Goal: Task Accomplishment & Management: Use online tool/utility

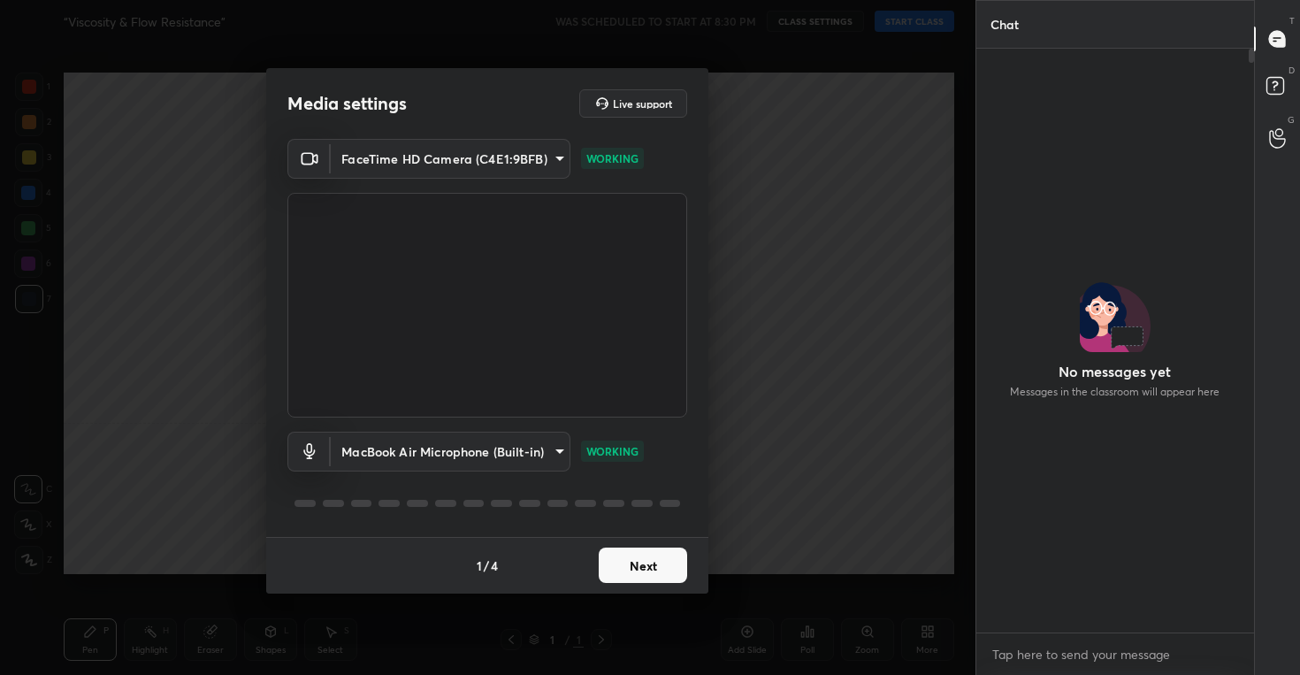
scroll to position [5, 6]
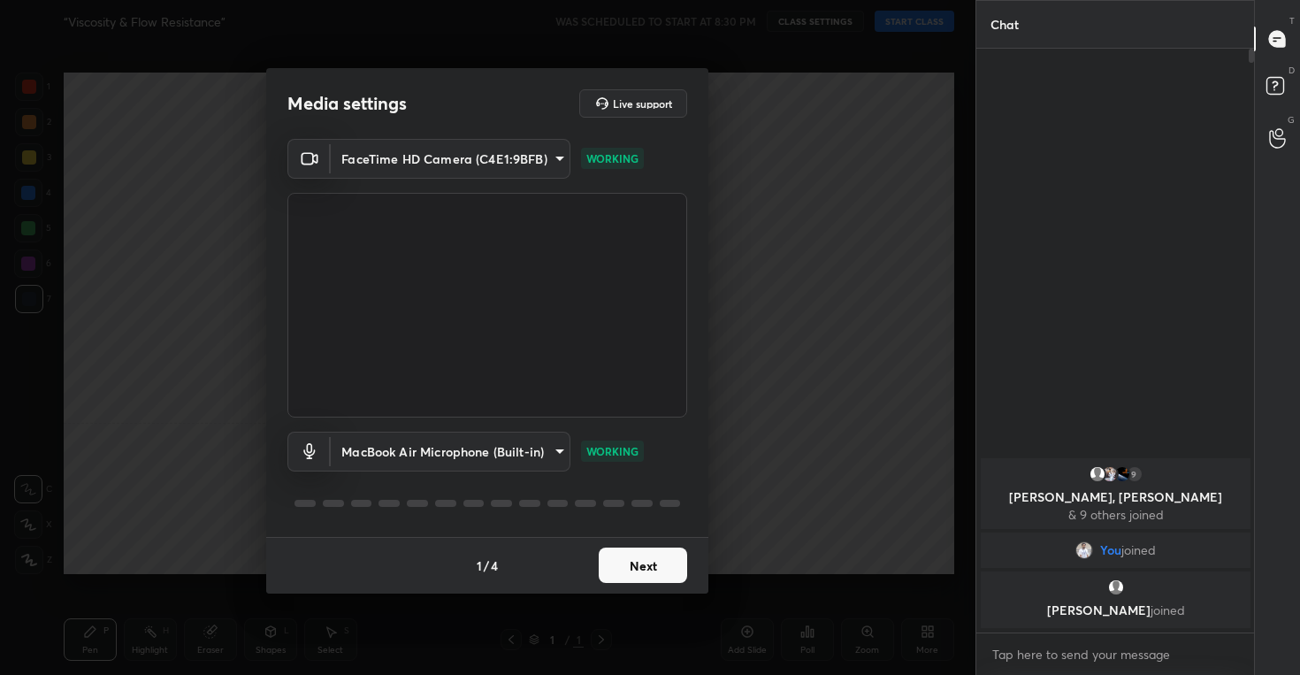
click at [652, 547] on button "Next" at bounding box center [643, 564] width 88 height 35
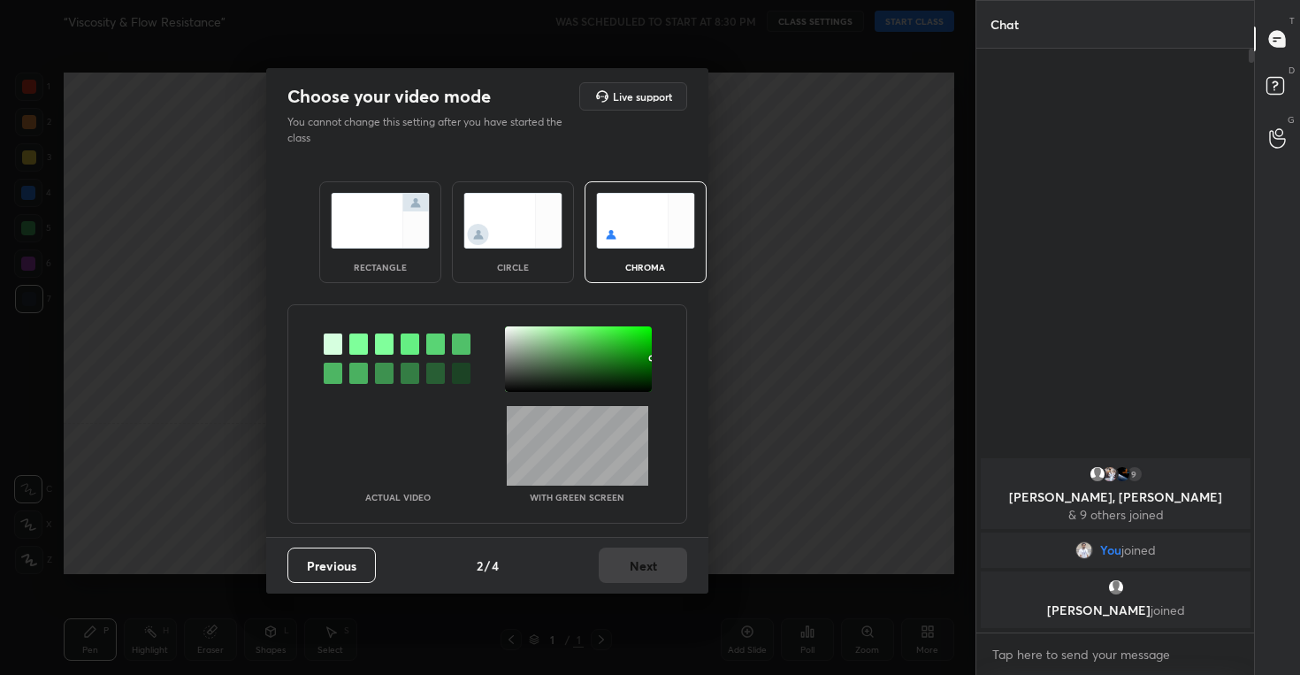
click at [502, 210] on img at bounding box center [512, 221] width 99 height 56
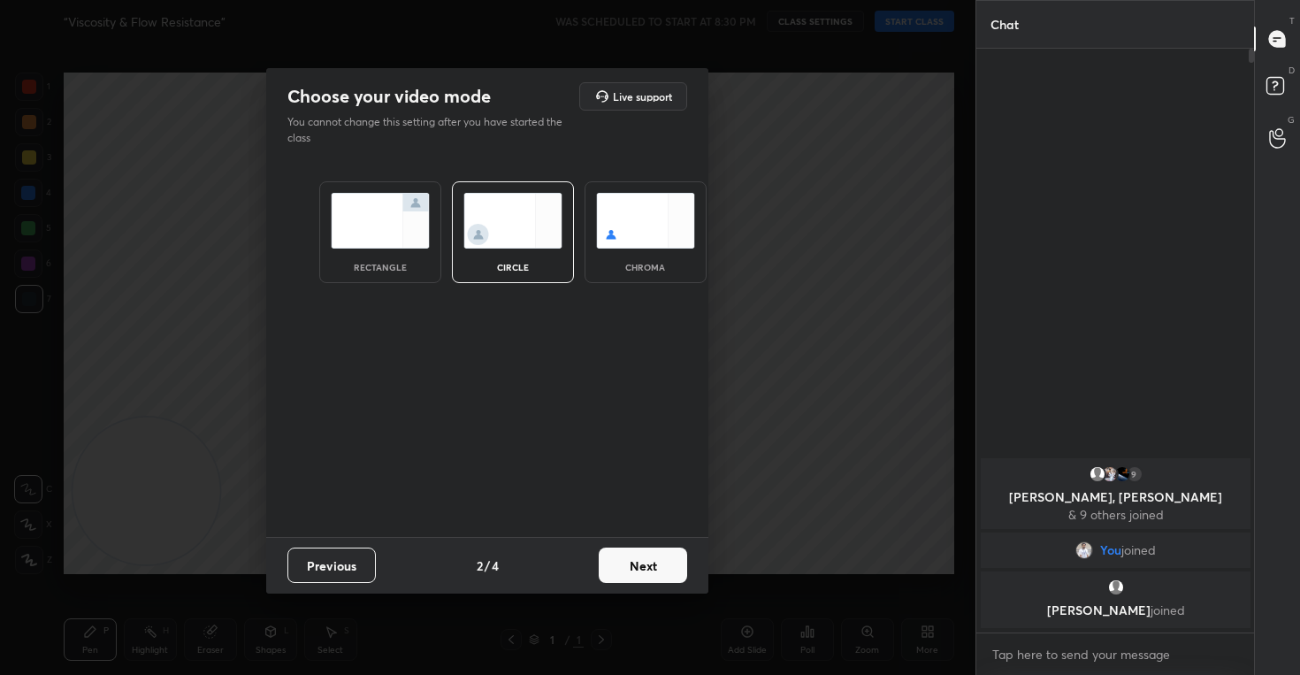
click at [638, 574] on button "Next" at bounding box center [643, 564] width 88 height 35
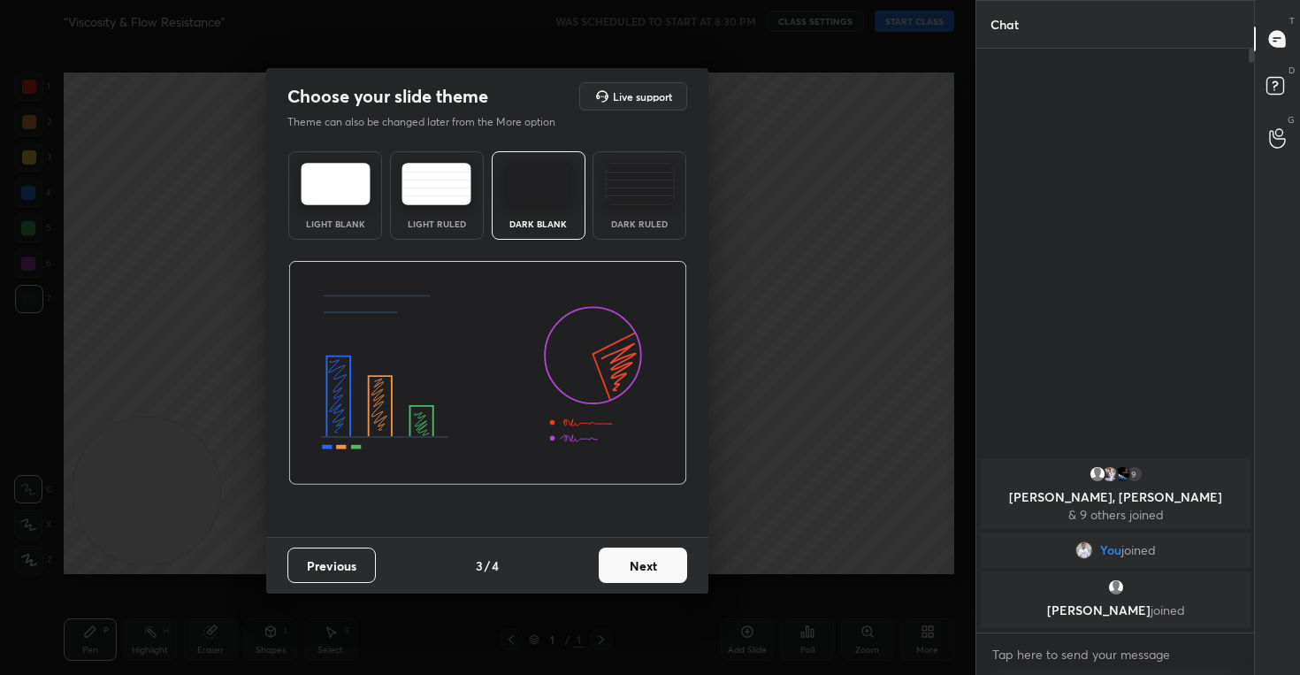
click at [657, 556] on button "Next" at bounding box center [643, 564] width 88 height 35
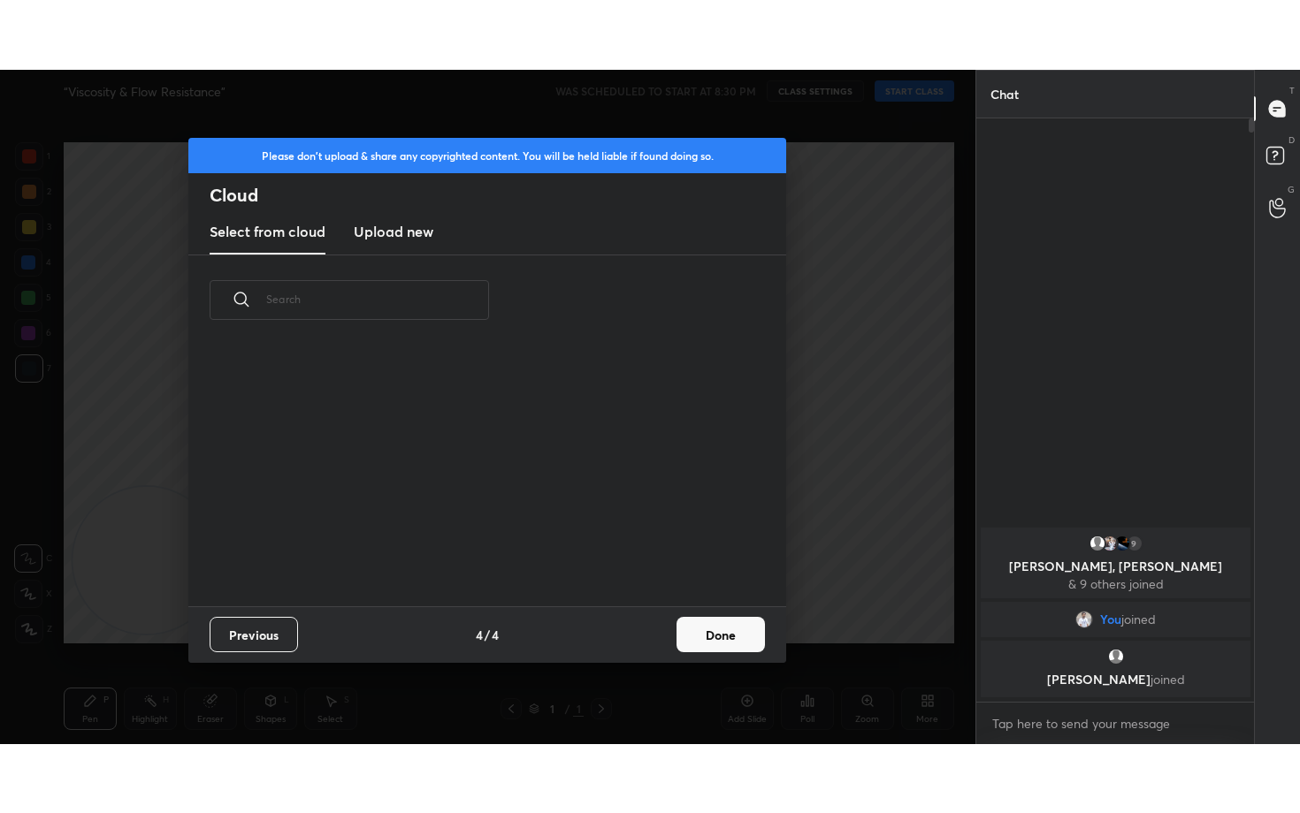
scroll to position [261, 568]
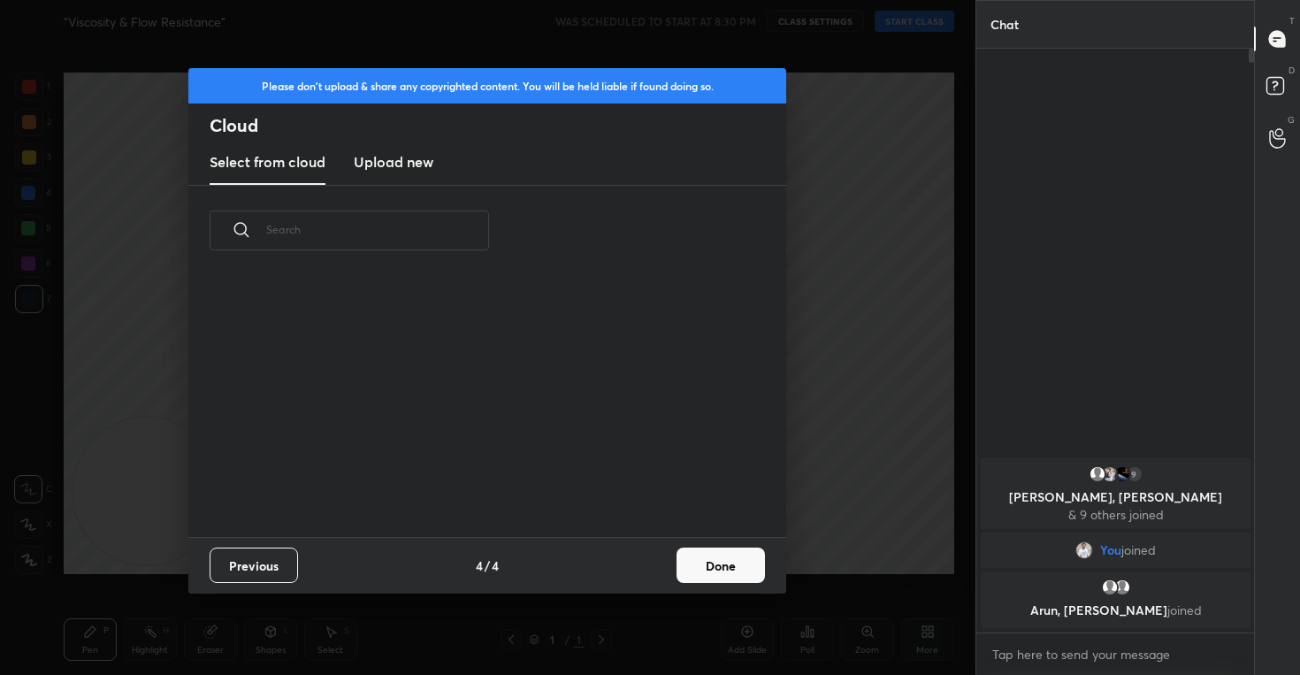
click at [401, 161] on h3 "Upload new" at bounding box center [394, 161] width 80 height 21
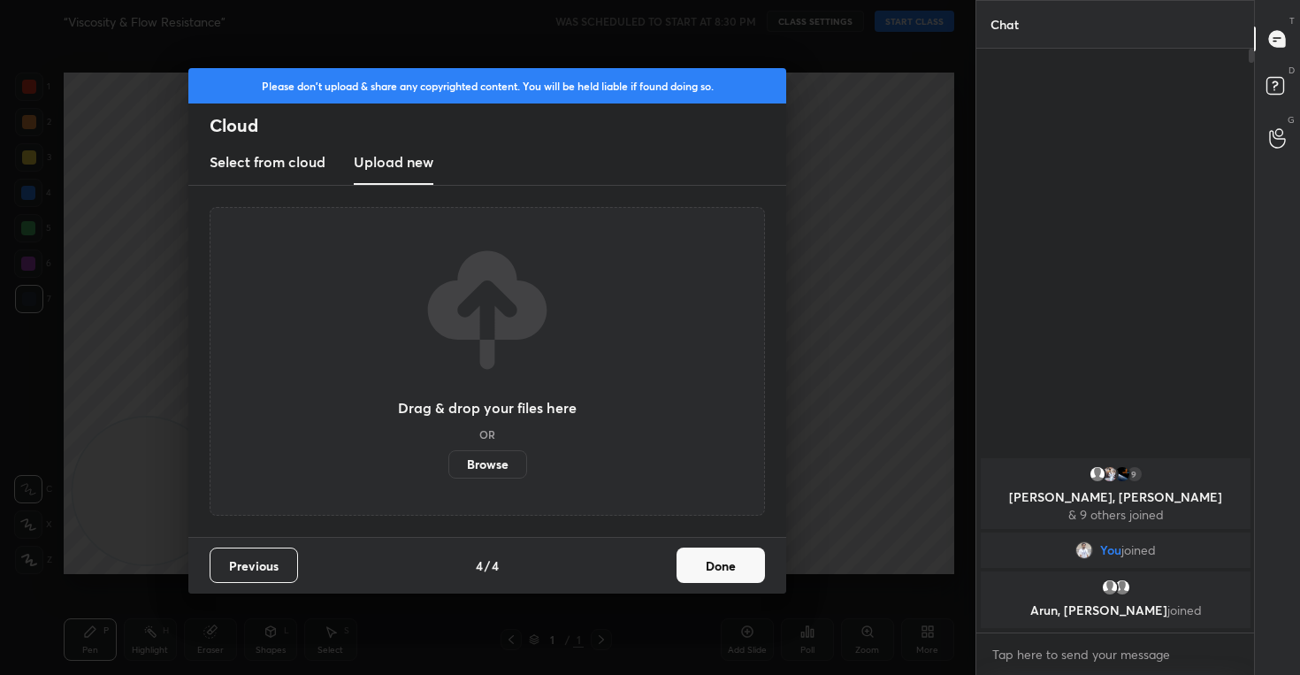
click at [489, 463] on label "Browse" at bounding box center [487, 464] width 79 height 28
click at [448, 463] on input "Browse" at bounding box center [448, 464] width 0 height 28
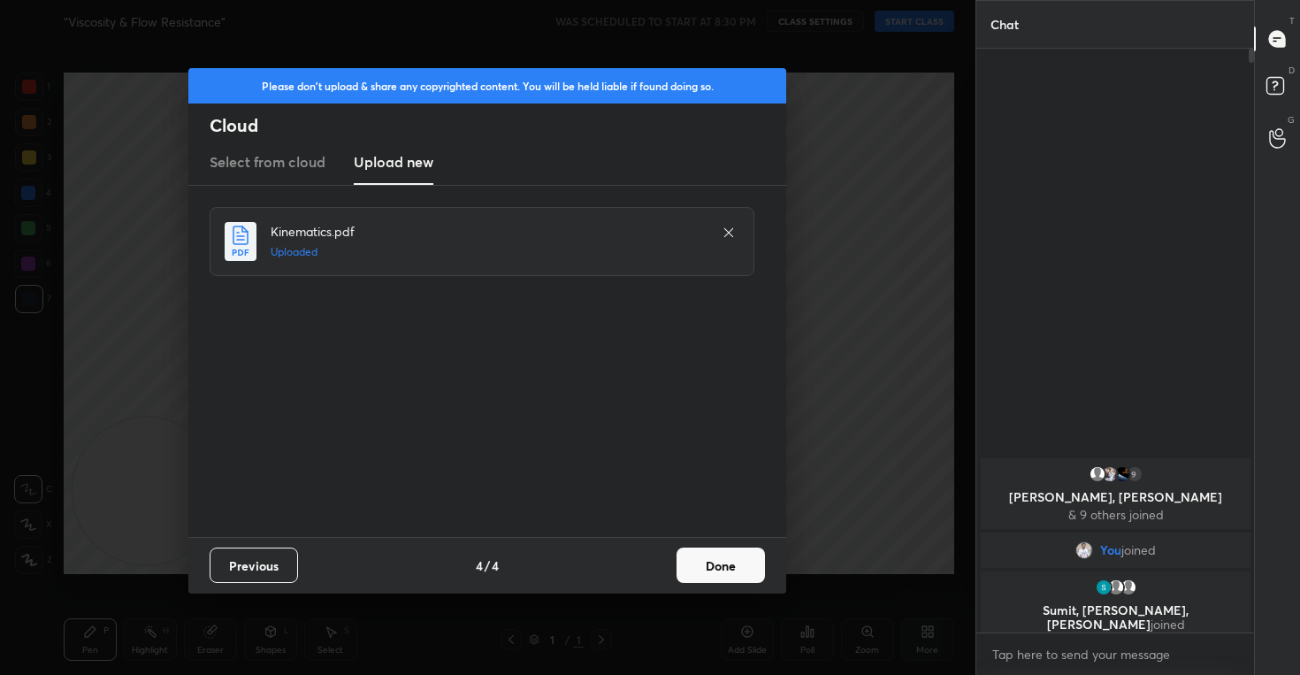
click at [722, 546] on div "Previous 4 / 4 Done" at bounding box center [487, 565] width 598 height 57
click at [727, 564] on button "Done" at bounding box center [720, 564] width 88 height 35
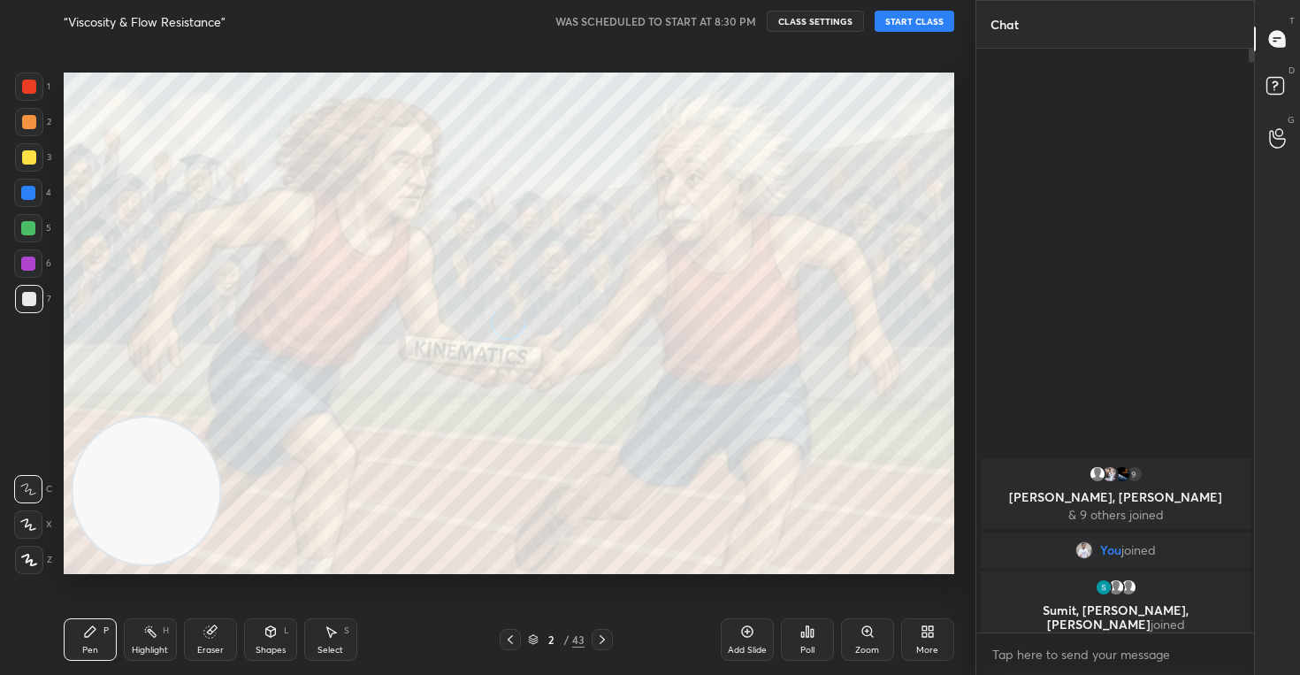
click at [30, 520] on icon at bounding box center [28, 524] width 16 height 12
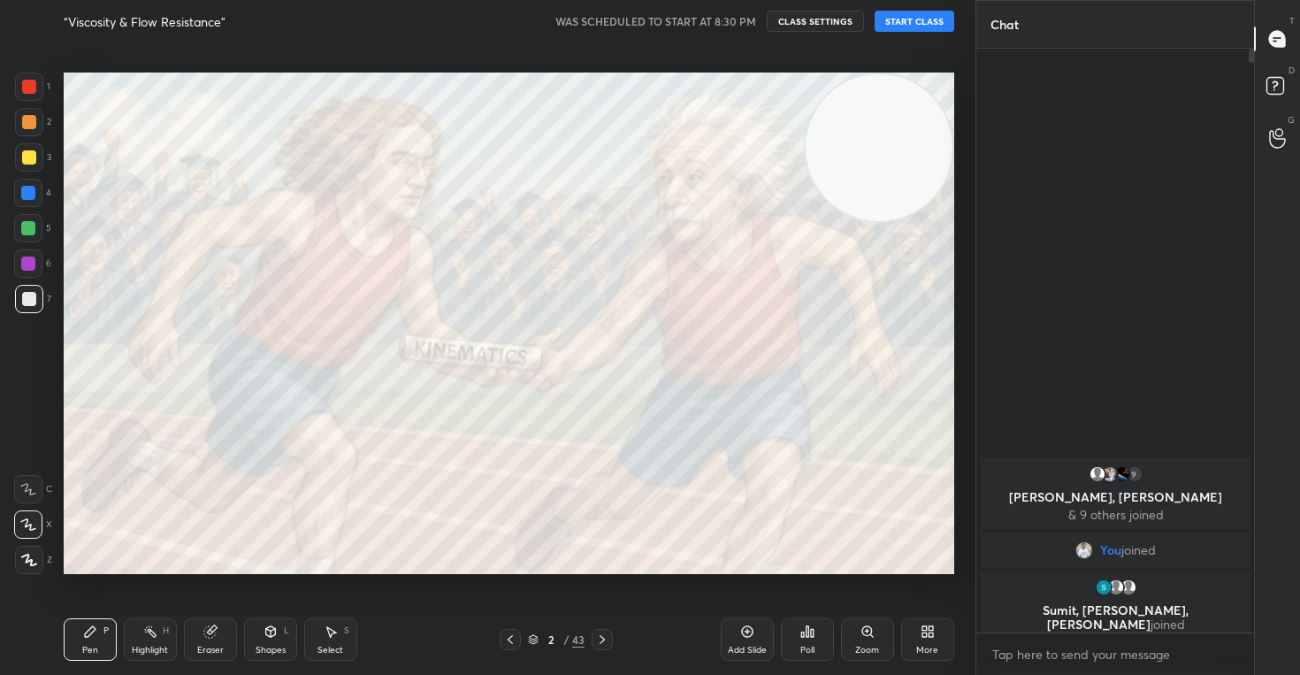
drag, startPoint x: 149, startPoint y: 509, endPoint x: 923, endPoint y: 124, distance: 865.1
click at [923, 123] on video at bounding box center [878, 147] width 147 height 147
click at [835, 29] on button "CLASS SETTINGS" at bounding box center [815, 21] width 97 height 21
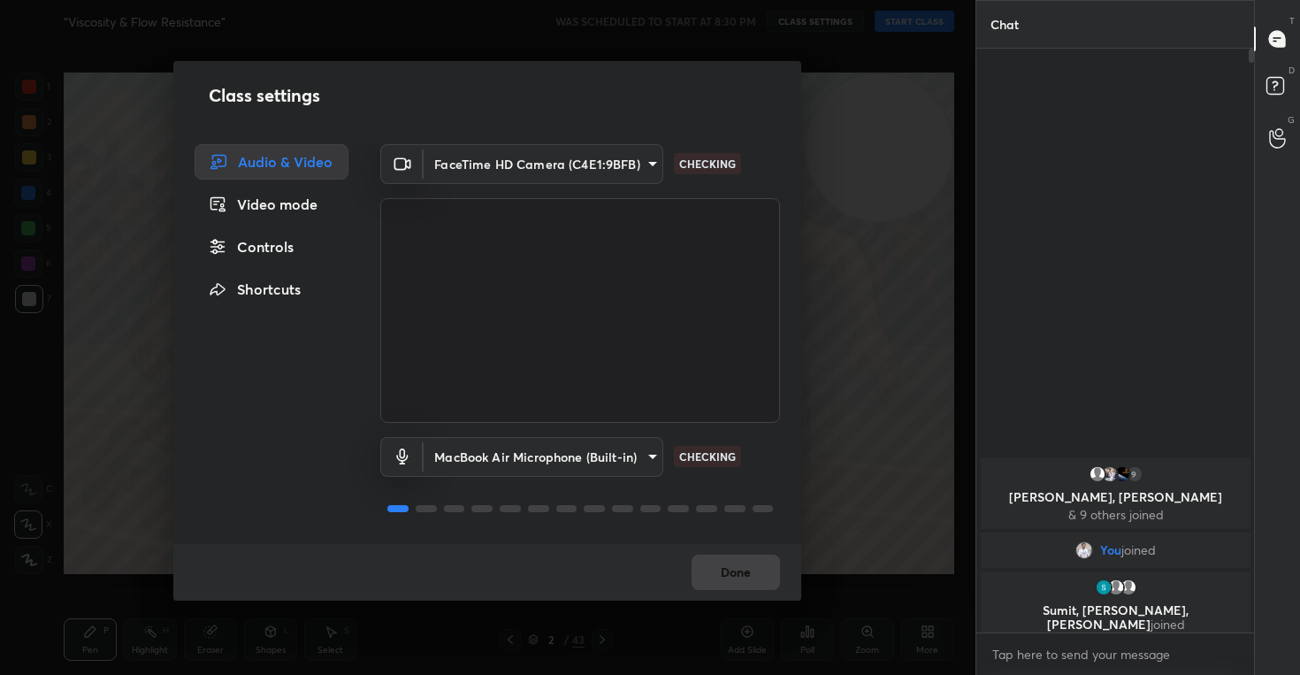
click at [259, 240] on div "Controls" at bounding box center [272, 246] width 154 height 35
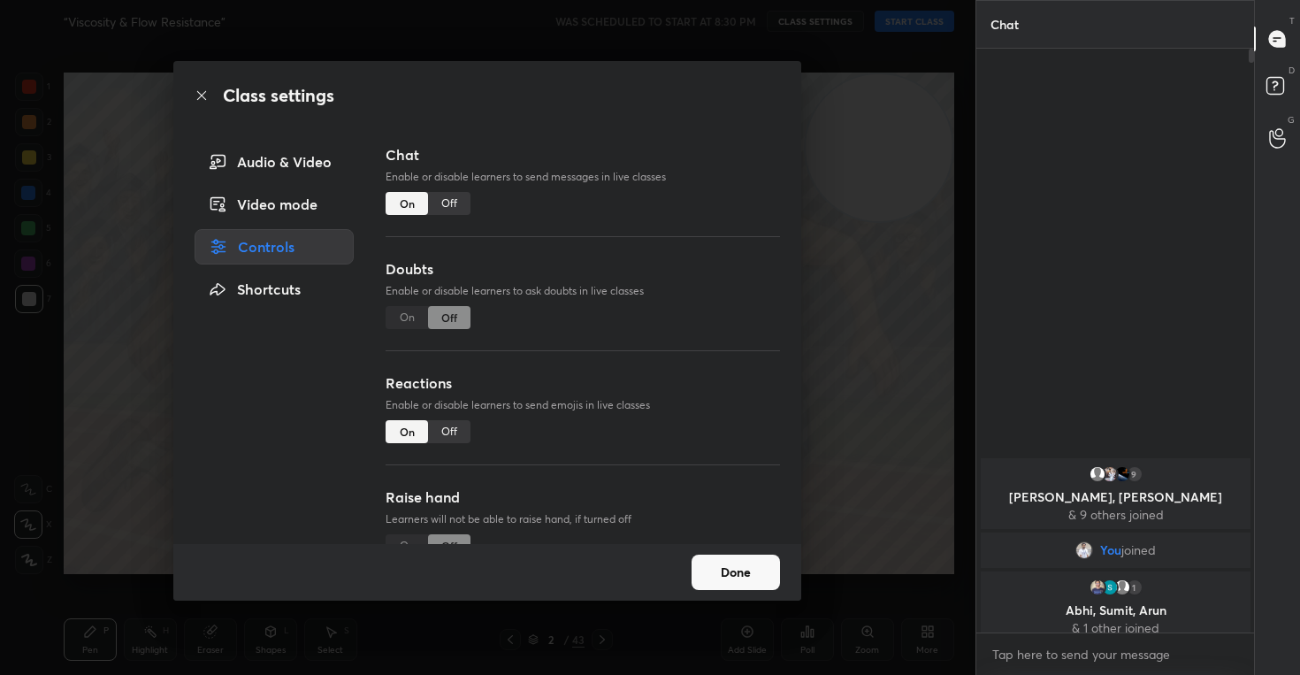
click at [447, 433] on div "Off" at bounding box center [449, 431] width 42 height 23
click at [747, 558] on button "Done" at bounding box center [735, 571] width 88 height 35
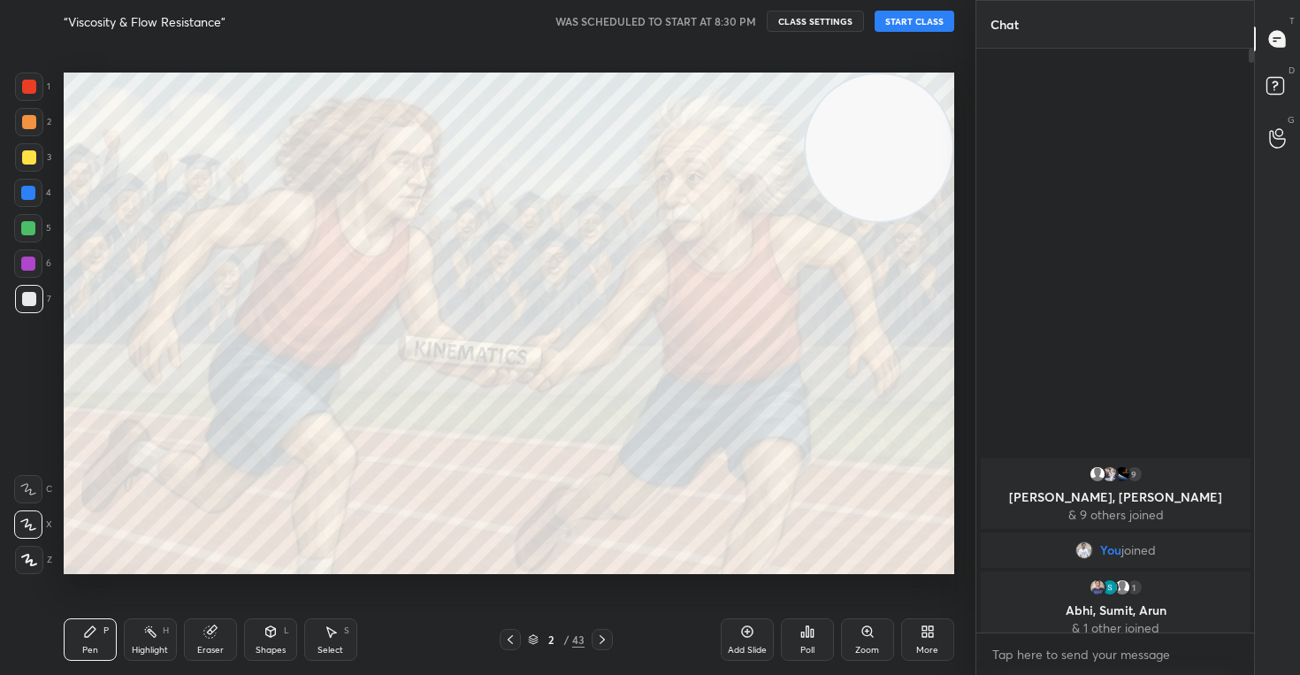
click at [922, 19] on button "START CLASS" at bounding box center [914, 21] width 80 height 21
type textarea "x"
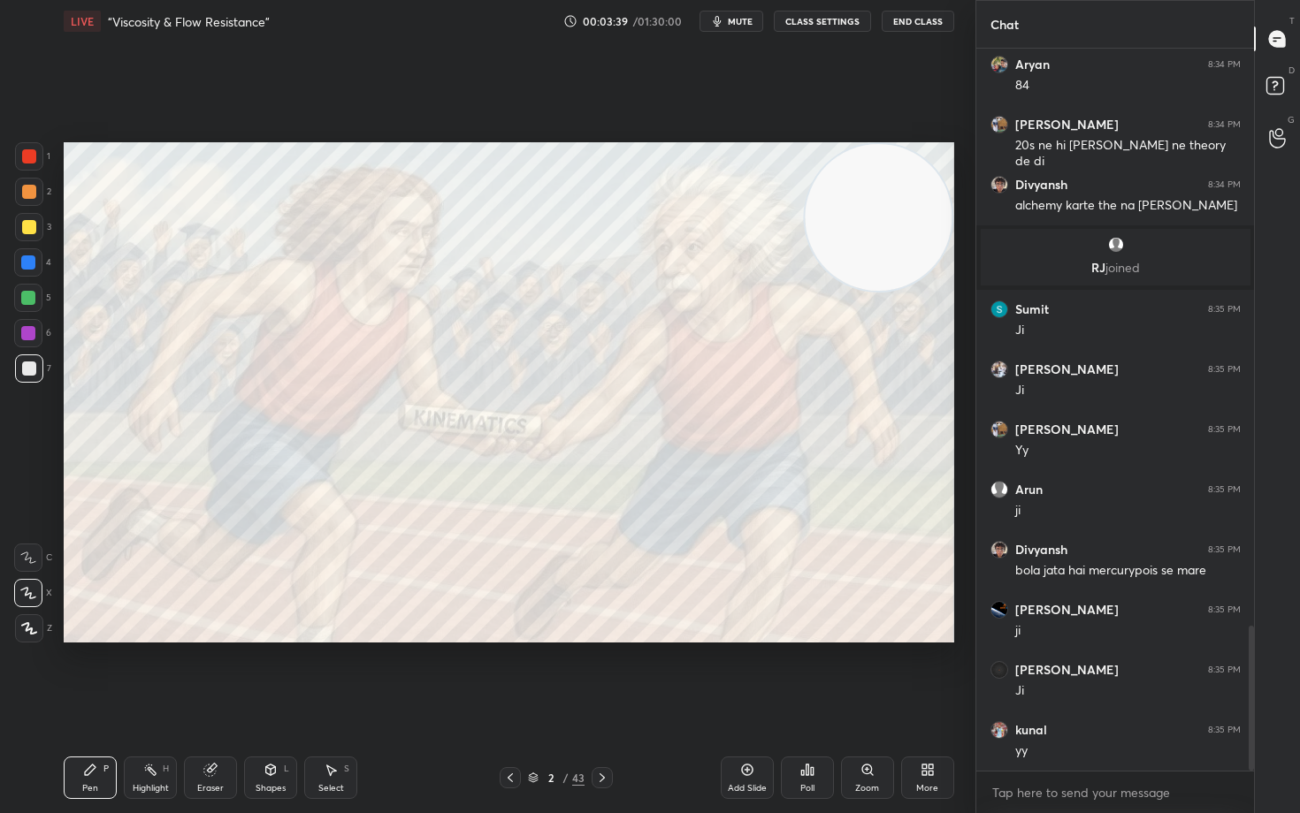
scroll to position [2940, 0]
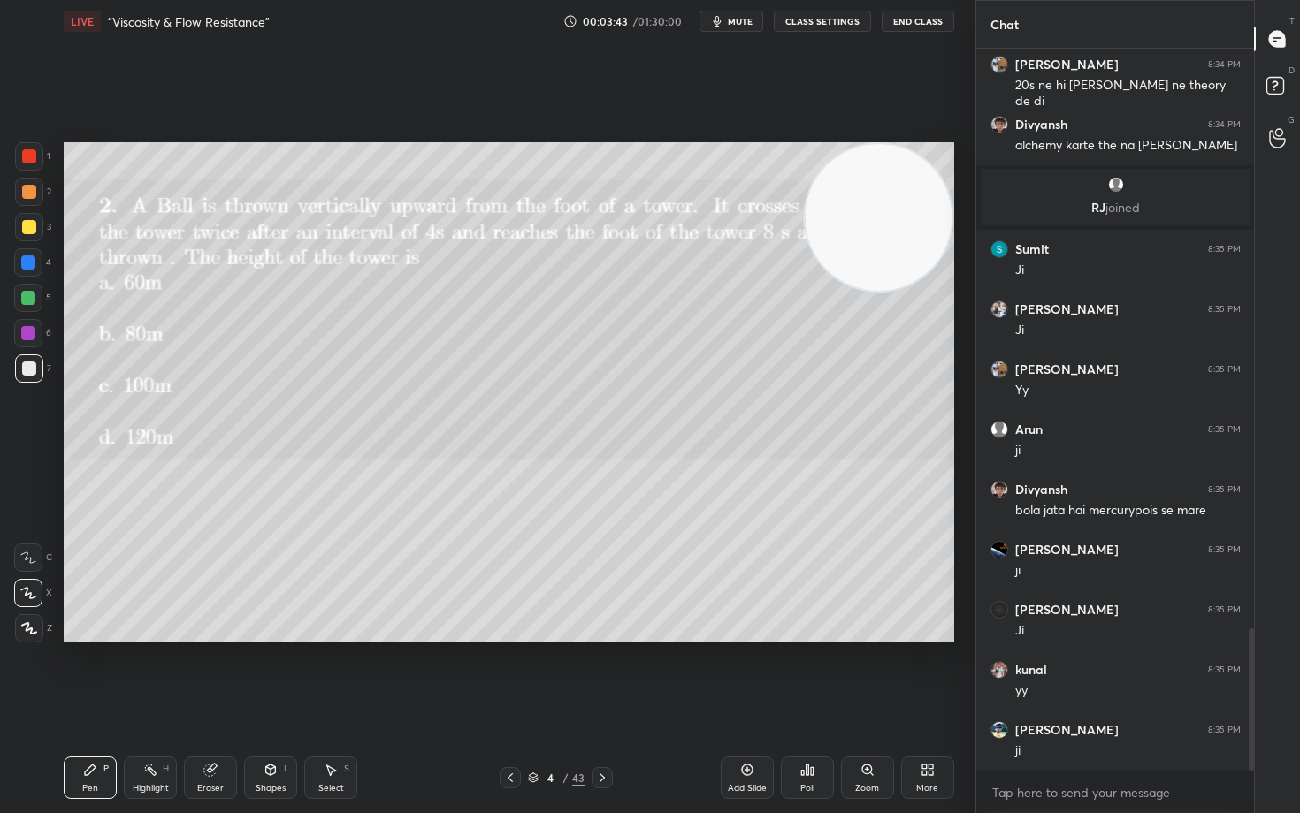
click at [530, 674] on icon at bounding box center [533, 779] width 9 height 3
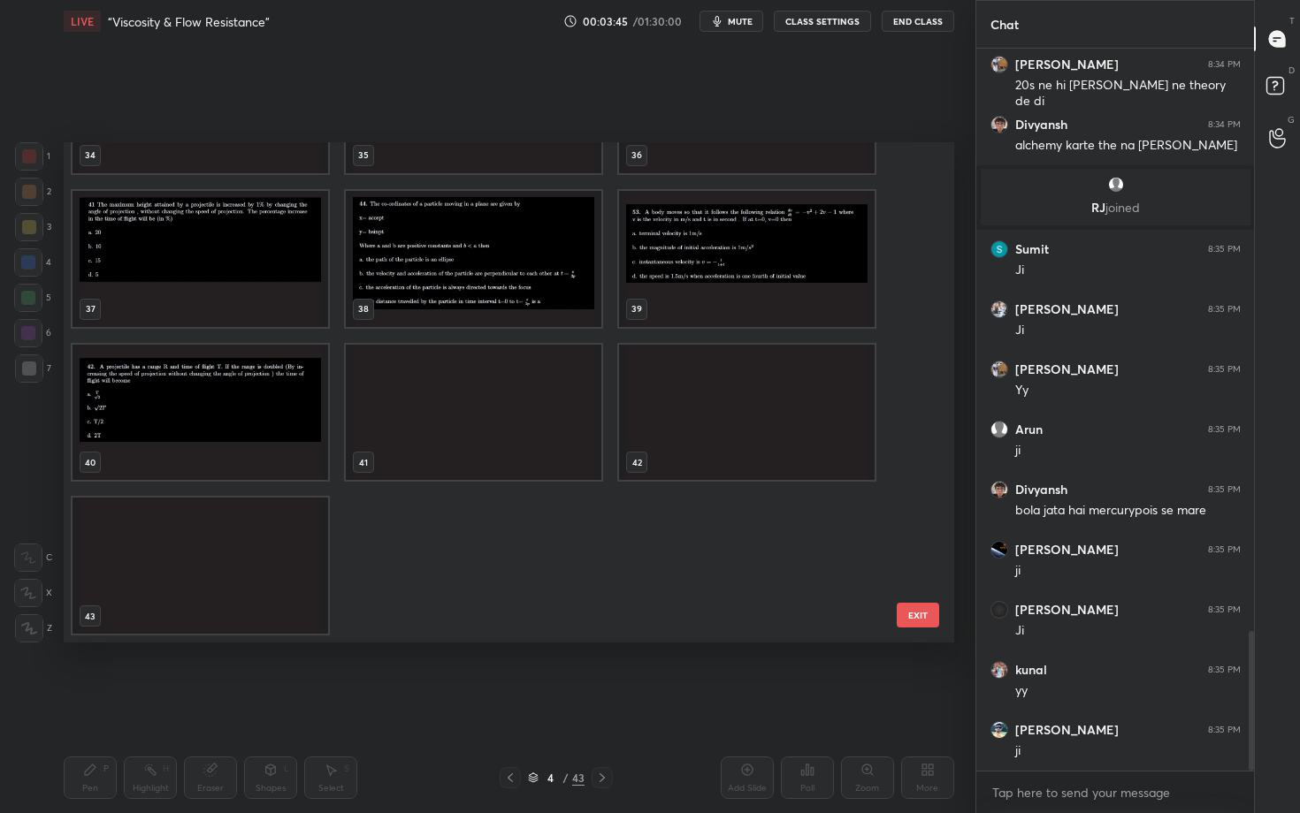
scroll to position [3004, 0]
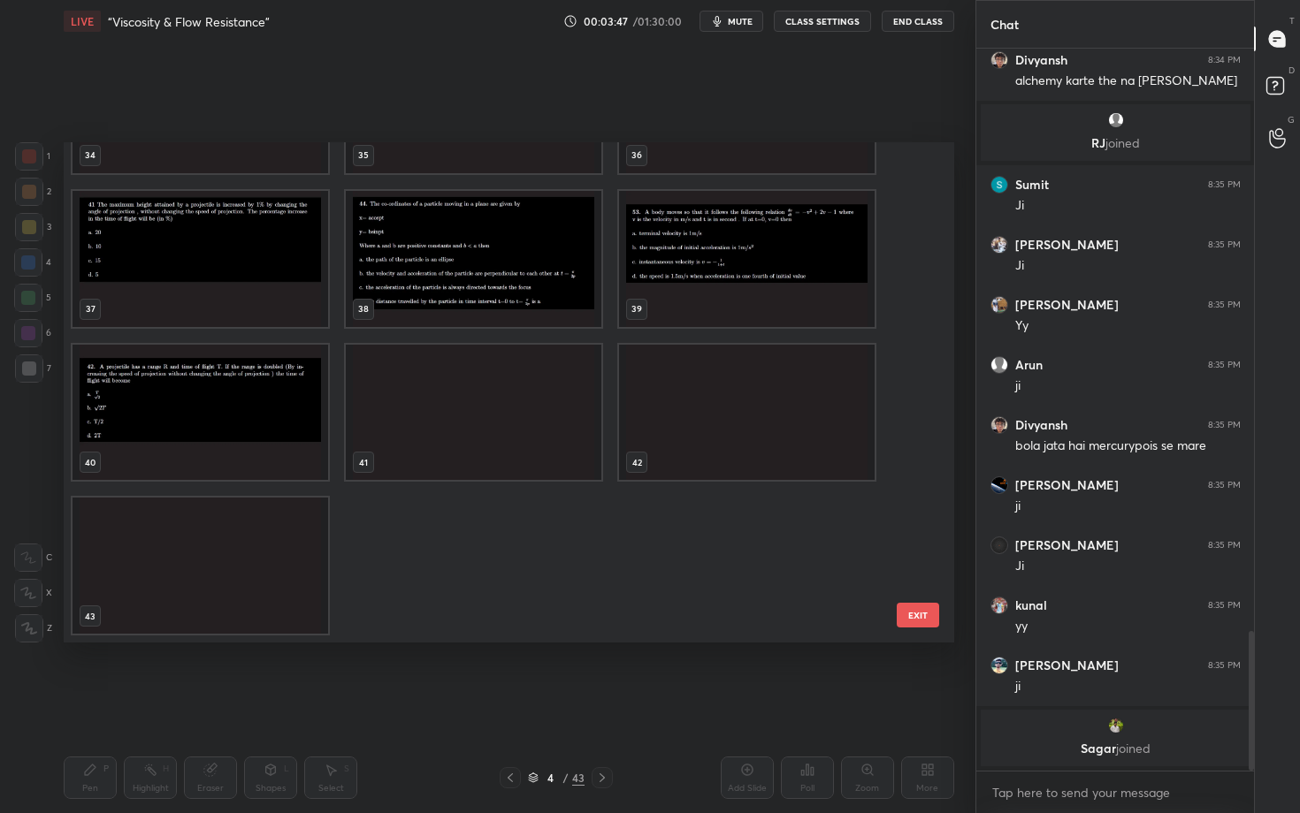
click at [188, 411] on img "grid" at bounding box center [200, 412] width 256 height 136
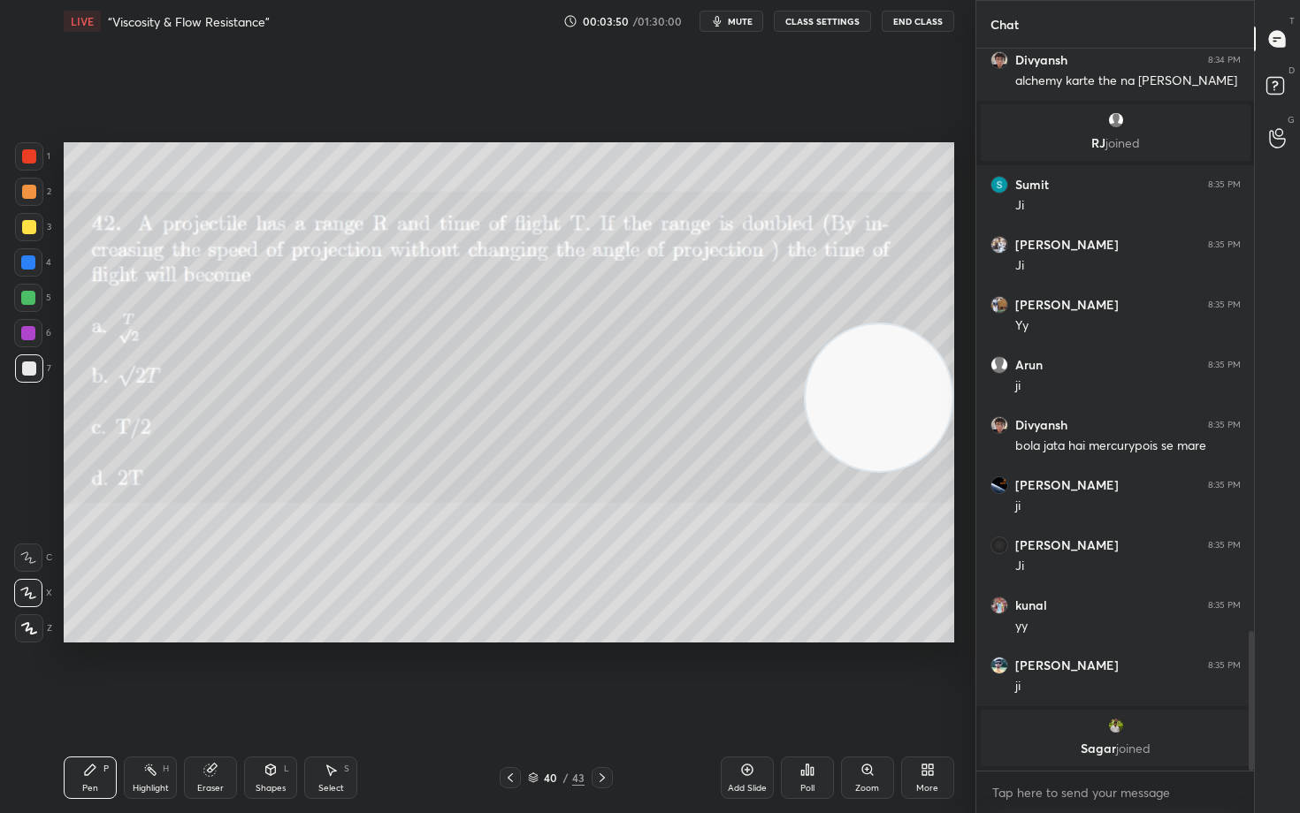
drag, startPoint x: 929, startPoint y: 238, endPoint x: 950, endPoint y: 439, distance: 201.7
click at [950, 439] on video at bounding box center [878, 397] width 147 height 147
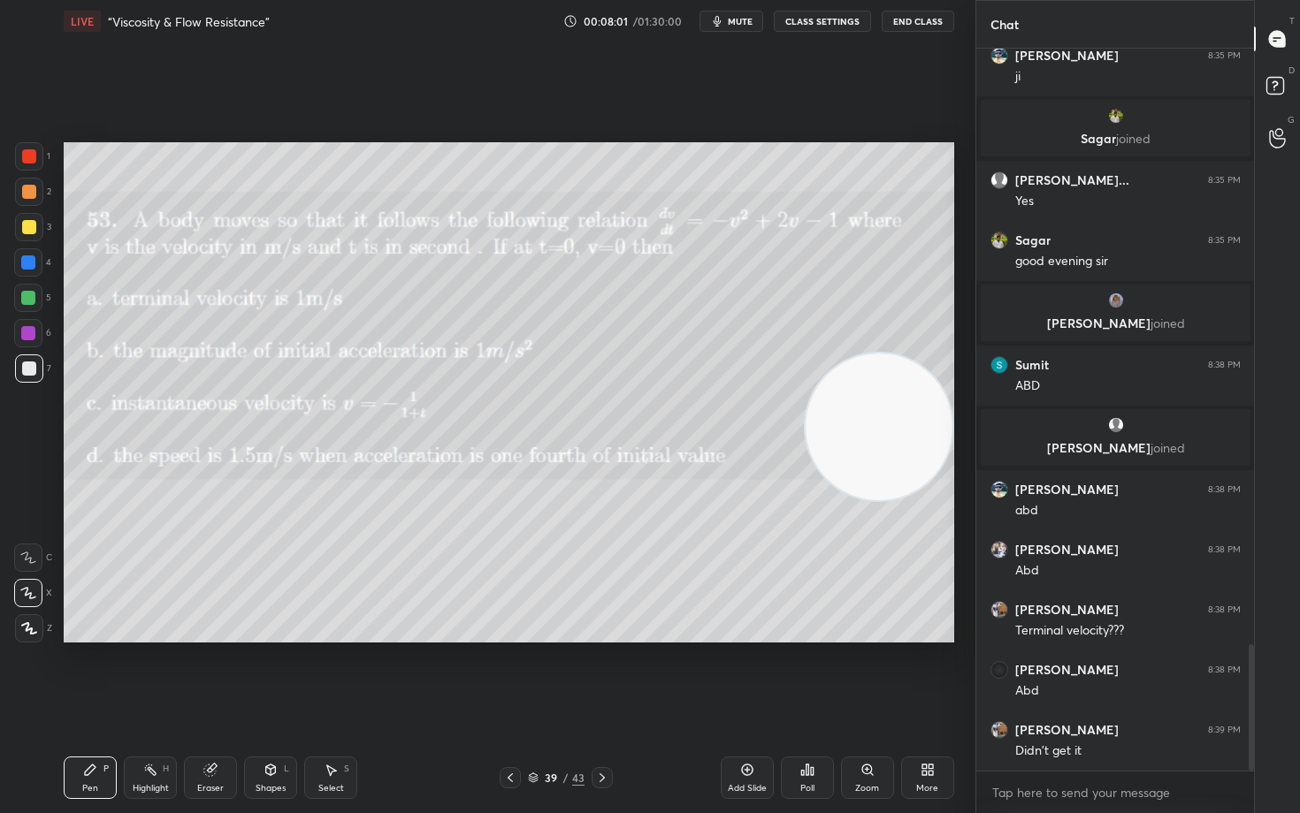
scroll to position [3398, 0]
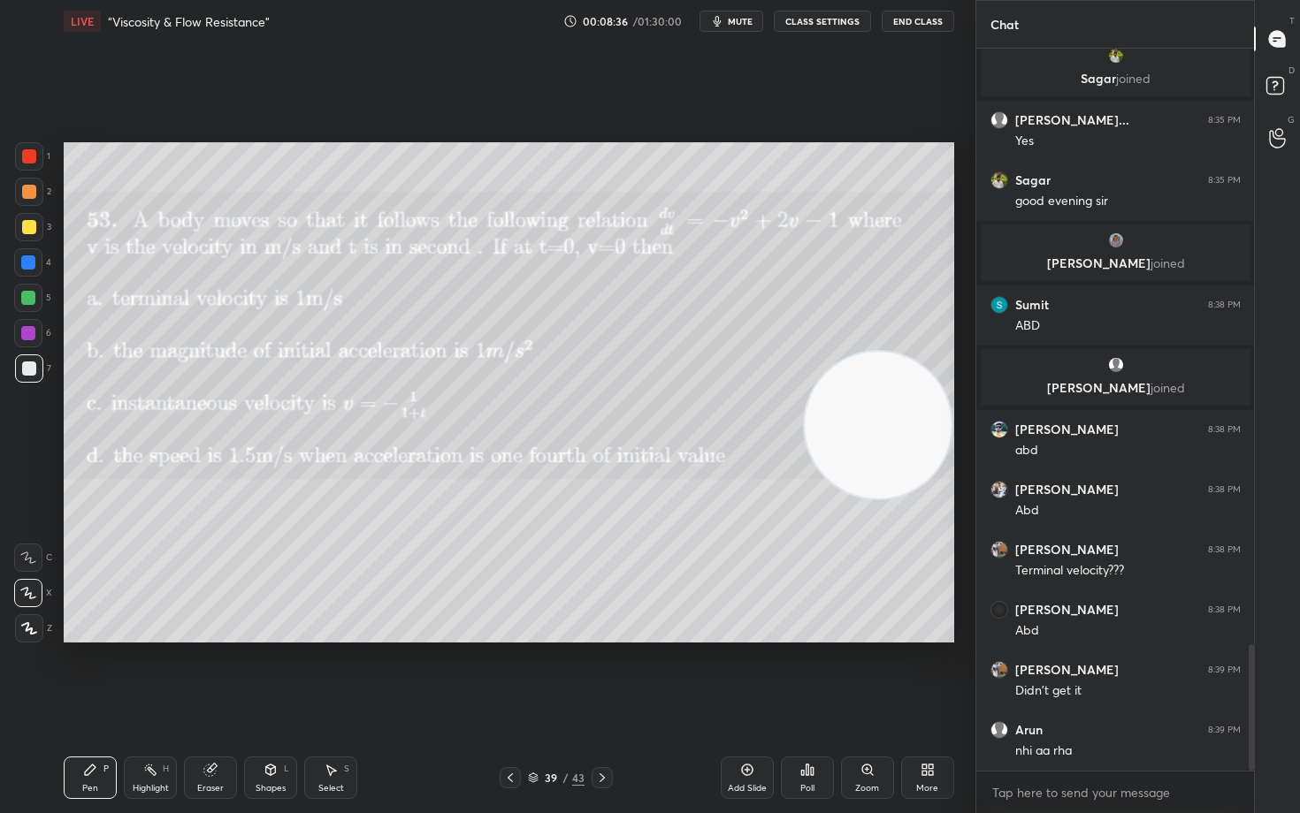
drag, startPoint x: 883, startPoint y: 458, endPoint x: 908, endPoint y: 328, distance: 132.3
click at [923, 352] on video at bounding box center [878, 425] width 147 height 147
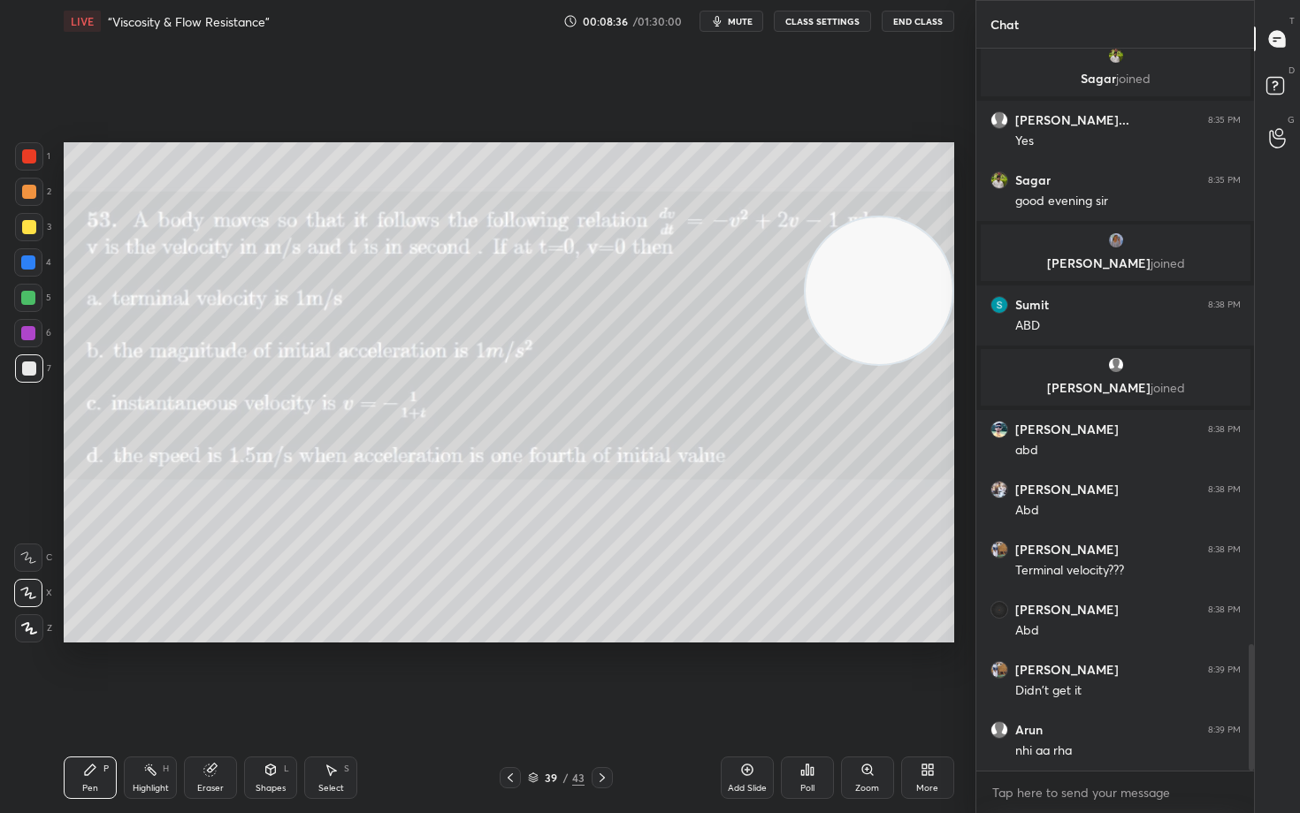
scroll to position [3458, 0]
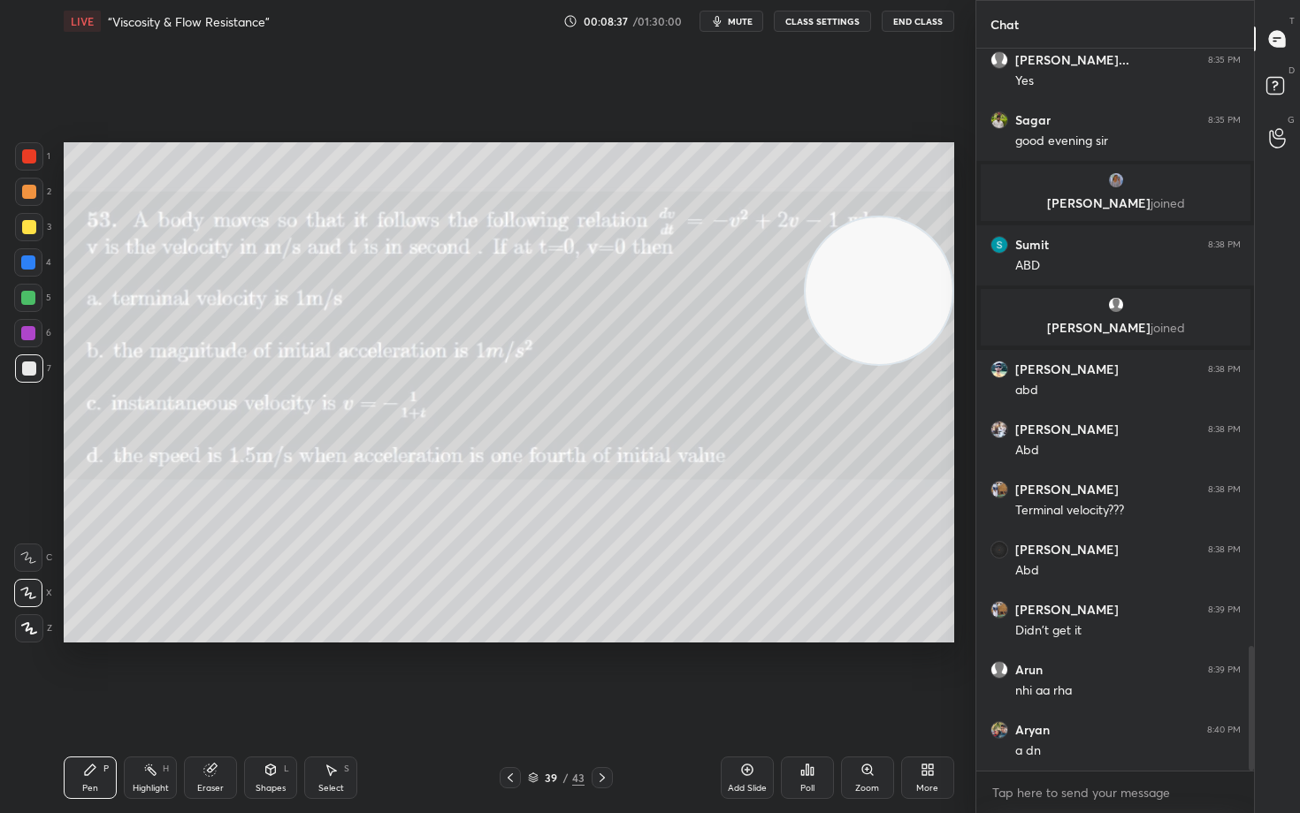
click at [749, 674] on icon at bounding box center [747, 770] width 14 height 14
drag, startPoint x: 27, startPoint y: 223, endPoint x: 49, endPoint y: 224, distance: 22.1
click at [27, 224] on div at bounding box center [29, 227] width 14 height 14
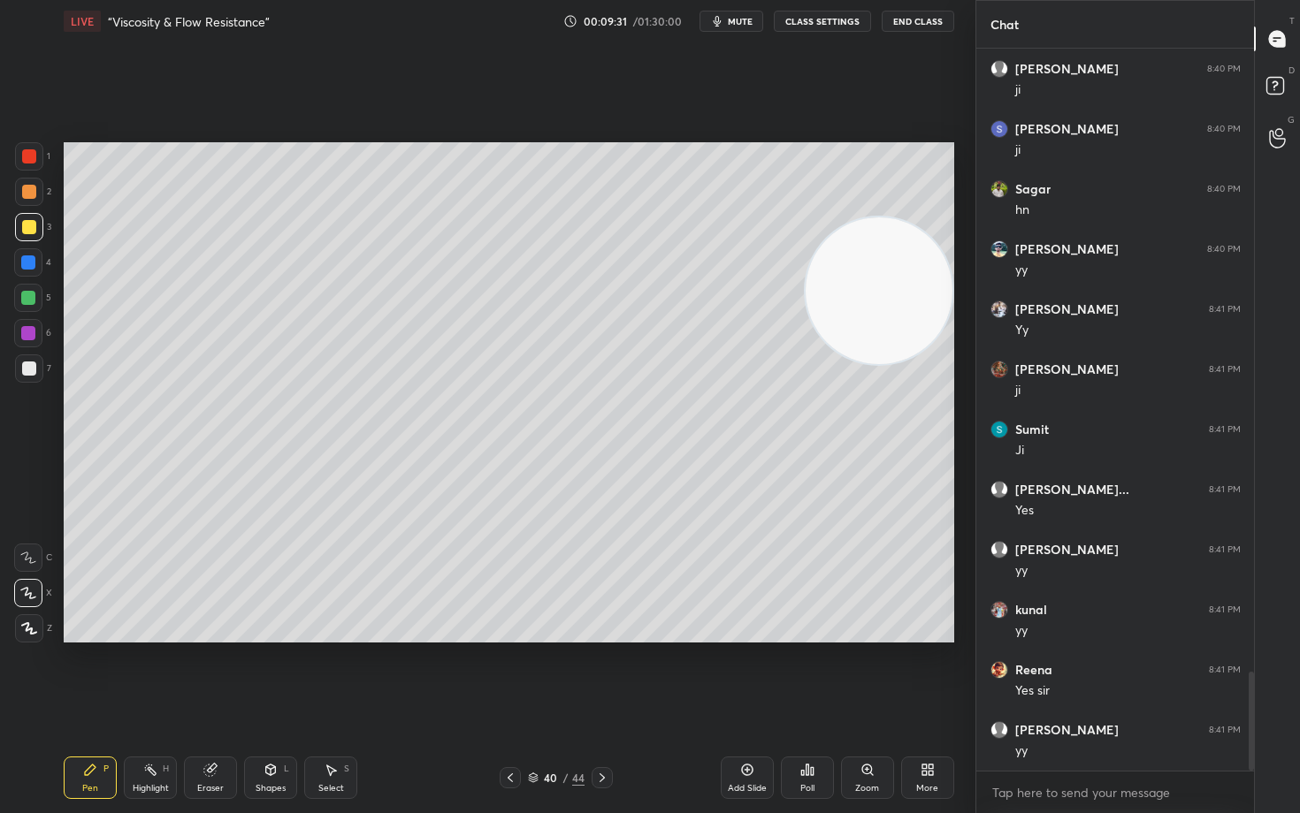
scroll to position [4540, 0]
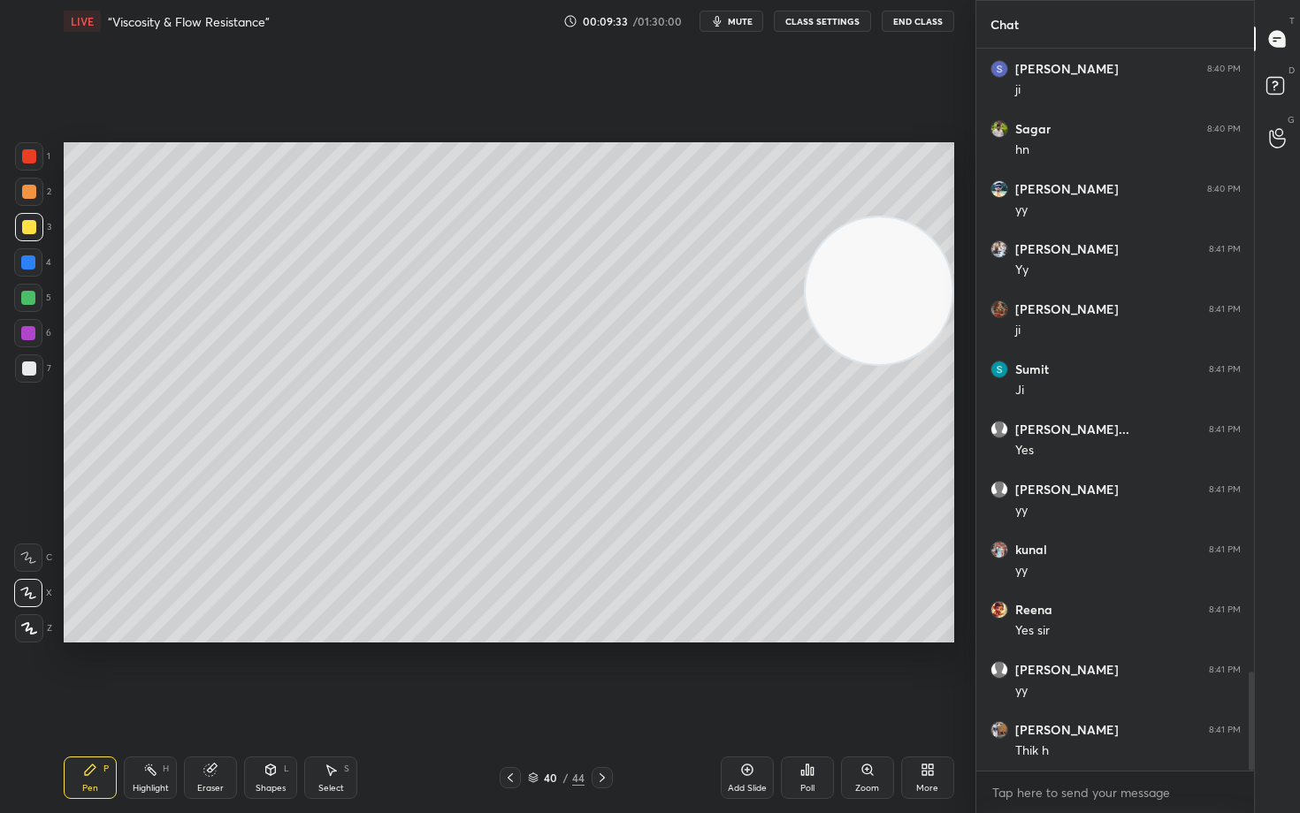
drag, startPoint x: 882, startPoint y: 319, endPoint x: 909, endPoint y: 227, distance: 95.7
click at [910, 230] on video at bounding box center [878, 290] width 147 height 147
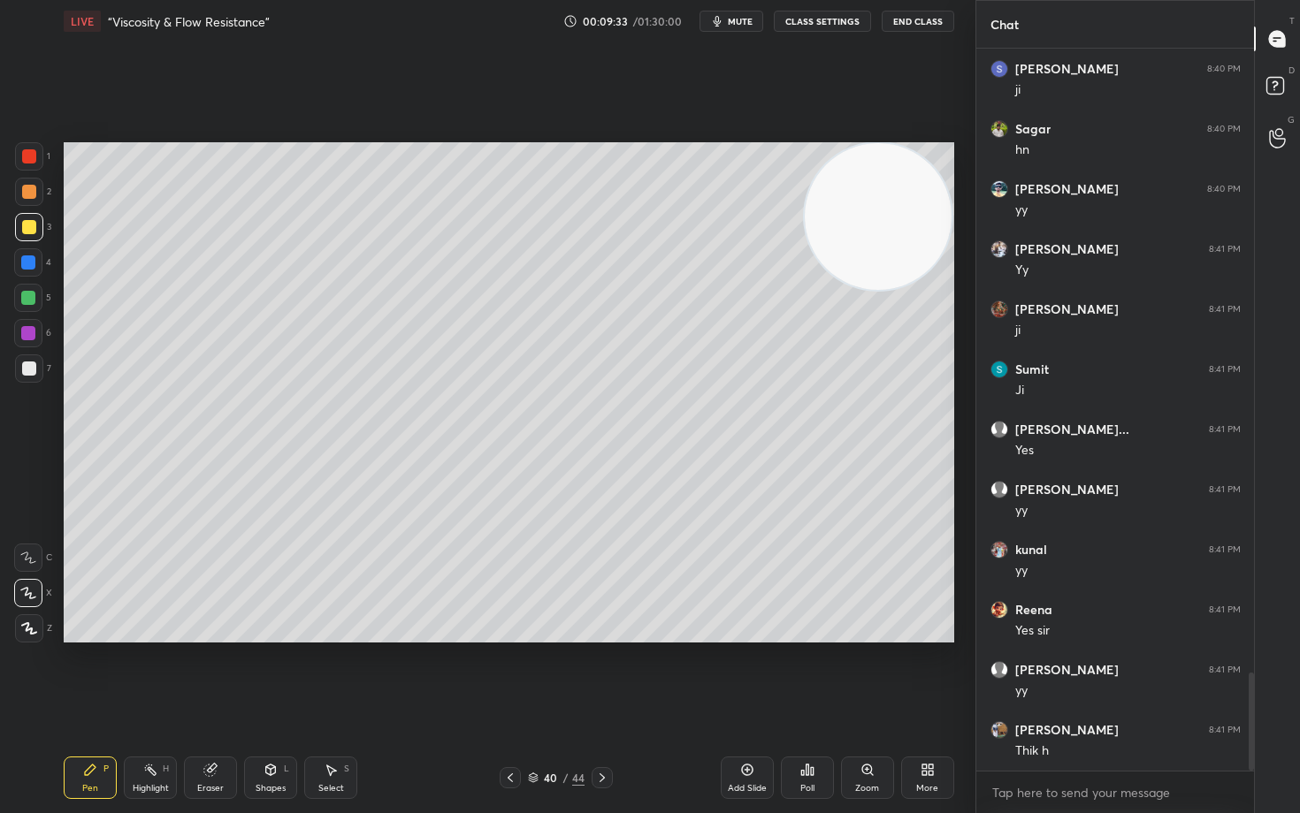
scroll to position [4600, 0]
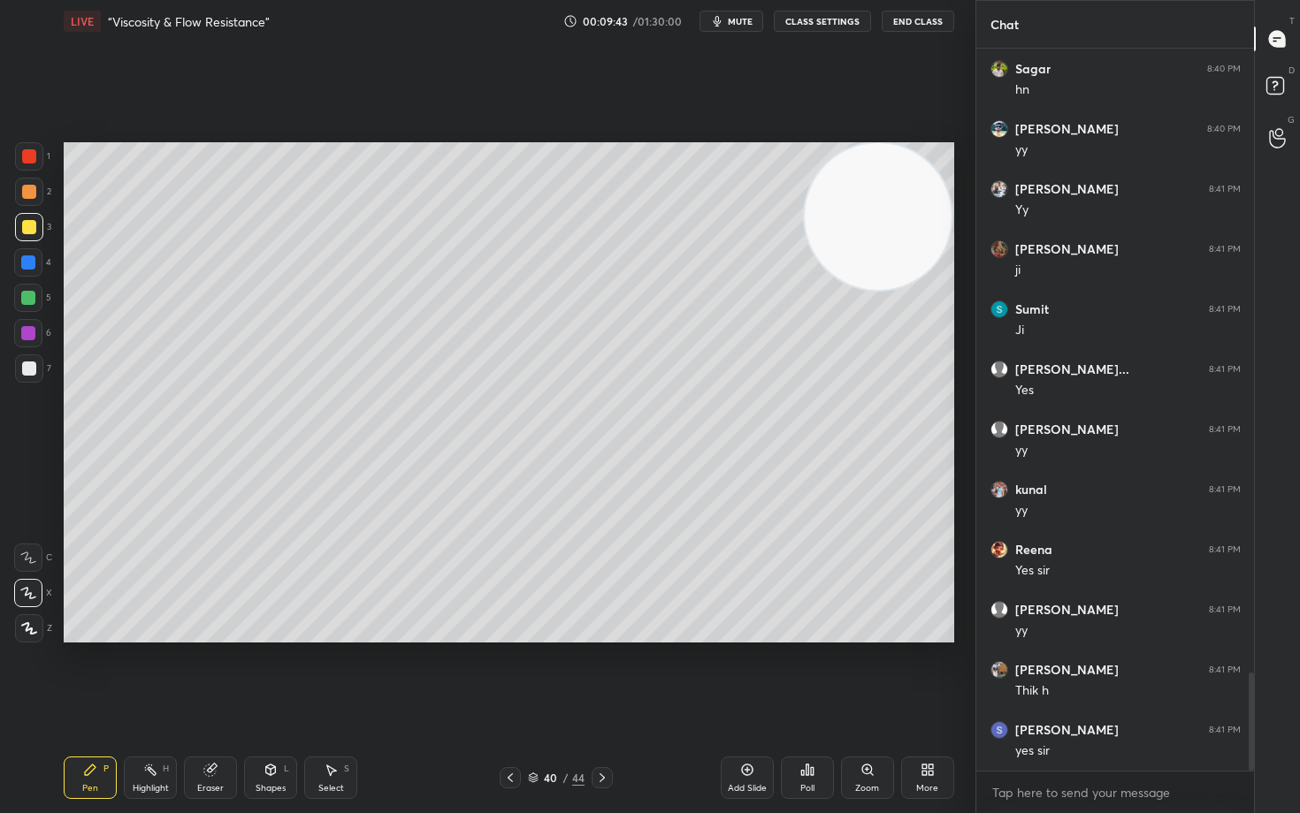
click at [34, 373] on div at bounding box center [29, 369] width 28 height 28
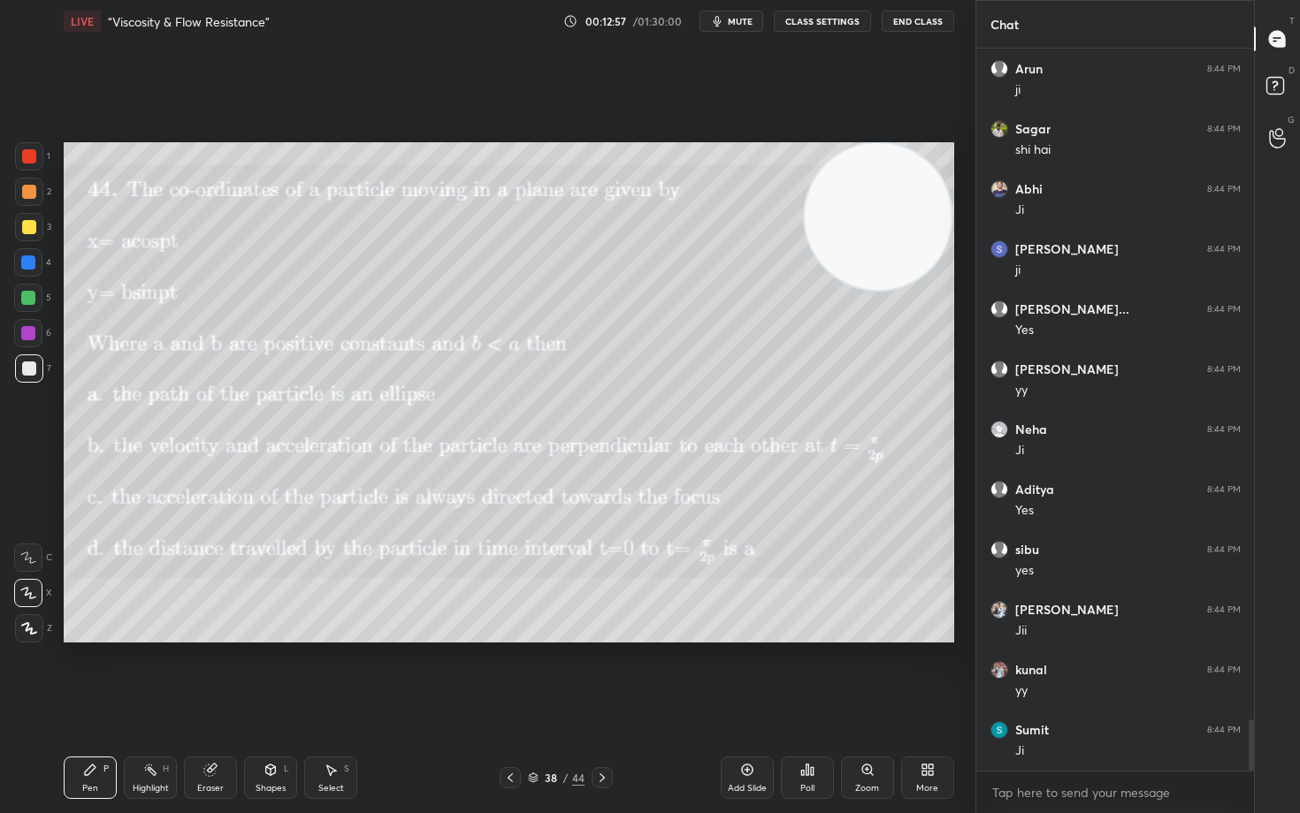
scroll to position [9367, 0]
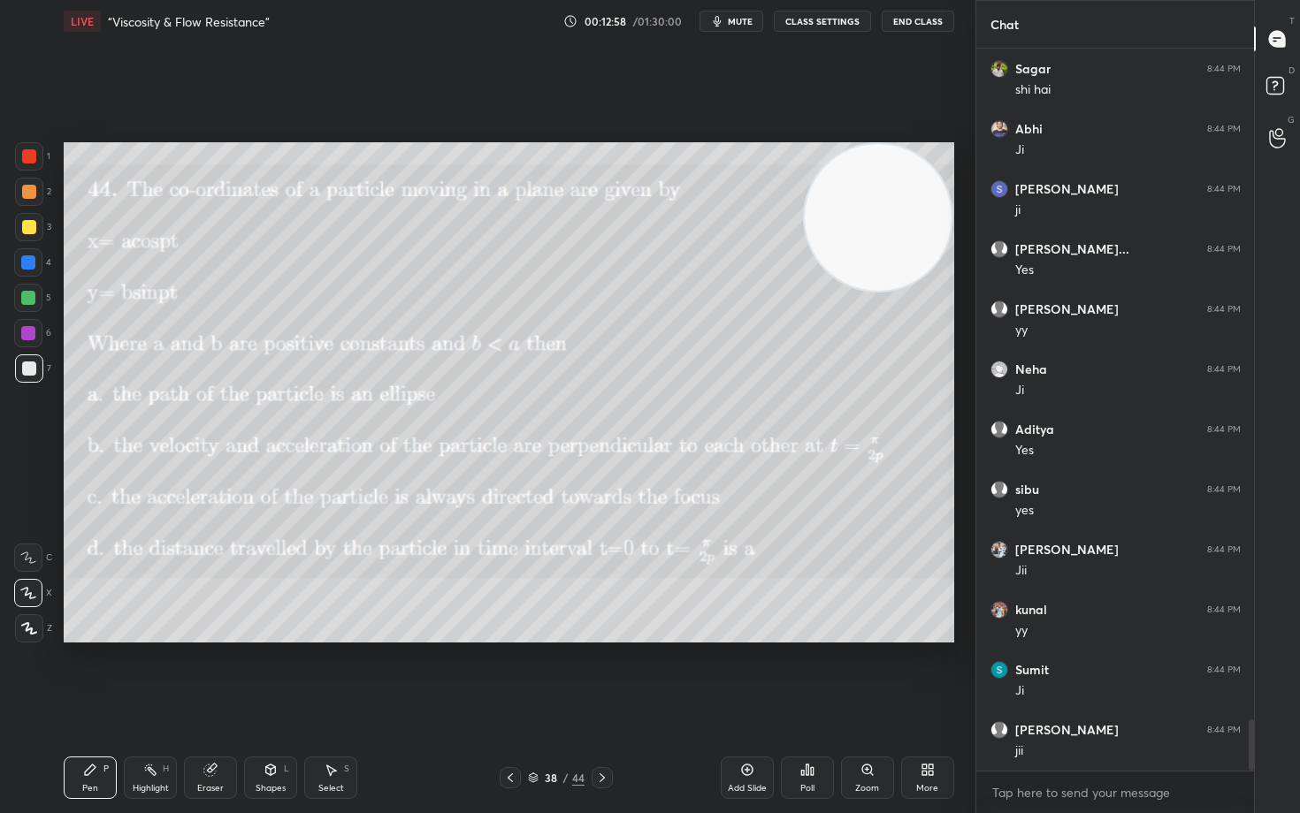
click at [865, 253] on video at bounding box center [878, 217] width 147 height 147
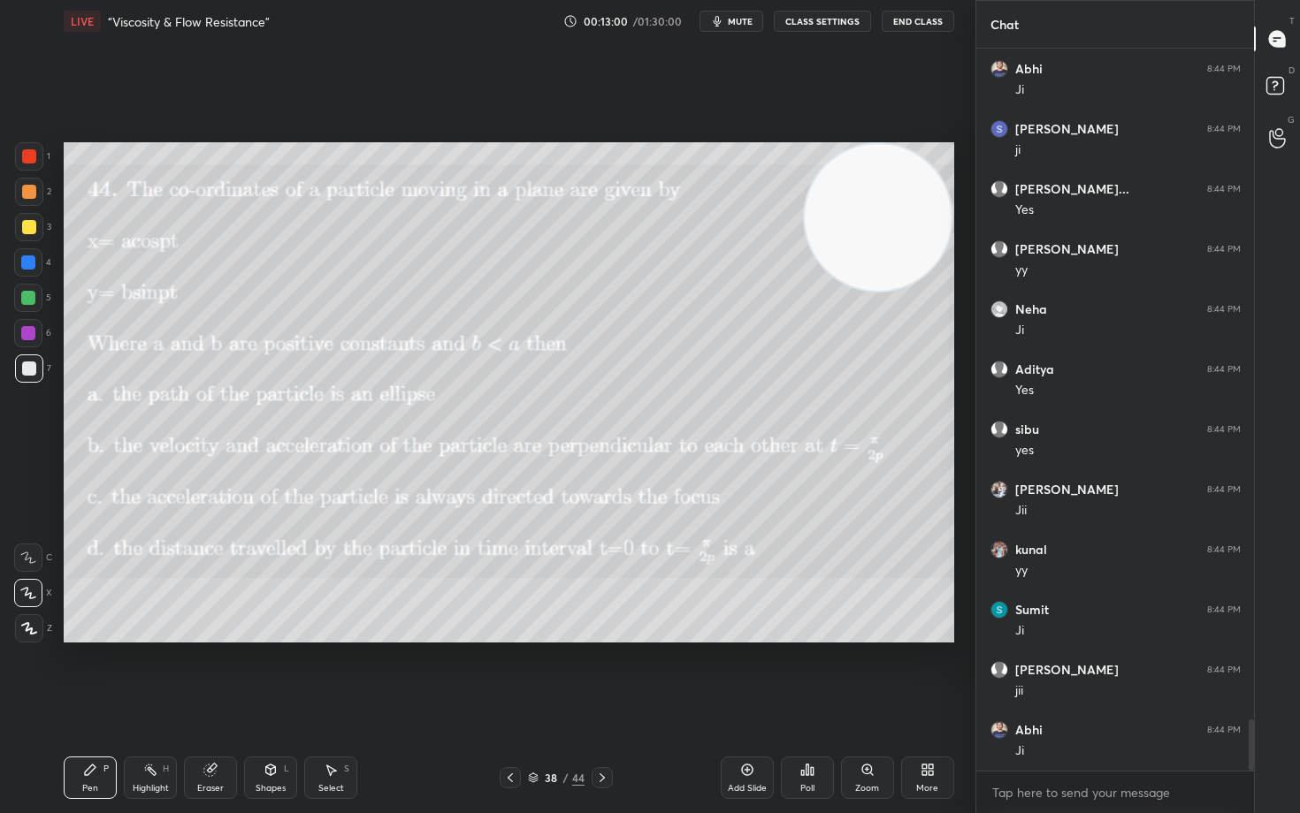
click at [729, 20] on button "mute" at bounding box center [731, 21] width 64 height 21
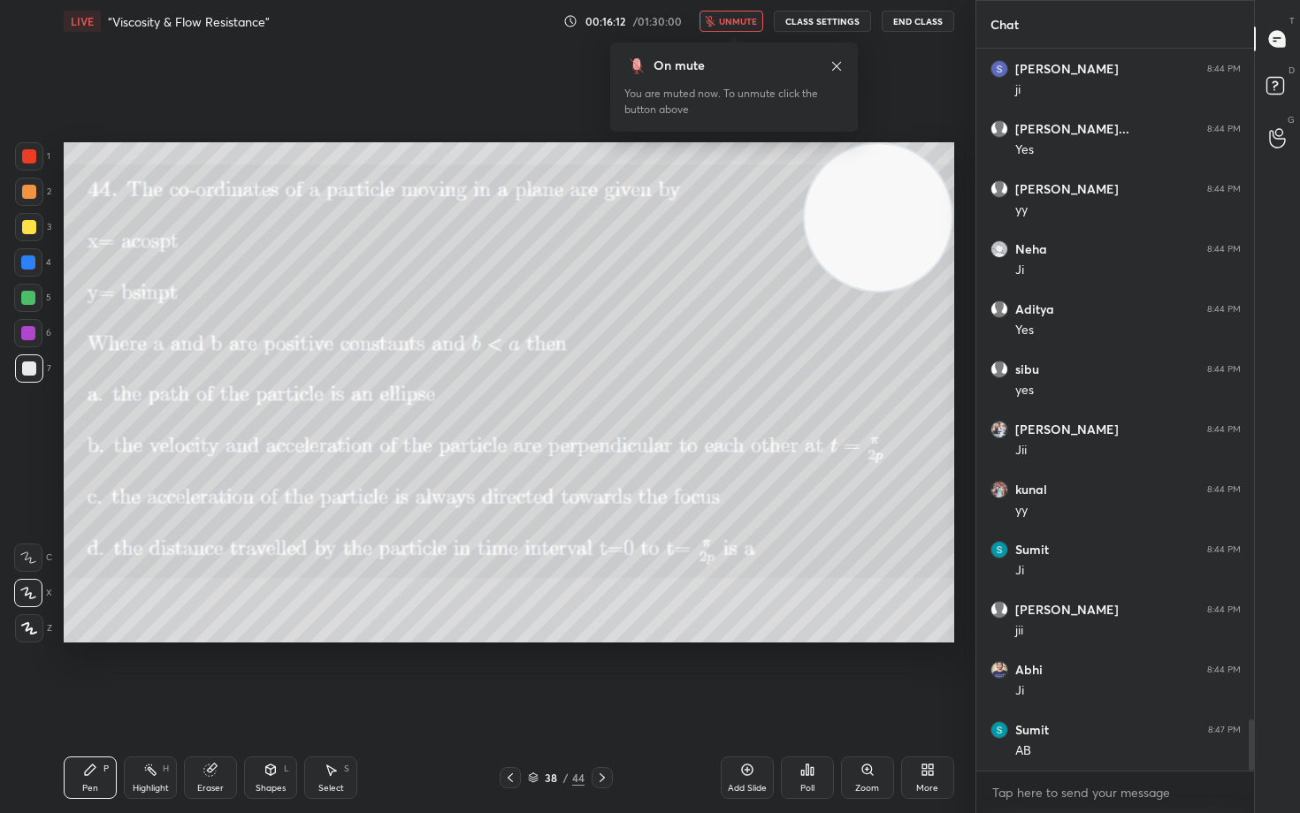
click at [730, 26] on span "unmute" at bounding box center [738, 21] width 38 height 12
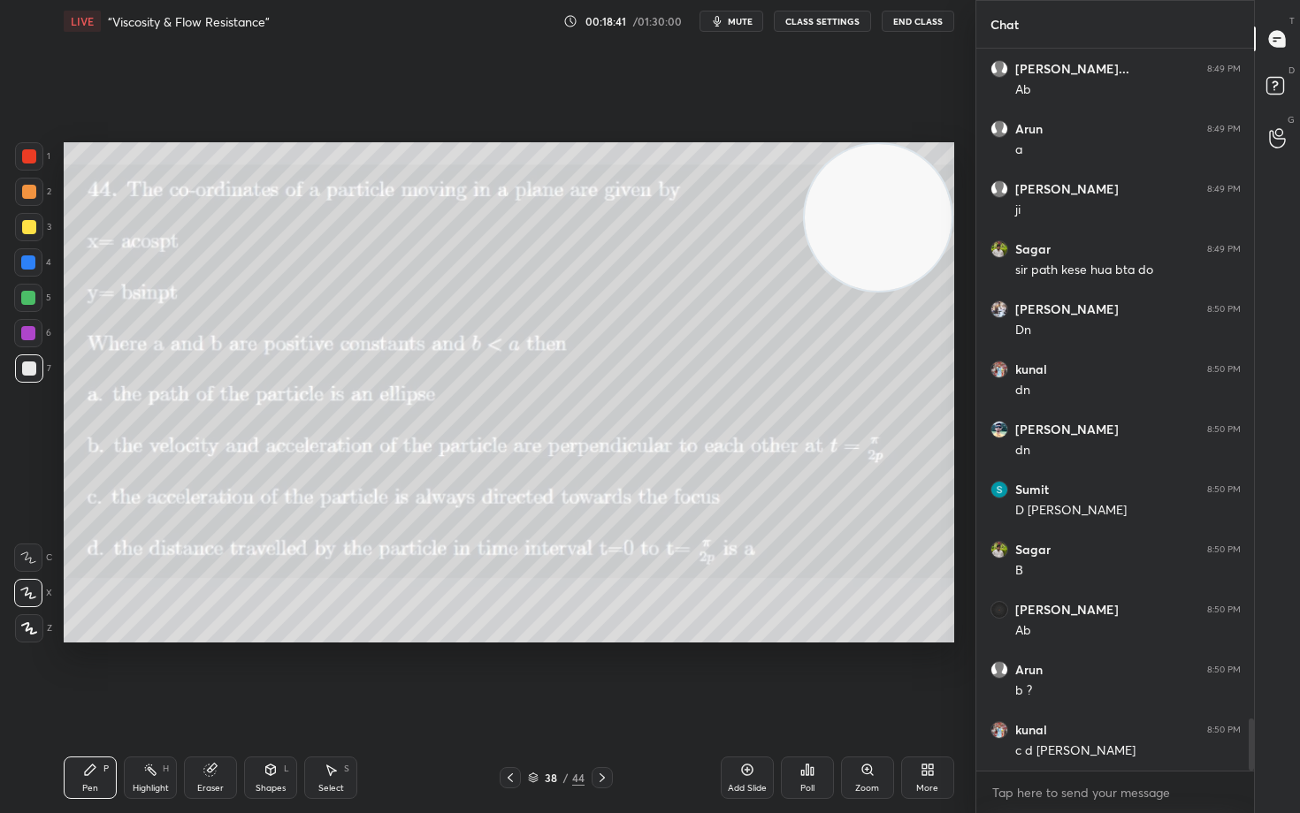
scroll to position [9275, 0]
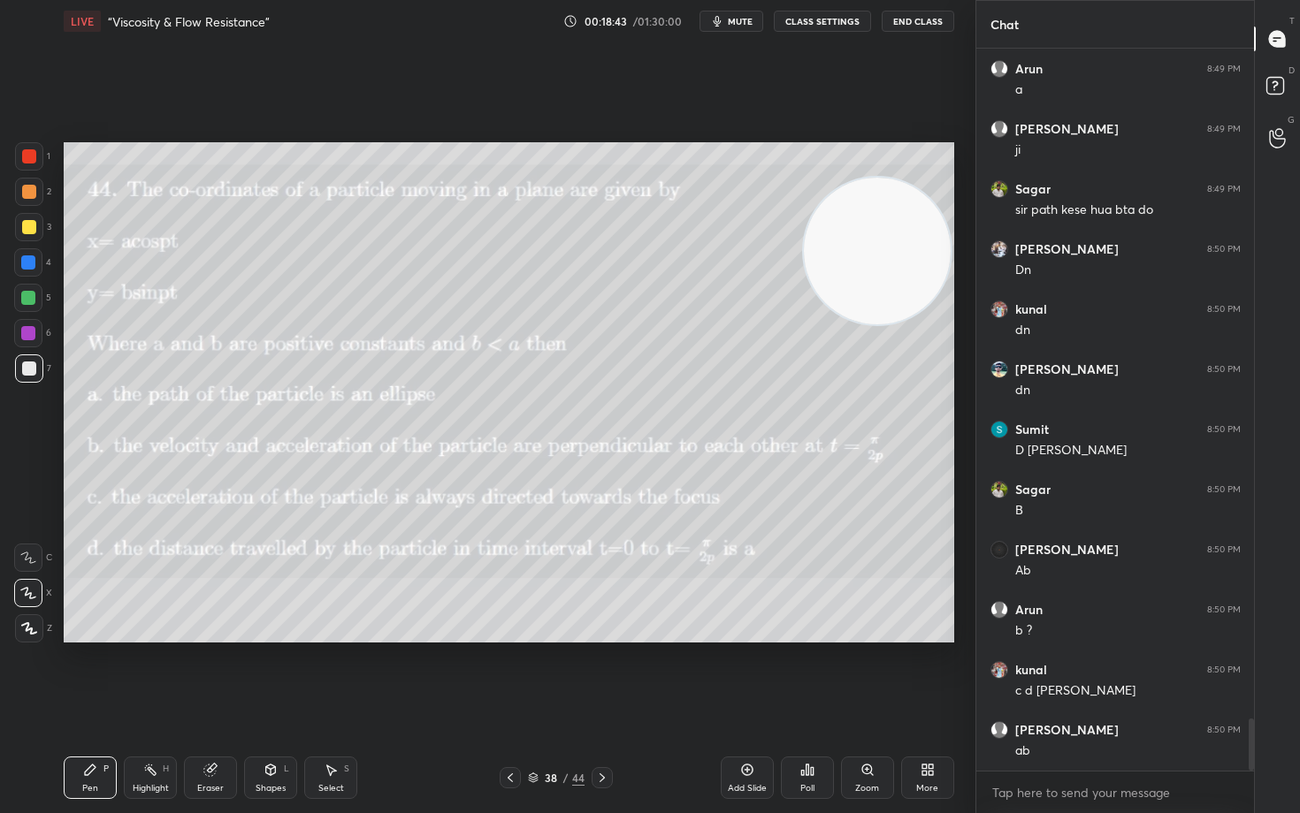
drag, startPoint x: 910, startPoint y: 237, endPoint x: 871, endPoint y: 480, distance: 246.2
click at [889, 324] on video at bounding box center [877, 251] width 147 height 147
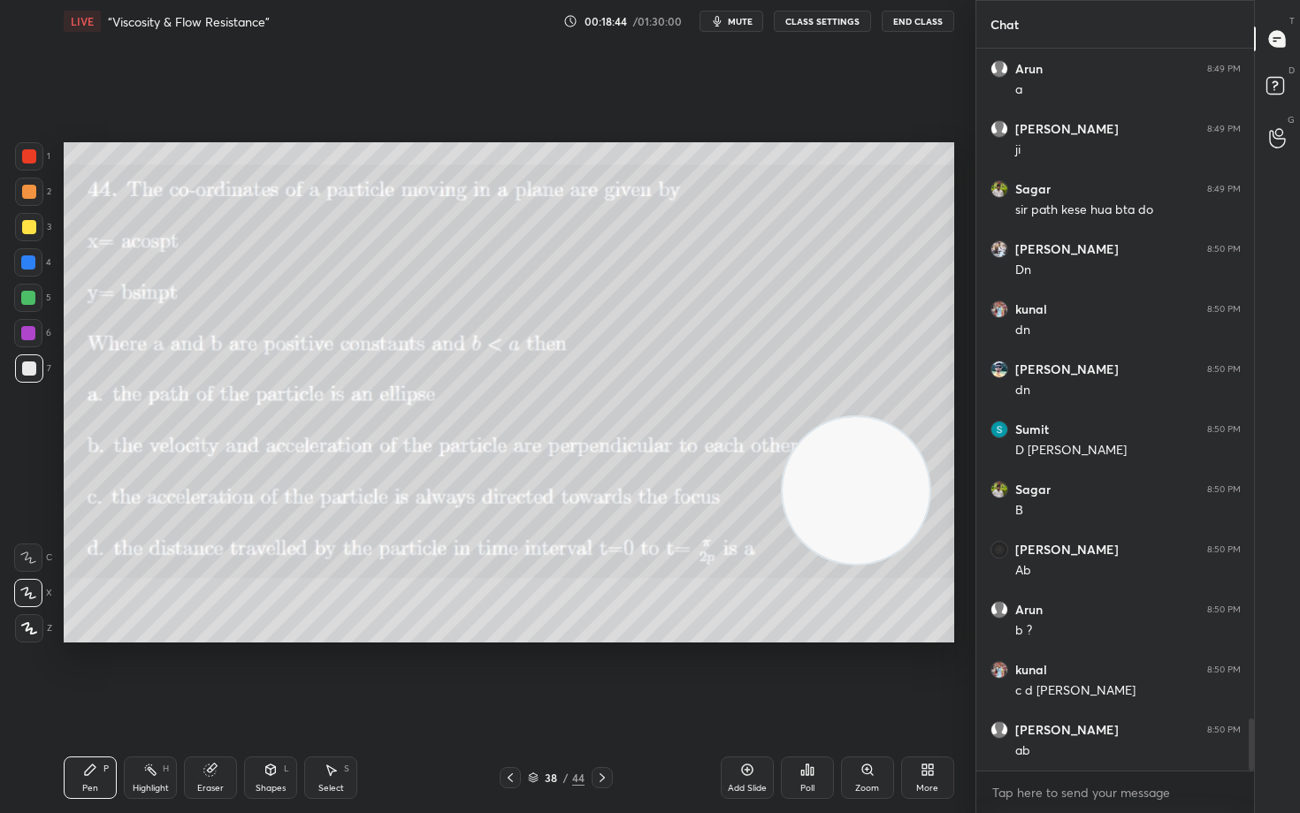
scroll to position [9335, 0]
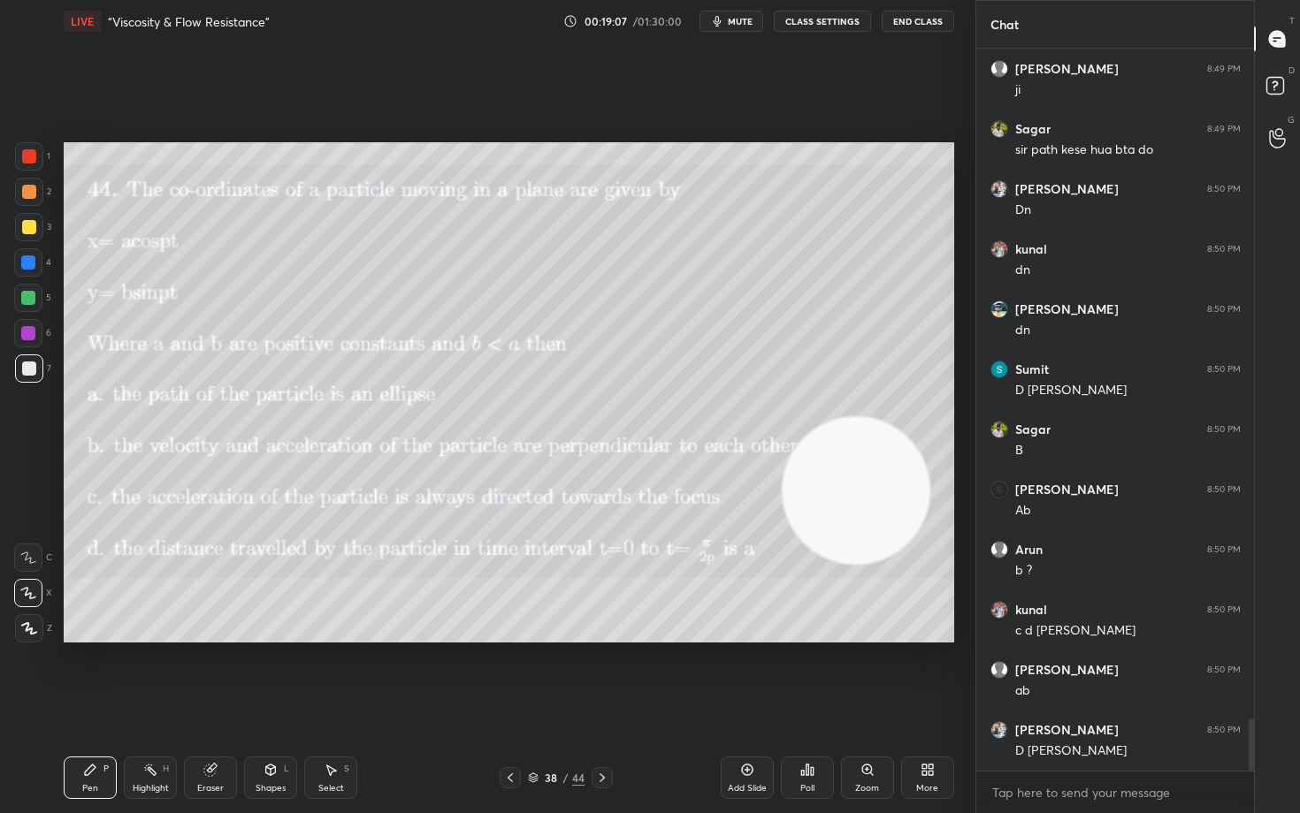
drag, startPoint x: 911, startPoint y: 531, endPoint x: 952, endPoint y: 234, distance: 300.0
click at [958, 265] on div "Setting up your live class Poll for secs No correct answer Start poll" at bounding box center [509, 392] width 904 height 700
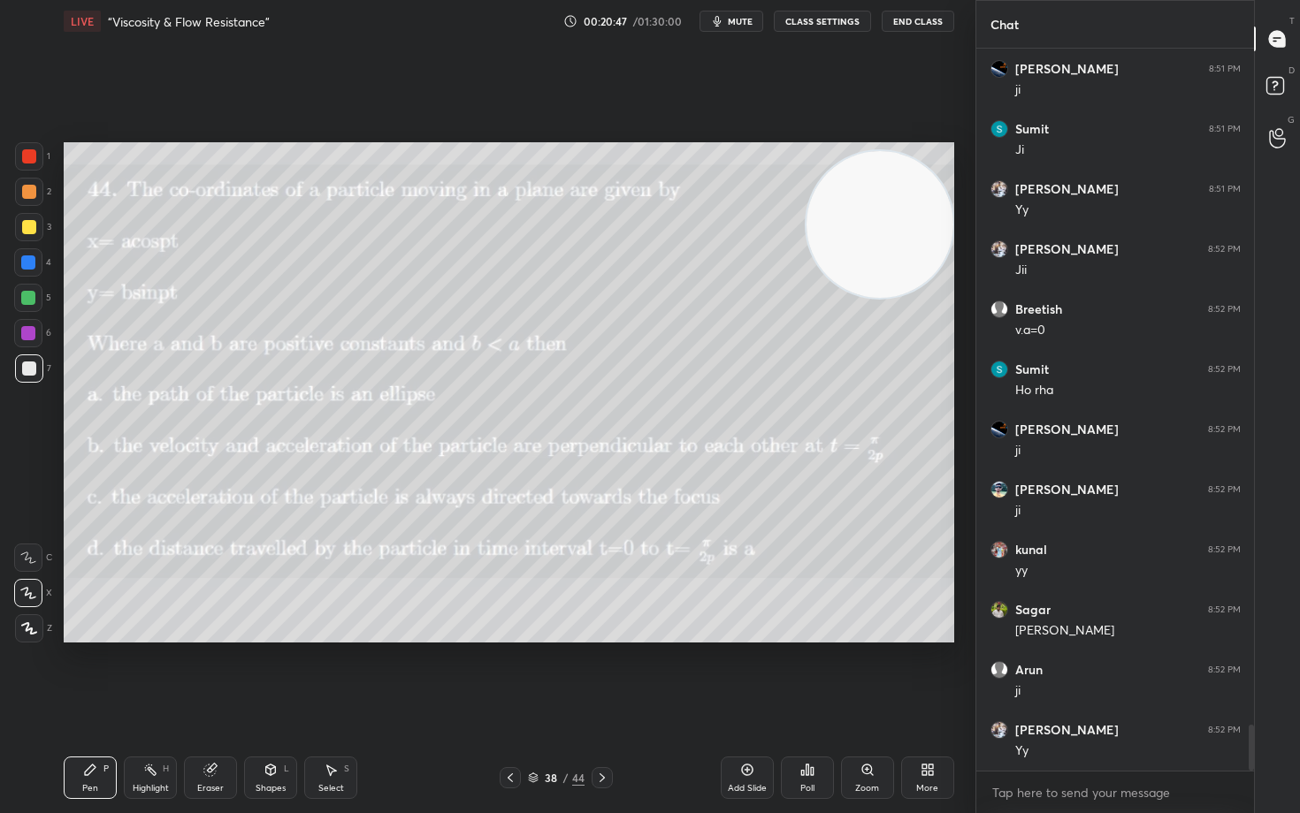
scroll to position [10778, 0]
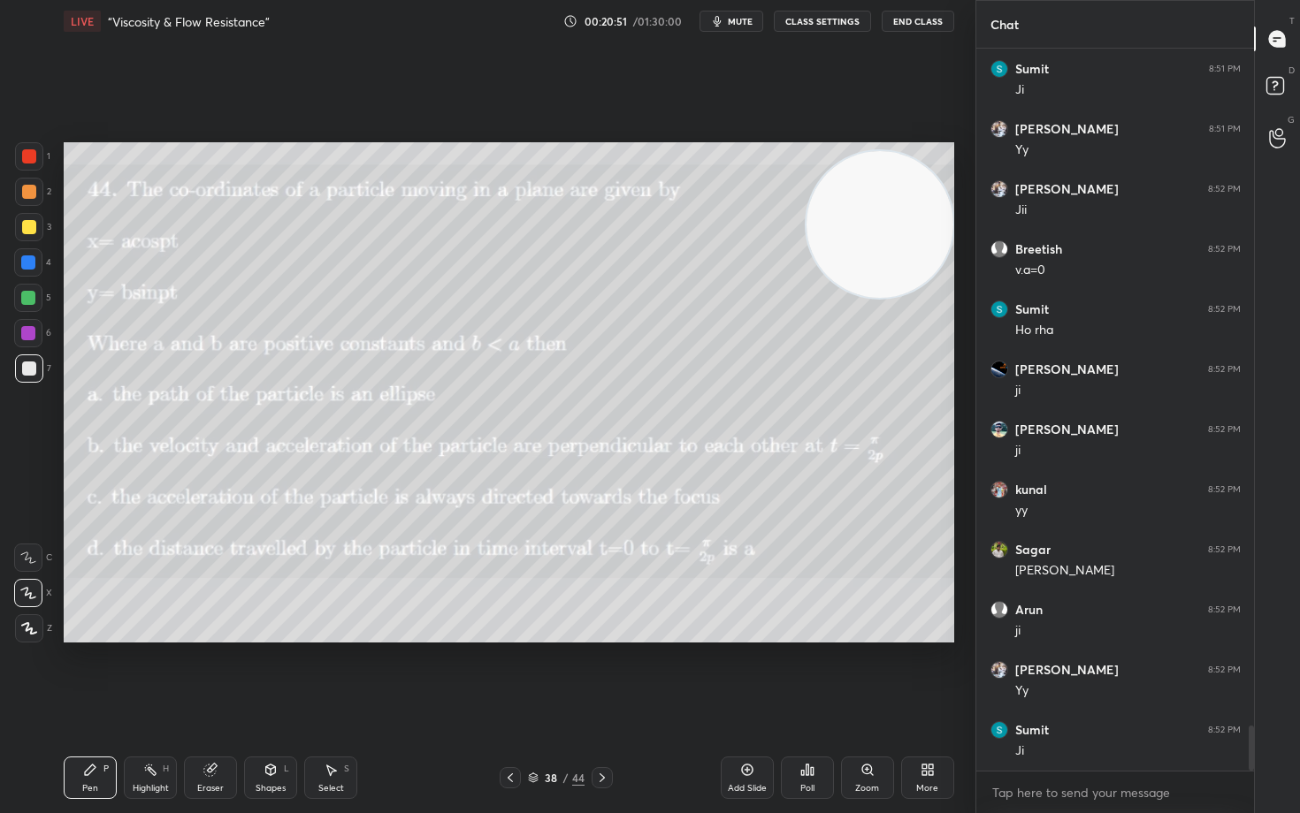
click at [198, 674] on div "Eraser" at bounding box center [210, 778] width 53 height 42
drag, startPoint x: 89, startPoint y: 781, endPoint x: 355, endPoint y: 676, distance: 285.8
click at [93, 674] on div "Pen P" at bounding box center [90, 778] width 53 height 42
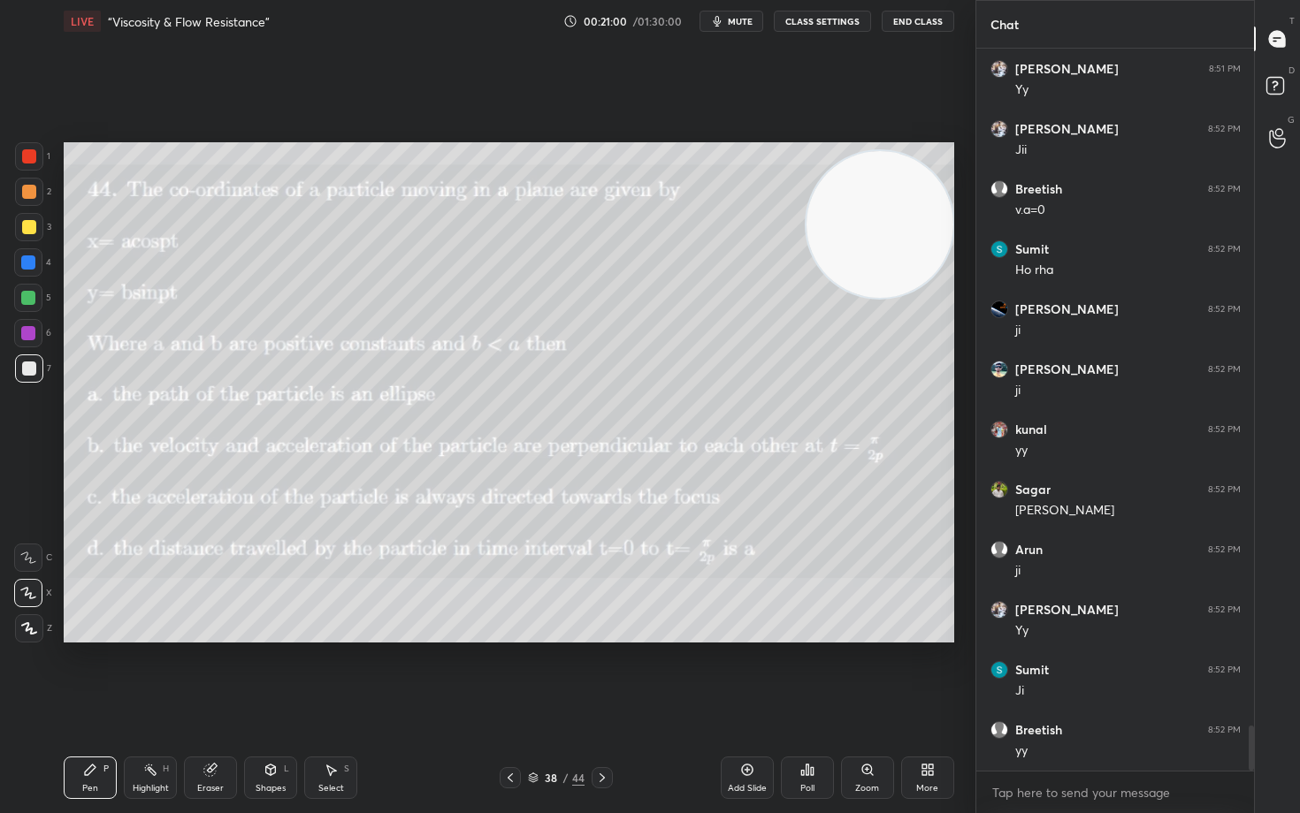
scroll to position [10898, 0]
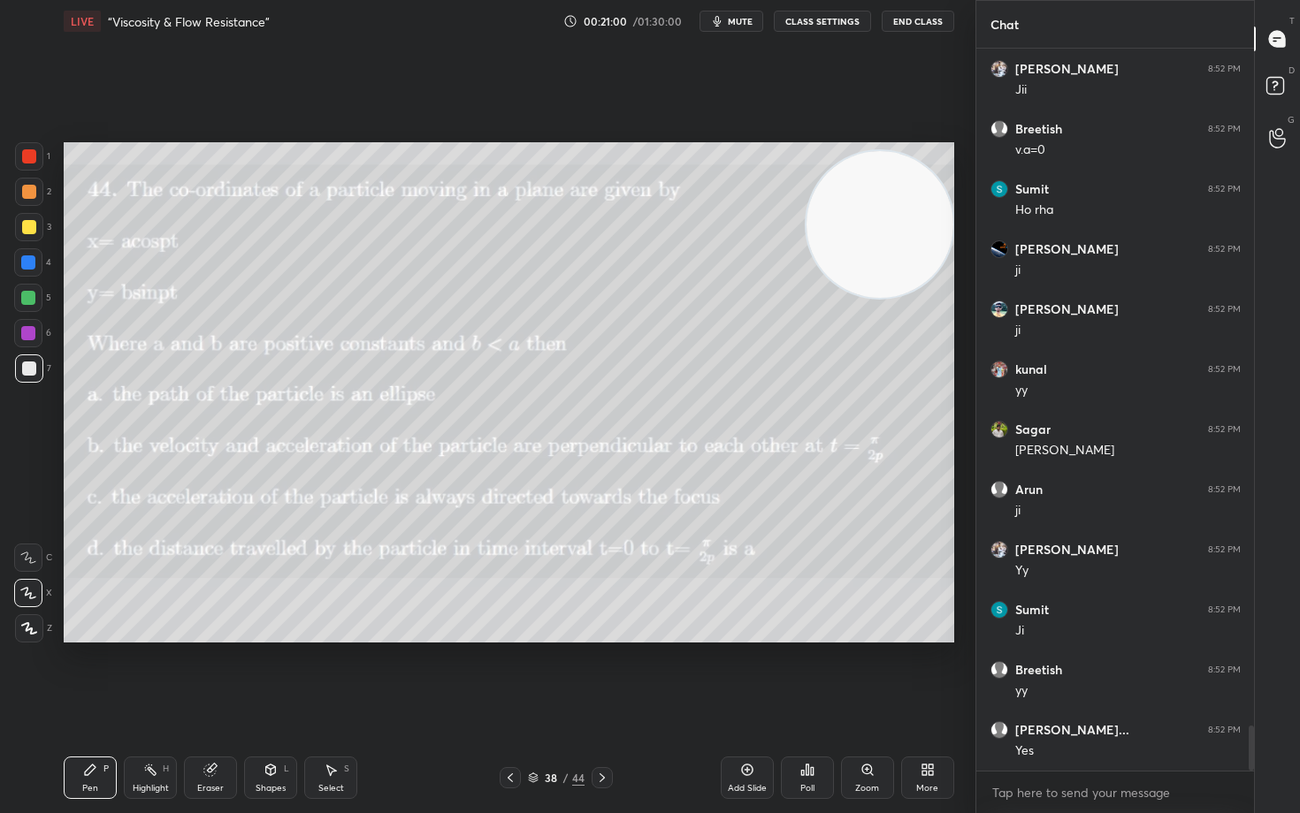
click at [165, 482] on div "Setting up your live class Poll for secs No correct answer Start poll" at bounding box center [509, 392] width 904 height 700
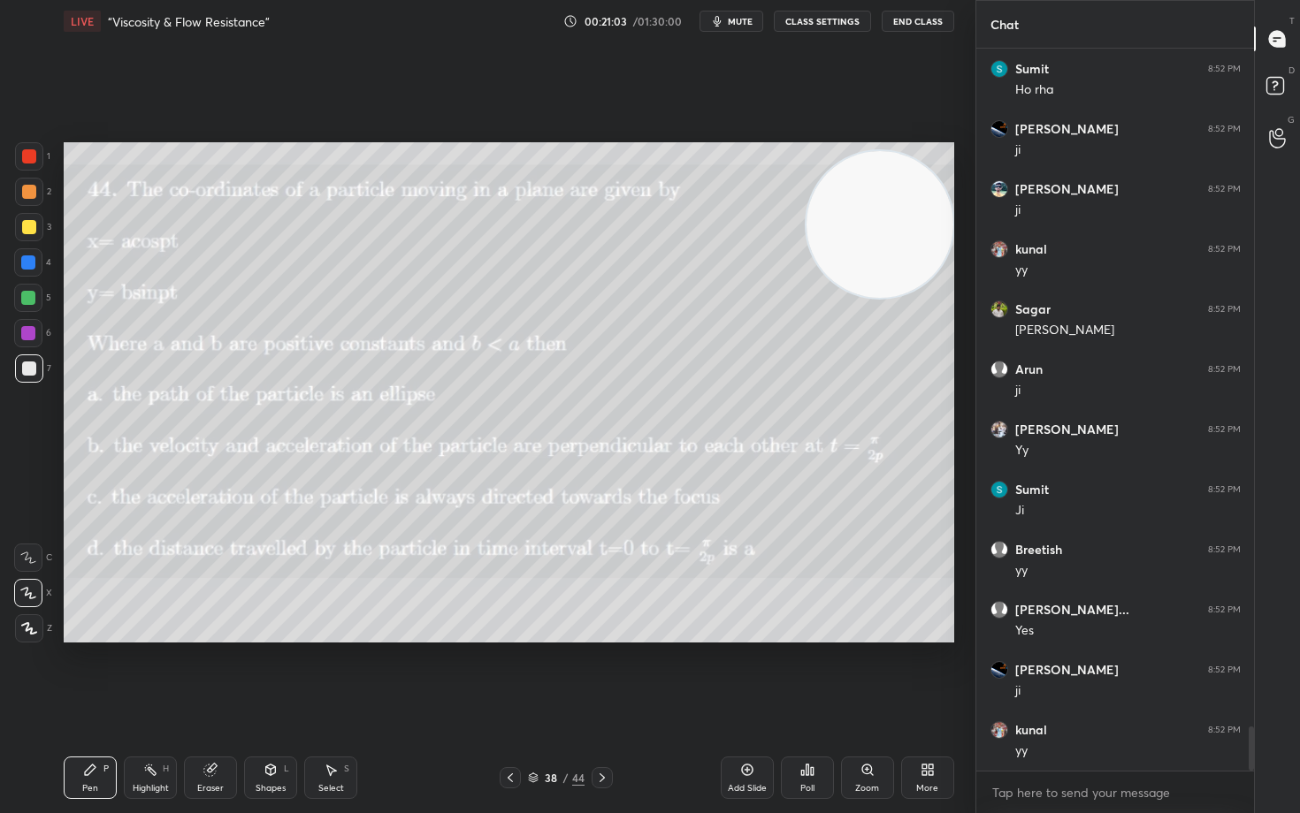
scroll to position [11078, 0]
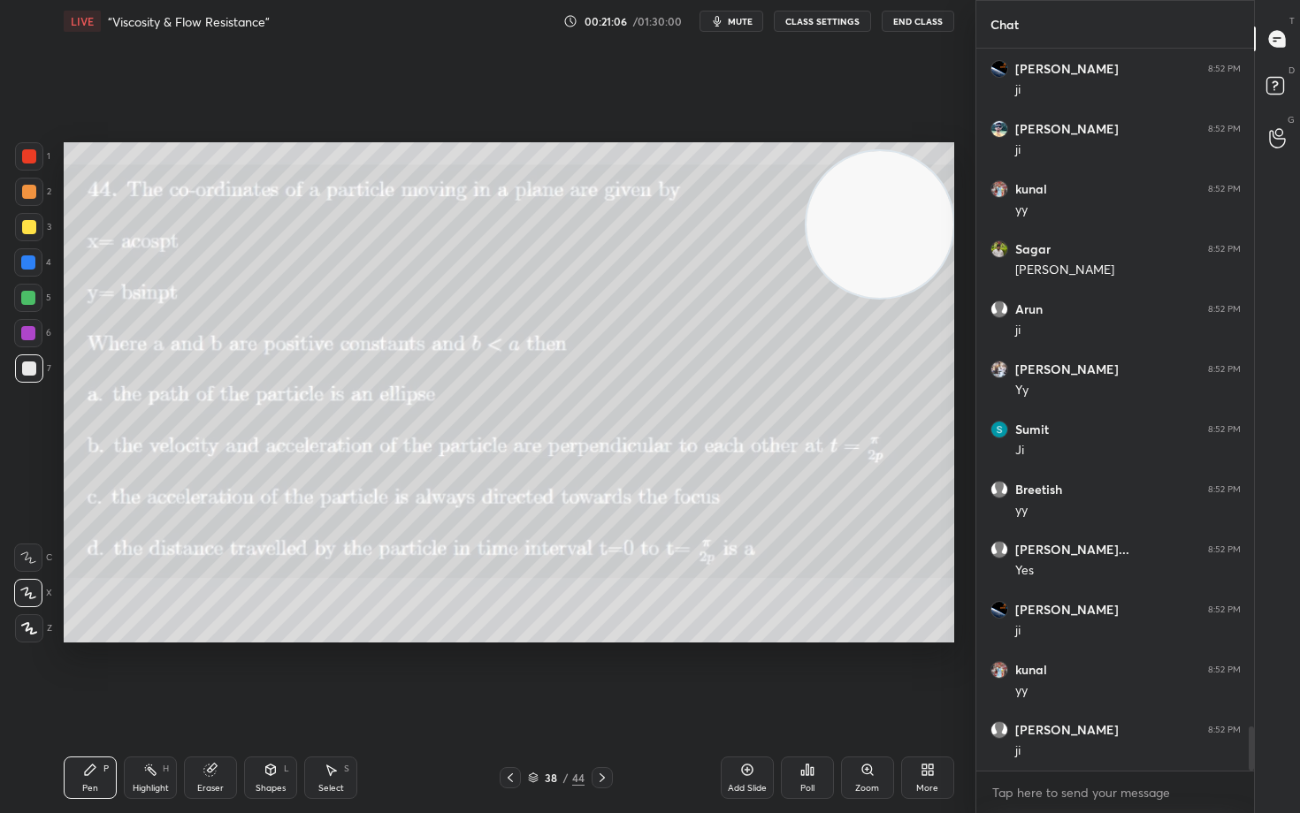
drag, startPoint x: 744, startPoint y: 776, endPoint x: 725, endPoint y: 743, distance: 38.4
click at [740, 674] on icon at bounding box center [747, 770] width 14 height 14
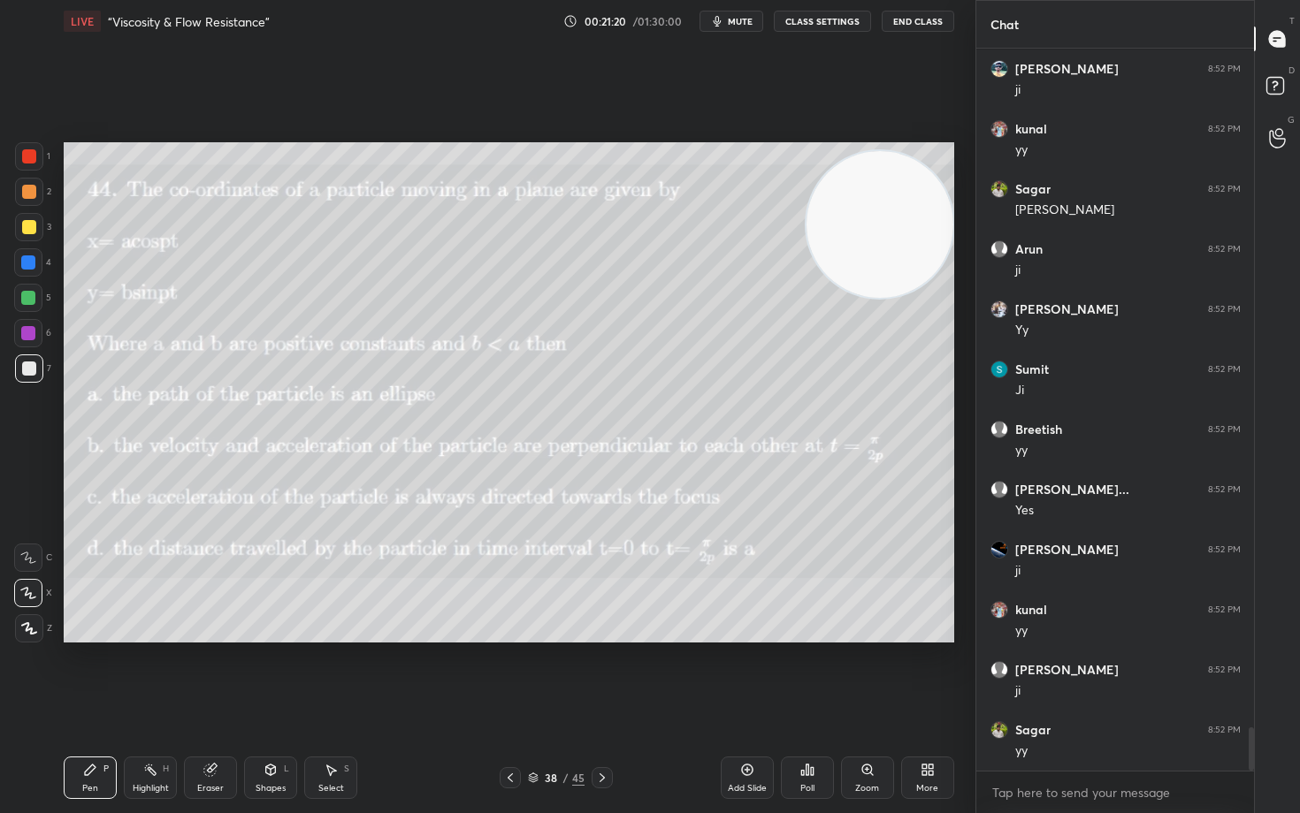
scroll to position [11259, 0]
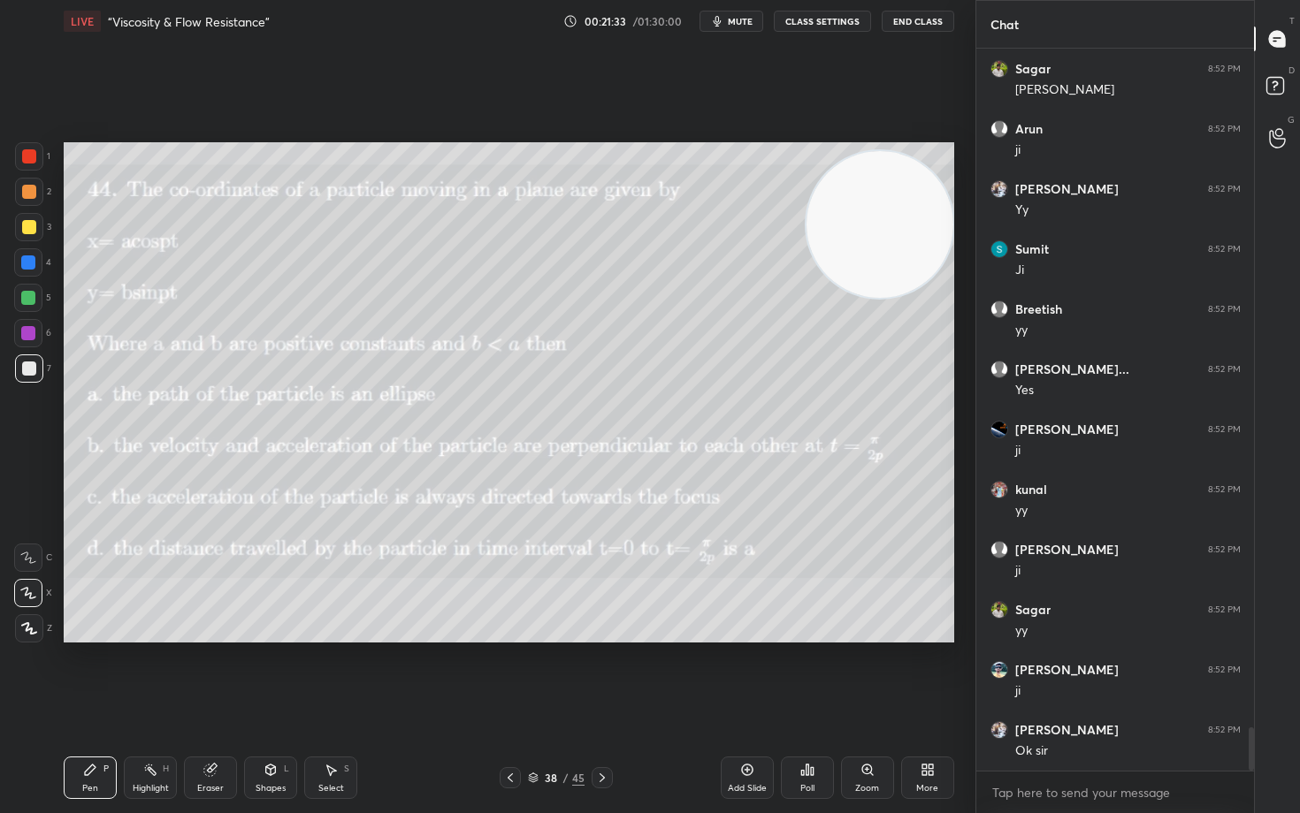
click at [740, 674] on icon at bounding box center [747, 770] width 14 height 14
drag, startPoint x: 27, startPoint y: 229, endPoint x: 59, endPoint y: 228, distance: 31.8
click at [27, 230] on div at bounding box center [29, 227] width 14 height 14
click at [211, 674] on div "Eraser" at bounding box center [210, 788] width 27 height 9
click at [25, 626] on span "Erase all" at bounding box center [28, 628] width 27 height 12
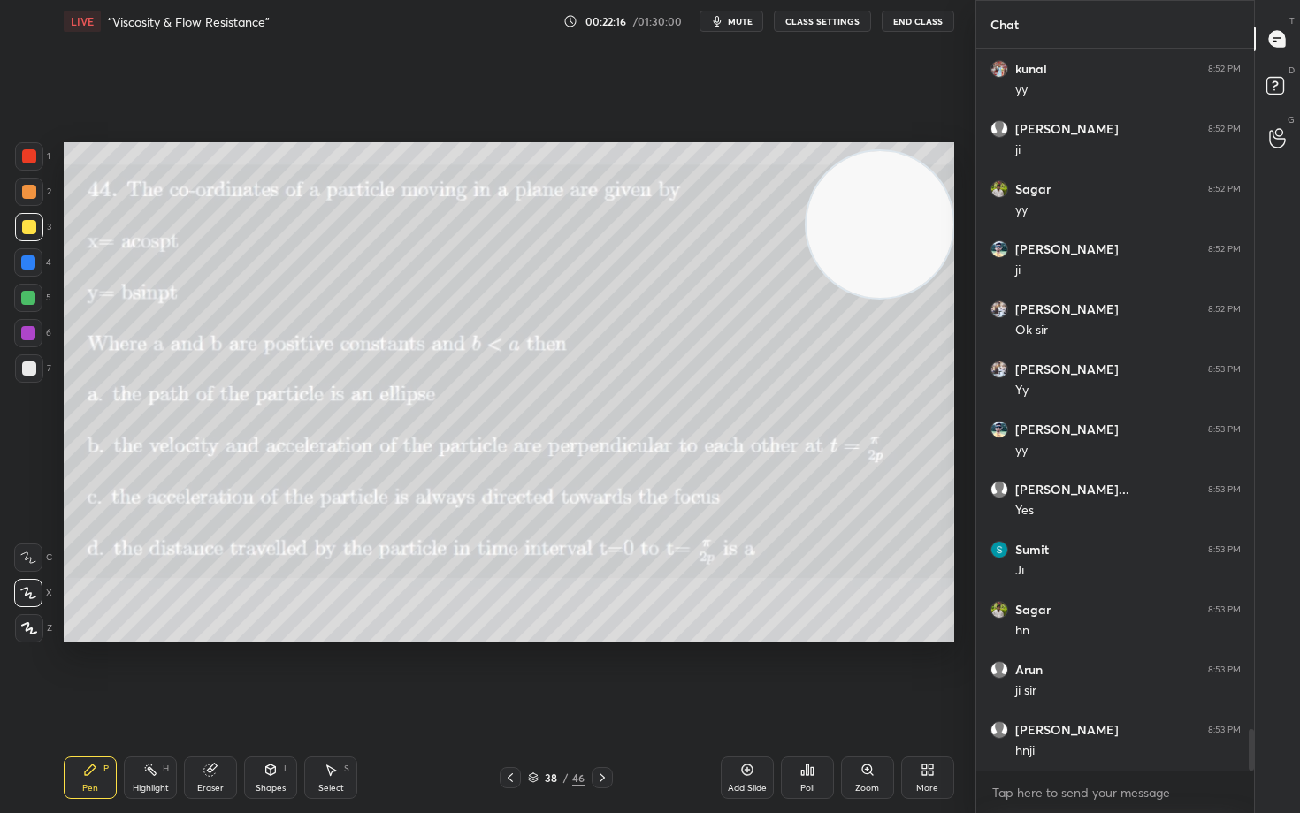
scroll to position [11756, 0]
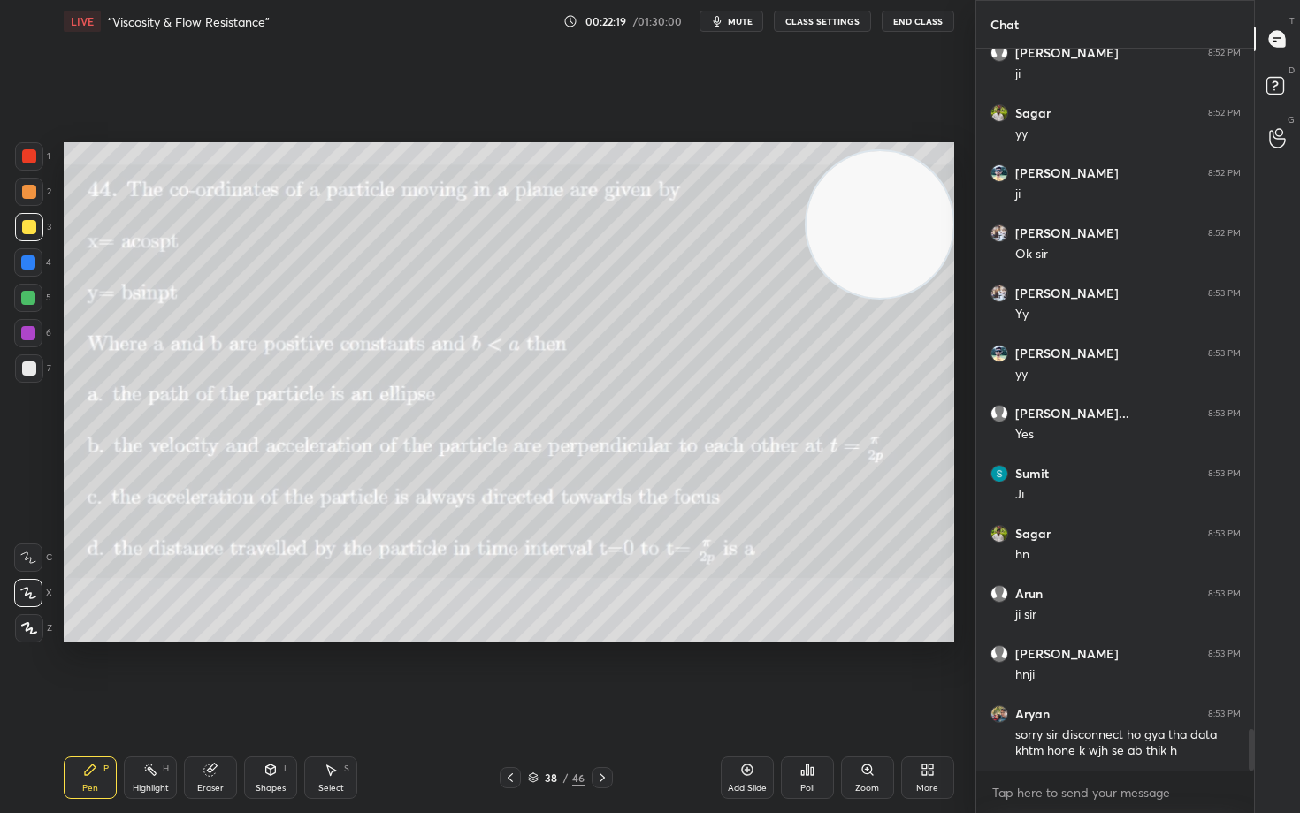
drag, startPoint x: 746, startPoint y: 767, endPoint x: 729, endPoint y: 719, distance: 50.6
click at [744, 674] on icon at bounding box center [747, 770] width 14 height 14
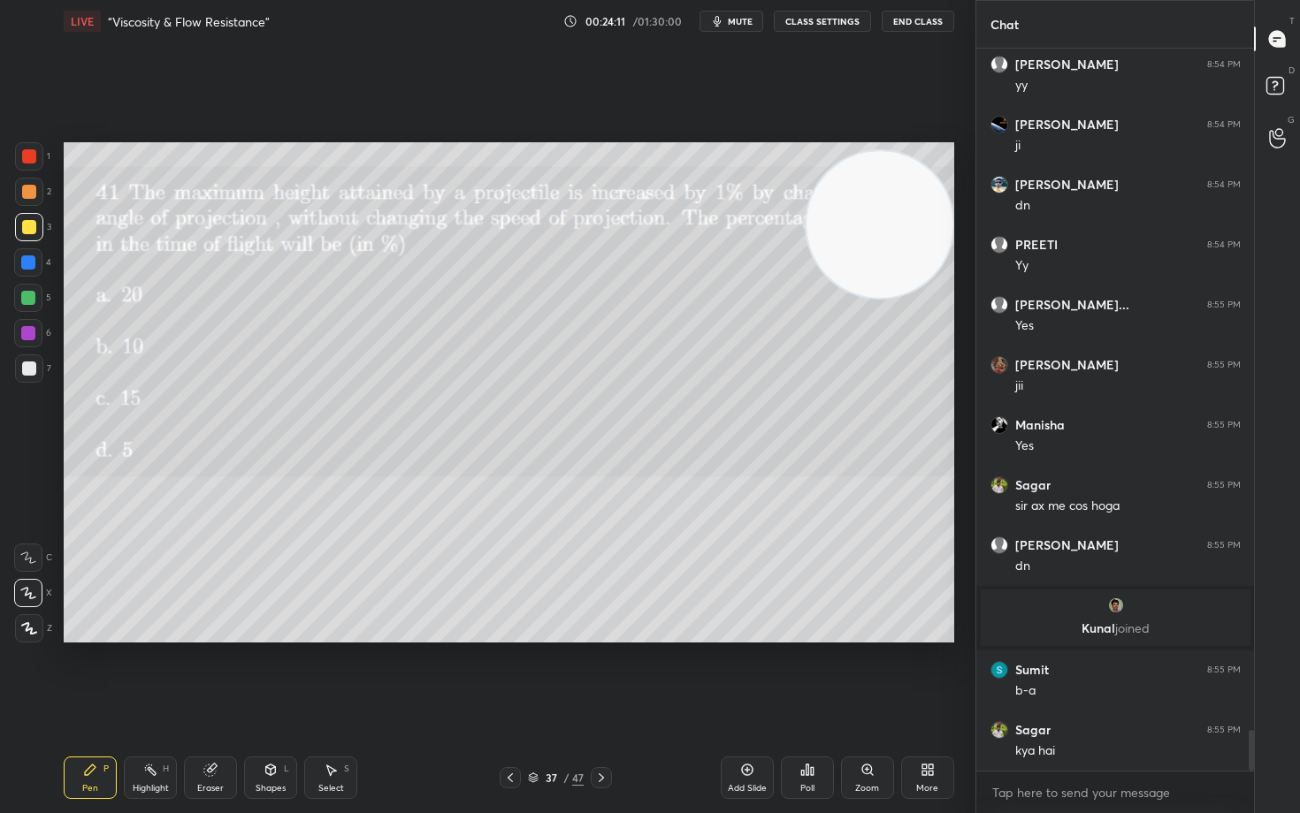
scroll to position [11973, 0]
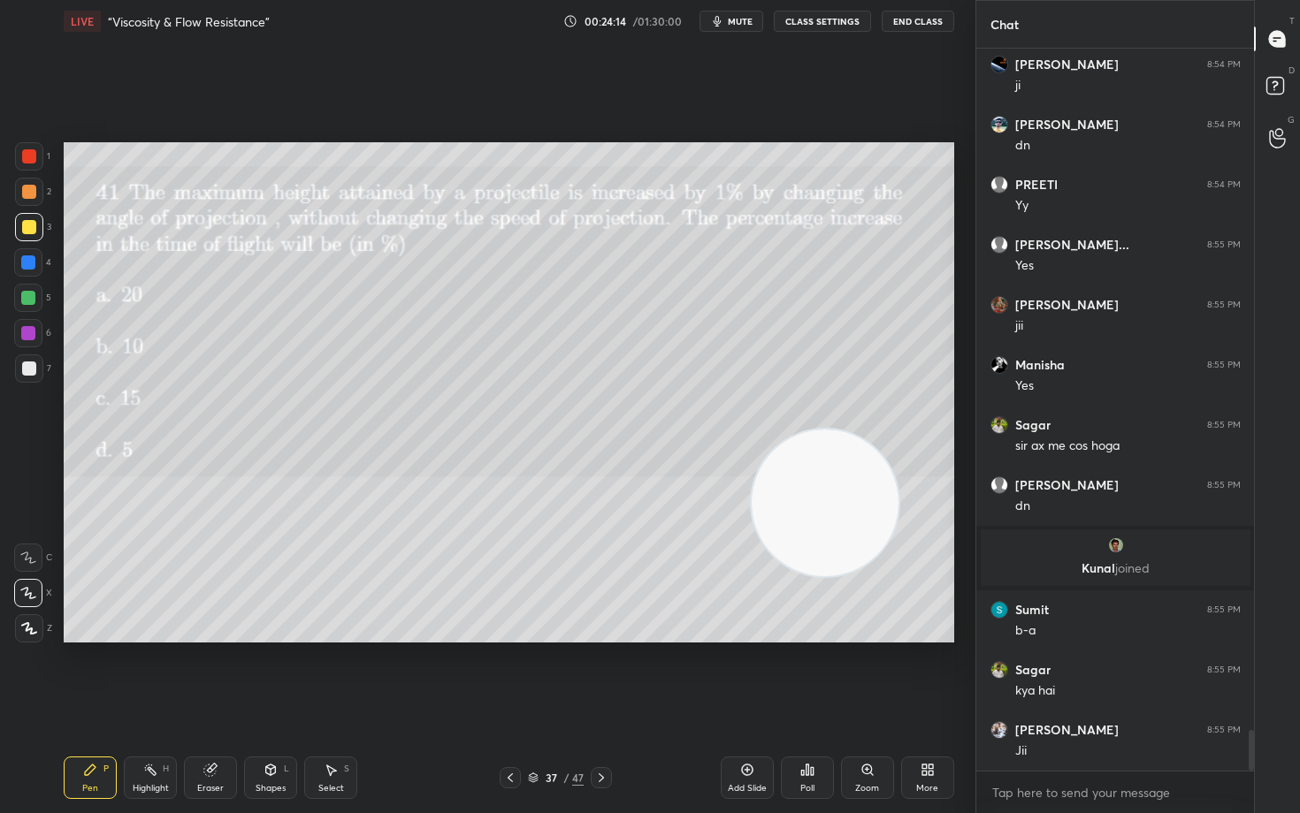
drag, startPoint x: 867, startPoint y: 217, endPoint x: 813, endPoint y: 495, distance: 283.8
click at [813, 495] on video at bounding box center [825, 503] width 147 height 147
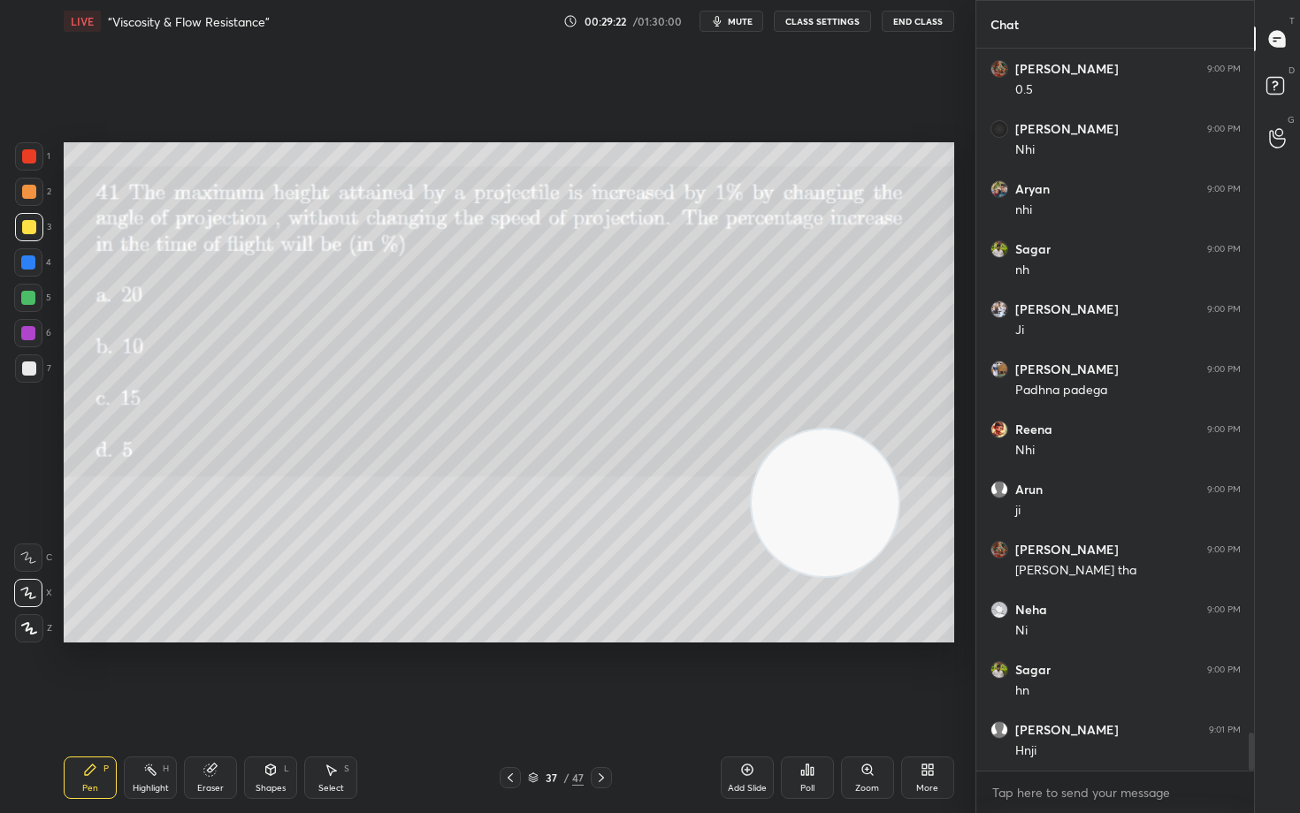
scroll to position [12995, 0]
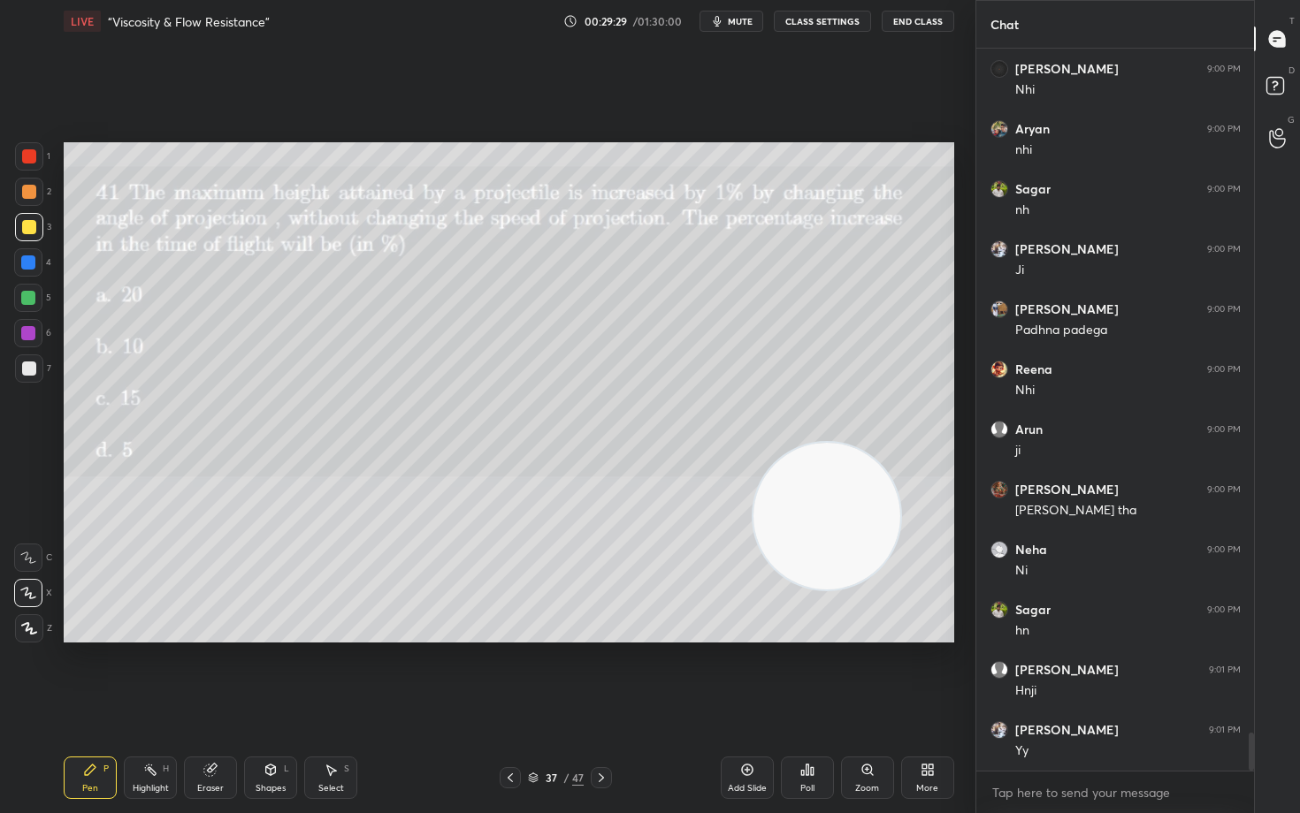
drag, startPoint x: 822, startPoint y: 483, endPoint x: 820, endPoint y: 563, distance: 80.5
click at [820, 562] on video at bounding box center [826, 516] width 147 height 147
drag, startPoint x: 832, startPoint y: 547, endPoint x: 911, endPoint y: 242, distance: 315.0
click at [916, 439] on video at bounding box center [842, 512] width 147 height 147
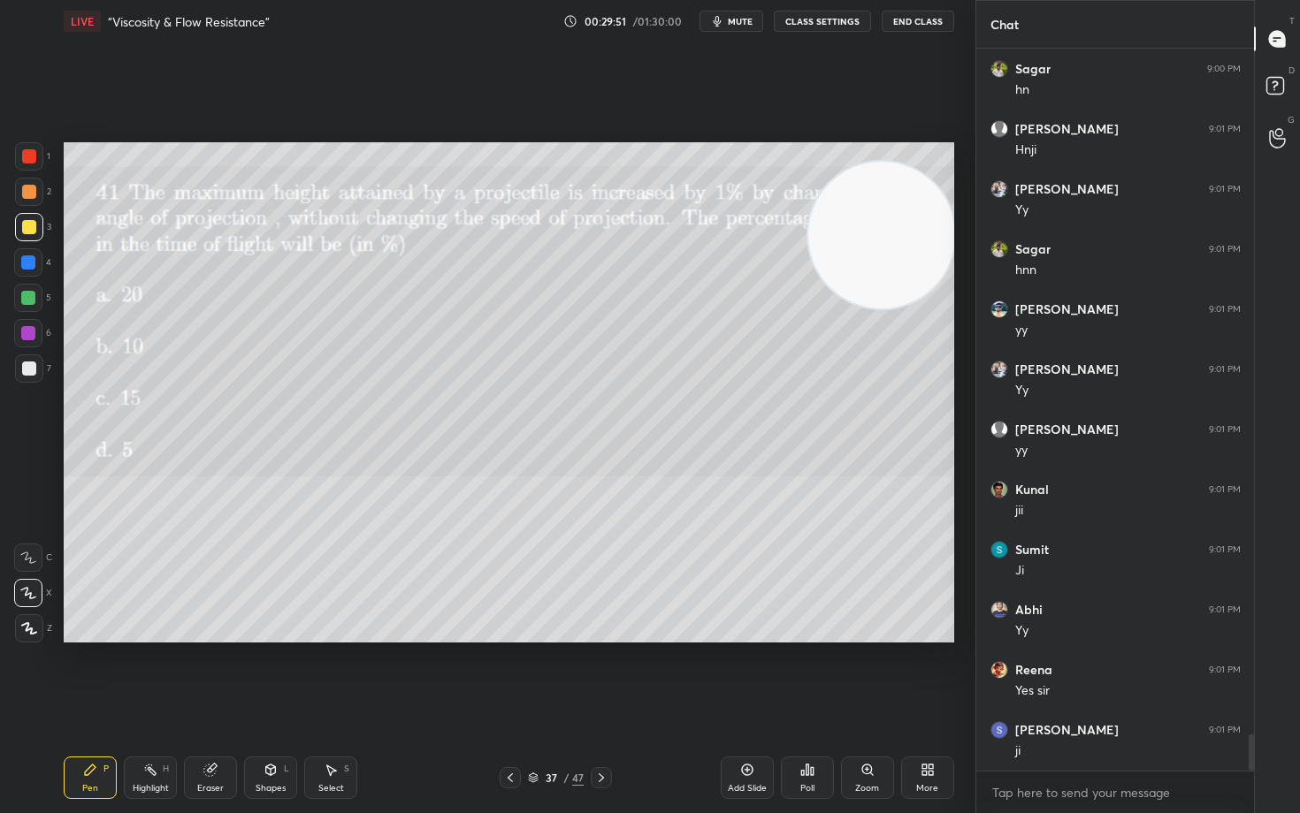
scroll to position [13596, 0]
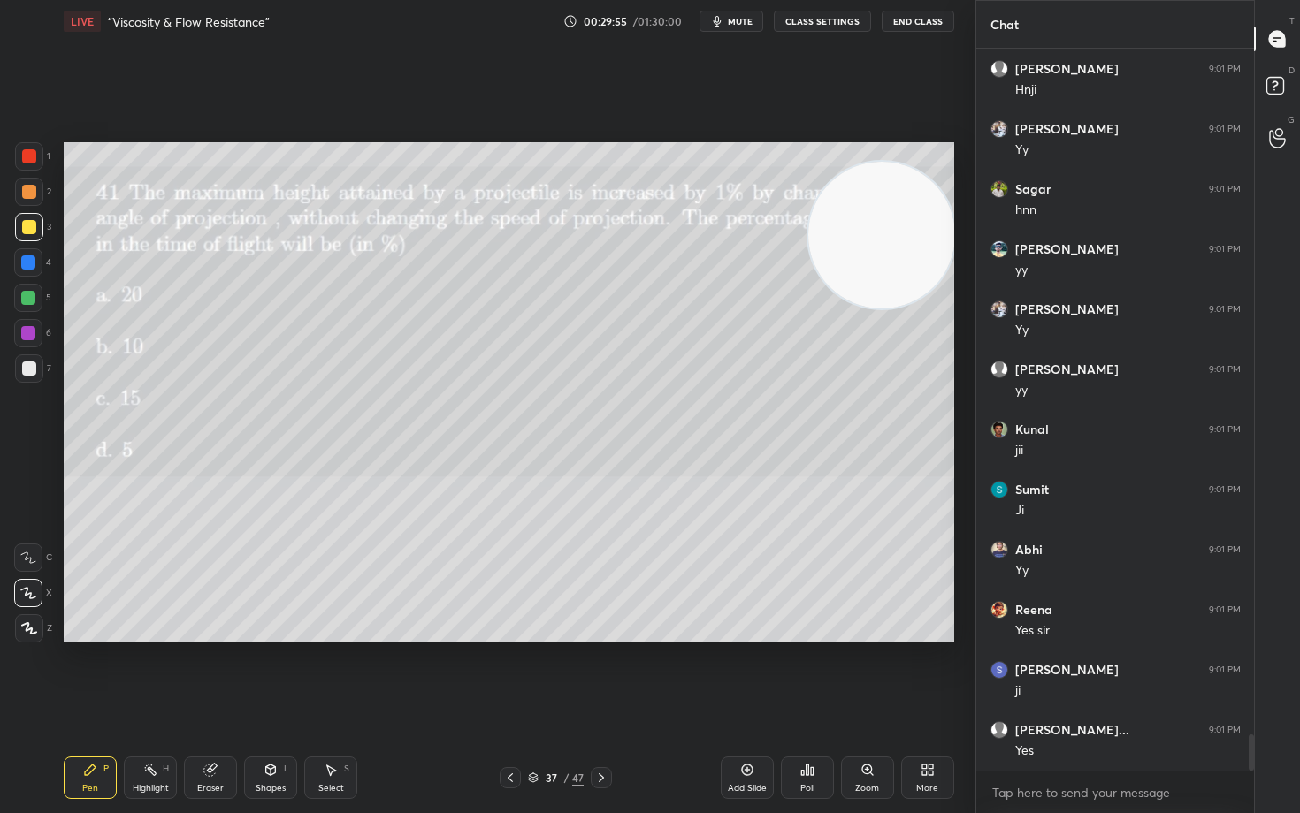
drag, startPoint x: 864, startPoint y: 238, endPoint x: 866, endPoint y: 295, distance: 57.5
click at [866, 296] on video at bounding box center [881, 235] width 147 height 147
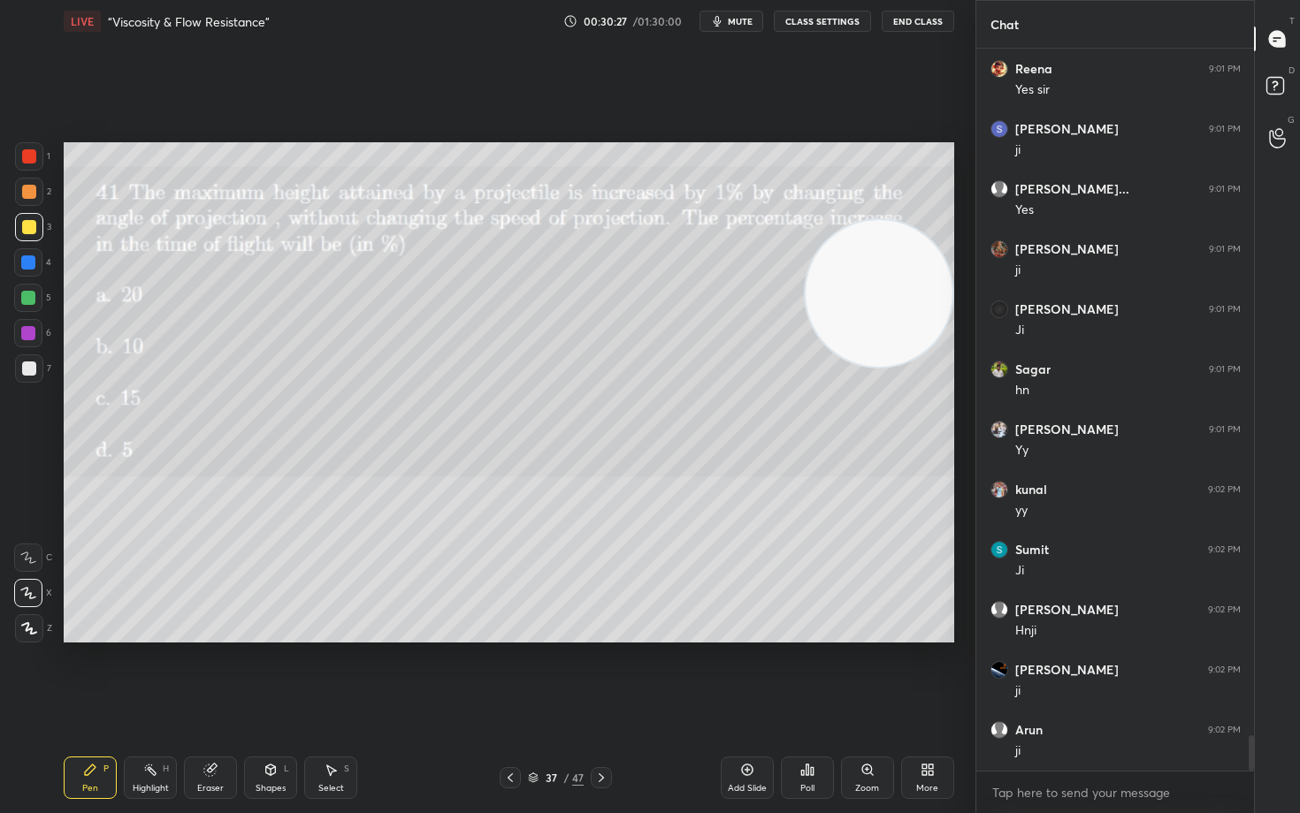
scroll to position [14318, 0]
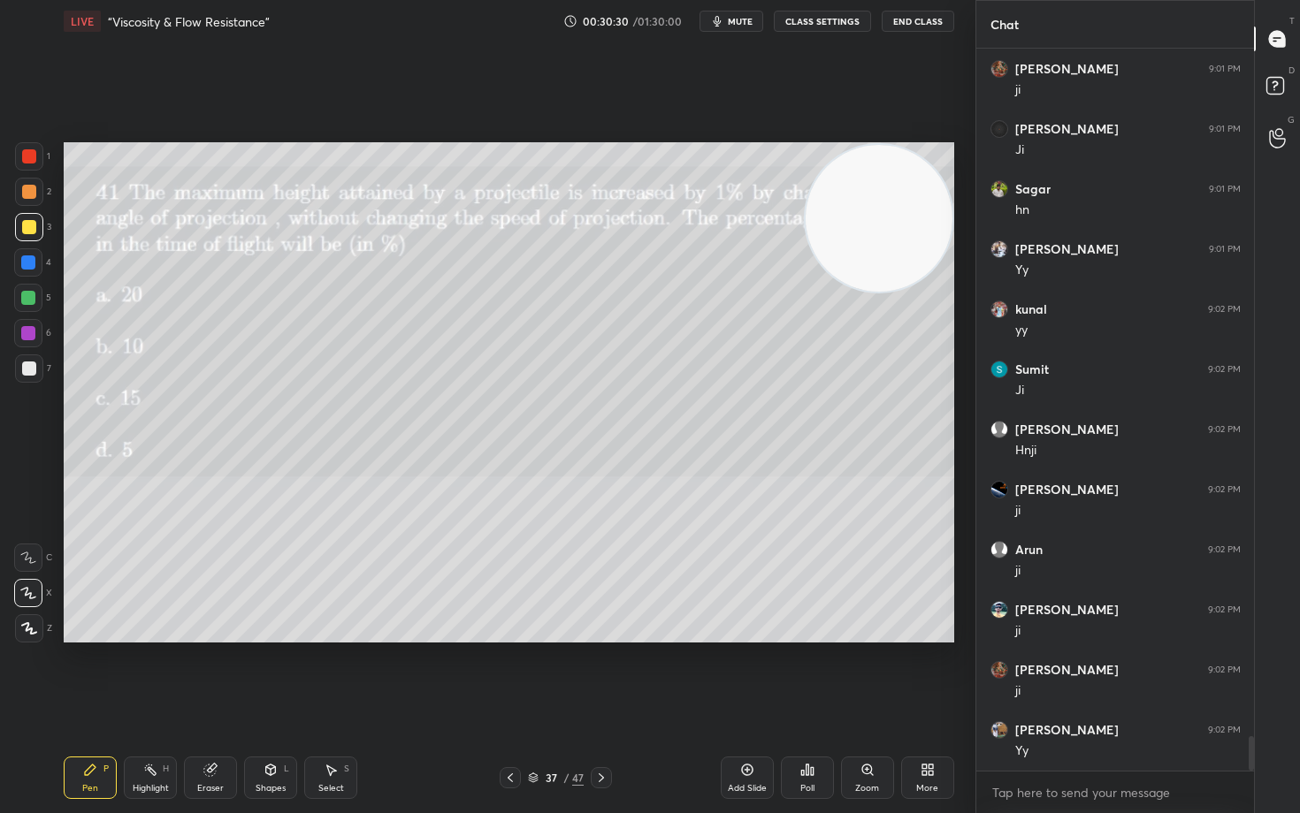
drag, startPoint x: 894, startPoint y: 282, endPoint x: 905, endPoint y: 216, distance: 67.3
click at [917, 216] on video at bounding box center [878, 218] width 147 height 147
click at [736, 674] on div "Add Slide" at bounding box center [747, 778] width 53 height 42
drag, startPoint x: 745, startPoint y: 770, endPoint x: 752, endPoint y: 763, distance: 10.0
click at [744, 674] on icon at bounding box center [747, 770] width 14 height 14
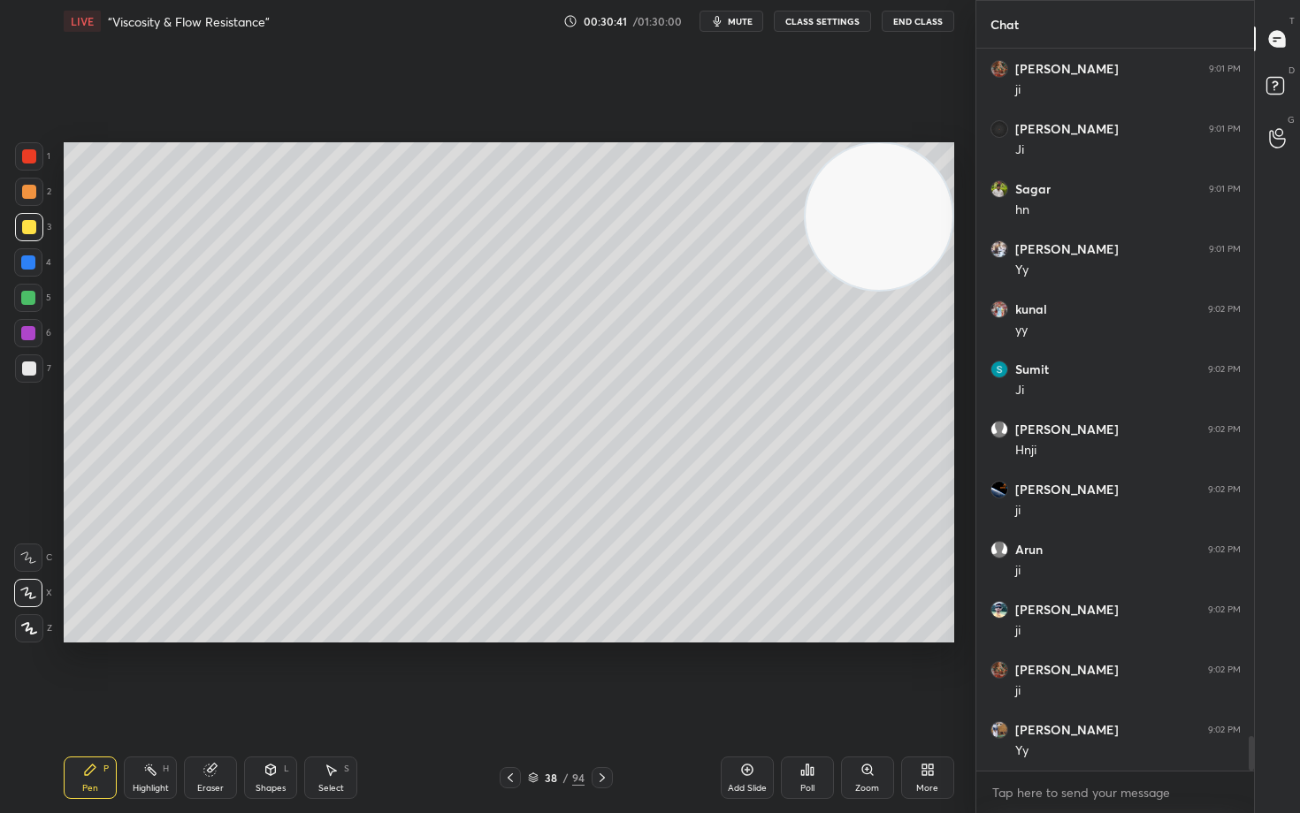
click at [28, 192] on div at bounding box center [29, 192] width 14 height 14
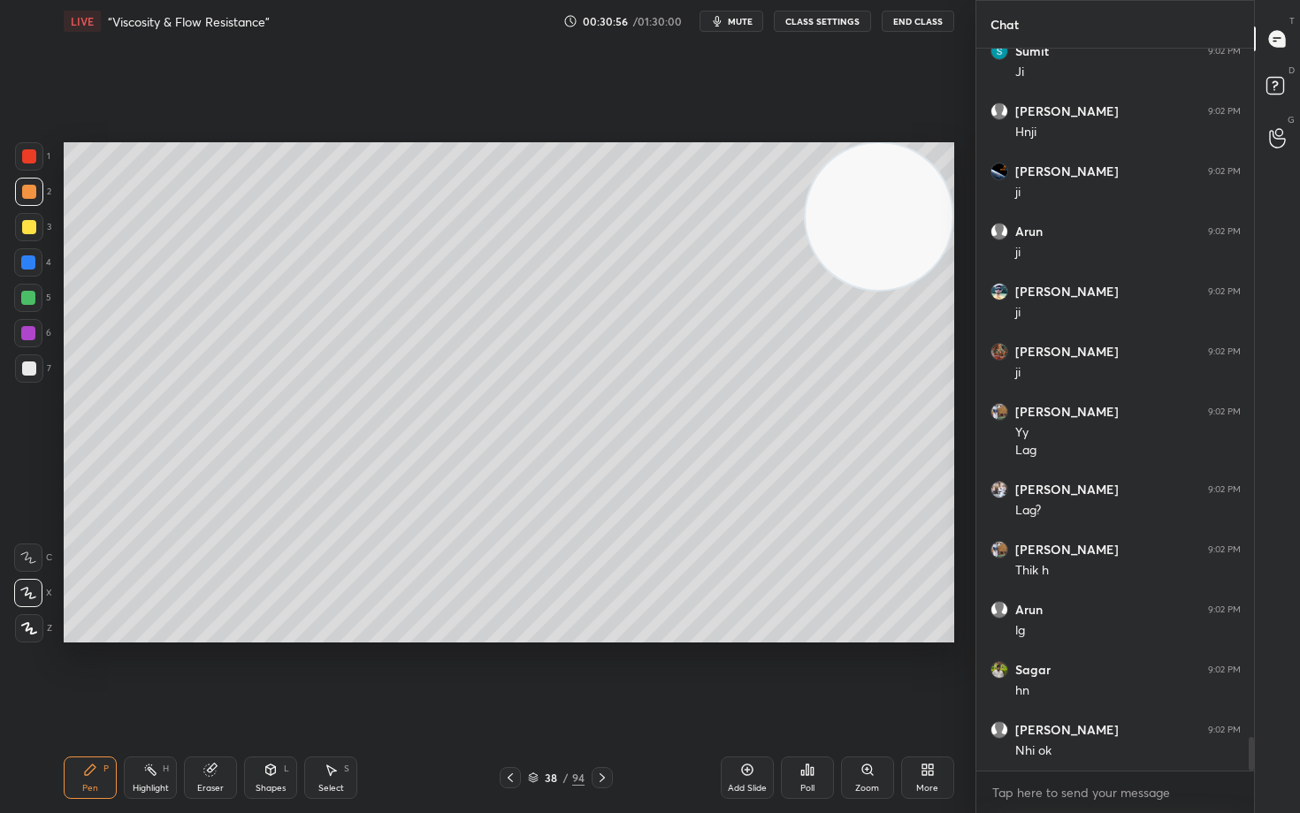
scroll to position [14696, 0]
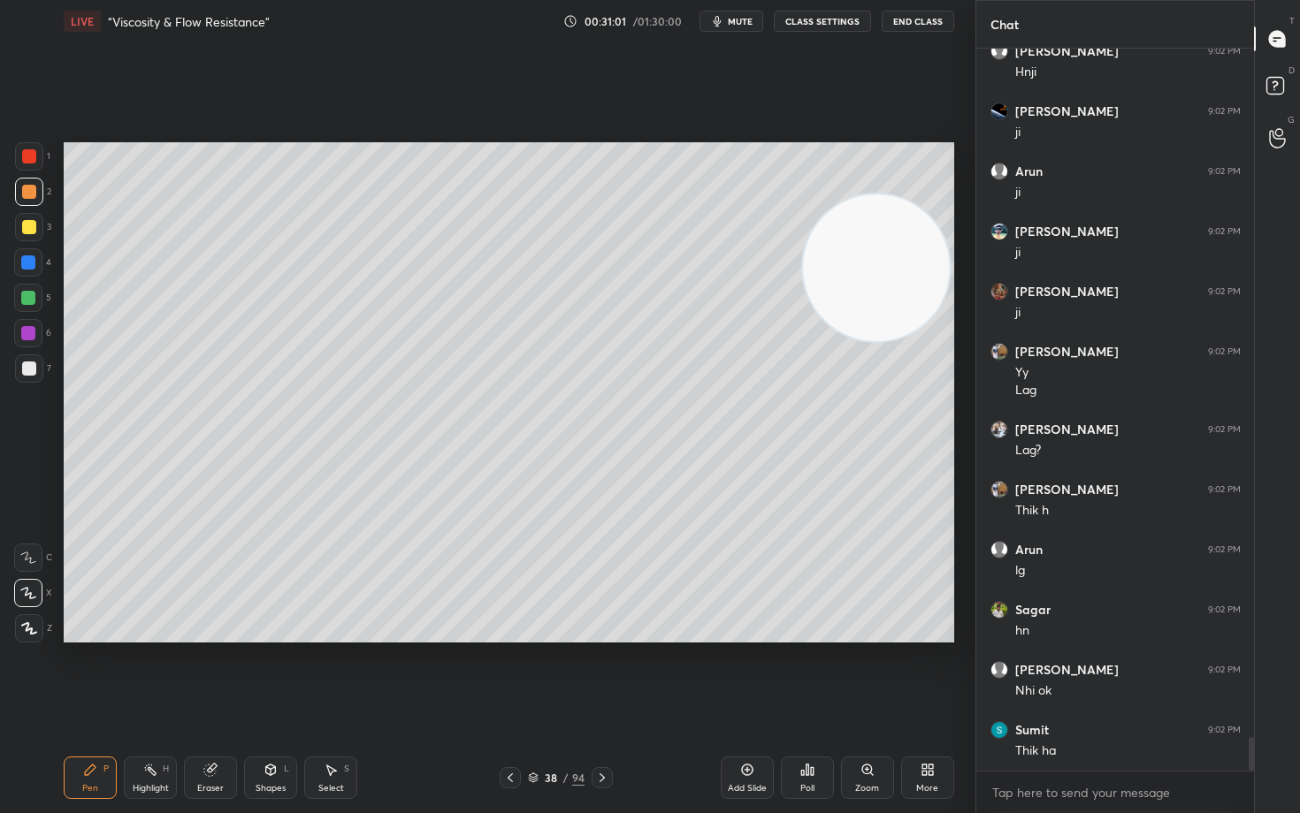
drag, startPoint x: 895, startPoint y: 228, endPoint x: 881, endPoint y: 421, distance: 193.3
click at [881, 341] on video at bounding box center [876, 268] width 147 height 147
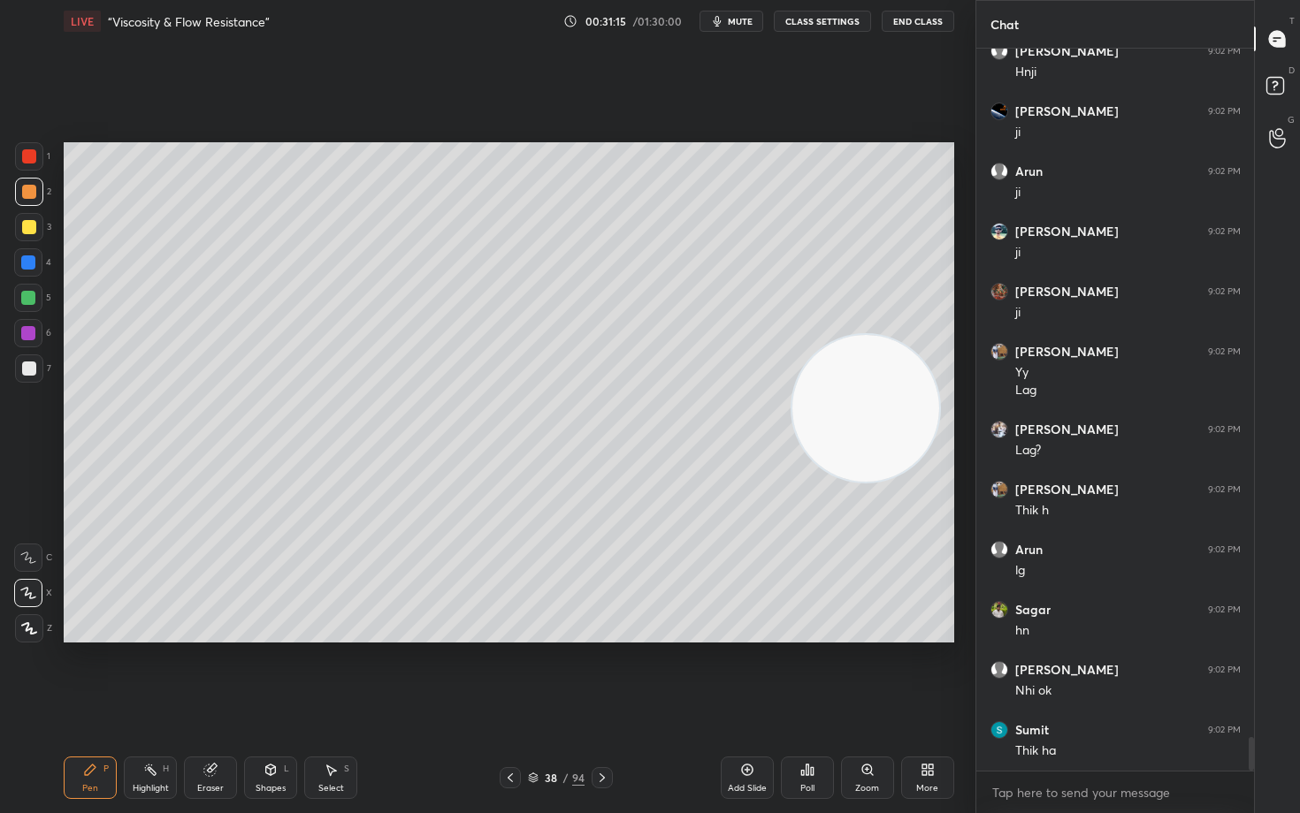
drag, startPoint x: 872, startPoint y: 388, endPoint x: 835, endPoint y: 492, distance: 109.9
click at [858, 482] on video at bounding box center [865, 408] width 147 height 147
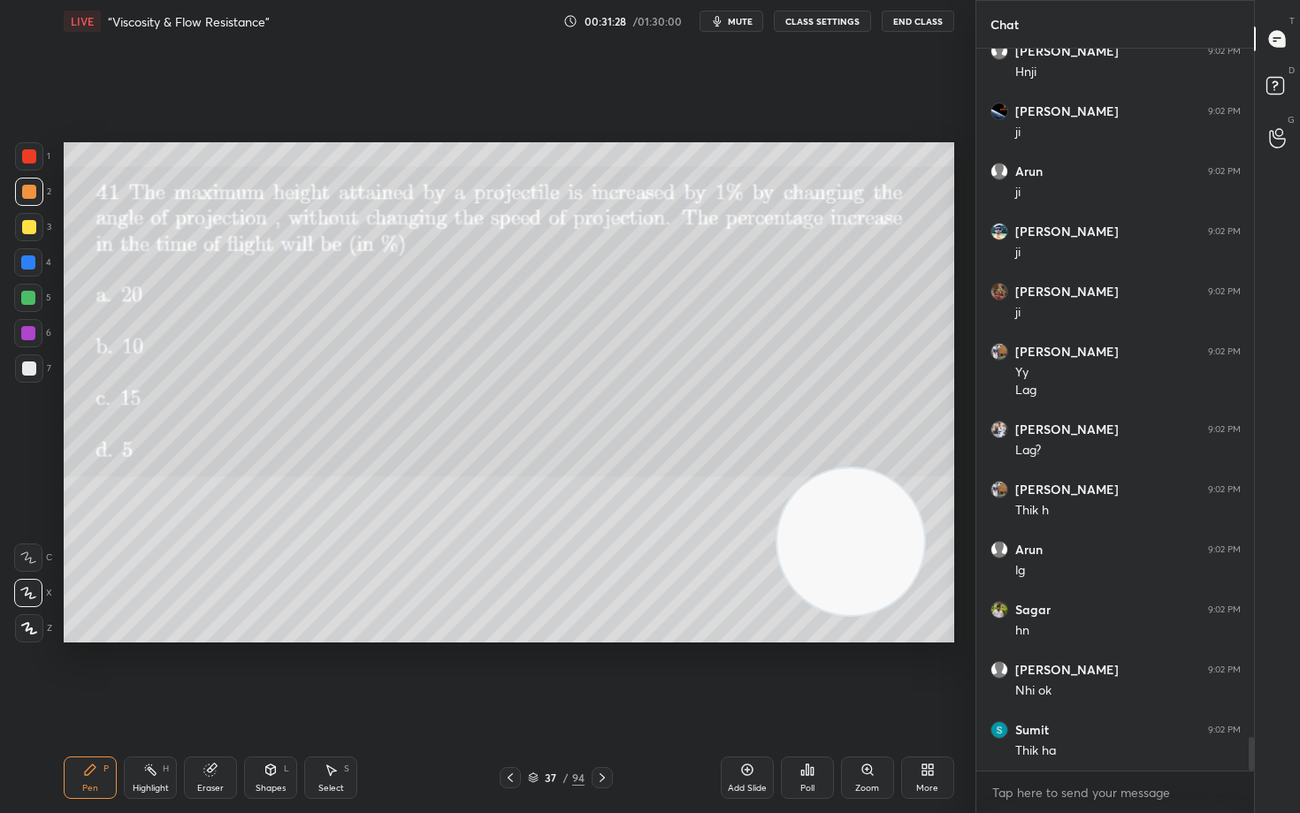
drag, startPoint x: 816, startPoint y: 577, endPoint x: 834, endPoint y: 463, distance: 115.4
click at [833, 469] on video at bounding box center [850, 542] width 147 height 147
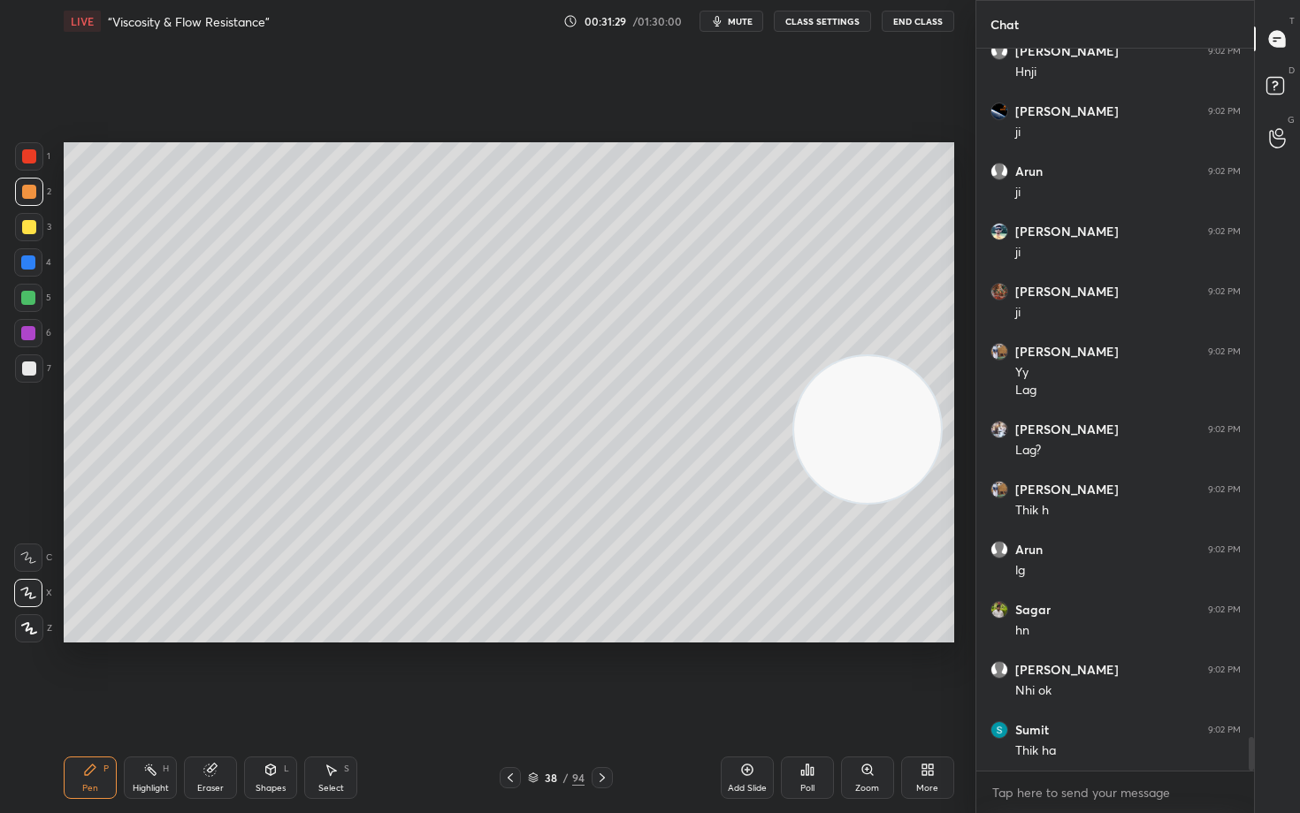
drag, startPoint x: 863, startPoint y: 431, endPoint x: 851, endPoint y: 550, distance: 120.0
click at [857, 503] on video at bounding box center [867, 429] width 147 height 147
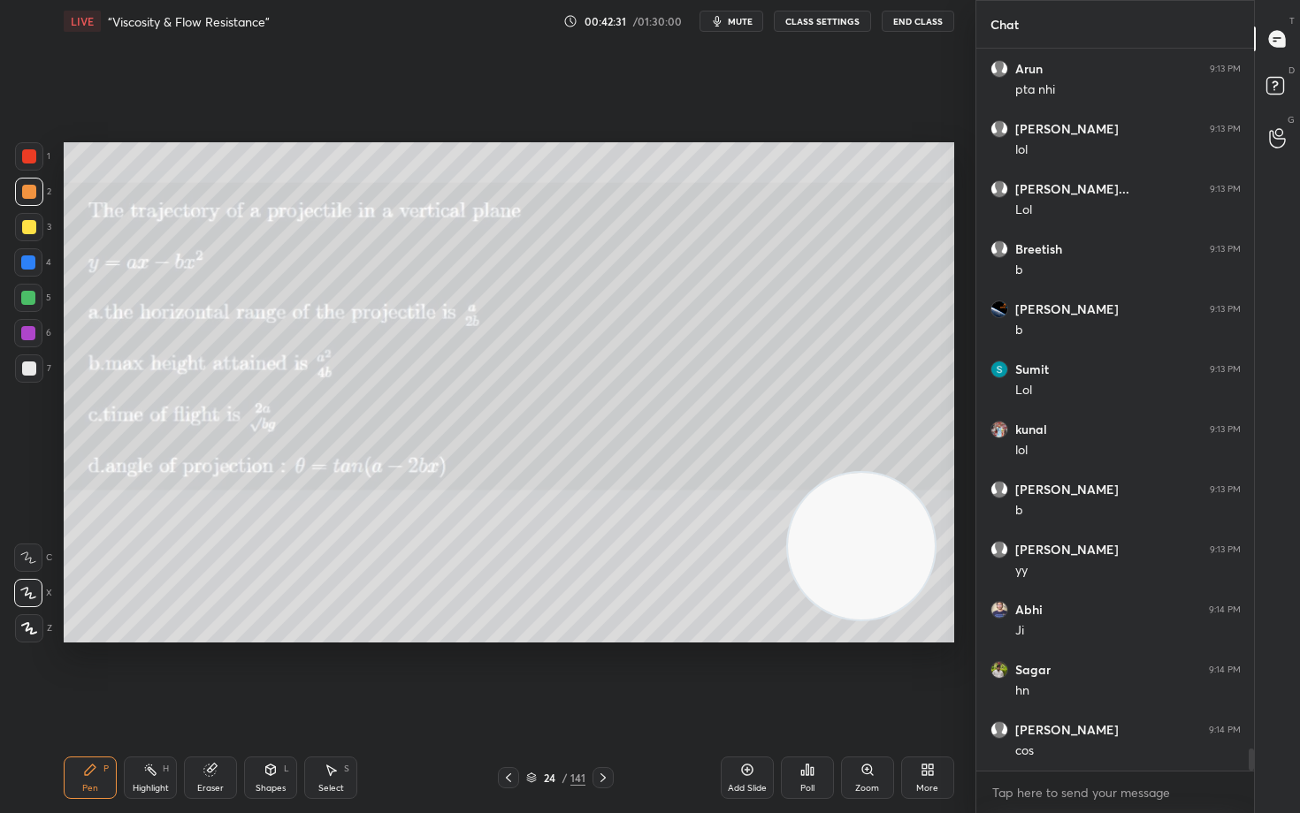
scroll to position [22829, 0]
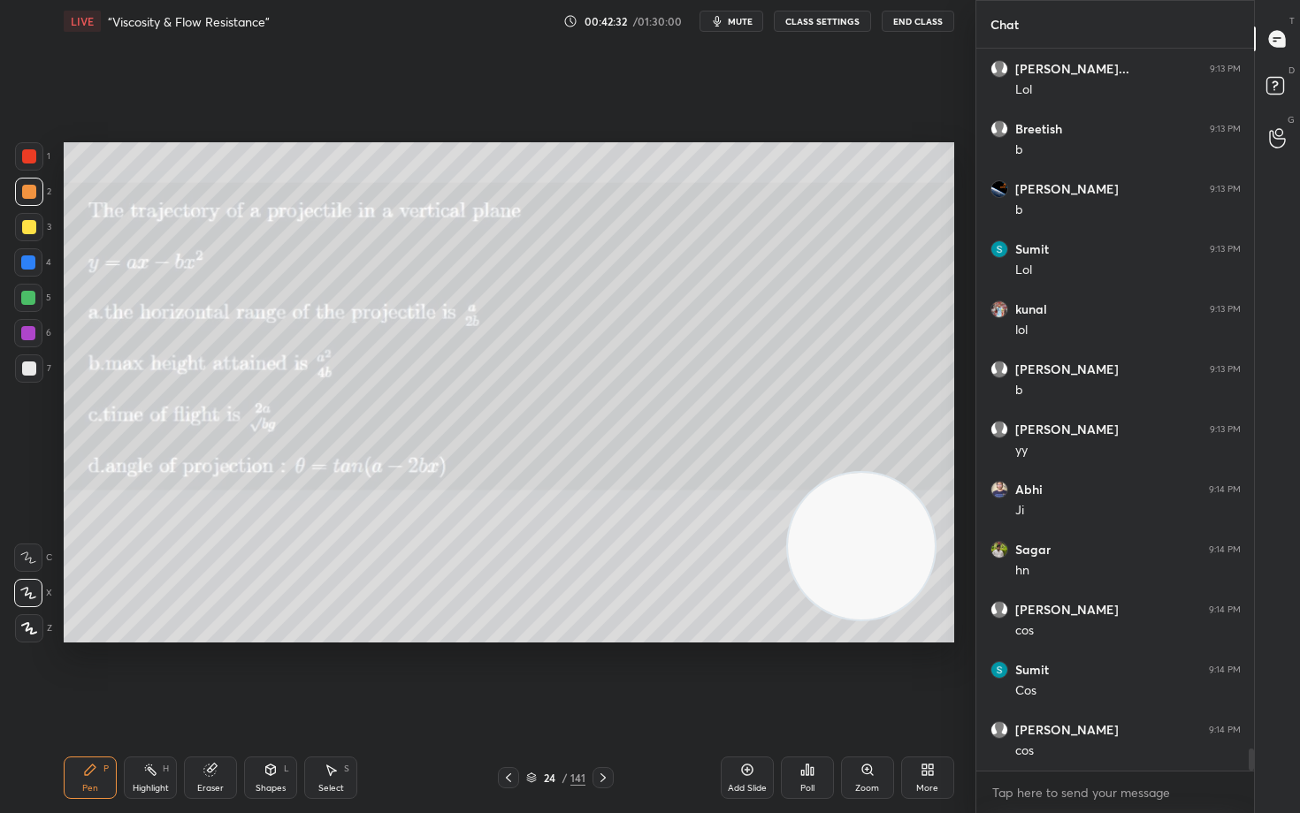
click at [202, 674] on div "Eraser" at bounding box center [210, 778] width 53 height 42
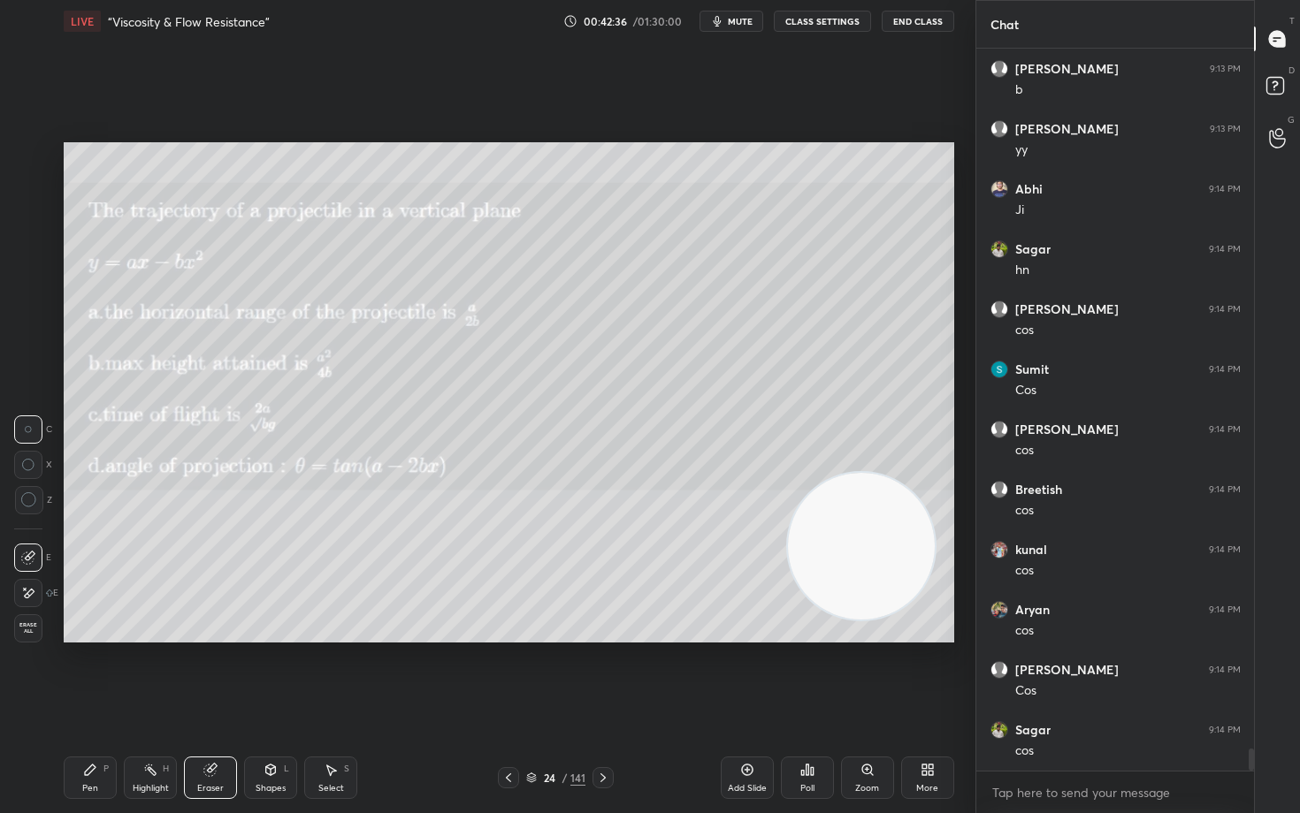
scroll to position [23189, 0]
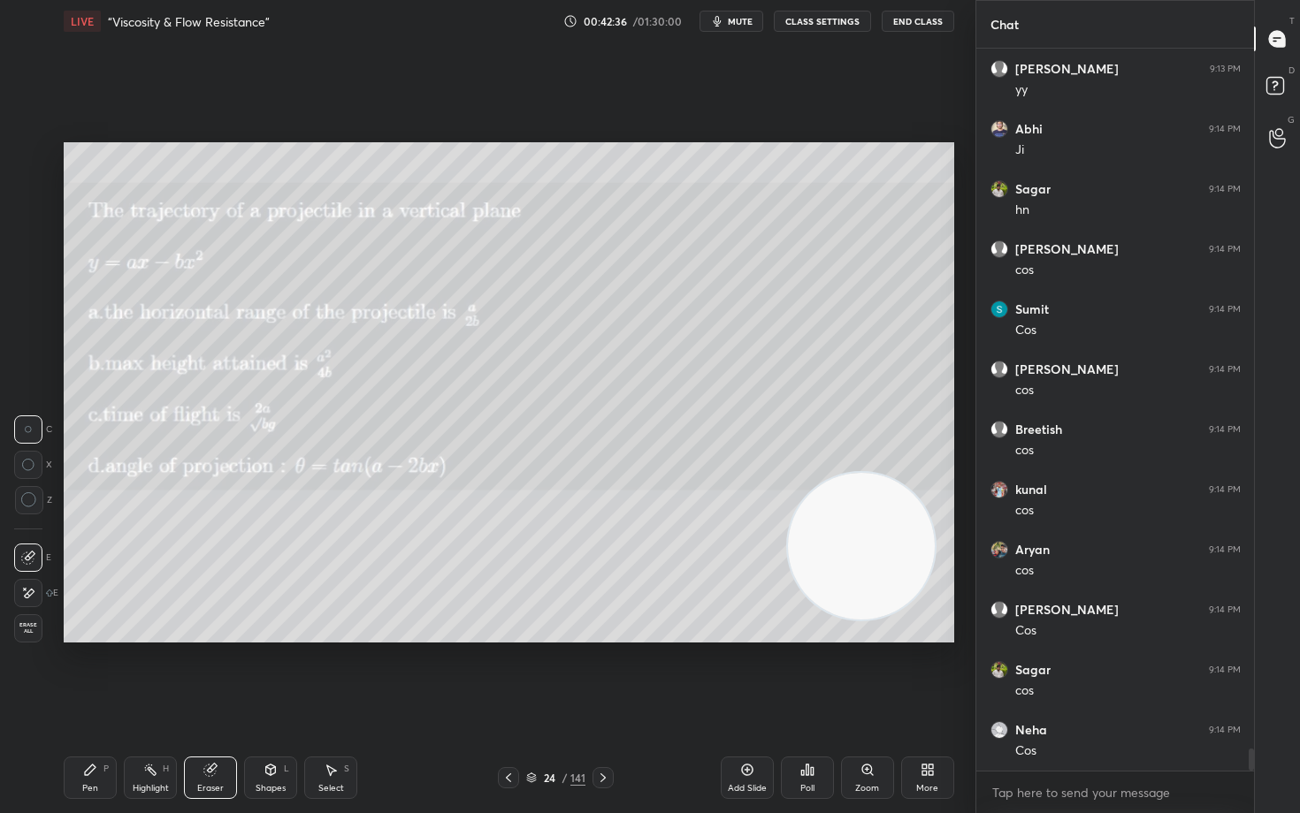
click at [93, 674] on icon at bounding box center [90, 770] width 14 height 14
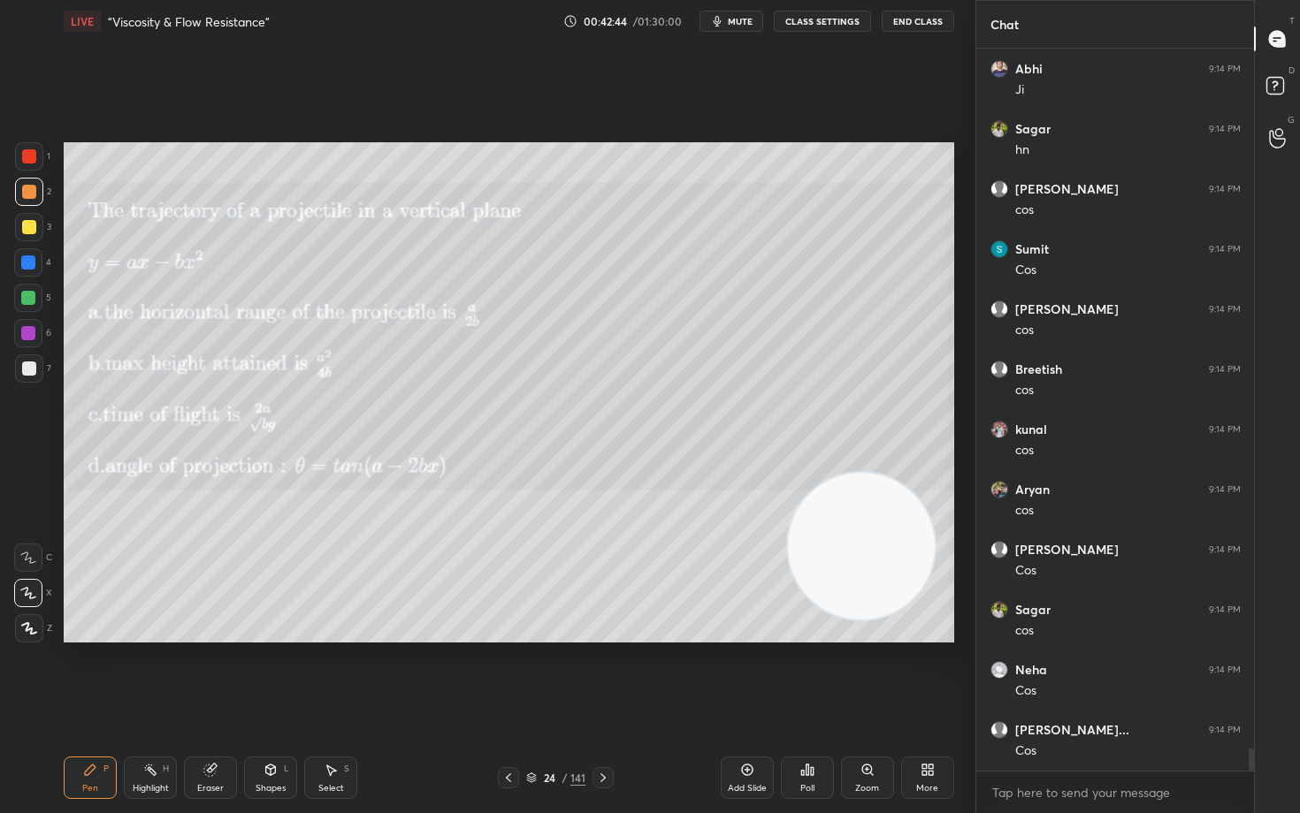
click at [24, 226] on div at bounding box center [29, 227] width 14 height 14
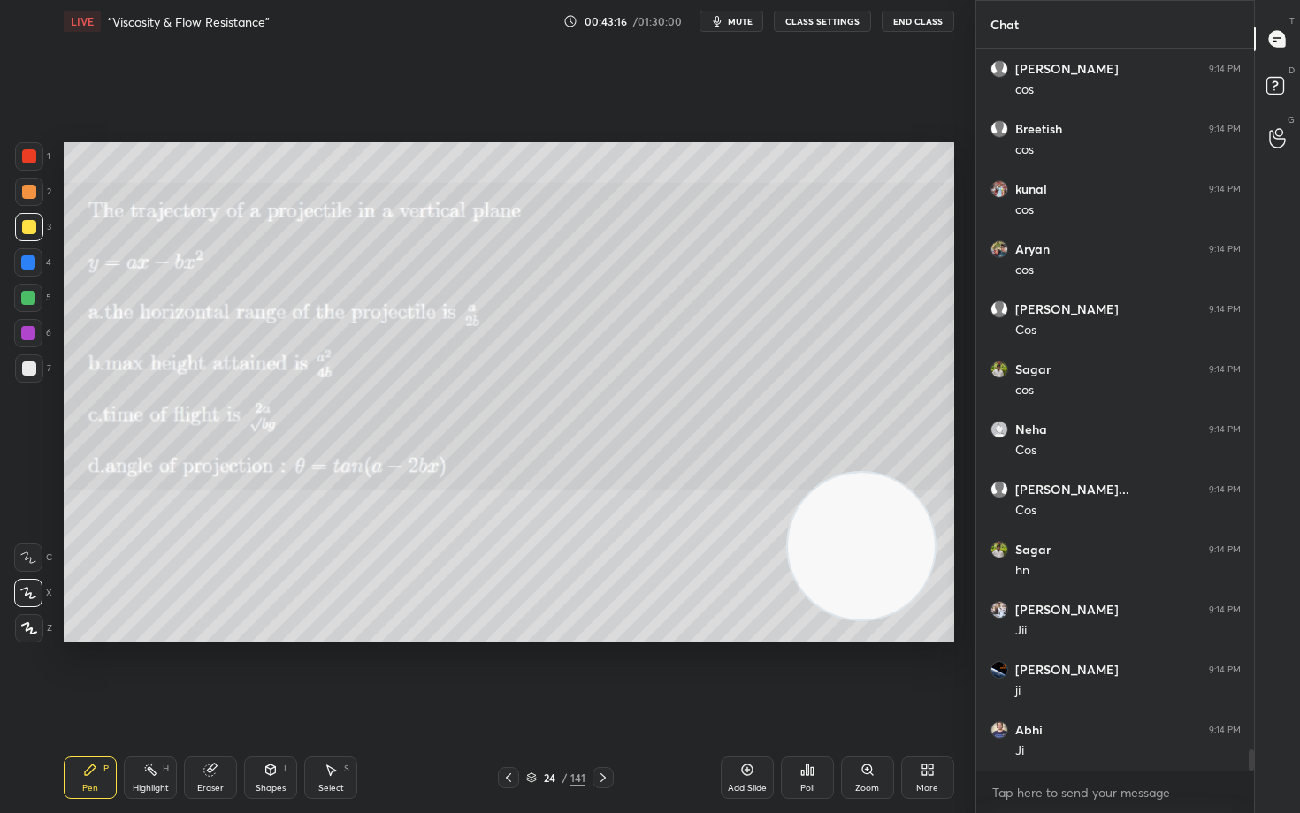
drag, startPoint x: 869, startPoint y: 553, endPoint x: 714, endPoint y: 522, distance: 158.7
click at [788, 530] on video at bounding box center [861, 546] width 147 height 147
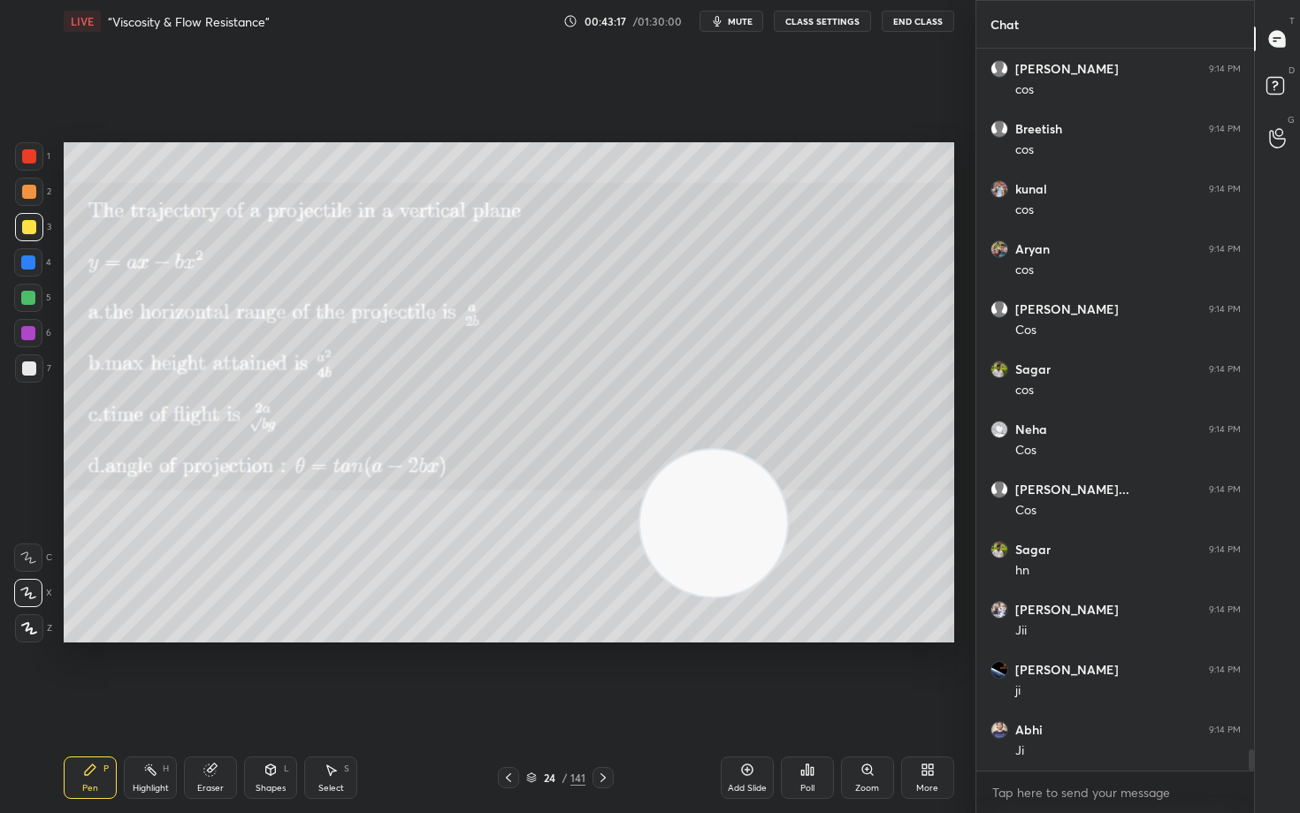
drag, startPoint x: 724, startPoint y: 547, endPoint x: 488, endPoint y: 265, distance: 367.8
click at [640, 450] on video at bounding box center [713, 523] width 147 height 147
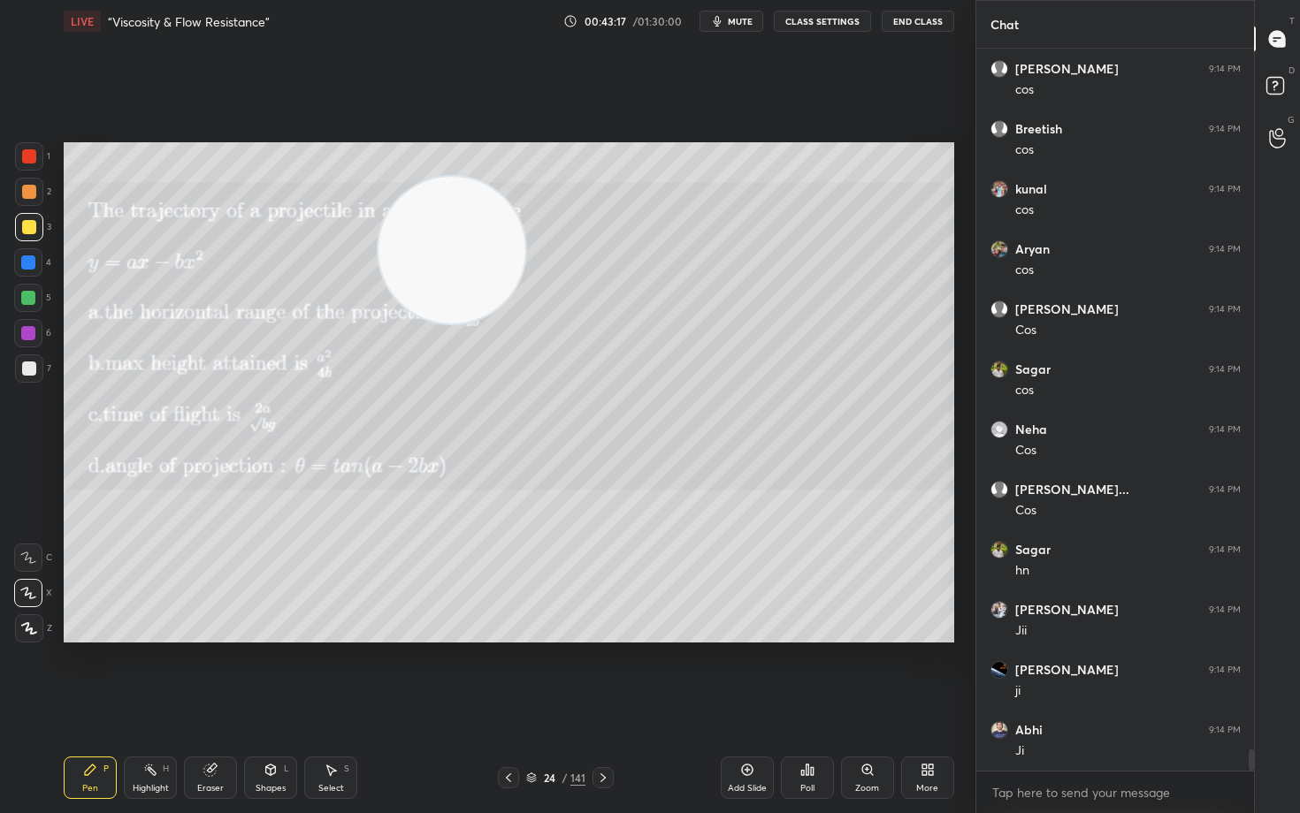
drag, startPoint x: 496, startPoint y: 271, endPoint x: 266, endPoint y: 197, distance: 241.6
click at [378, 202] on video at bounding box center [451, 250] width 147 height 147
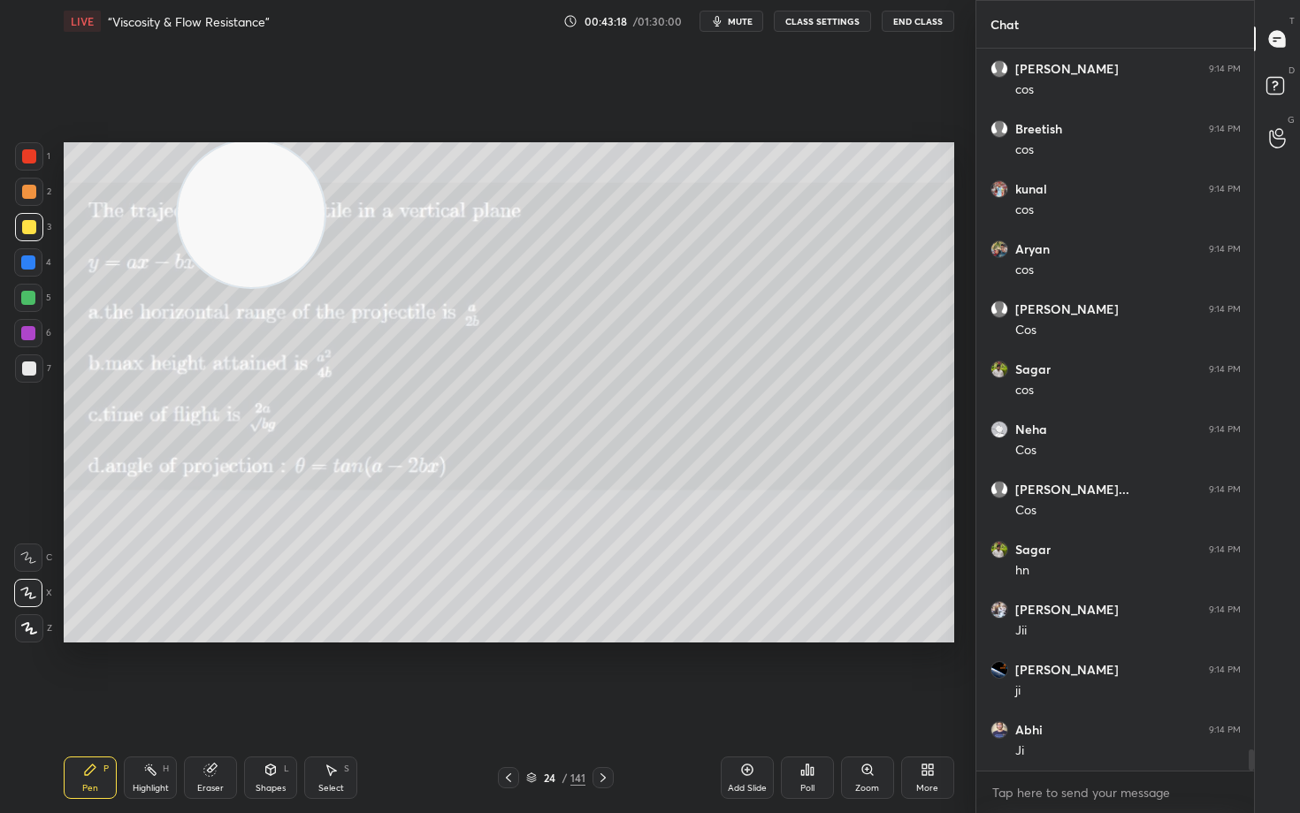
drag, startPoint x: 248, startPoint y: 317, endPoint x: 187, endPoint y: 443, distance: 140.4
click at [224, 287] on video at bounding box center [251, 214] width 147 height 147
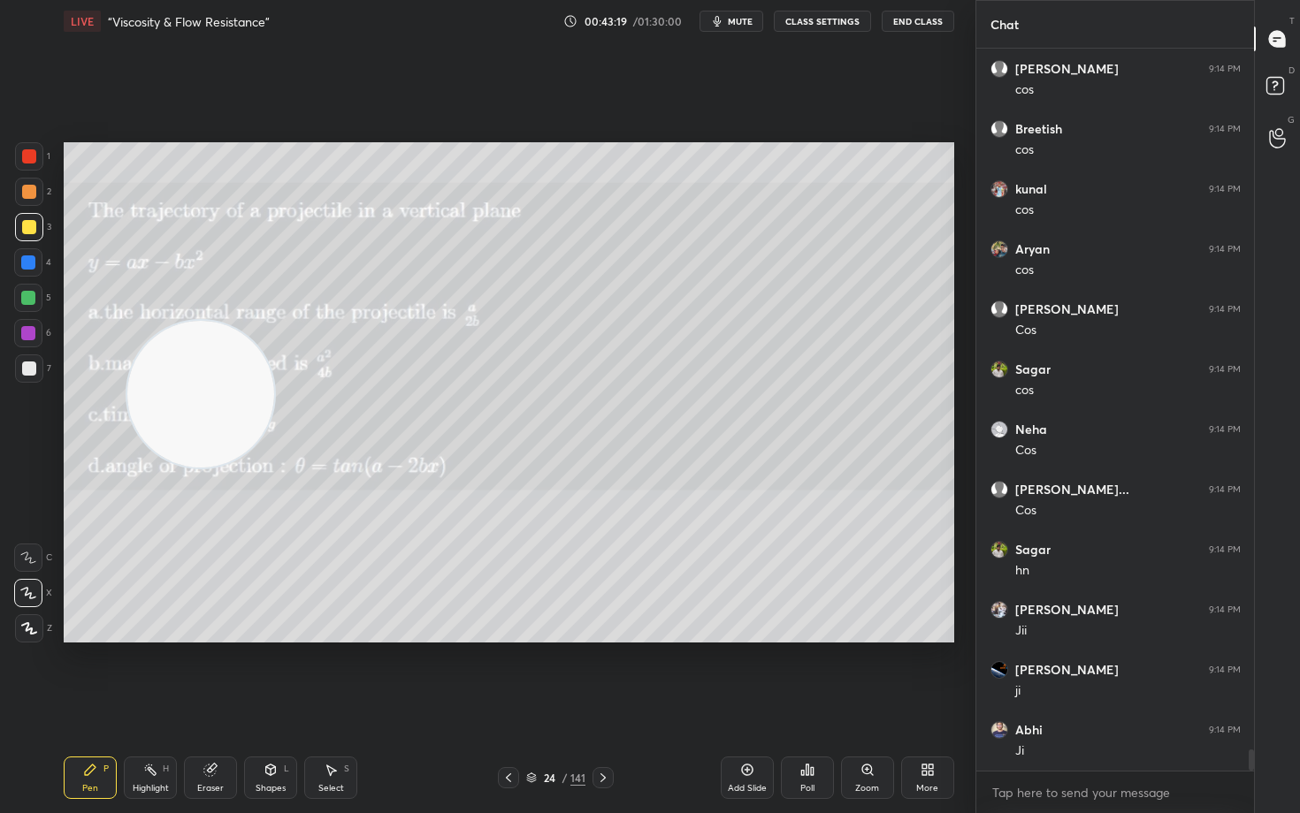
scroll to position [23550, 0]
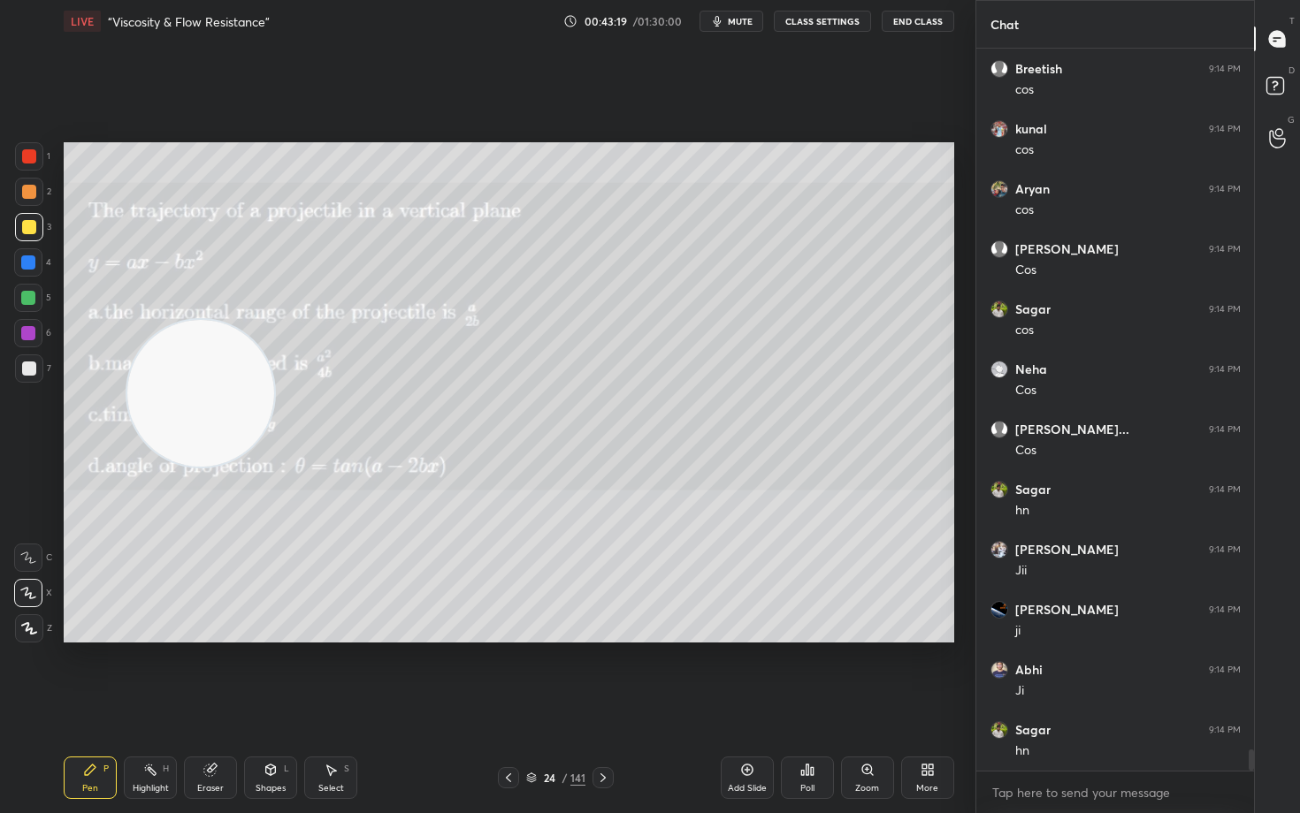
drag, startPoint x: 216, startPoint y: 379, endPoint x: 117, endPoint y: 591, distance: 233.4
click at [135, 467] on video at bounding box center [200, 393] width 147 height 147
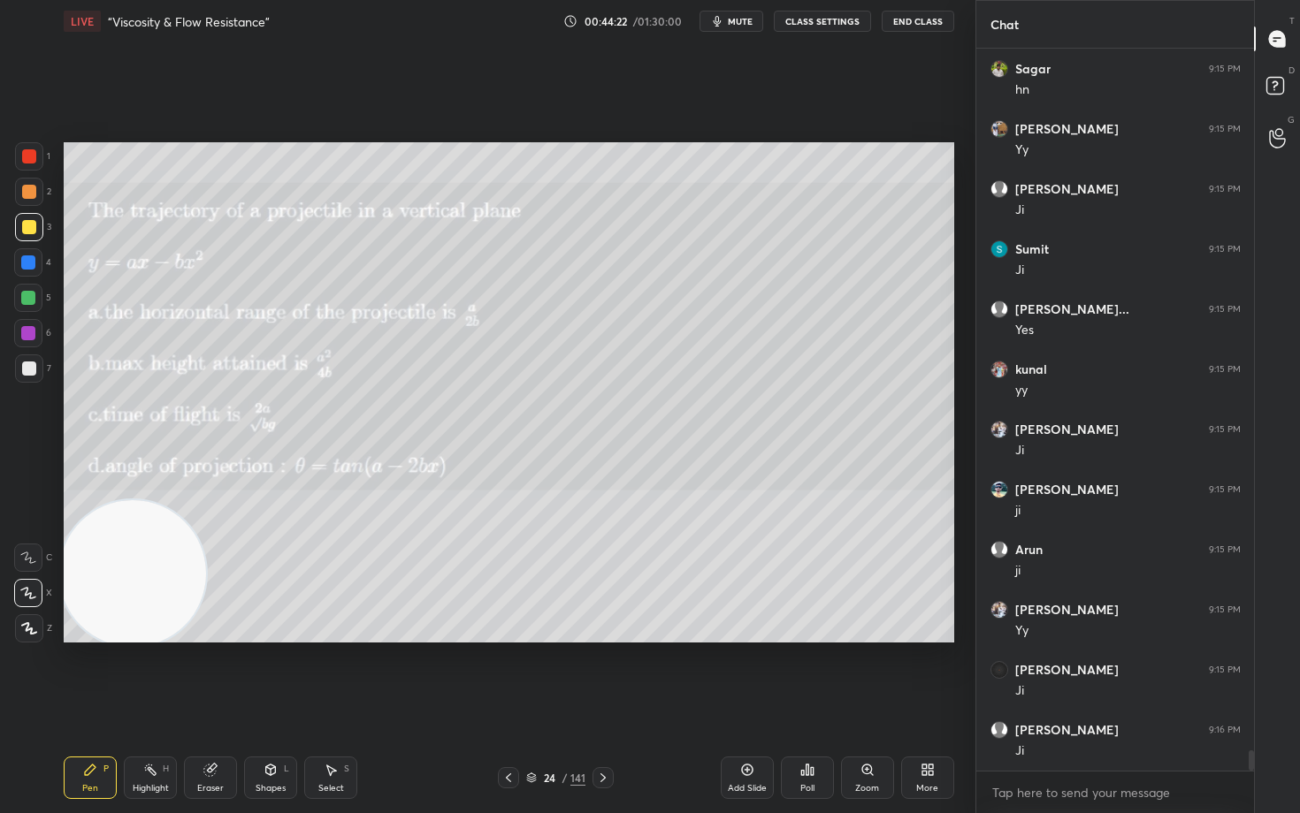
scroll to position [24813, 0]
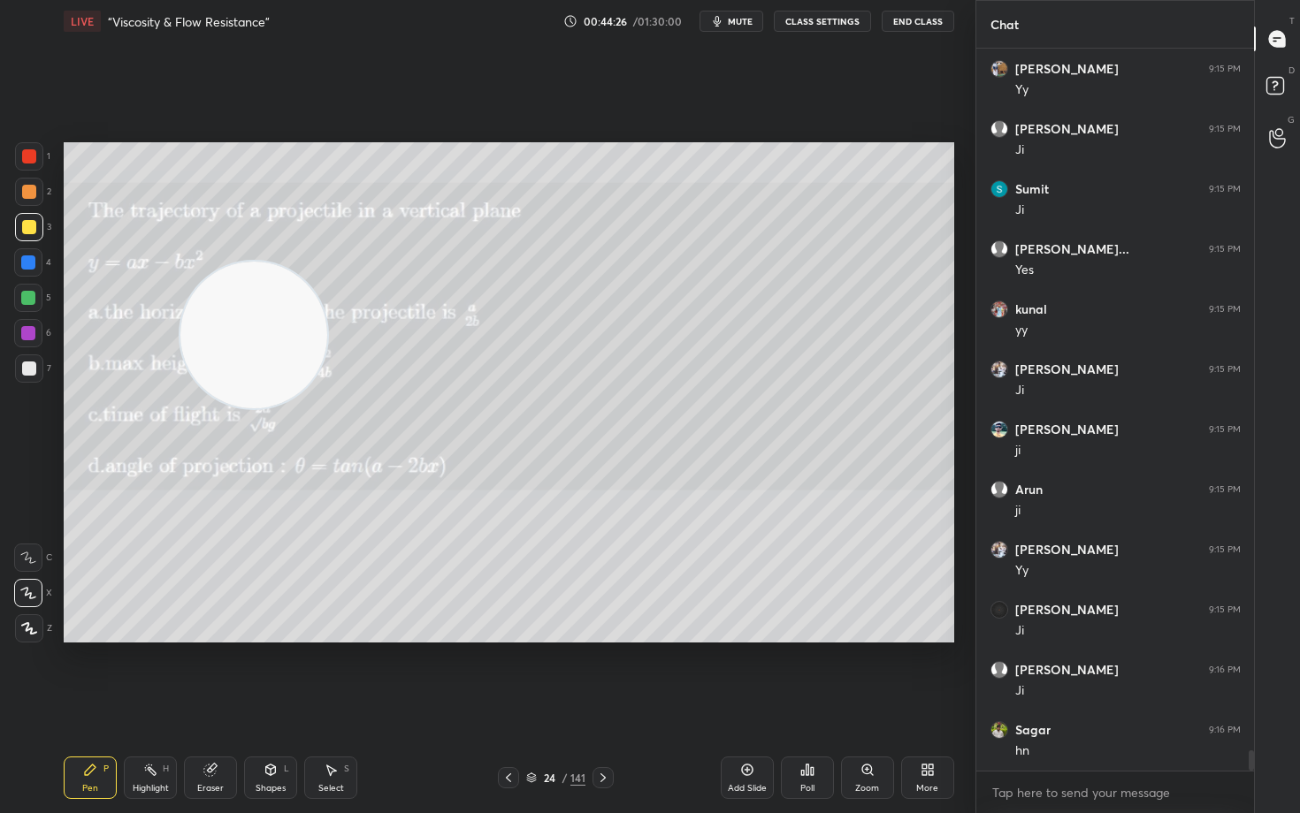
drag, startPoint x: 149, startPoint y: 587, endPoint x: 360, endPoint y: 247, distance: 400.2
click at [327, 274] on video at bounding box center [253, 335] width 147 height 147
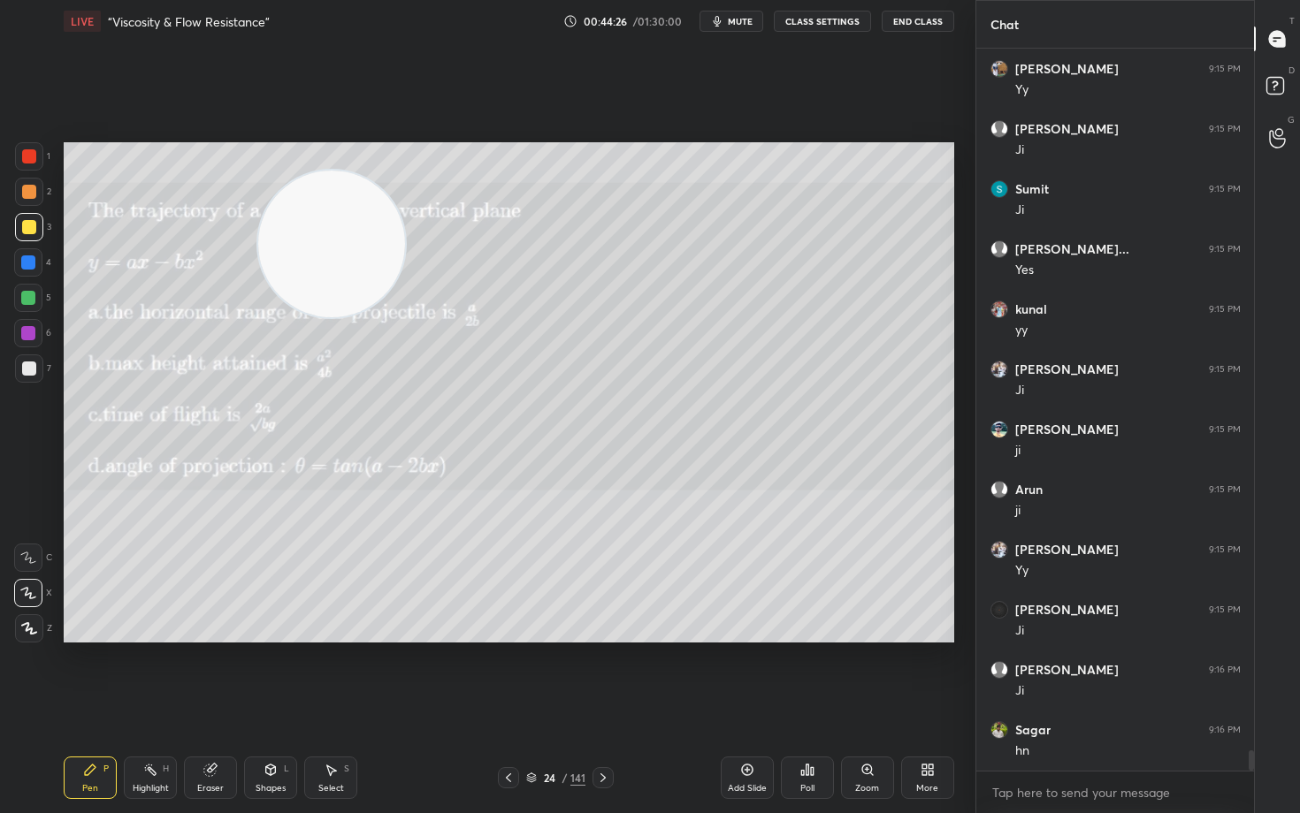
scroll to position [24873, 0]
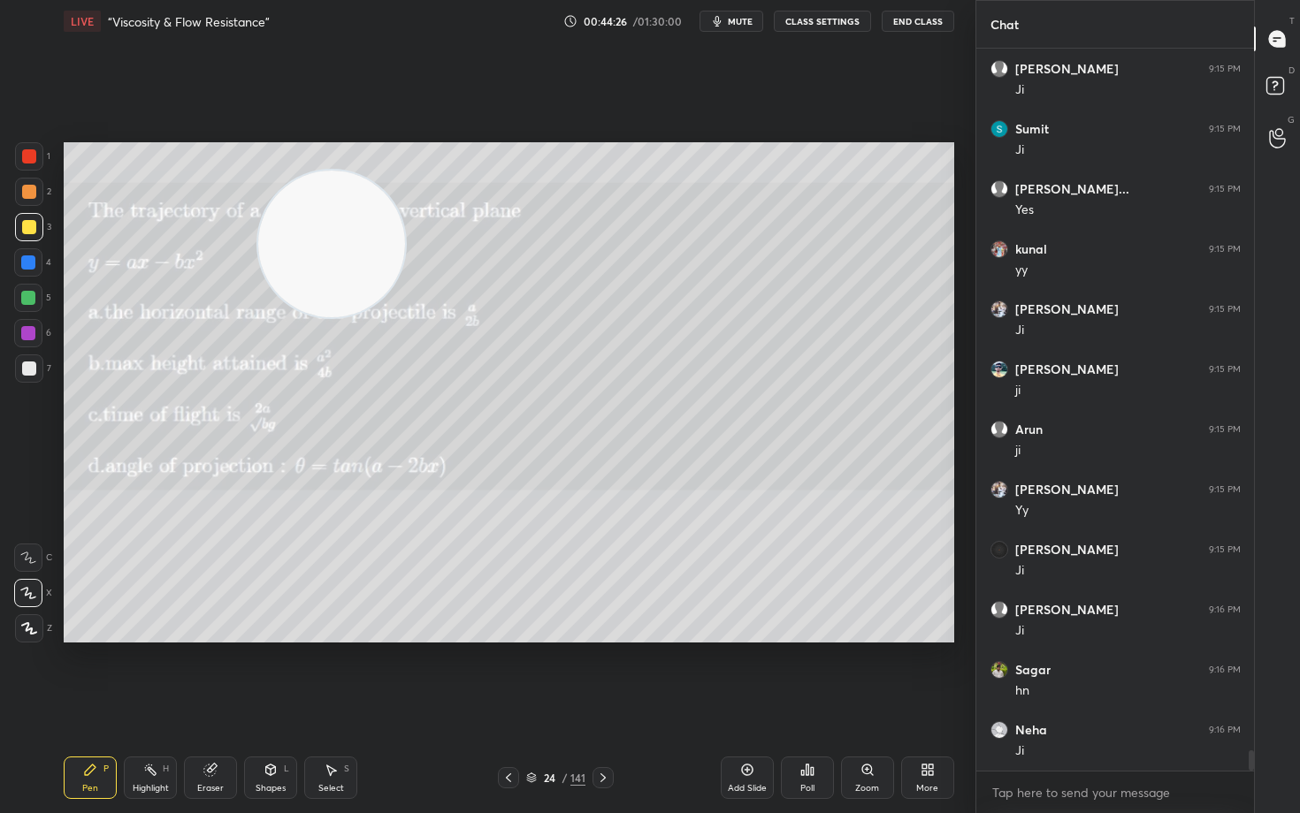
drag, startPoint x: 245, startPoint y: 163, endPoint x: 220, endPoint y: 123, distance: 46.9
click at [224, 130] on div "Setting up your live class Poll for secs No correct answer Start poll" at bounding box center [509, 392] width 904 height 700
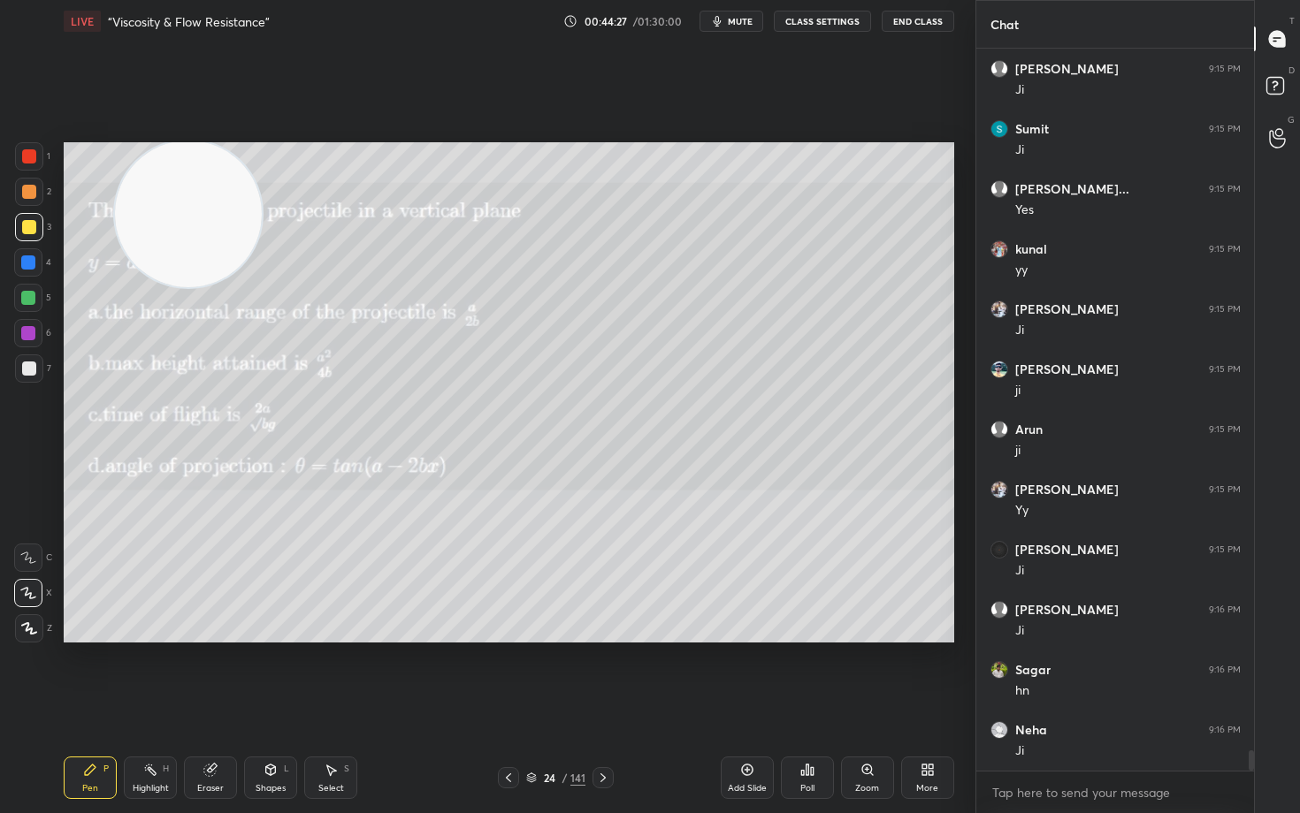
drag, startPoint x: 159, startPoint y: 206, endPoint x: 131, endPoint y: 185, distance: 35.4
click at [140, 193] on video at bounding box center [188, 214] width 147 height 147
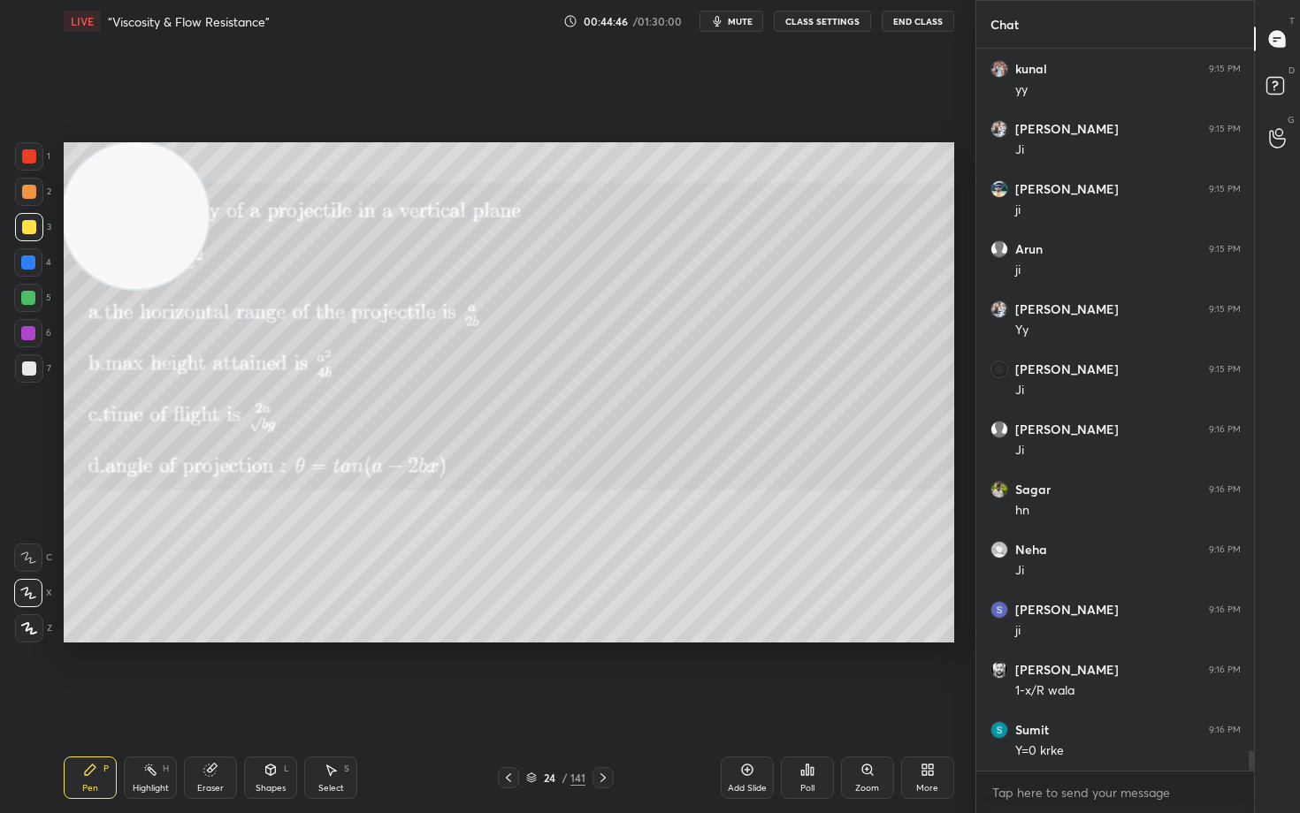
scroll to position [25113, 0]
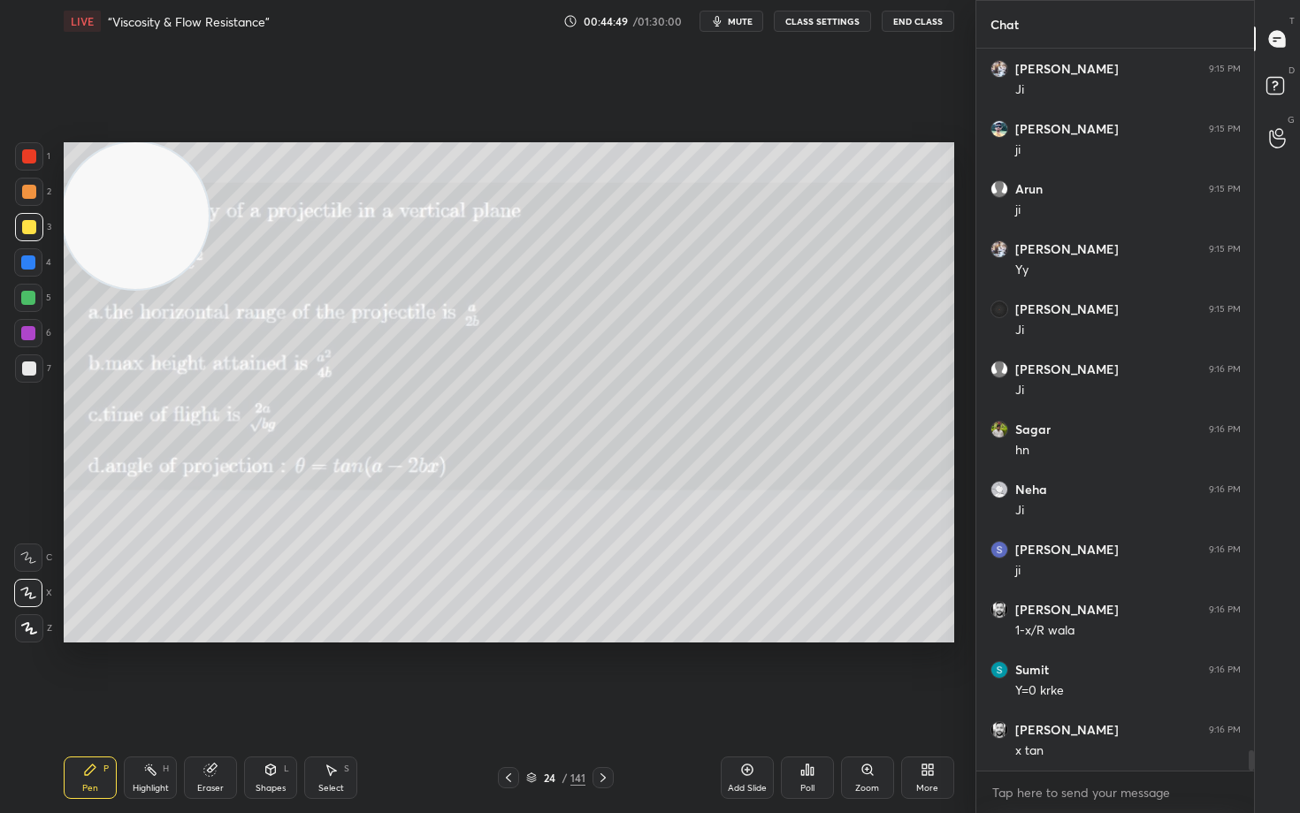
click at [202, 674] on div "Eraser" at bounding box center [210, 788] width 27 height 9
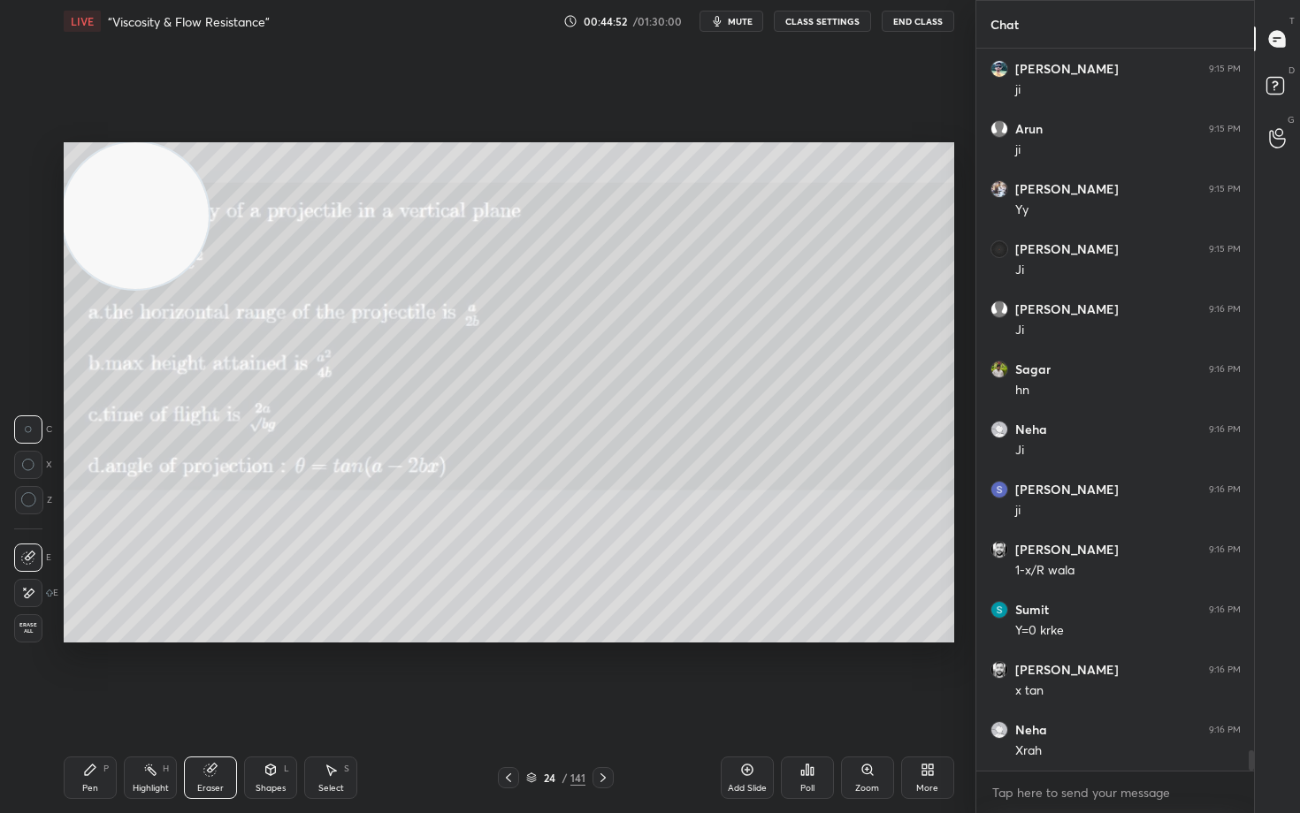
click at [82, 674] on div "Pen P" at bounding box center [90, 778] width 53 height 42
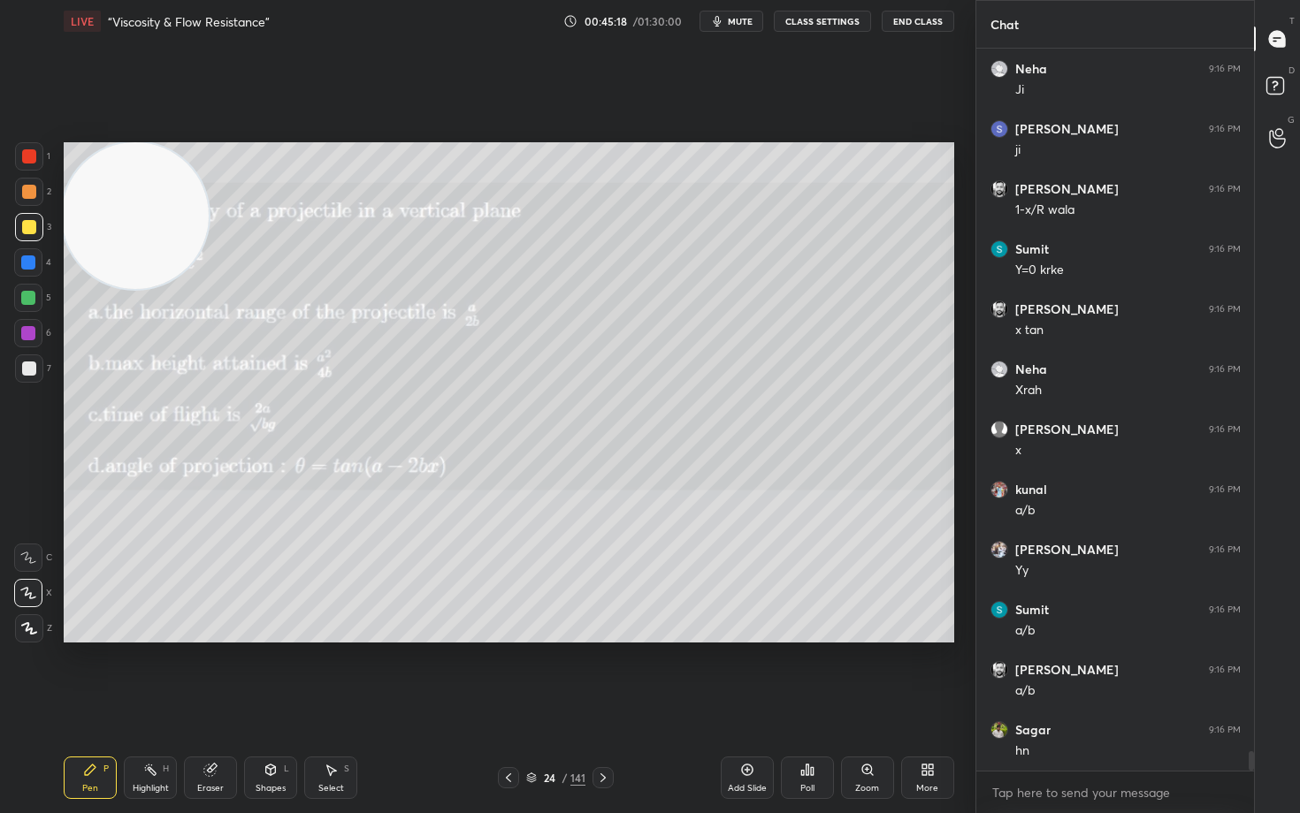
scroll to position [25594, 0]
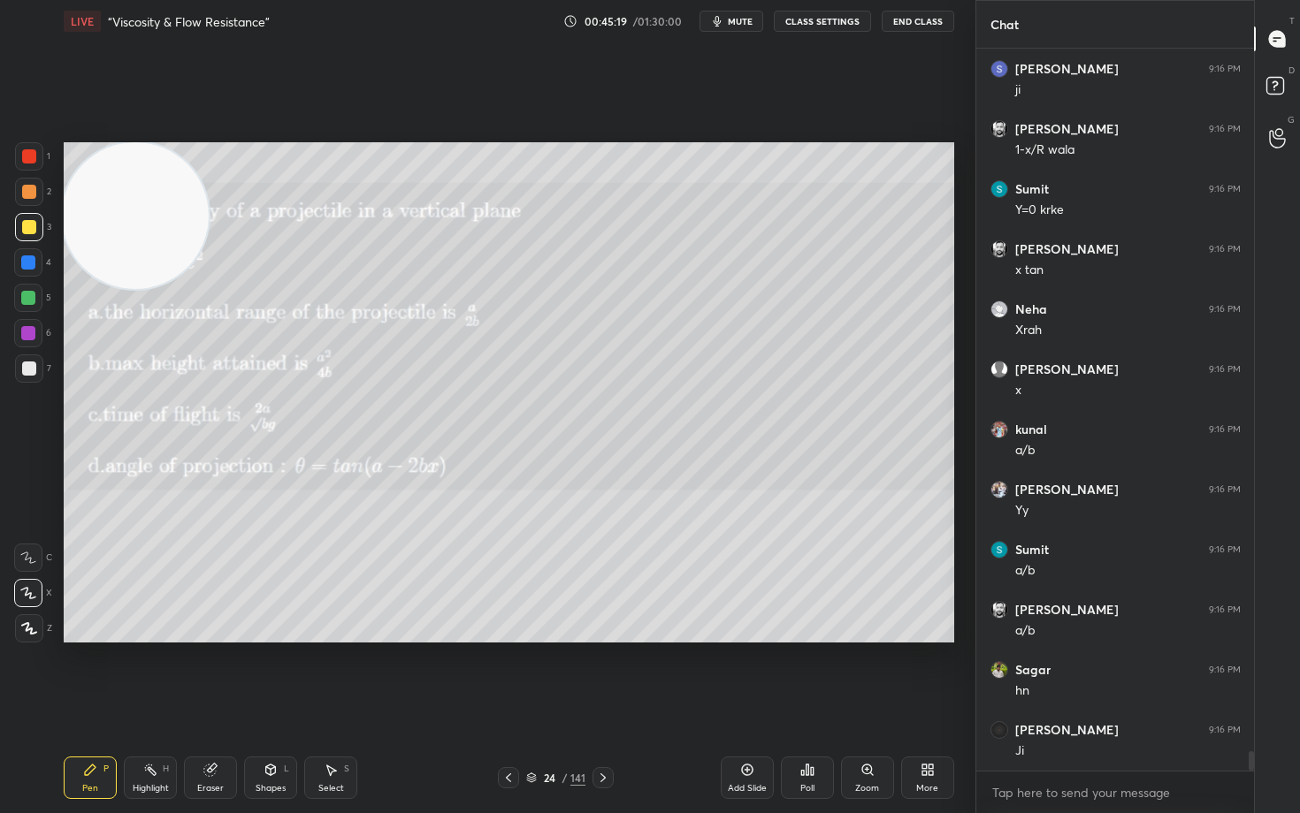
drag, startPoint x: 744, startPoint y: 769, endPoint x: 744, endPoint y: 755, distance: 14.2
click at [742, 674] on icon at bounding box center [747, 770] width 14 height 14
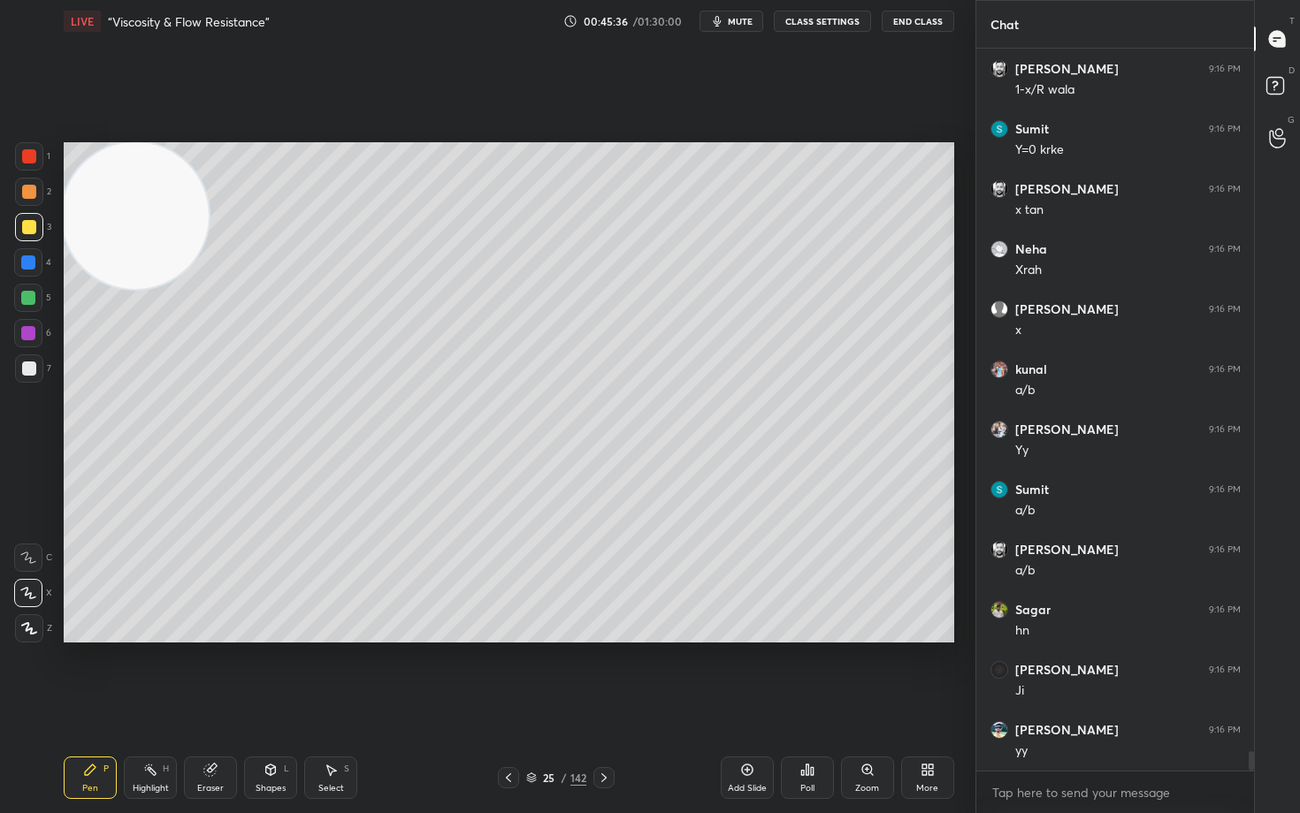
scroll to position [25714, 0]
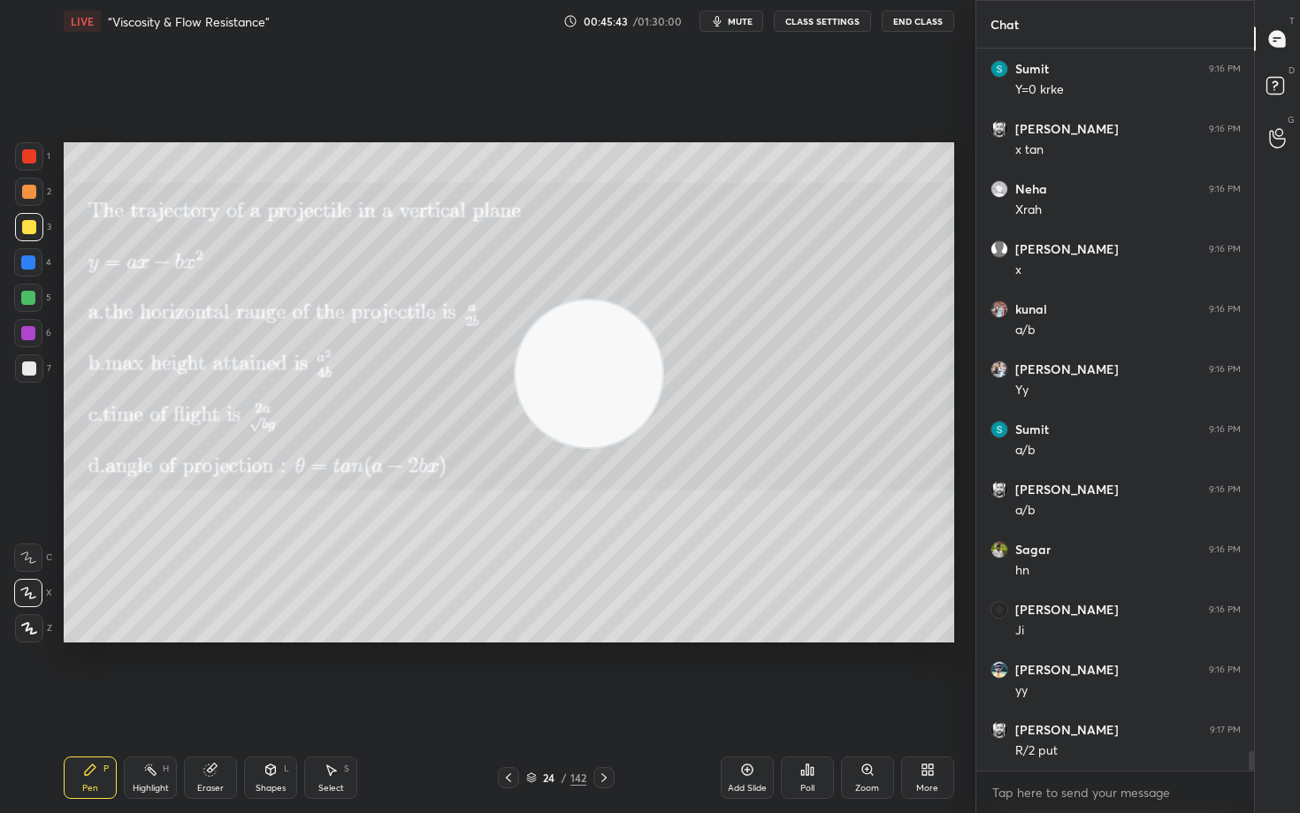
drag, startPoint x: 144, startPoint y: 213, endPoint x: 663, endPoint y: 346, distance: 535.7
click at [636, 371] on video at bounding box center [588, 374] width 147 height 147
drag, startPoint x: 642, startPoint y: 366, endPoint x: 931, endPoint y: 507, distance: 321.5
click at [700, 446] on video at bounding box center [626, 372] width 147 height 147
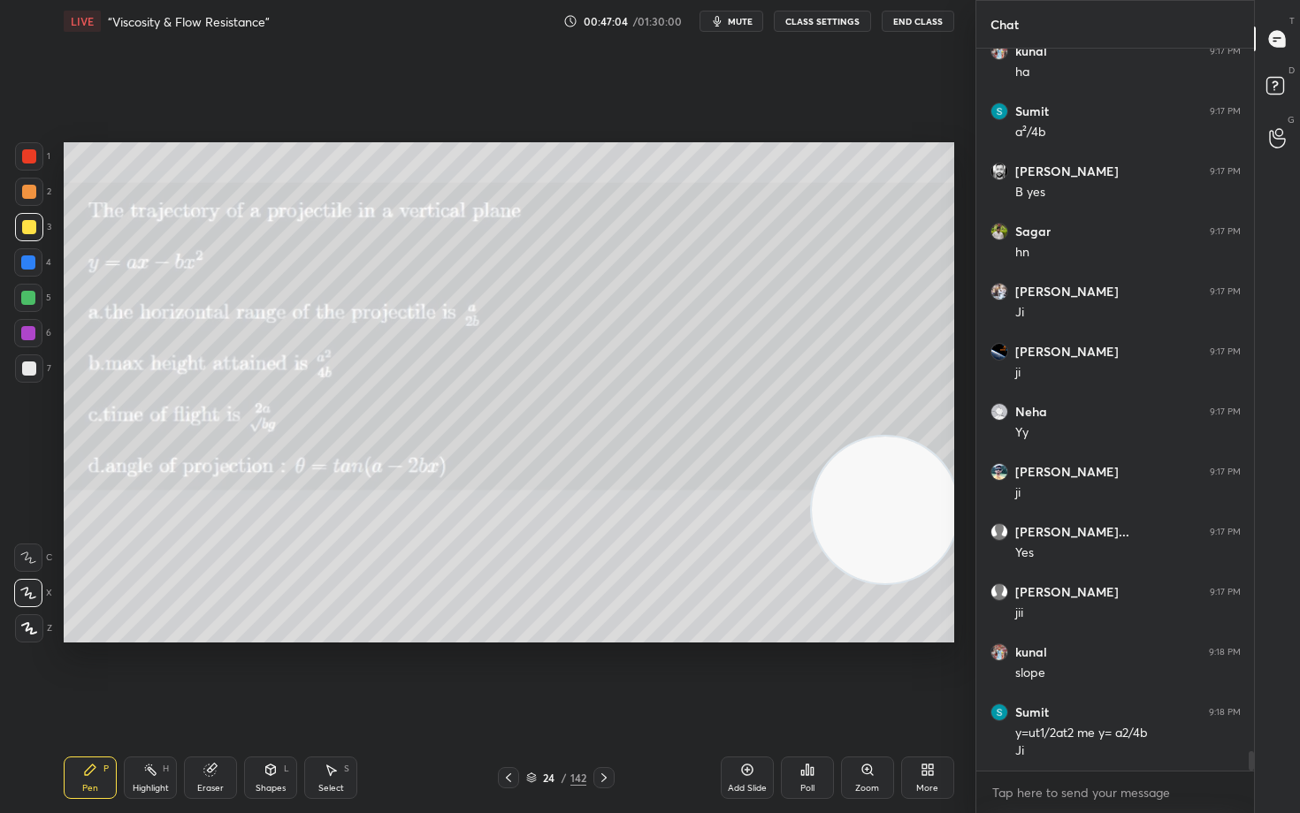
scroll to position [26531, 0]
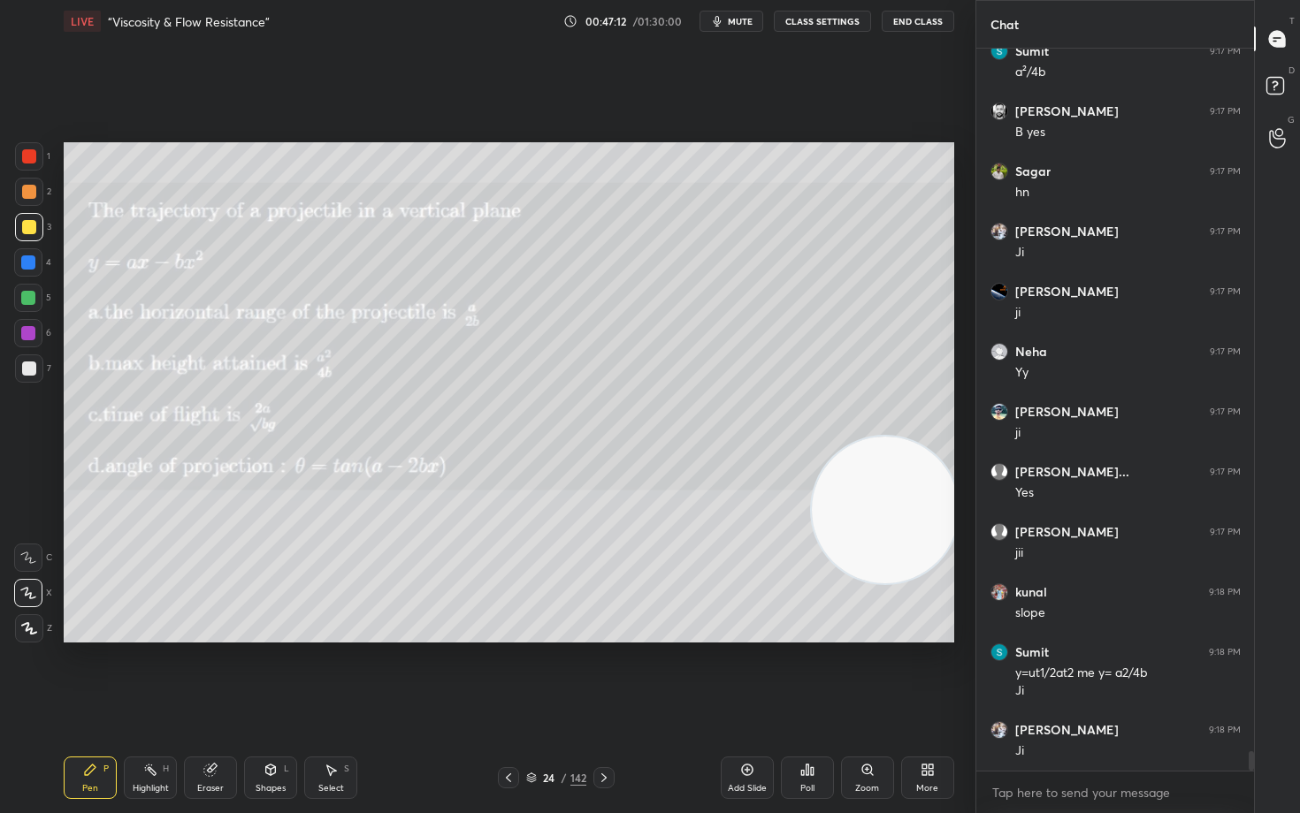
click at [742, 674] on icon at bounding box center [747, 770] width 14 height 14
click at [30, 194] on div at bounding box center [29, 192] width 14 height 14
drag, startPoint x: 205, startPoint y: 784, endPoint x: 250, endPoint y: 700, distance: 95.3
click at [203, 674] on div "Eraser" at bounding box center [210, 788] width 27 height 9
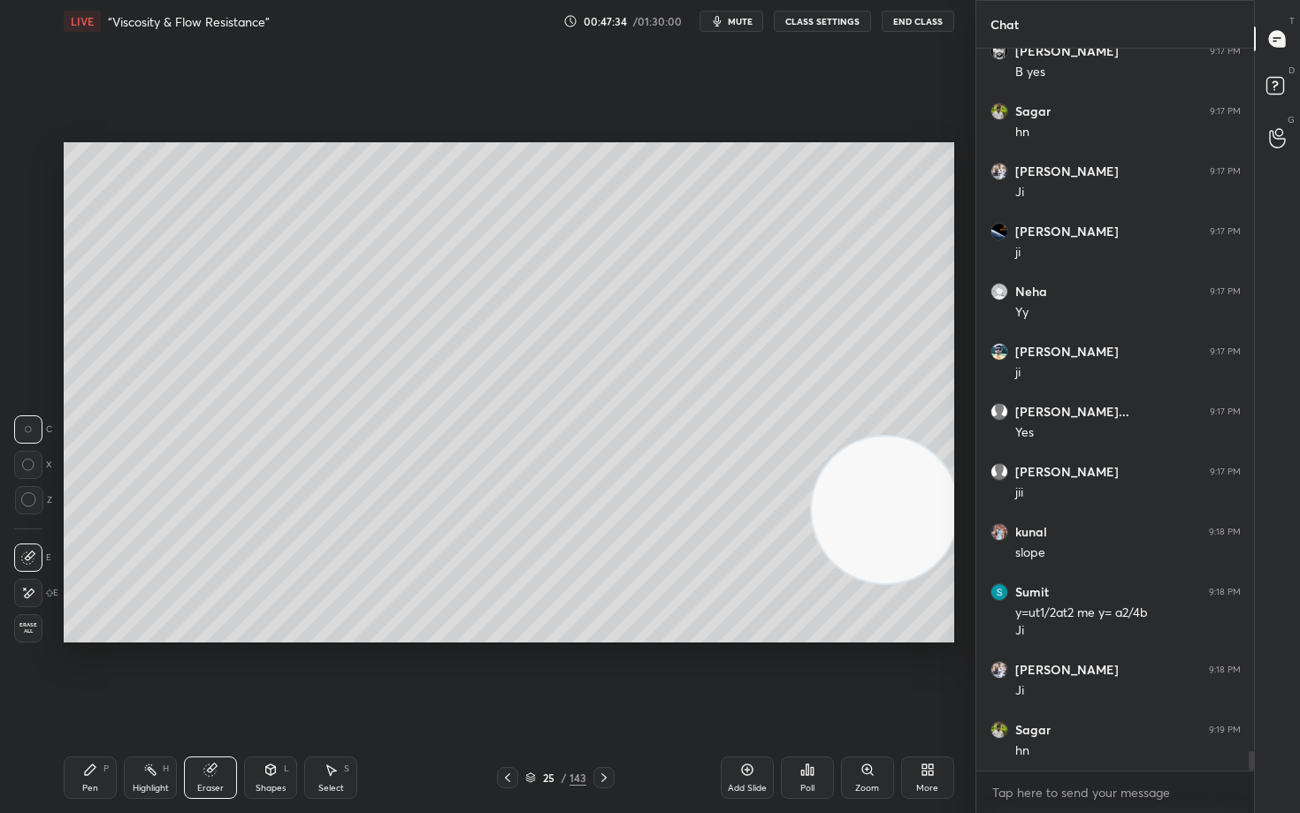
click at [85, 674] on div "Pen P" at bounding box center [90, 778] width 53 height 42
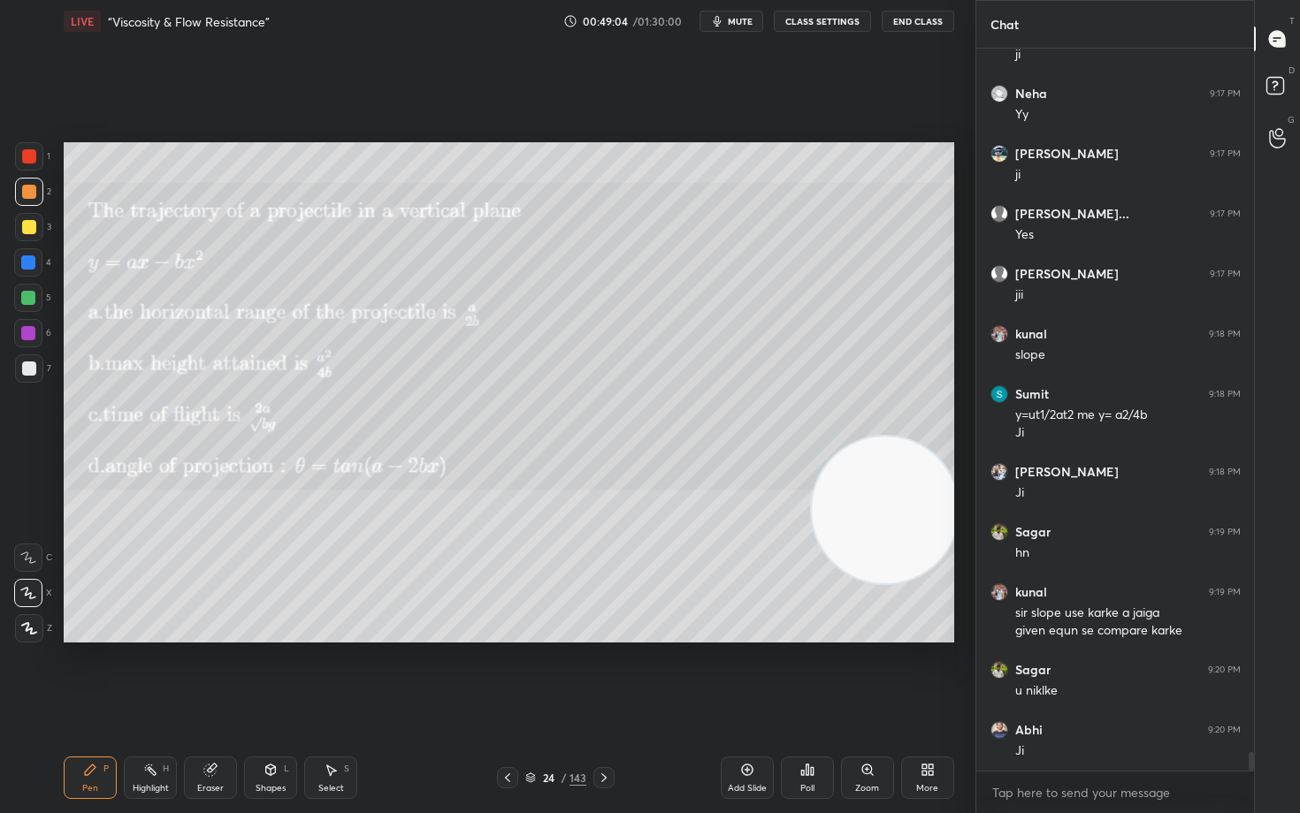
scroll to position [26850, 0]
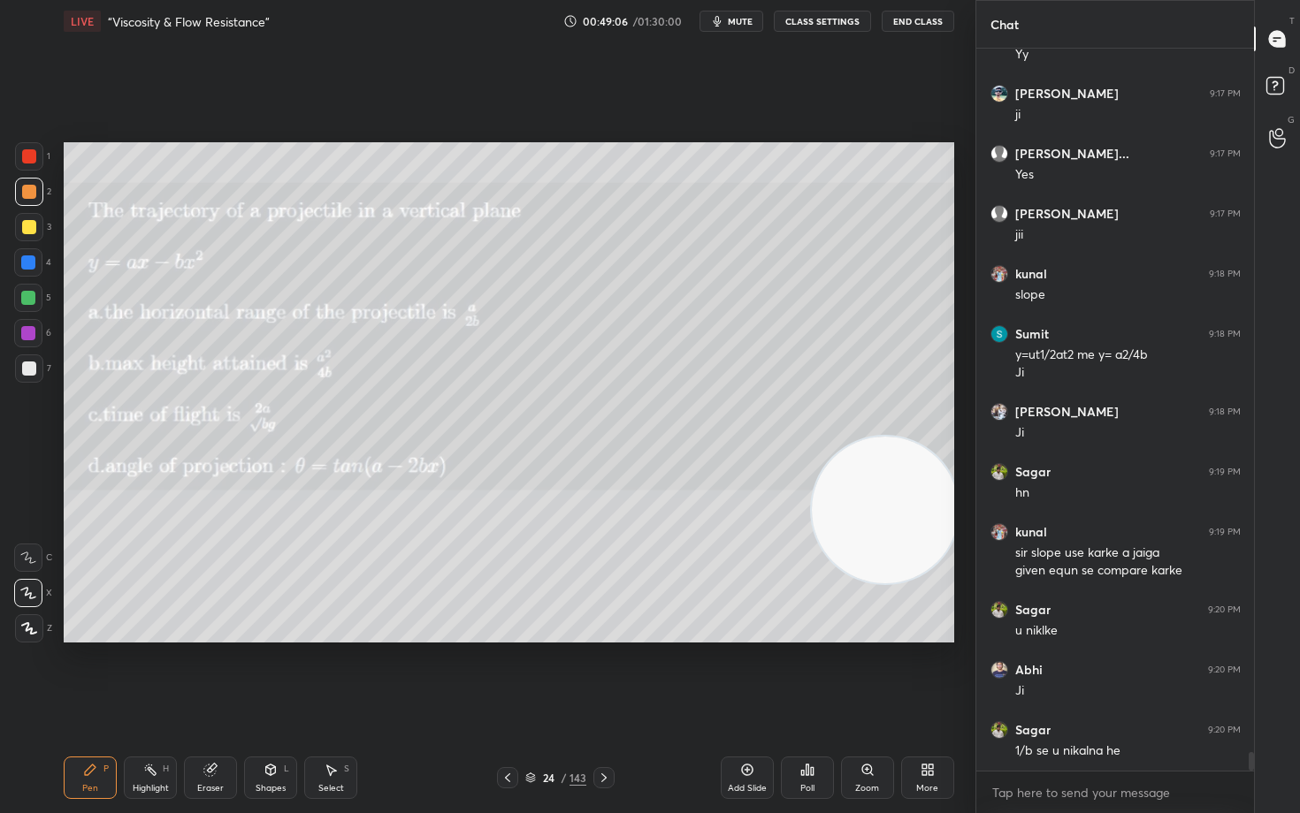
drag, startPoint x: 893, startPoint y: 507, endPoint x: 602, endPoint y: 248, distance: 388.9
click at [812, 437] on video at bounding box center [885, 510] width 147 height 147
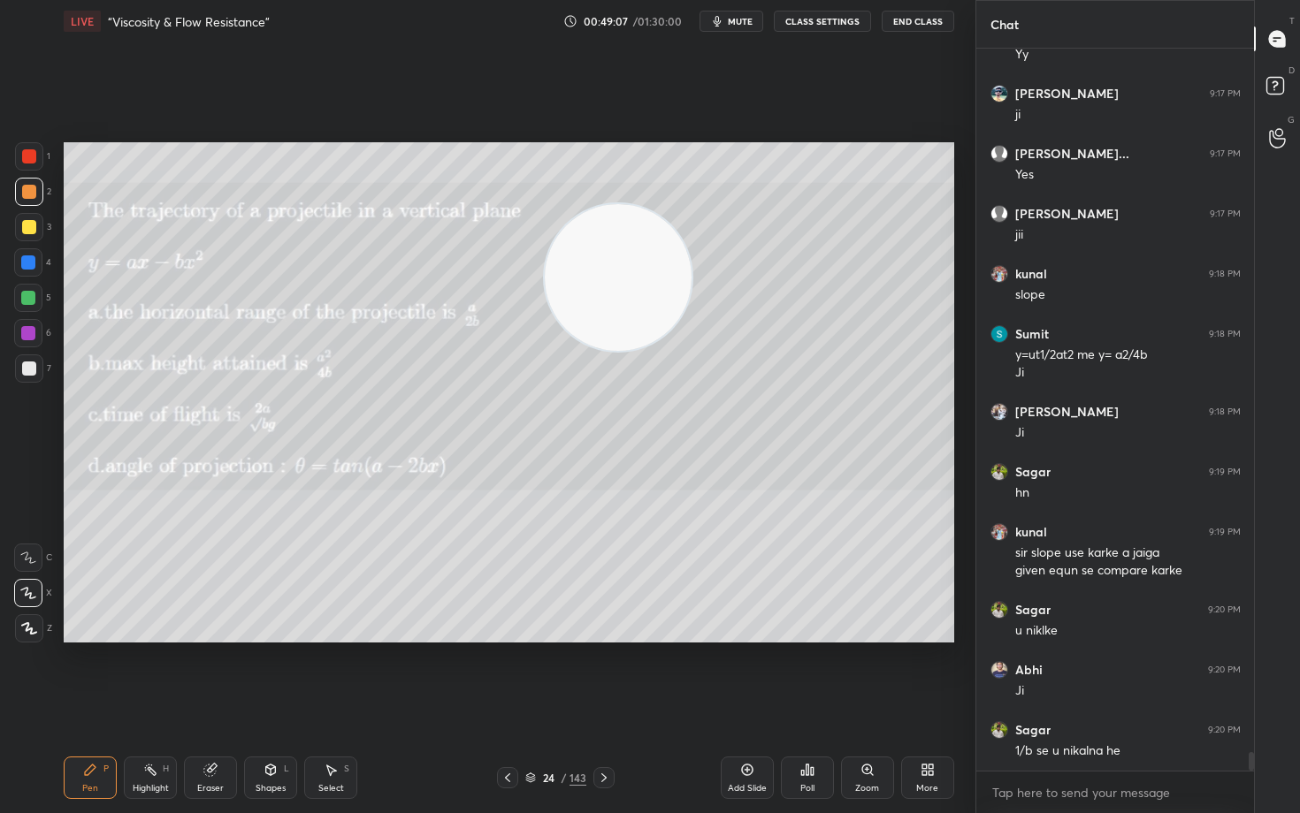
drag, startPoint x: 614, startPoint y: 286, endPoint x: 360, endPoint y: 182, distance: 274.0
click at [545, 204] on video at bounding box center [618, 277] width 147 height 147
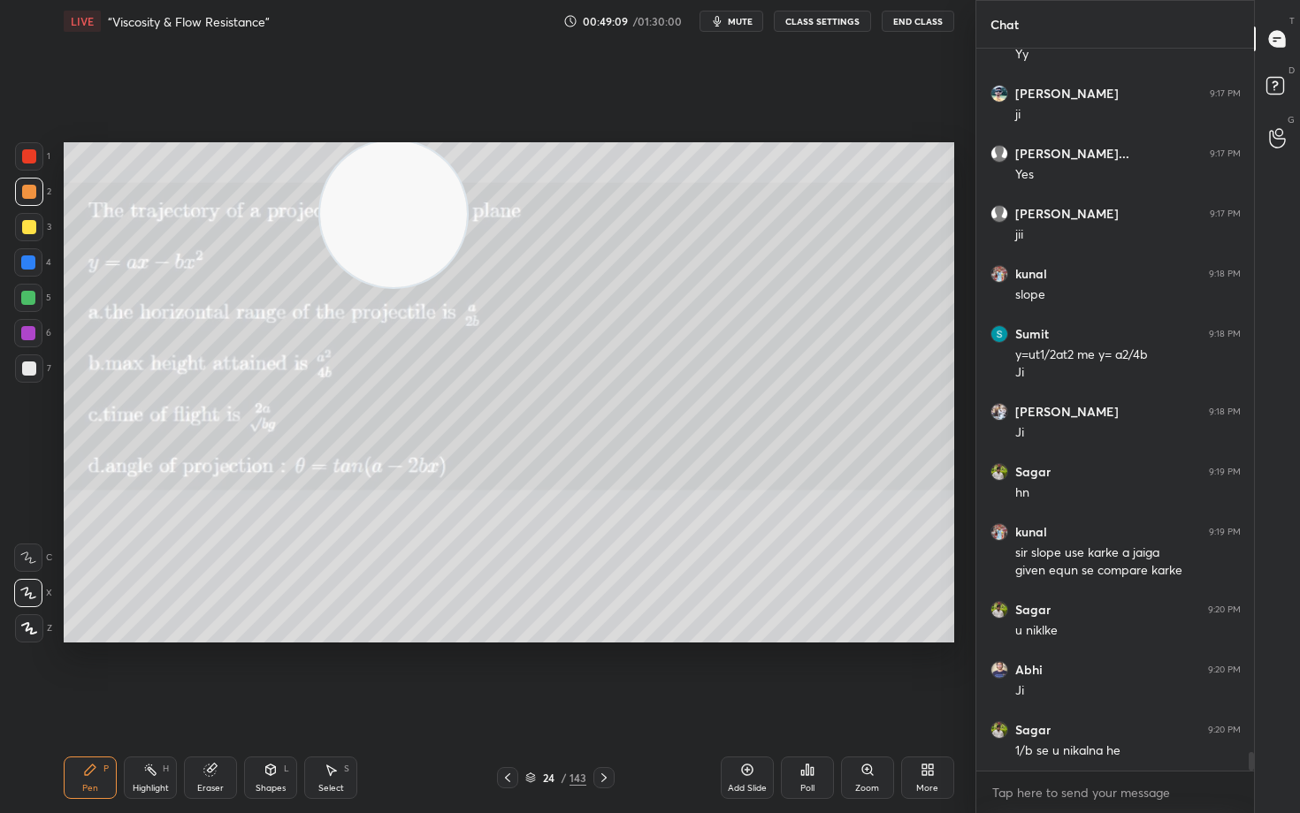
click at [217, 674] on div "Eraser" at bounding box center [210, 778] width 53 height 42
click at [26, 491] on div at bounding box center [29, 500] width 28 height 28
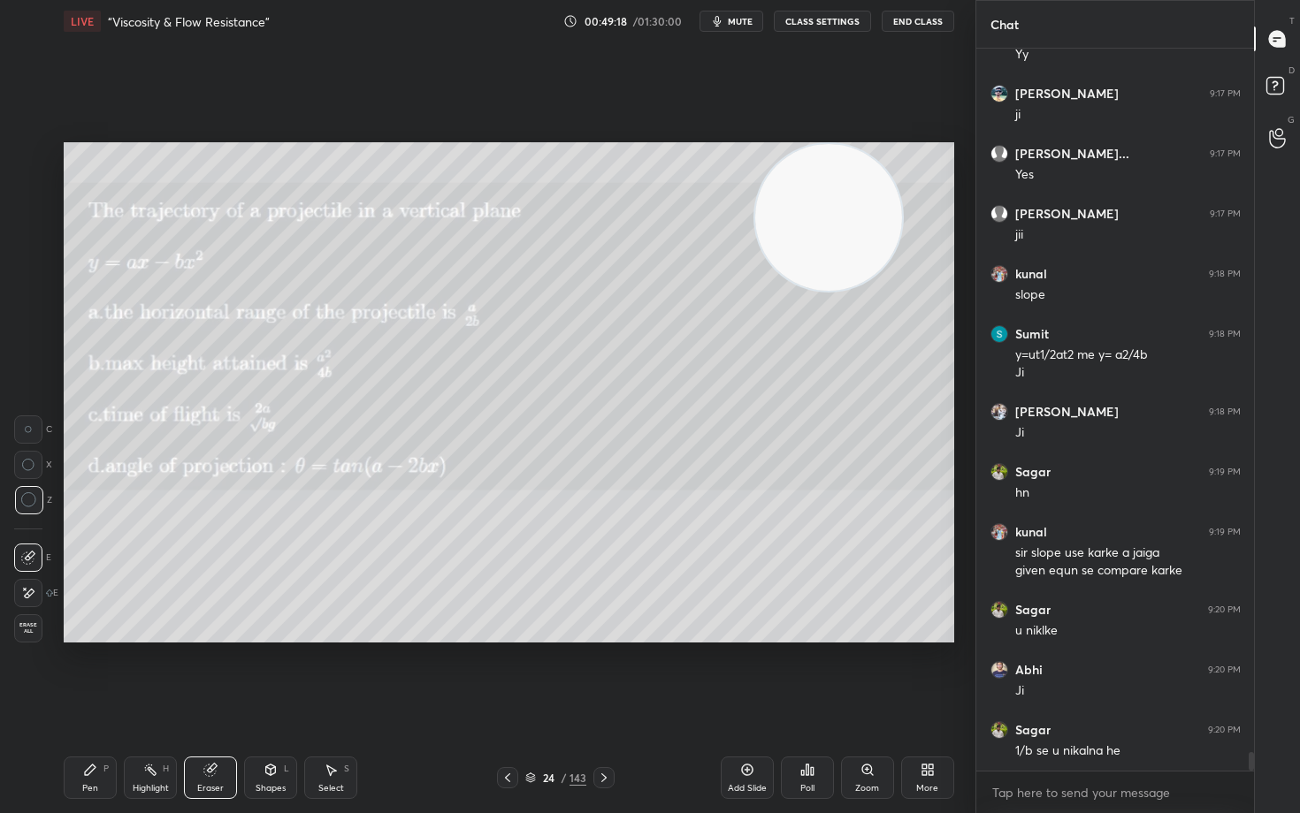
drag, startPoint x: 397, startPoint y: 227, endPoint x: 832, endPoint y: 119, distance: 448.2
click at [891, 138] on div "Setting up your live class Poll for secs No correct answer Start poll" at bounding box center [509, 392] width 904 height 700
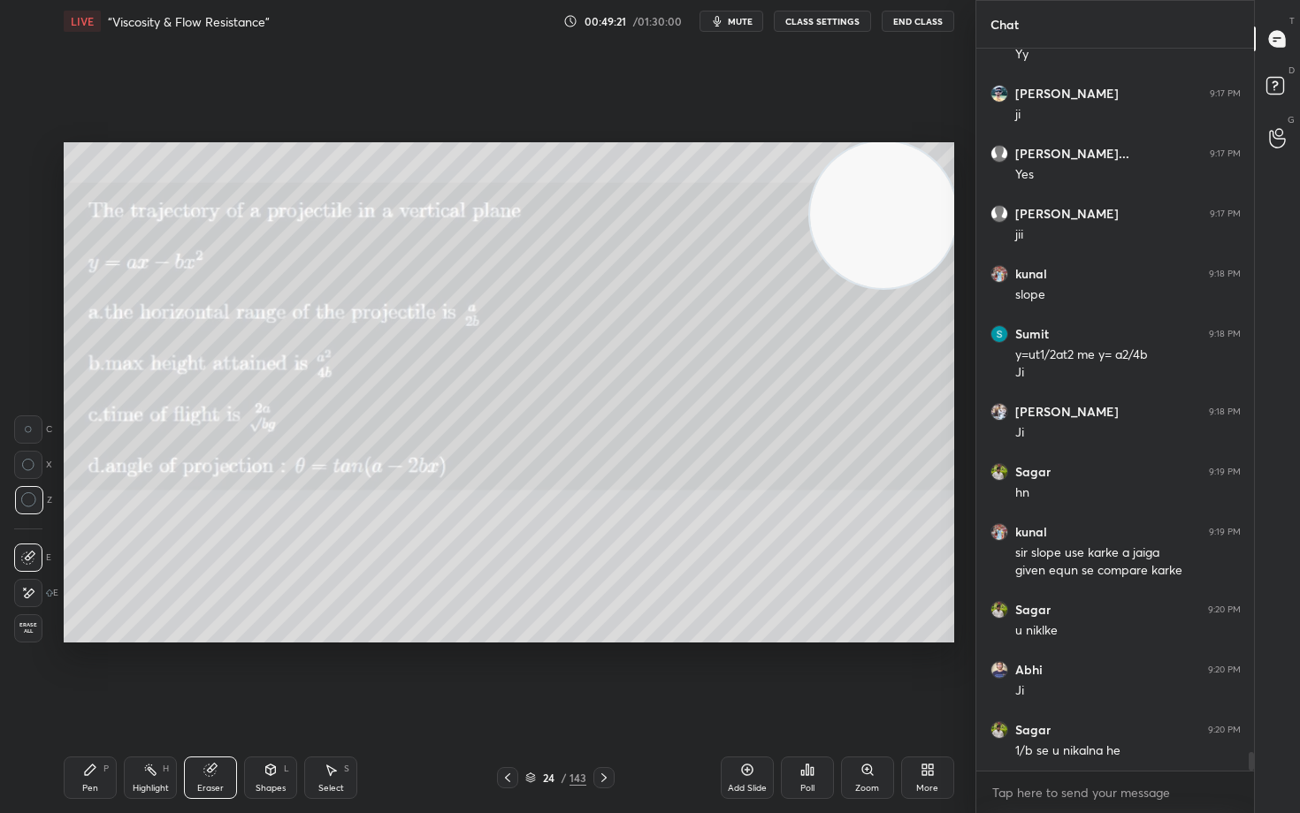
click at [92, 674] on div "Pen P" at bounding box center [90, 778] width 53 height 42
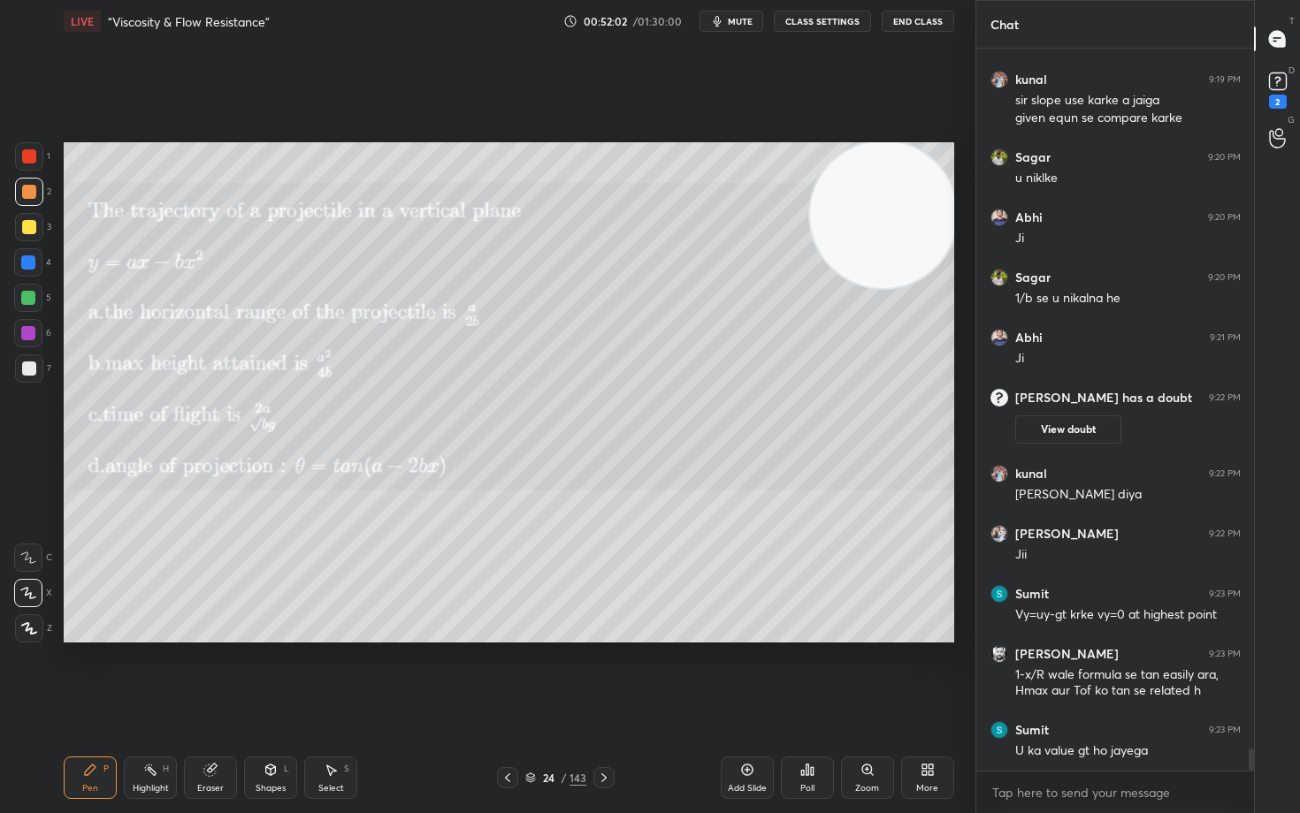
scroll to position [23249, 0]
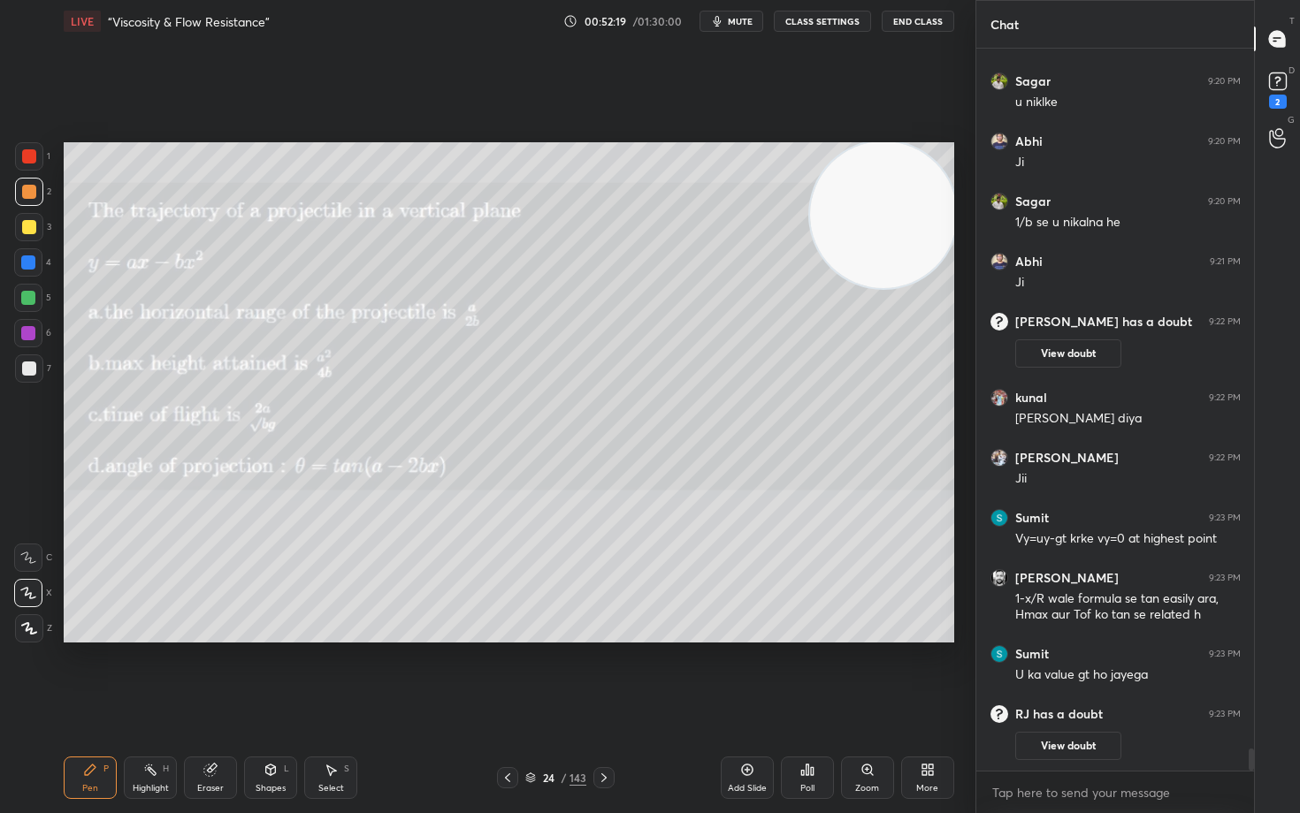
click at [210, 674] on div "Eraser" at bounding box center [210, 778] width 53 height 42
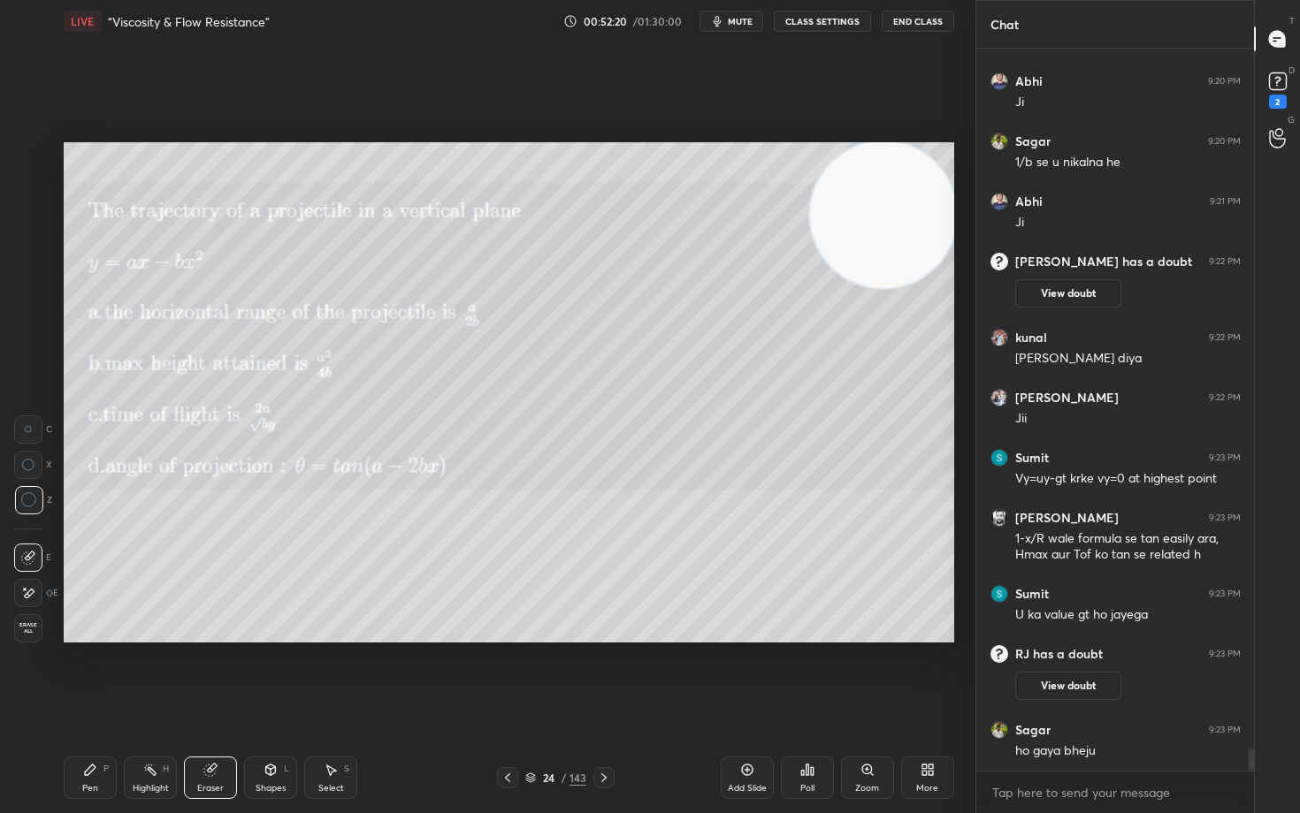
click at [22, 628] on span "Erase all" at bounding box center [28, 628] width 27 height 12
click at [96, 601] on div "1 2 3 4 5 6 7 C X Z C X Z E E Erase all H H LIVE “Viscosity & Flow Resistance” …" at bounding box center [480, 406] width 961 height 813
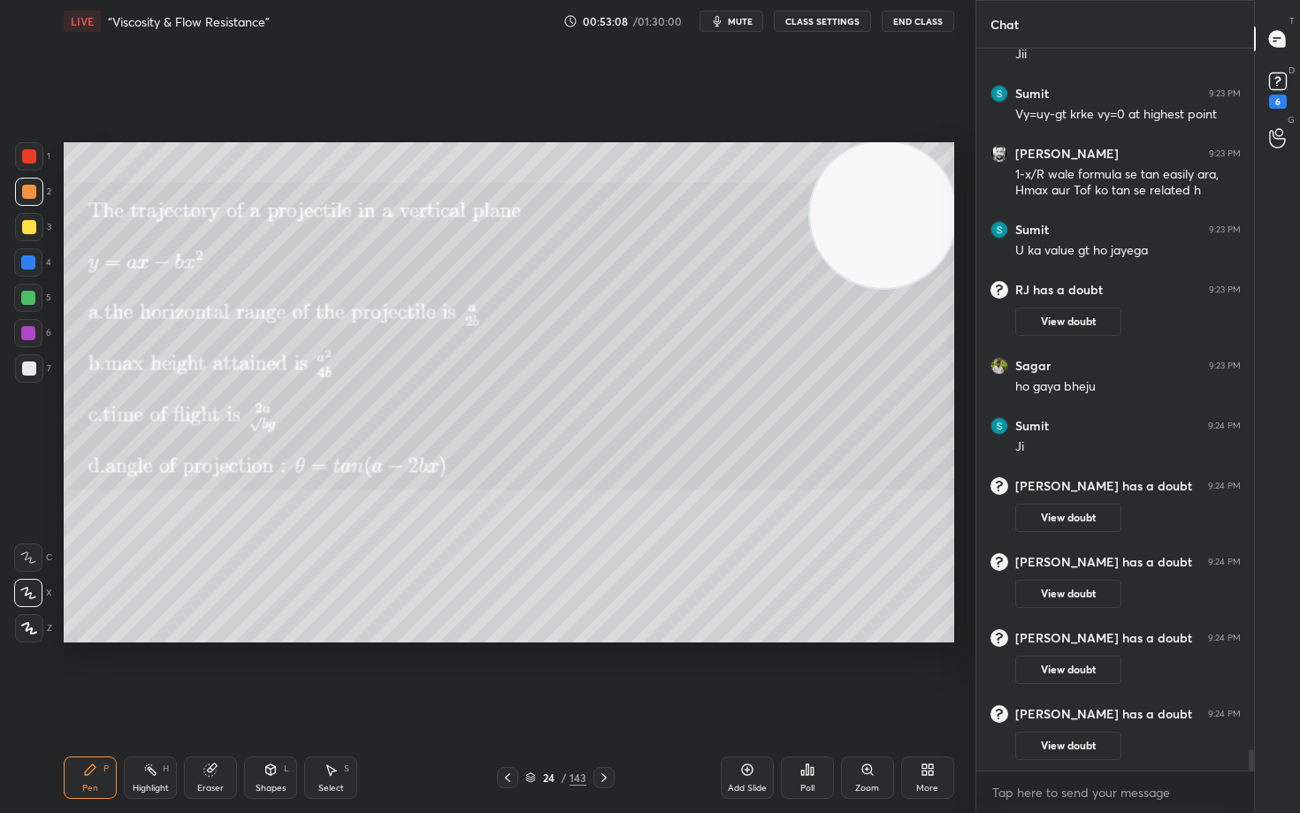
scroll to position [23606, 0]
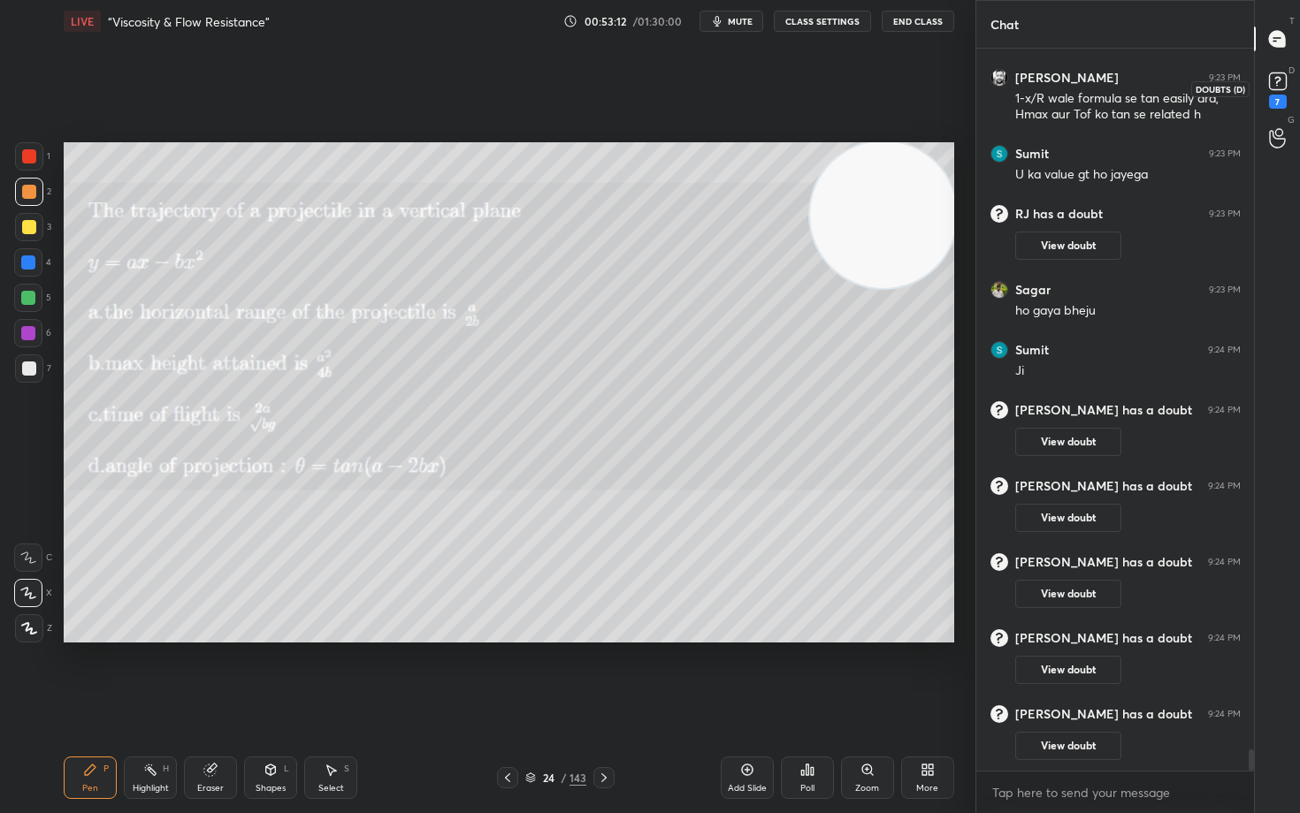
drag, startPoint x: 1275, startPoint y: 80, endPoint x: 1233, endPoint y: 111, distance: 51.8
click at [1274, 81] on rect at bounding box center [1277, 81] width 17 height 17
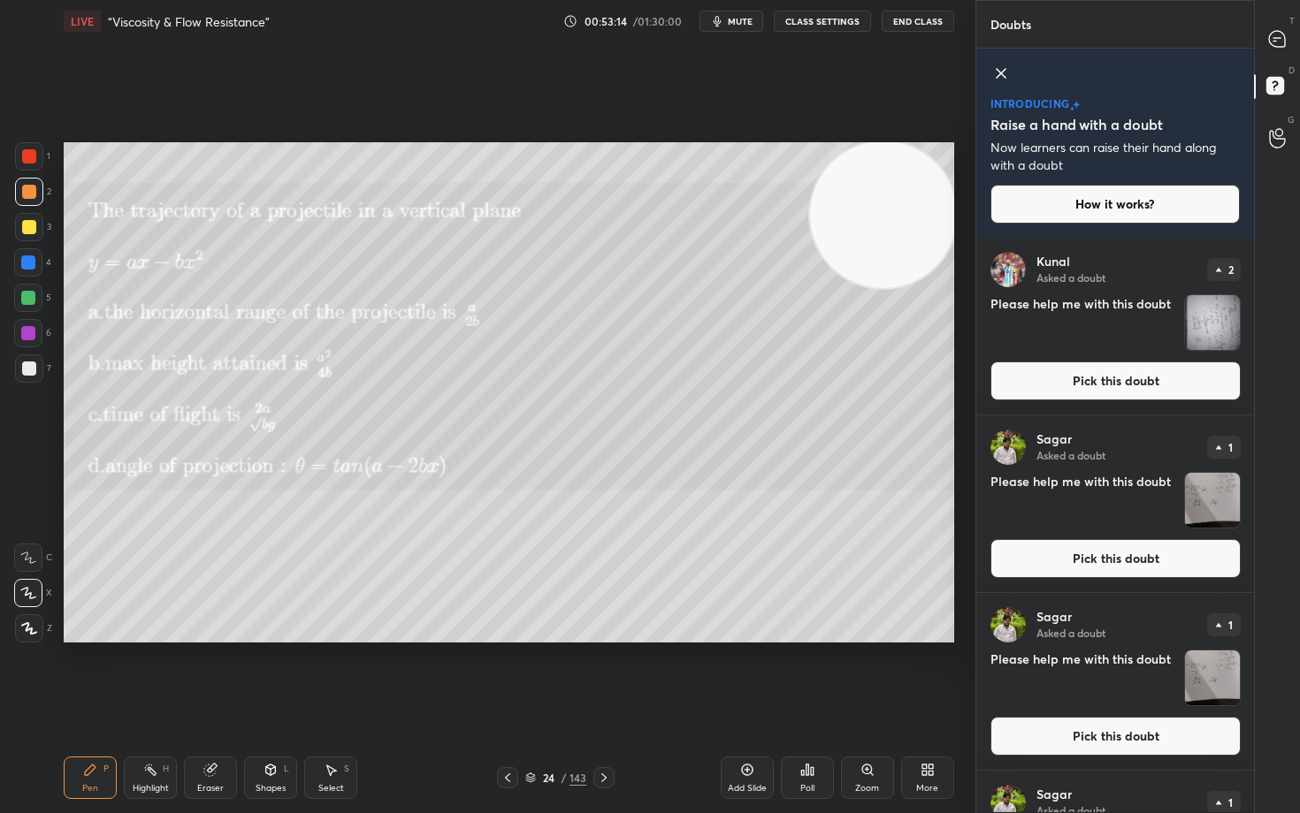
drag, startPoint x: 1102, startPoint y: 565, endPoint x: 1093, endPoint y: 562, distance: 9.2
click at [1100, 565] on button "Pick this doubt" at bounding box center [1115, 558] width 250 height 39
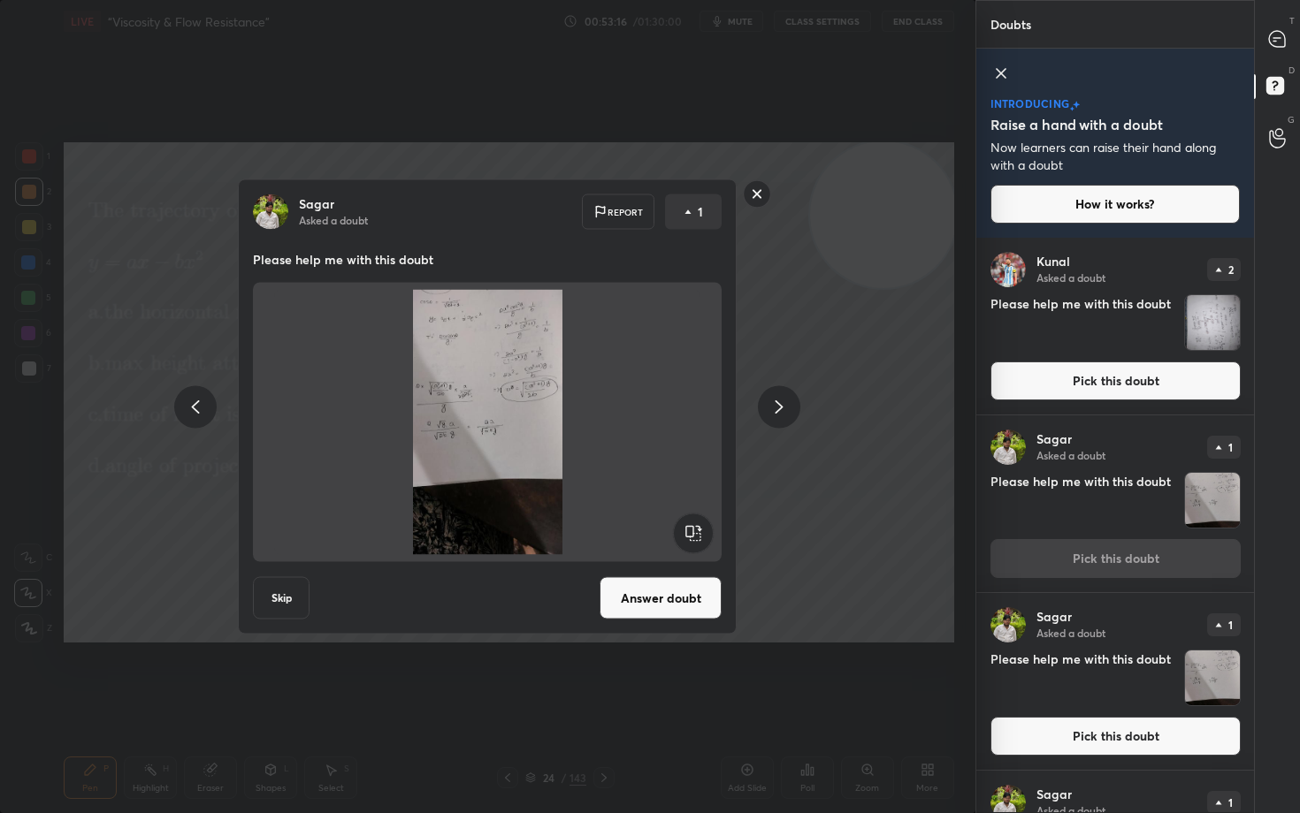
click at [664, 597] on button "Answer doubt" at bounding box center [660, 598] width 122 height 42
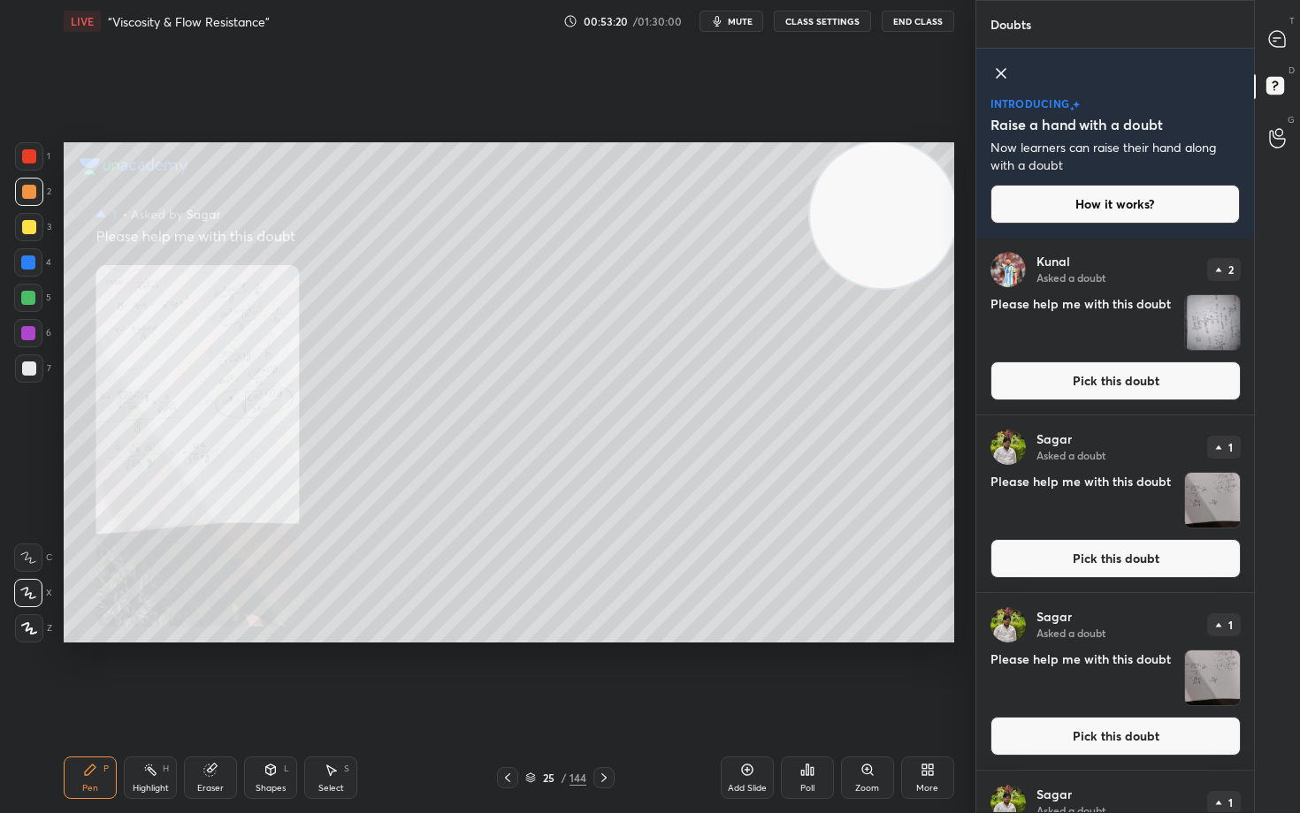
click at [865, 674] on icon at bounding box center [867, 770] width 14 height 14
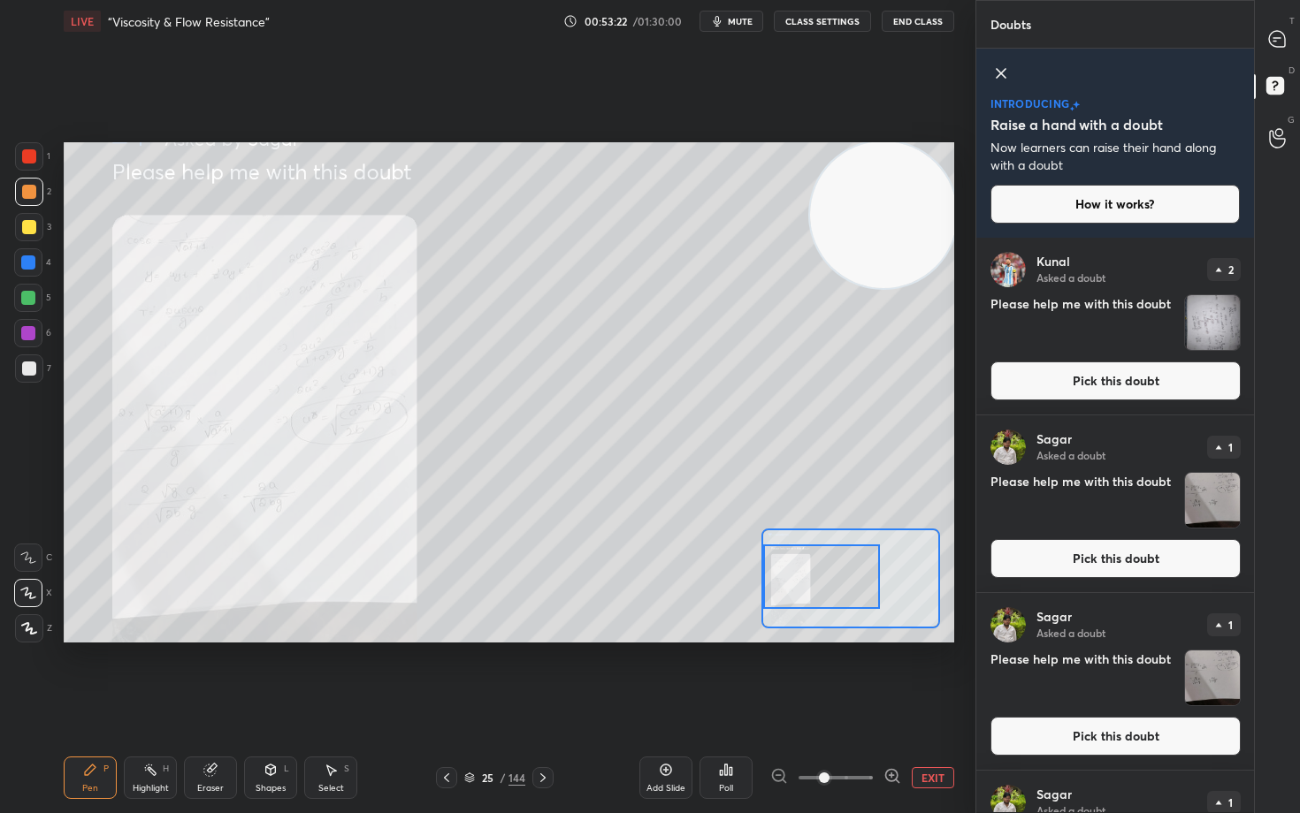
drag, startPoint x: 882, startPoint y: 569, endPoint x: 815, endPoint y: 570, distance: 67.2
click at [813, 570] on div at bounding box center [821, 577] width 117 height 65
click at [1278, 38] on icon at bounding box center [1277, 39] width 16 height 16
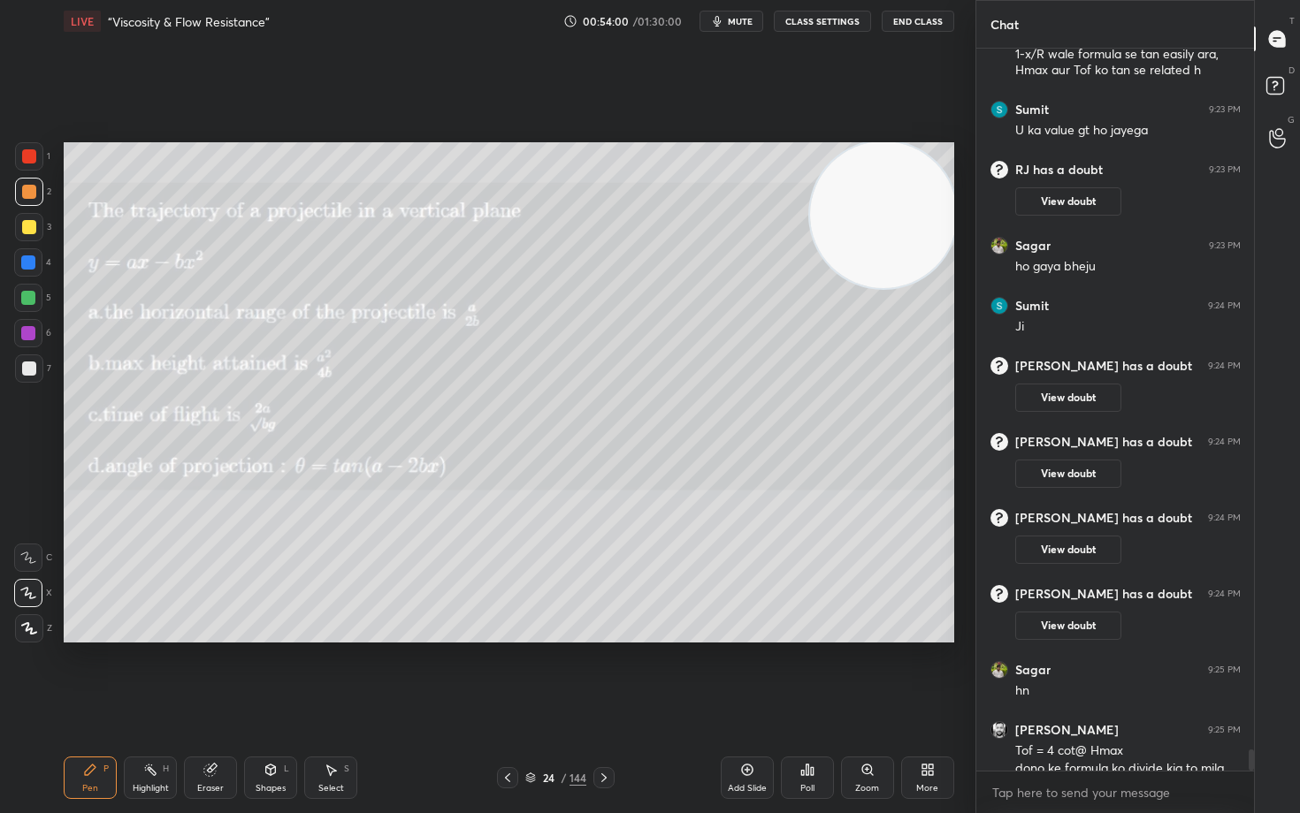
scroll to position [24130, 0]
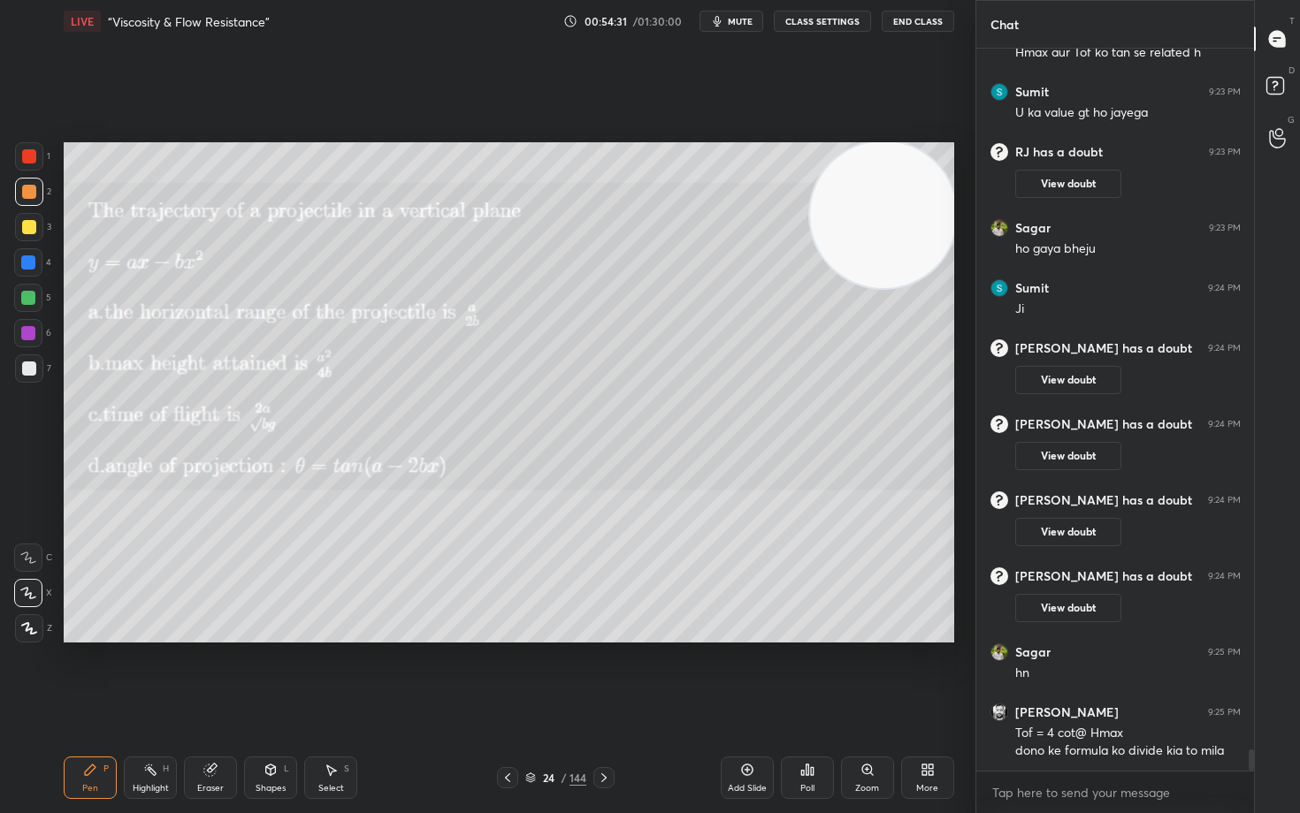
drag, startPoint x: 210, startPoint y: 772, endPoint x: 177, endPoint y: 746, distance: 42.3
click at [206, 674] on icon at bounding box center [209, 770] width 11 height 11
drag, startPoint x: 36, startPoint y: 631, endPoint x: 27, endPoint y: 630, distance: 9.9
click at [33, 631] on span "Erase all" at bounding box center [28, 628] width 27 height 12
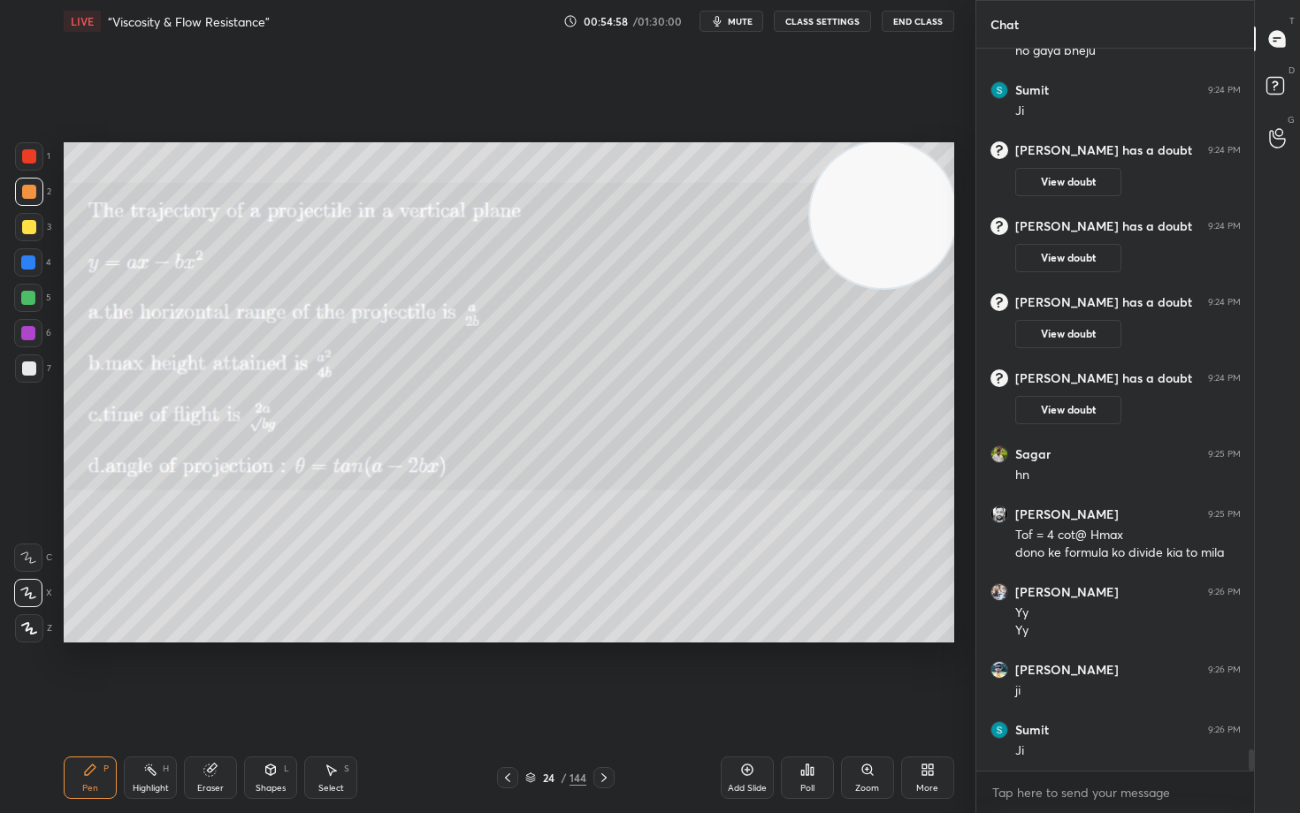
scroll to position [23894, 0]
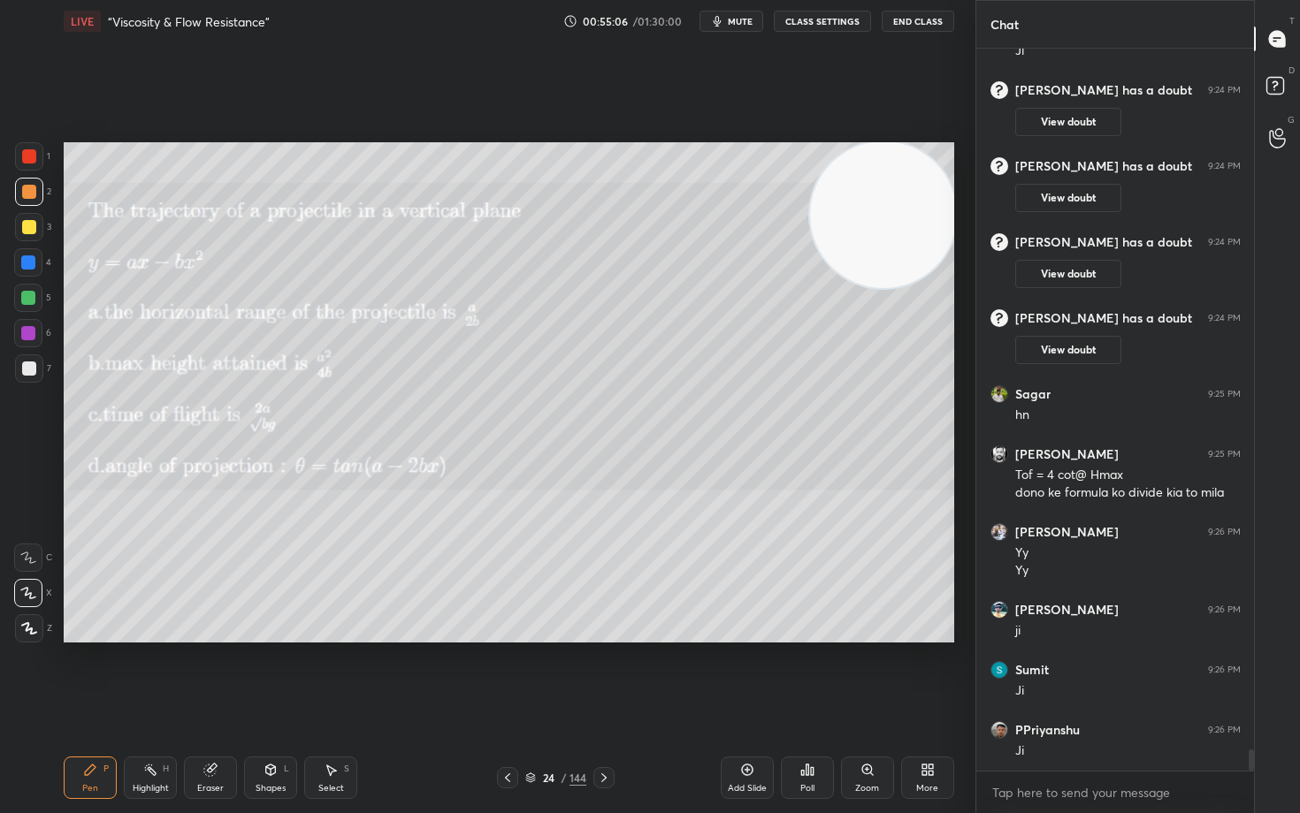
click at [218, 674] on div "Eraser" at bounding box center [210, 778] width 53 height 42
click at [103, 674] on div "Pen P" at bounding box center [90, 778] width 53 height 42
click at [212, 674] on div "Eraser" at bounding box center [210, 778] width 53 height 42
drag, startPoint x: 81, startPoint y: 774, endPoint x: 78, endPoint y: 757, distance: 17.2
click at [81, 674] on div "Pen P" at bounding box center [90, 778] width 53 height 42
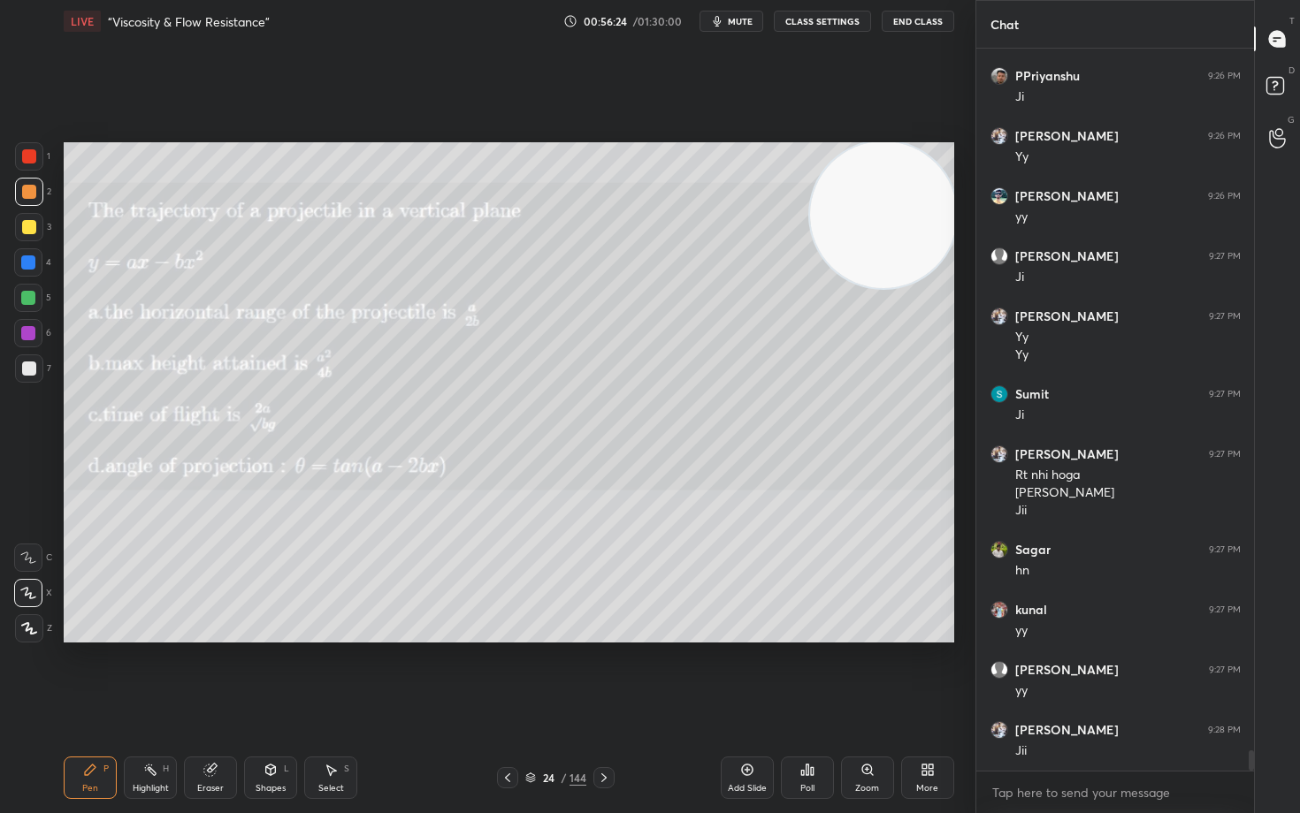
scroll to position [24608, 0]
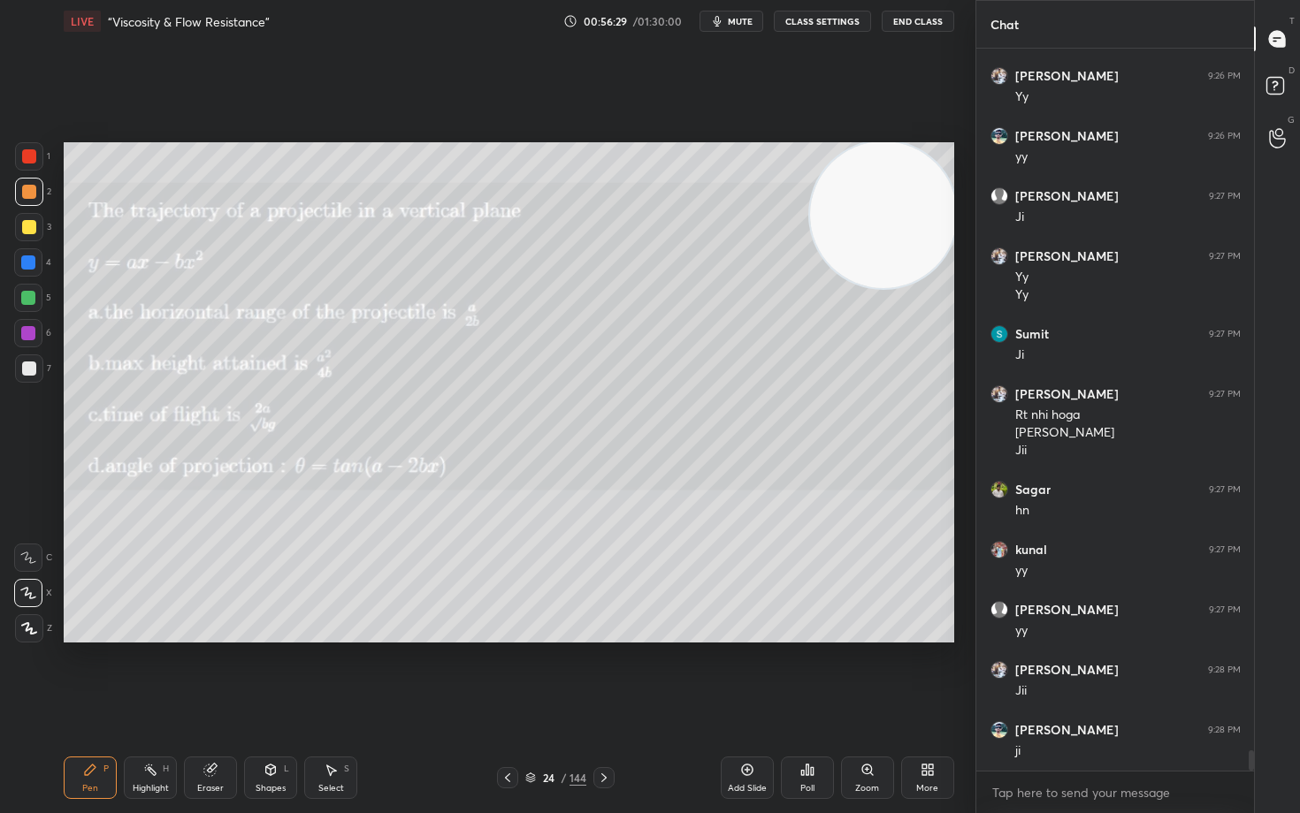
click at [35, 369] on div at bounding box center [29, 369] width 28 height 28
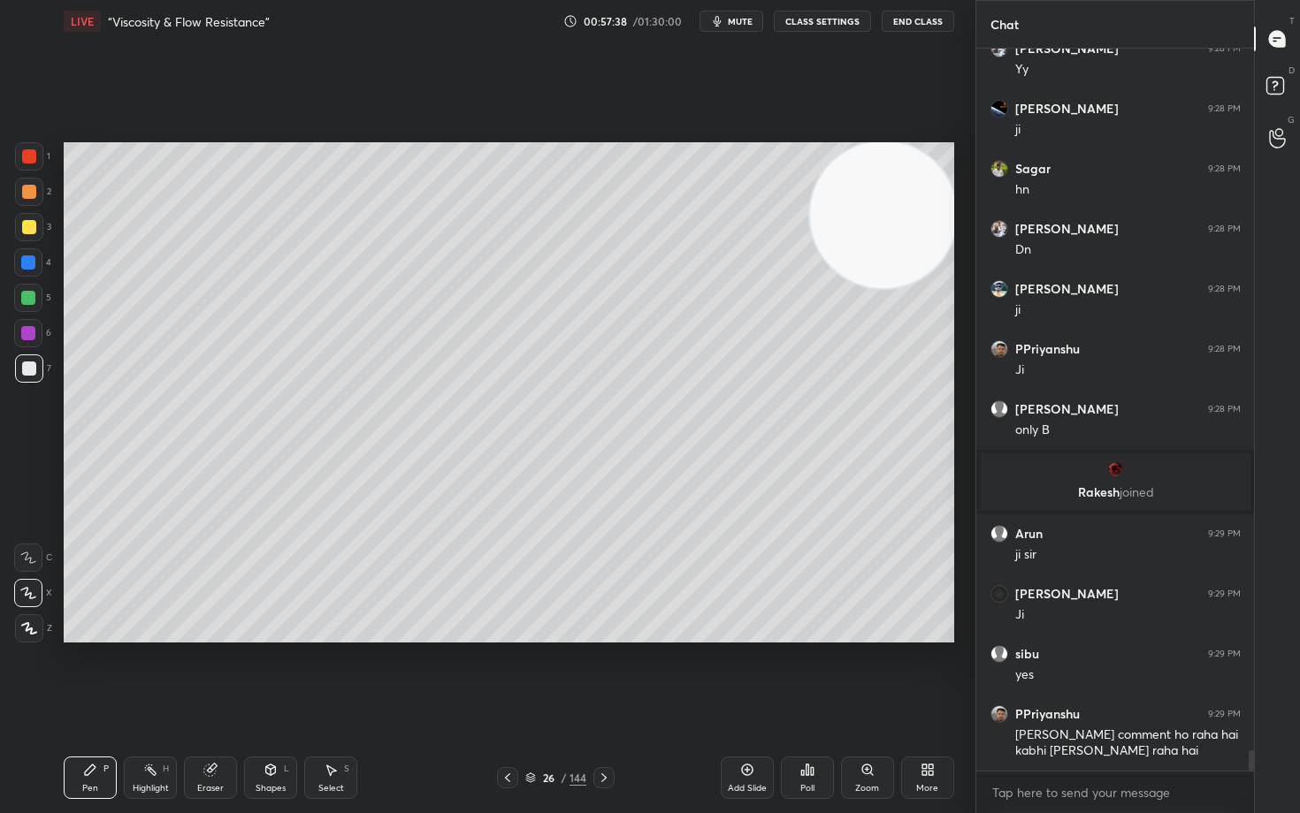
scroll to position [25311, 0]
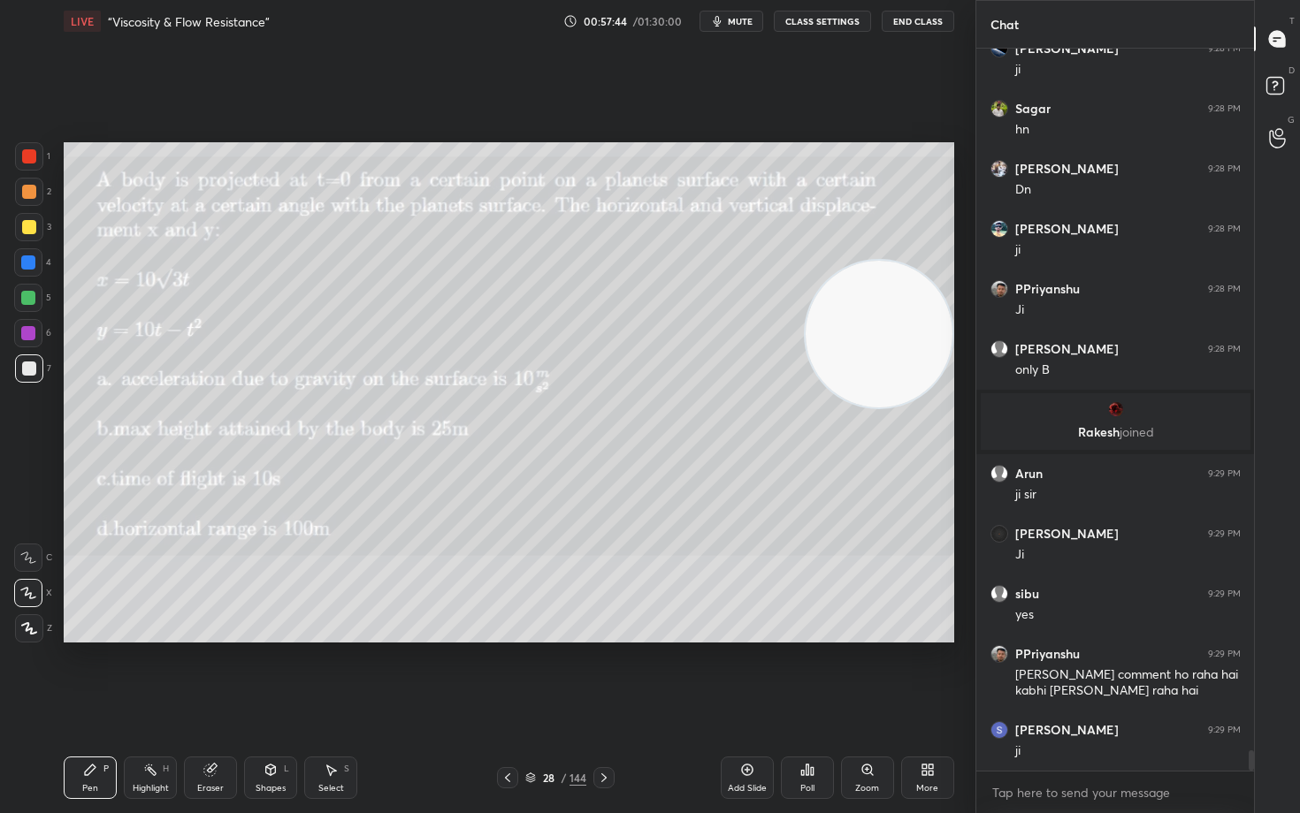
drag, startPoint x: 896, startPoint y: 206, endPoint x: 907, endPoint y: 396, distance: 190.4
click at [907, 396] on video at bounding box center [878, 334] width 147 height 147
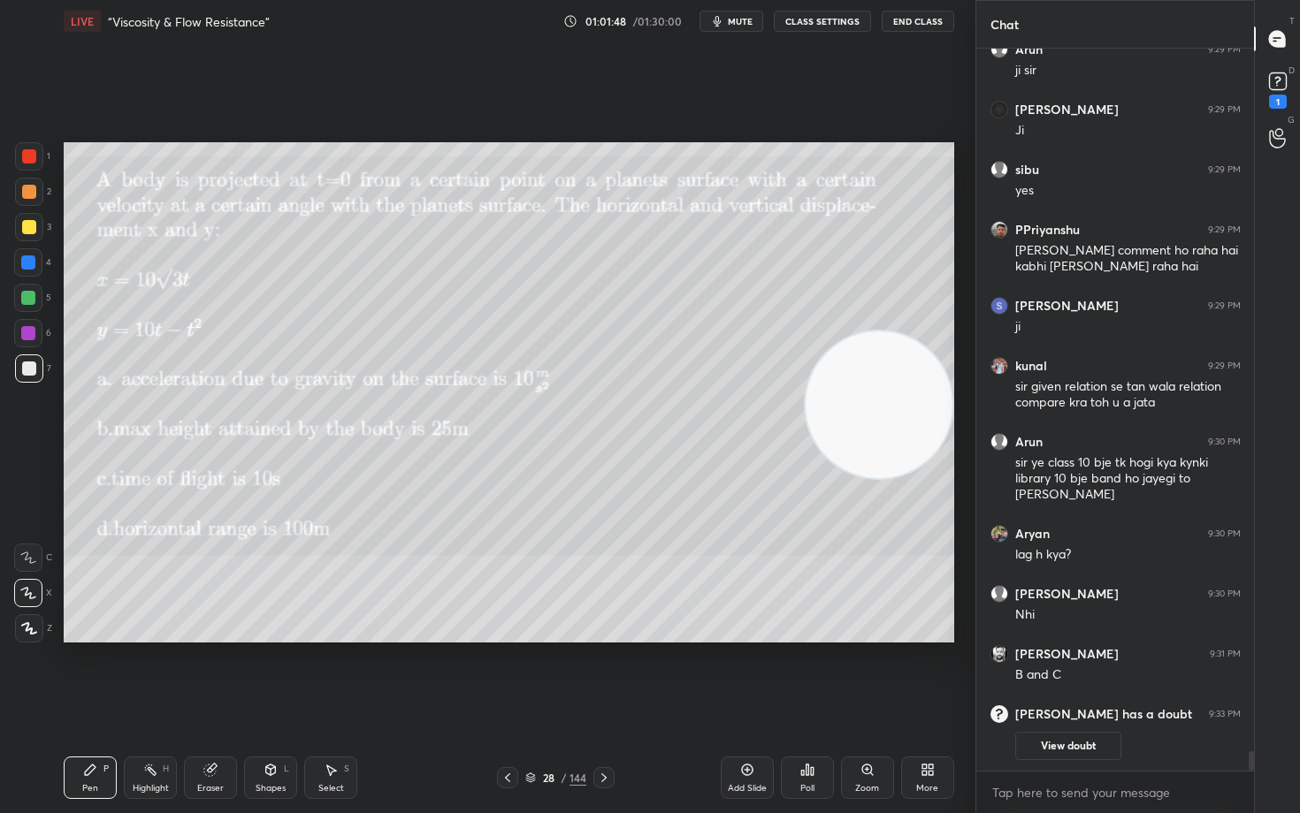
scroll to position [25589, 0]
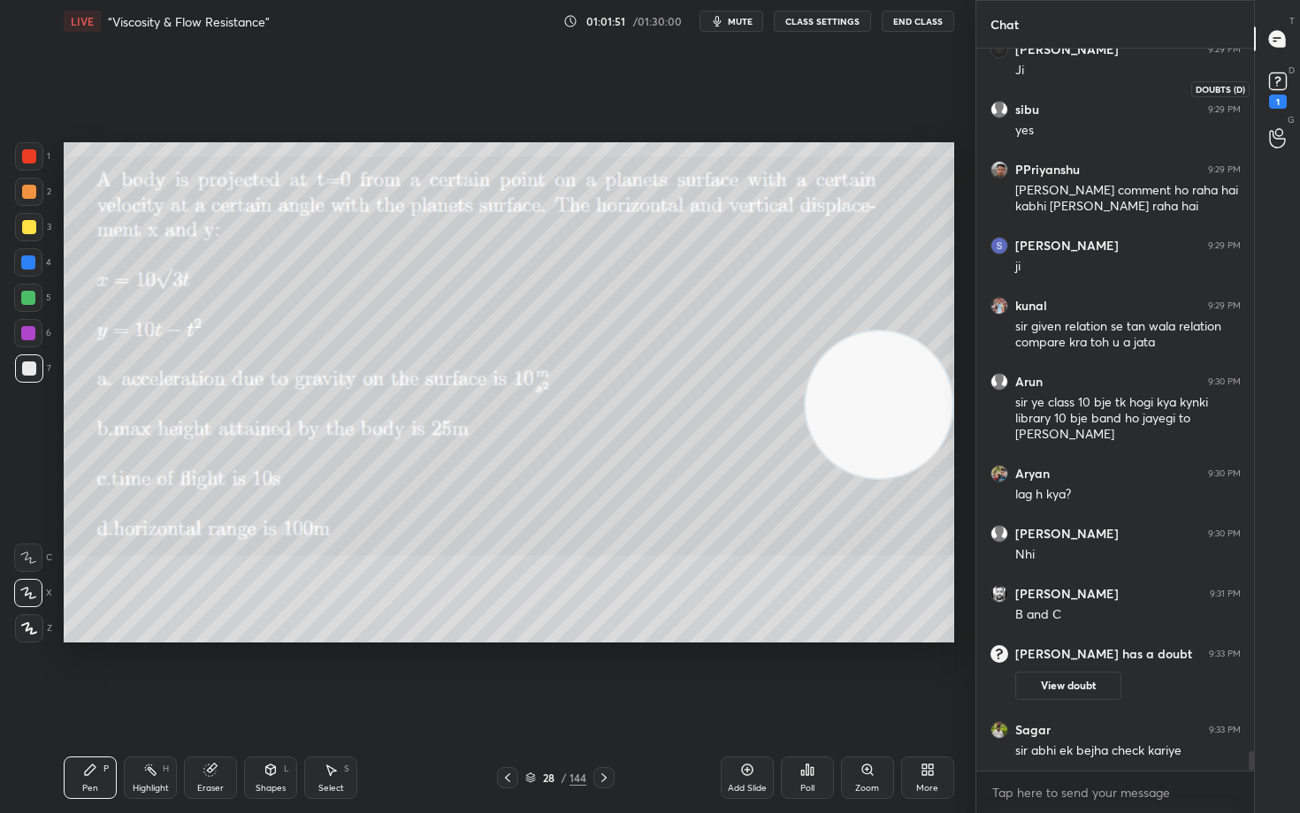
click at [1267, 80] on icon at bounding box center [1277, 81] width 27 height 27
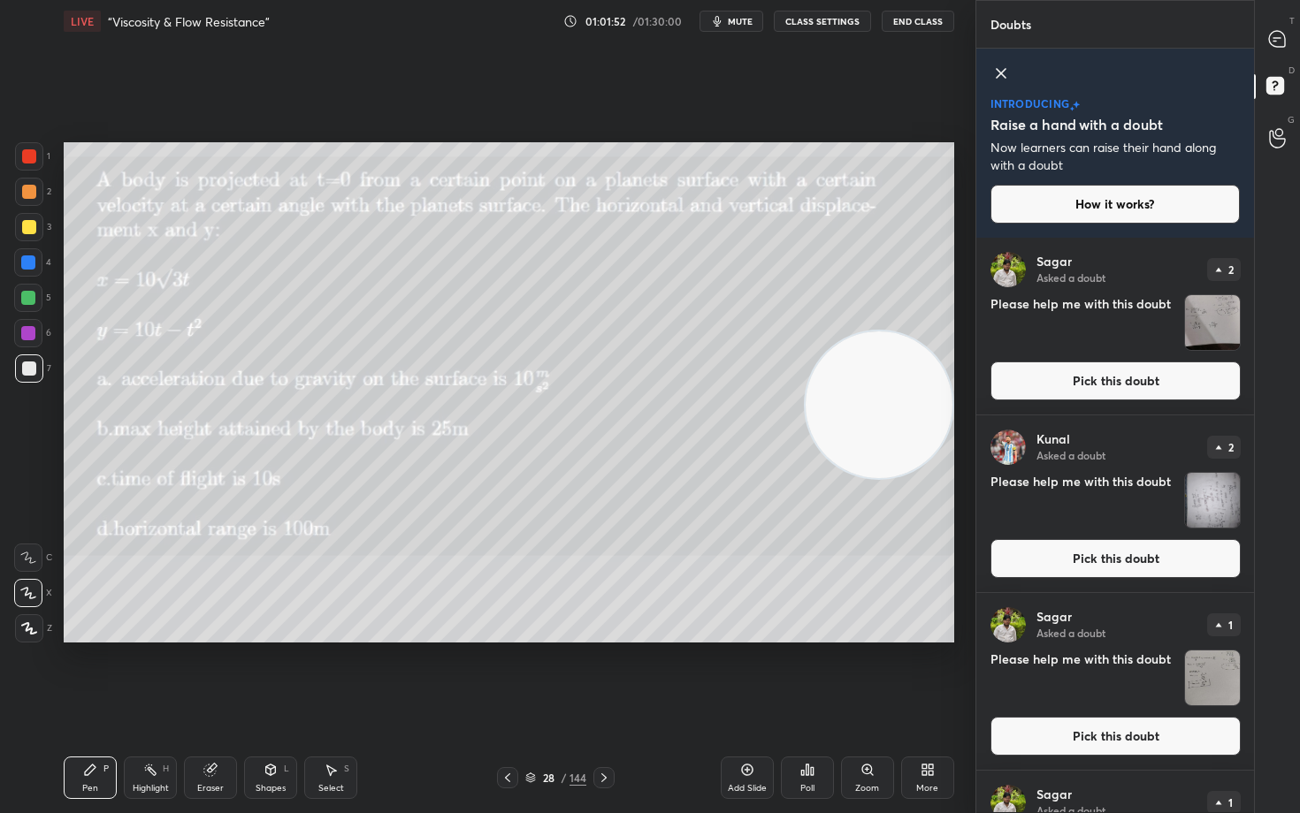
click at [1103, 371] on button "Pick this doubt" at bounding box center [1115, 381] width 250 height 39
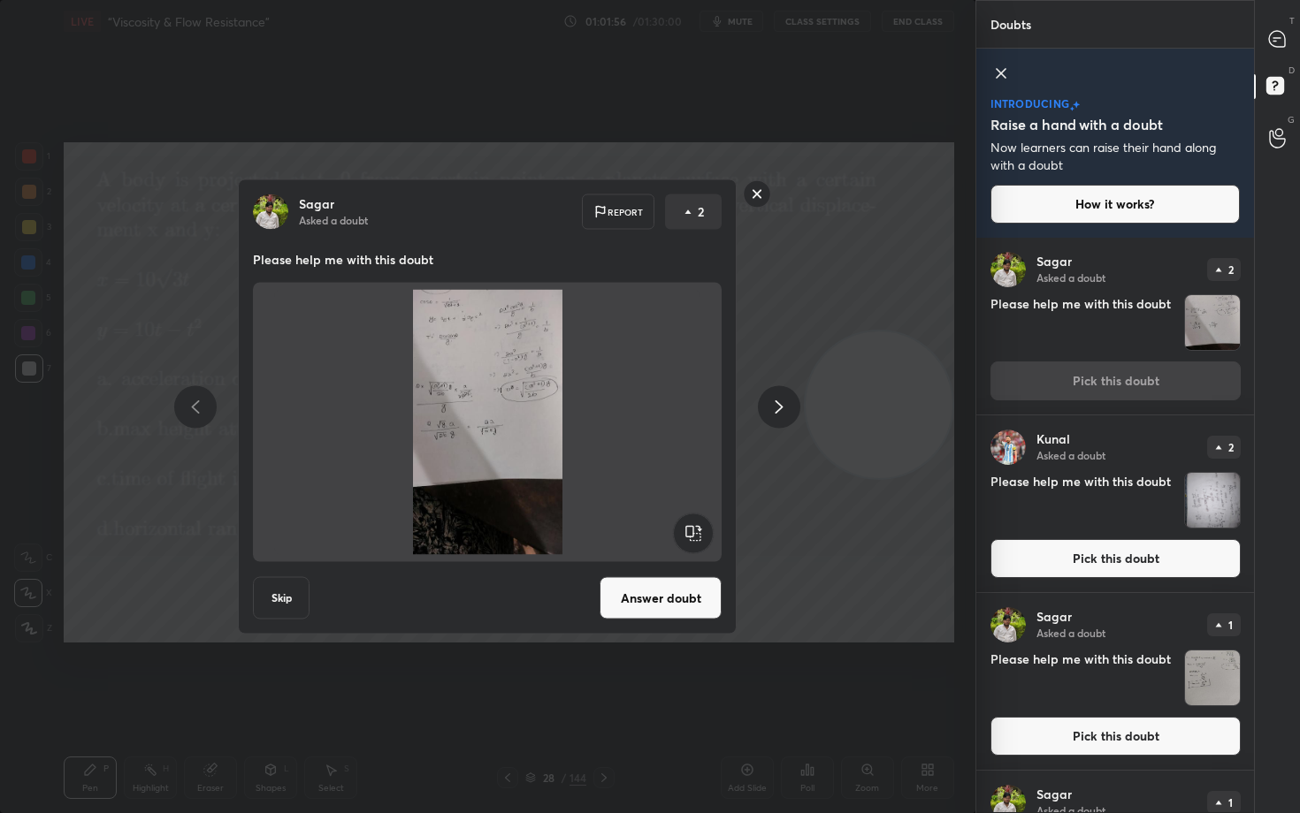
click at [759, 189] on rect at bounding box center [757, 193] width 27 height 27
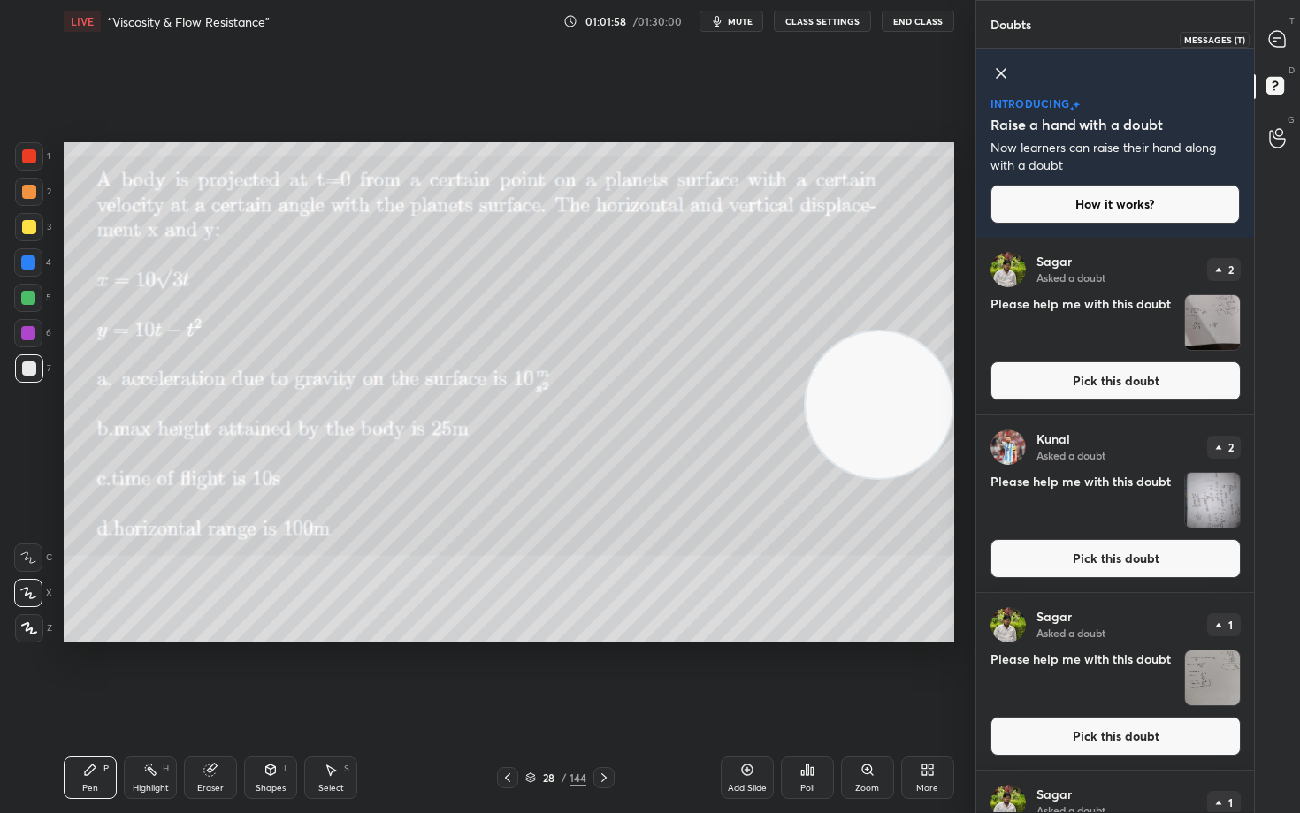
click at [1275, 46] on icon at bounding box center [1277, 39] width 16 height 16
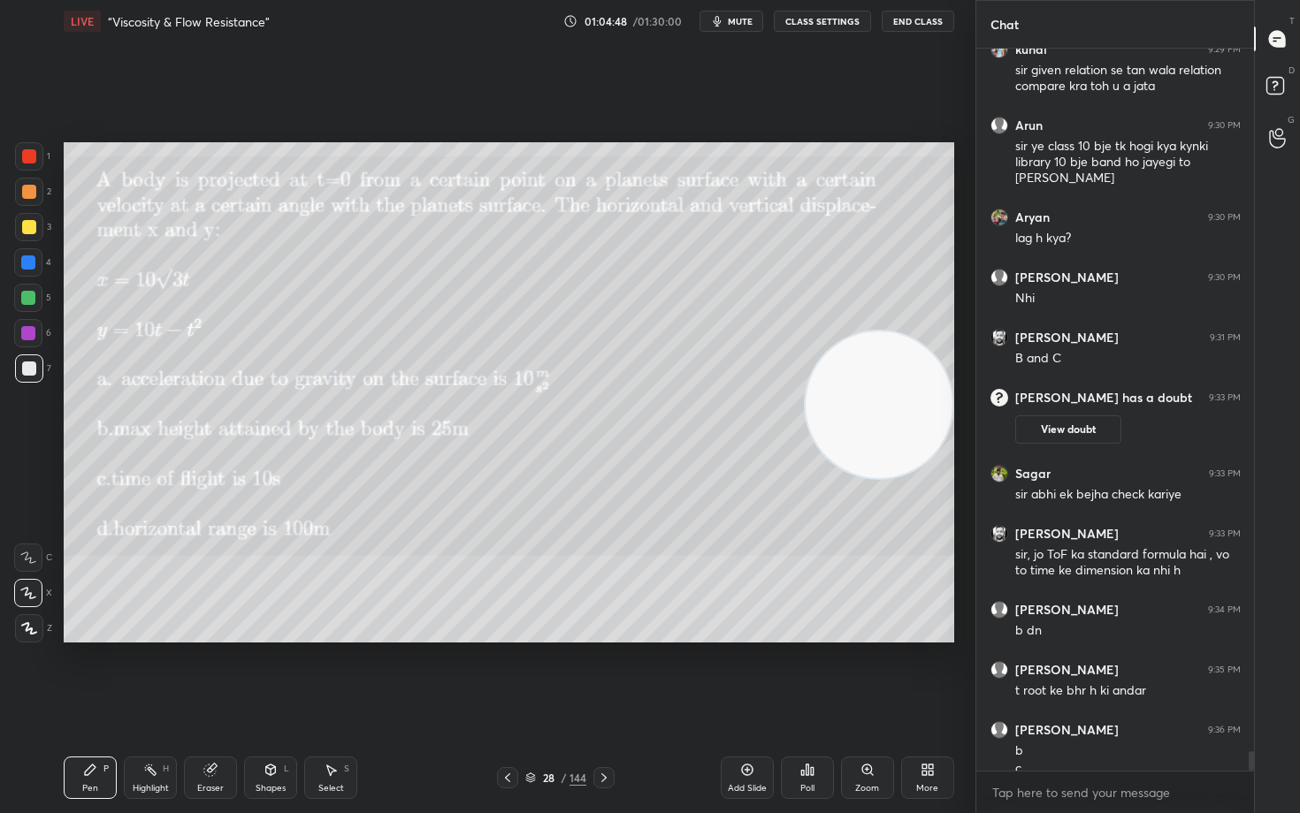
scroll to position [25815, 0]
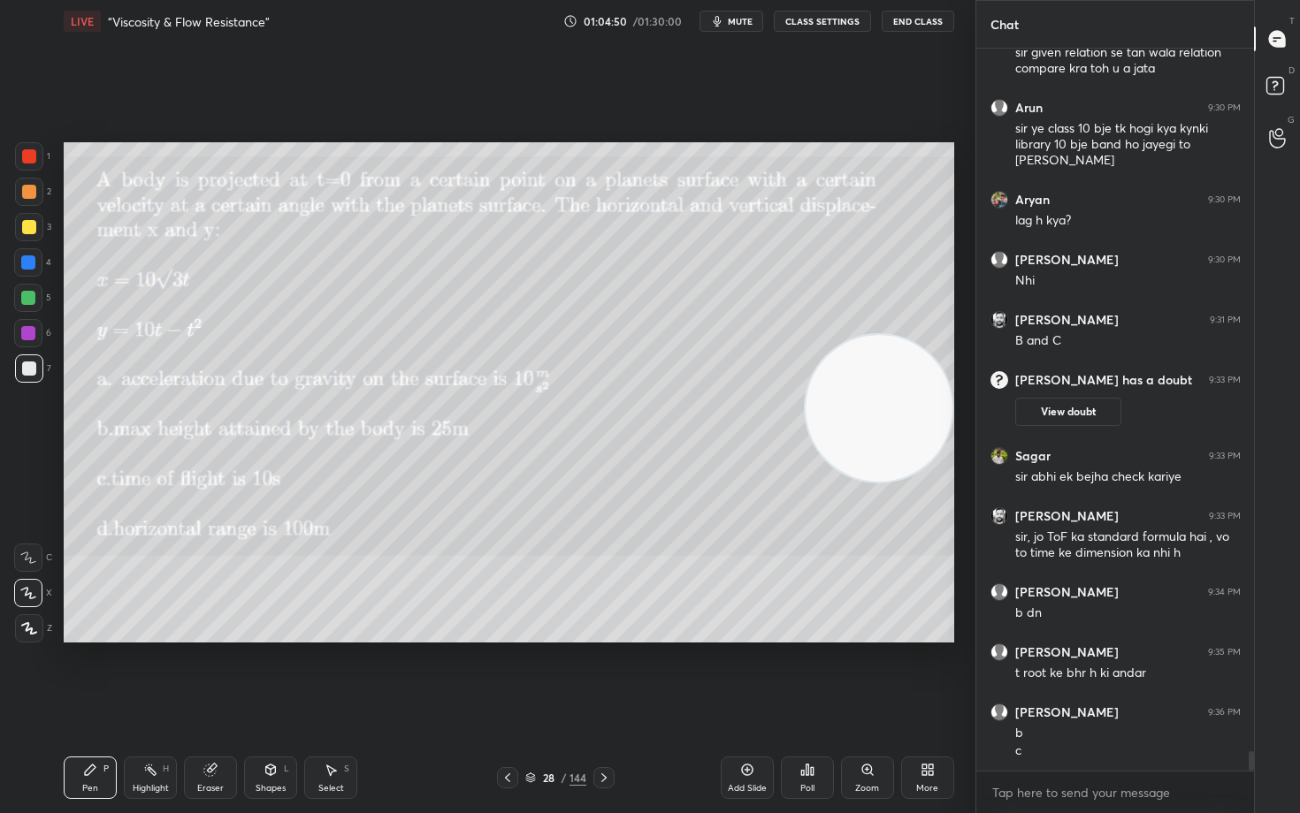
drag, startPoint x: 895, startPoint y: 401, endPoint x: 904, endPoint y: 523, distance: 122.4
click at [903, 482] on video at bounding box center [878, 408] width 147 height 147
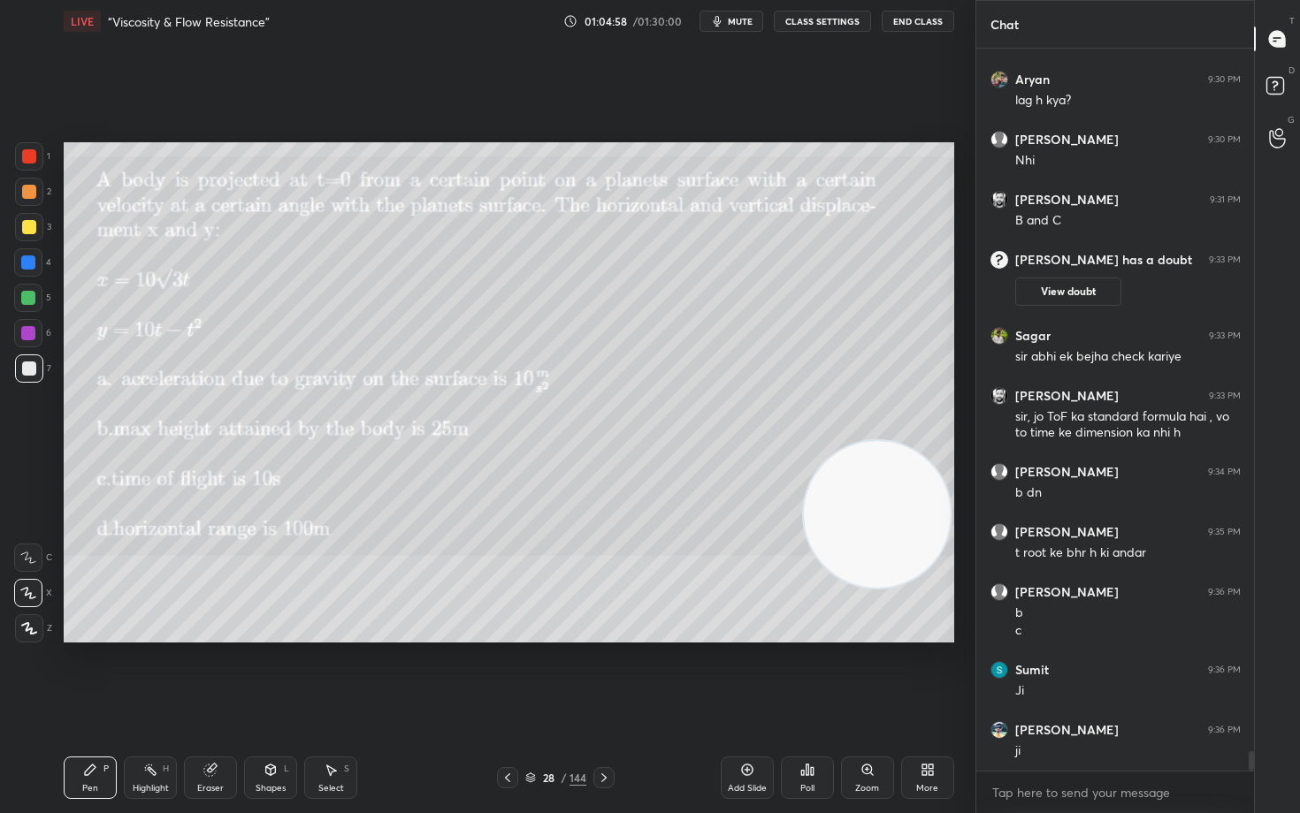
scroll to position [25996, 0]
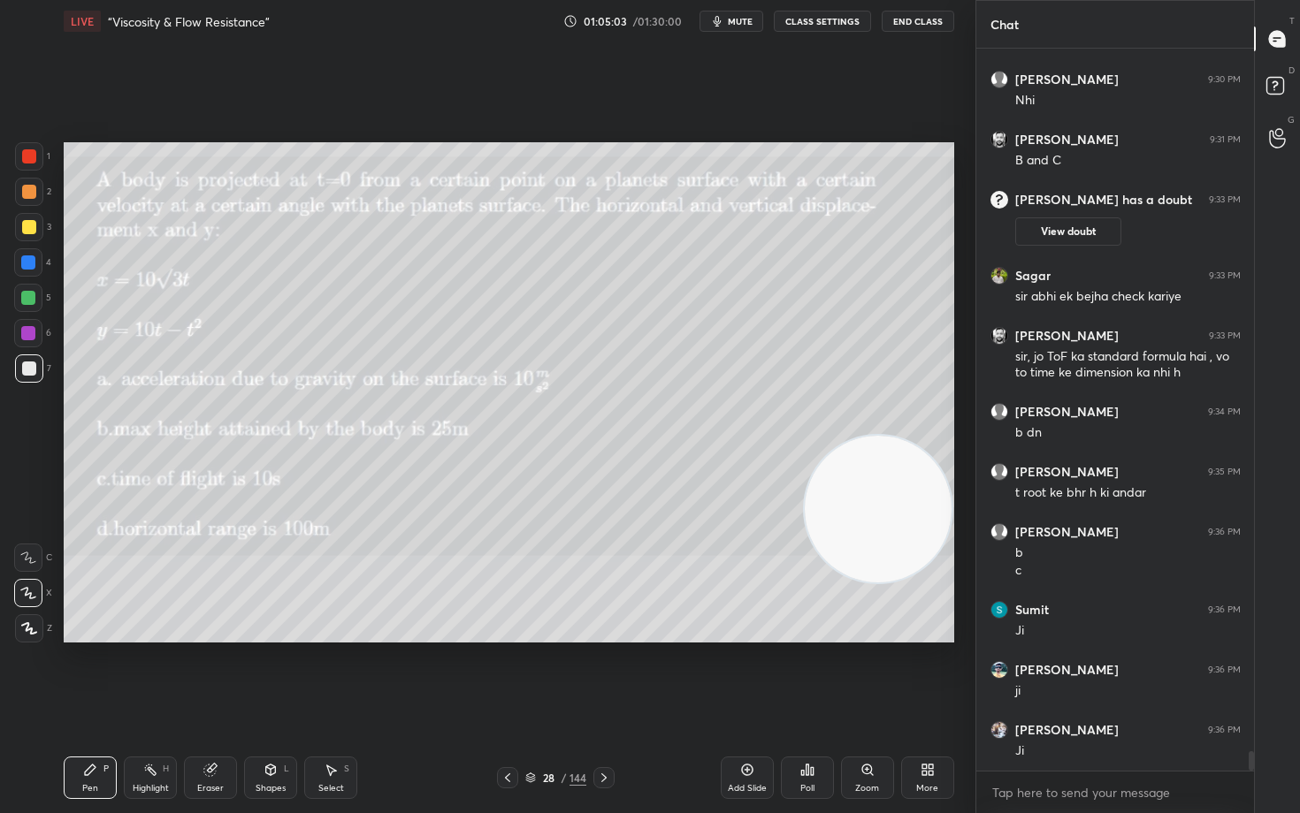
drag, startPoint x: 884, startPoint y: 543, endPoint x: 893, endPoint y: 196, distance: 346.7
click at [914, 436] on video at bounding box center [878, 509] width 147 height 147
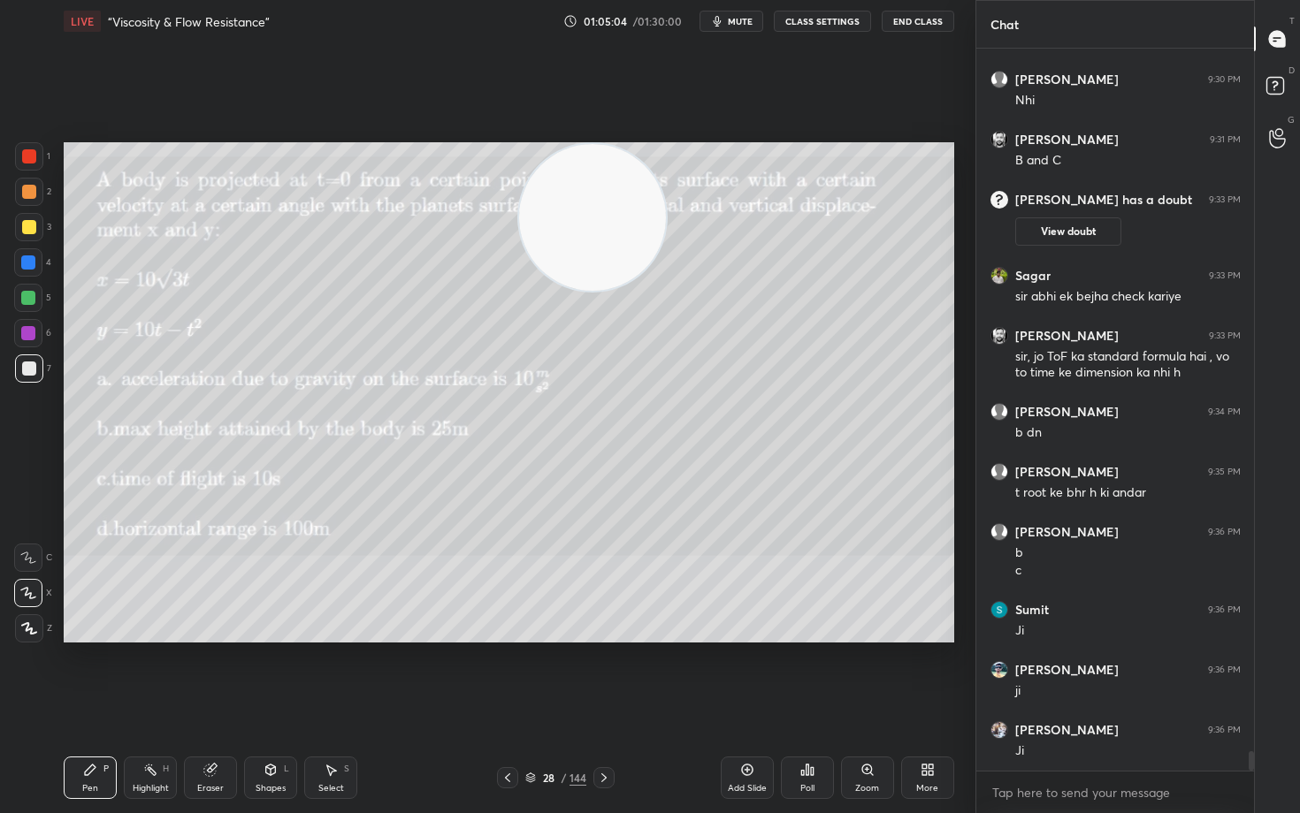
drag, startPoint x: 753, startPoint y: 220, endPoint x: 573, endPoint y: 210, distance: 180.7
click at [568, 227] on video at bounding box center [592, 217] width 147 height 147
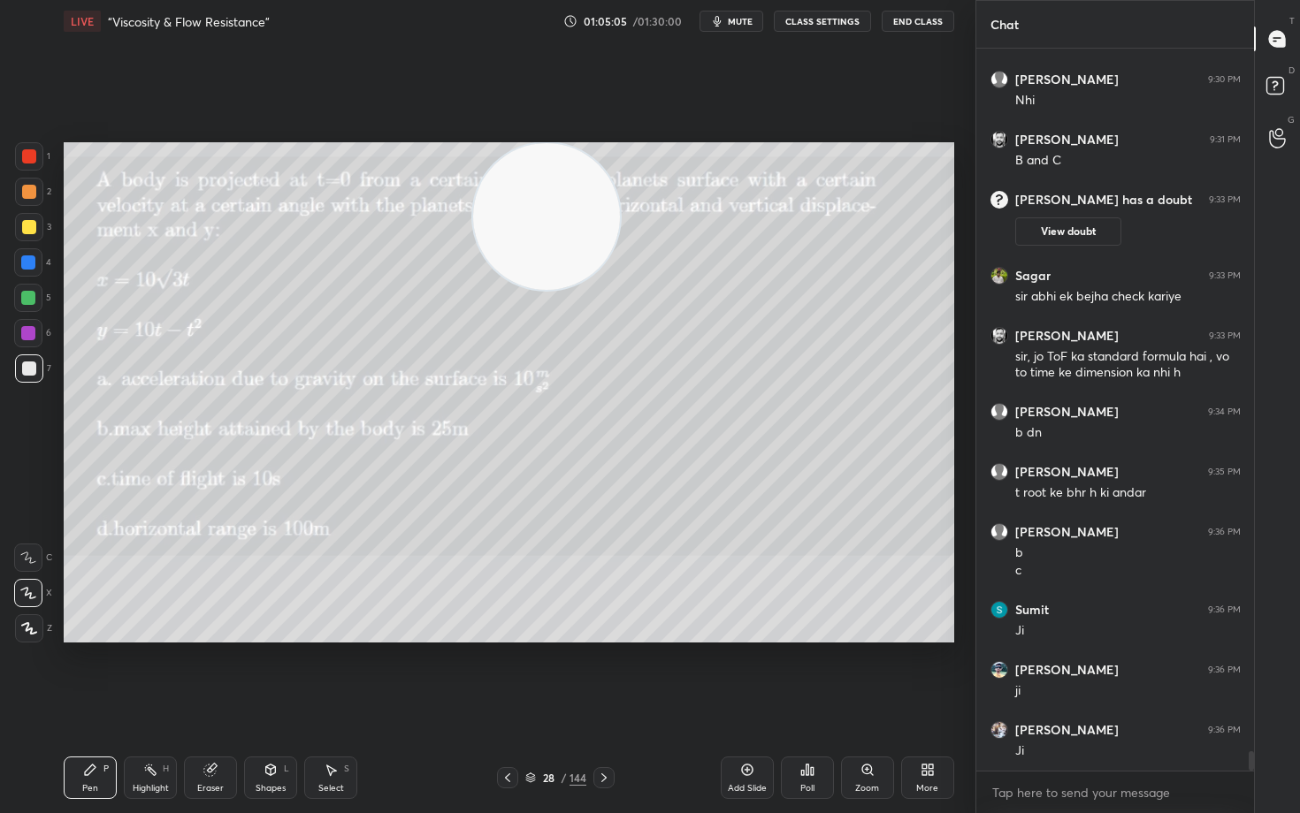
drag, startPoint x: 377, startPoint y: 218, endPoint x: 271, endPoint y: 197, distance: 107.3
click at [473, 214] on video at bounding box center [546, 216] width 147 height 147
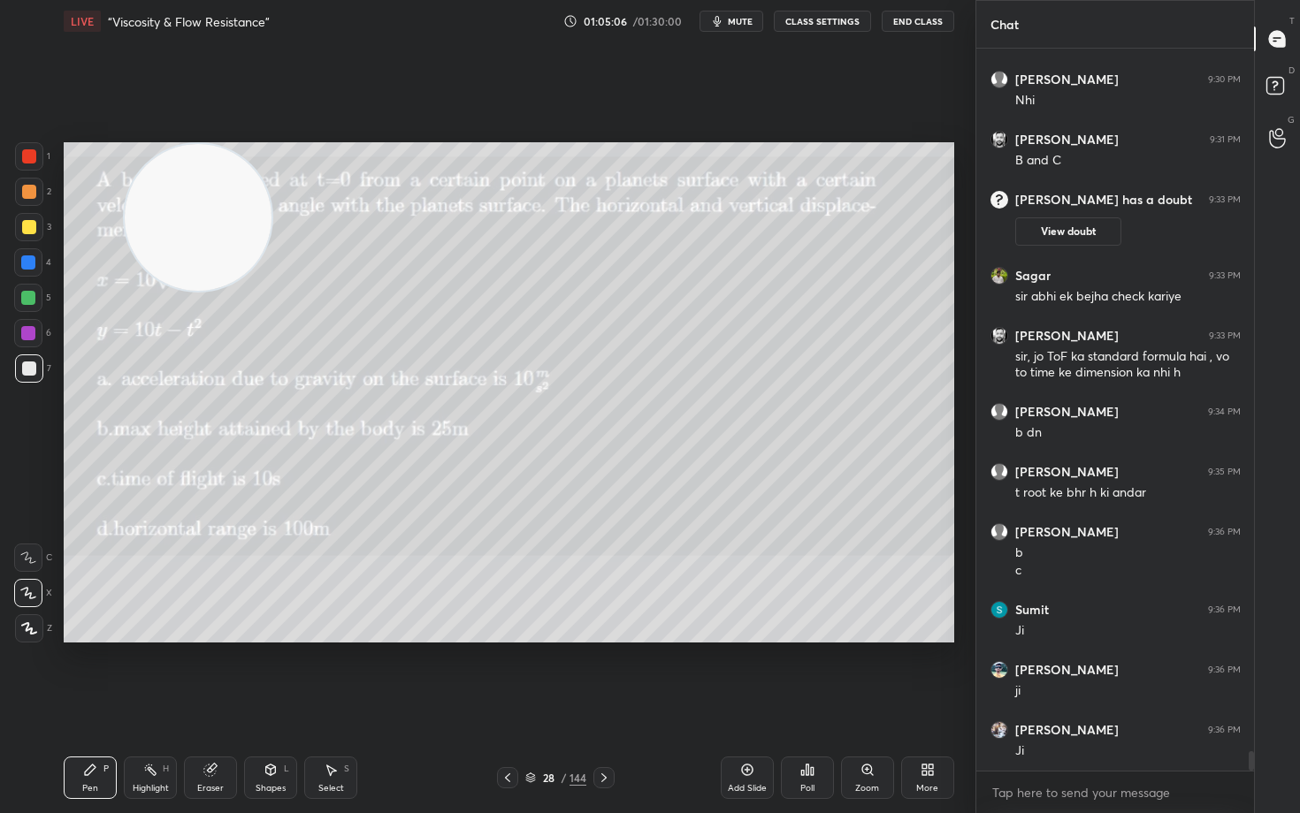
drag, startPoint x: 281, startPoint y: 237, endPoint x: 174, endPoint y: 232, distance: 107.1
click at [182, 232] on video at bounding box center [198, 217] width 147 height 147
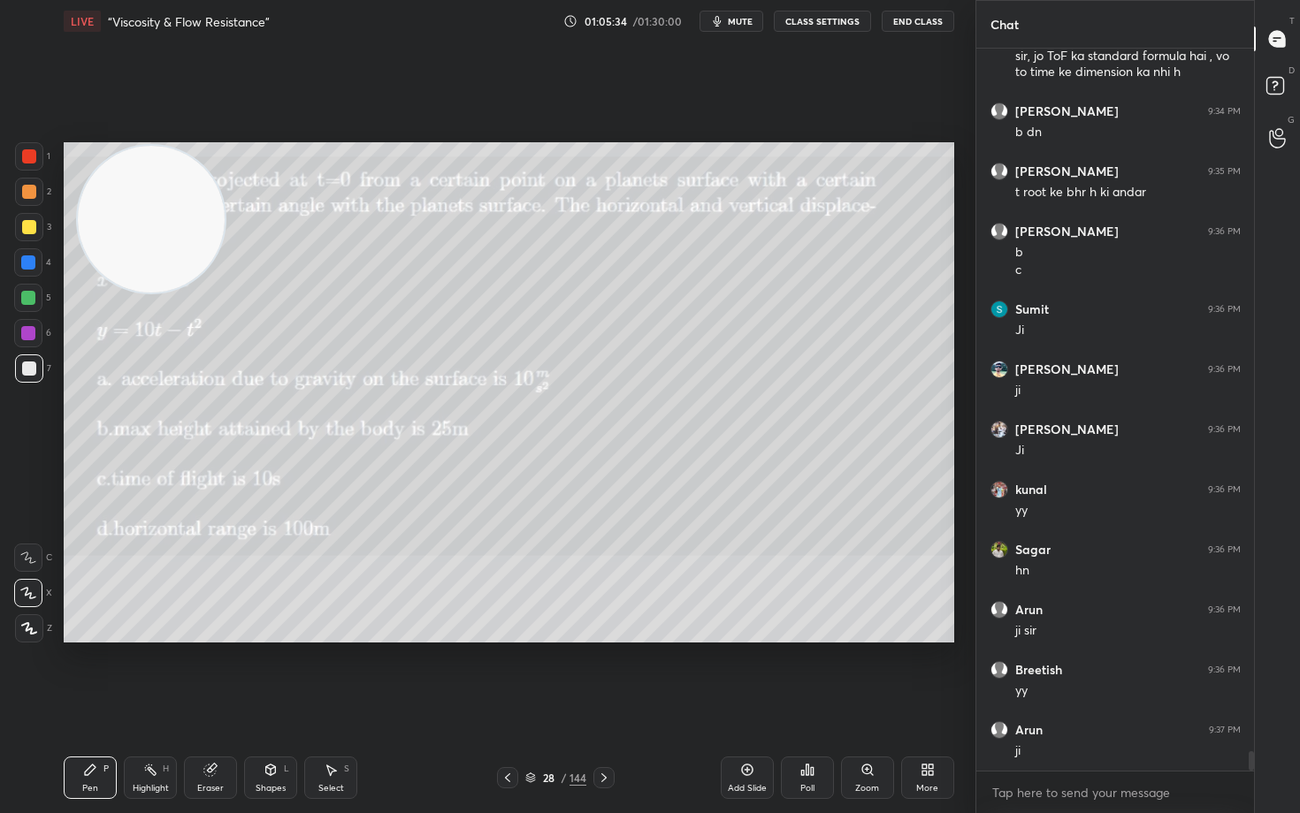
scroll to position [26356, 0]
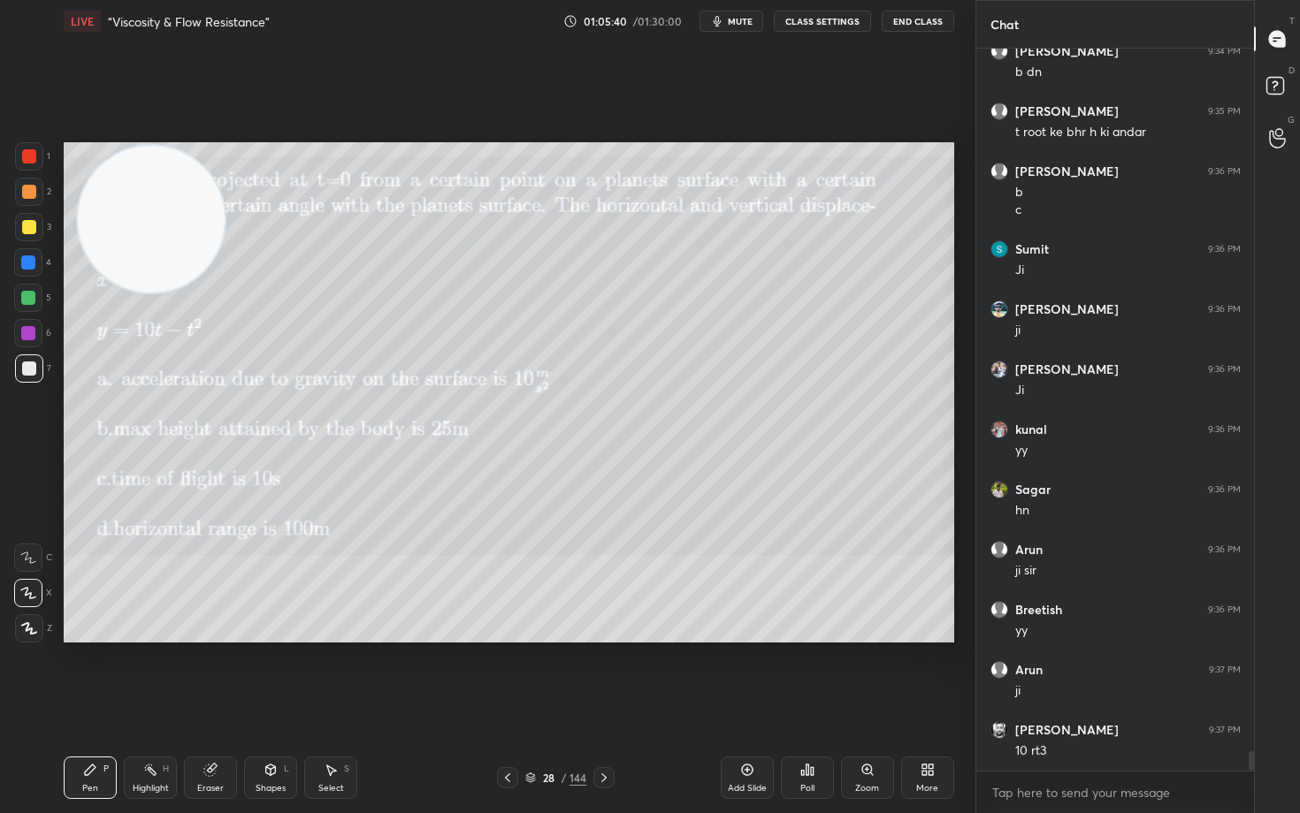
click at [216, 674] on div "Eraser" at bounding box center [210, 778] width 53 height 42
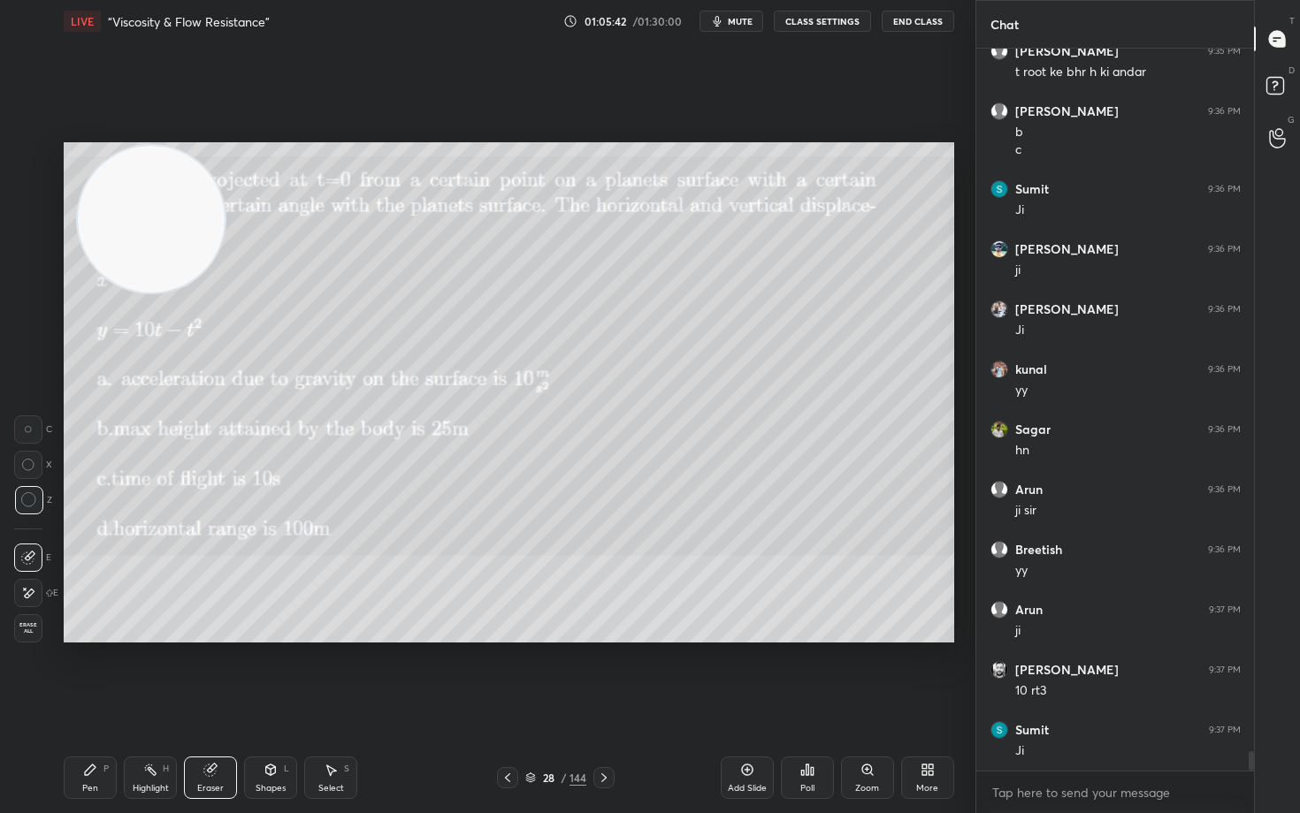
scroll to position [26477, 0]
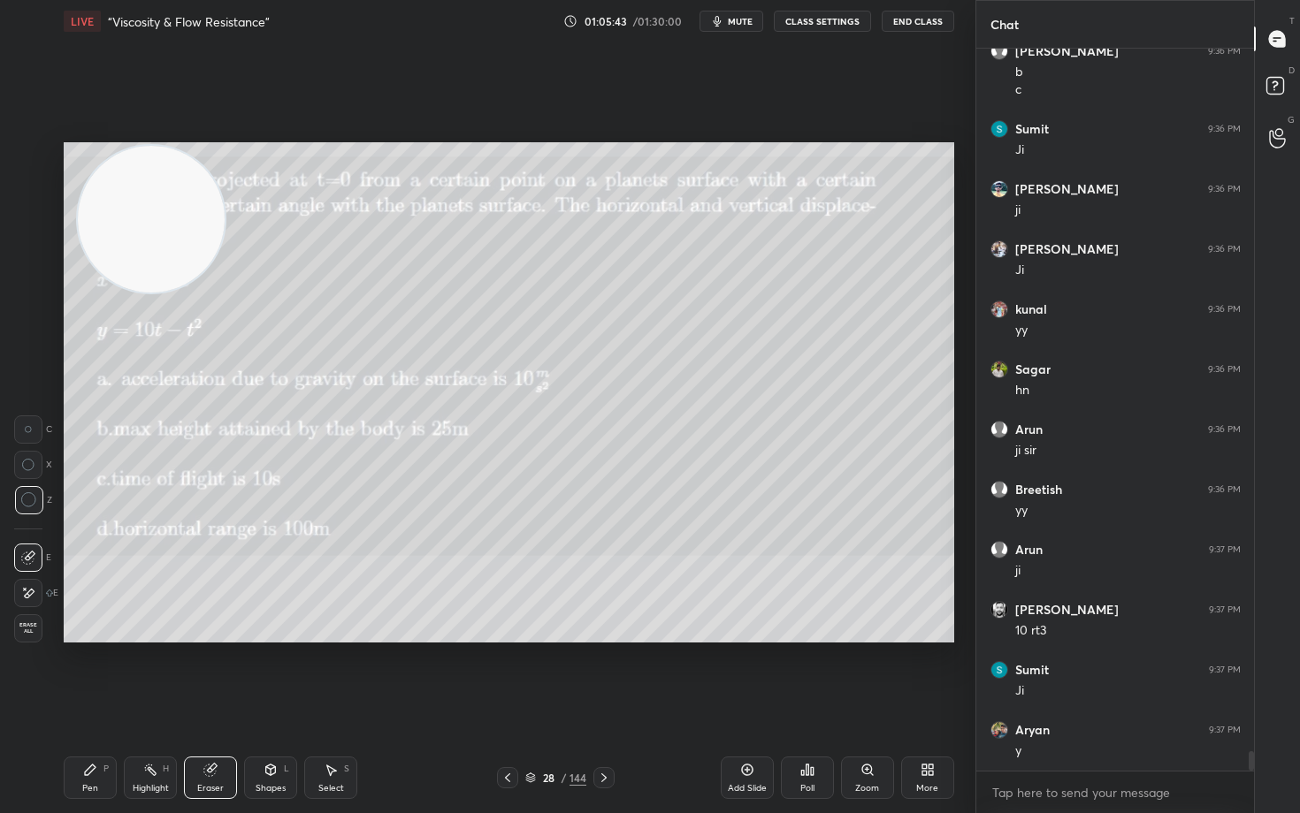
drag, startPoint x: 79, startPoint y: 777, endPoint x: 118, endPoint y: 759, distance: 43.1
click at [78, 674] on div "Pen P" at bounding box center [90, 778] width 53 height 42
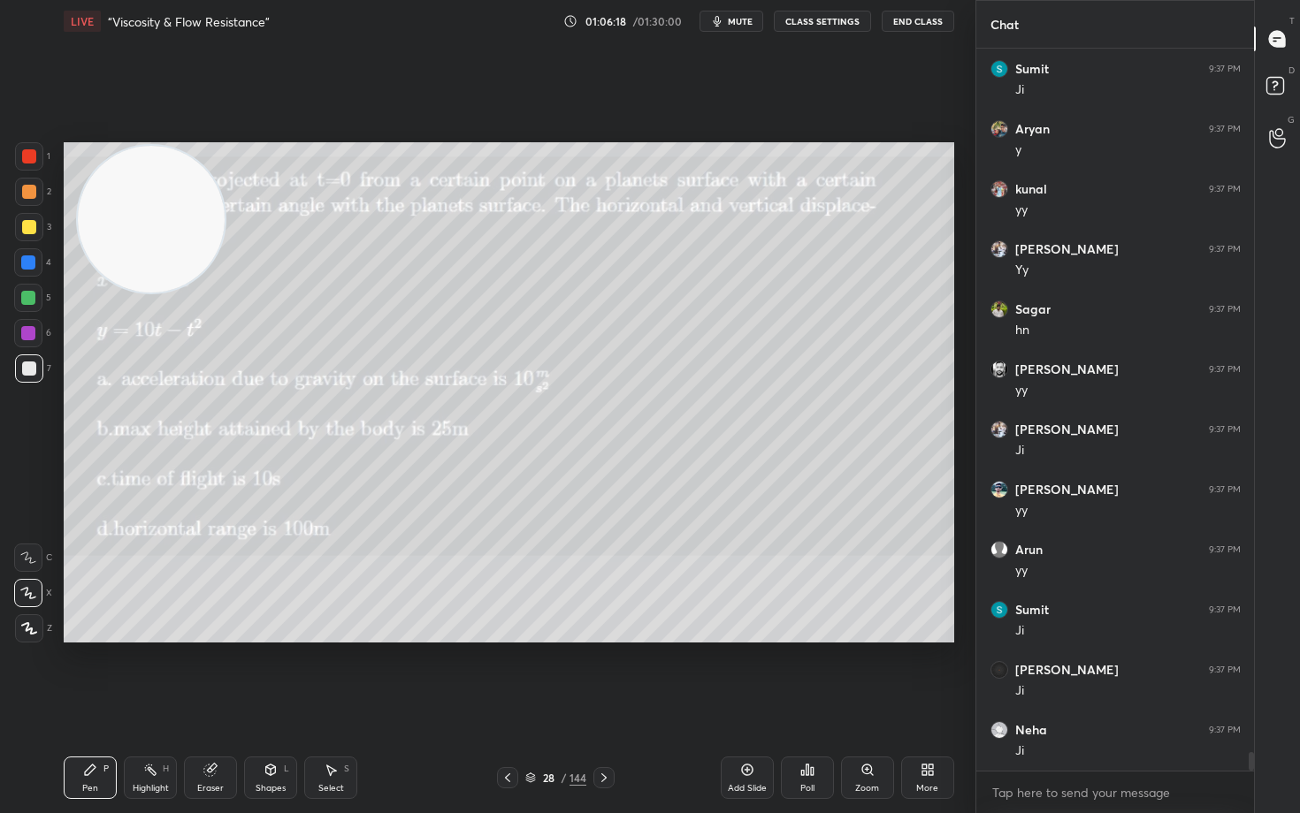
scroll to position [27138, 0]
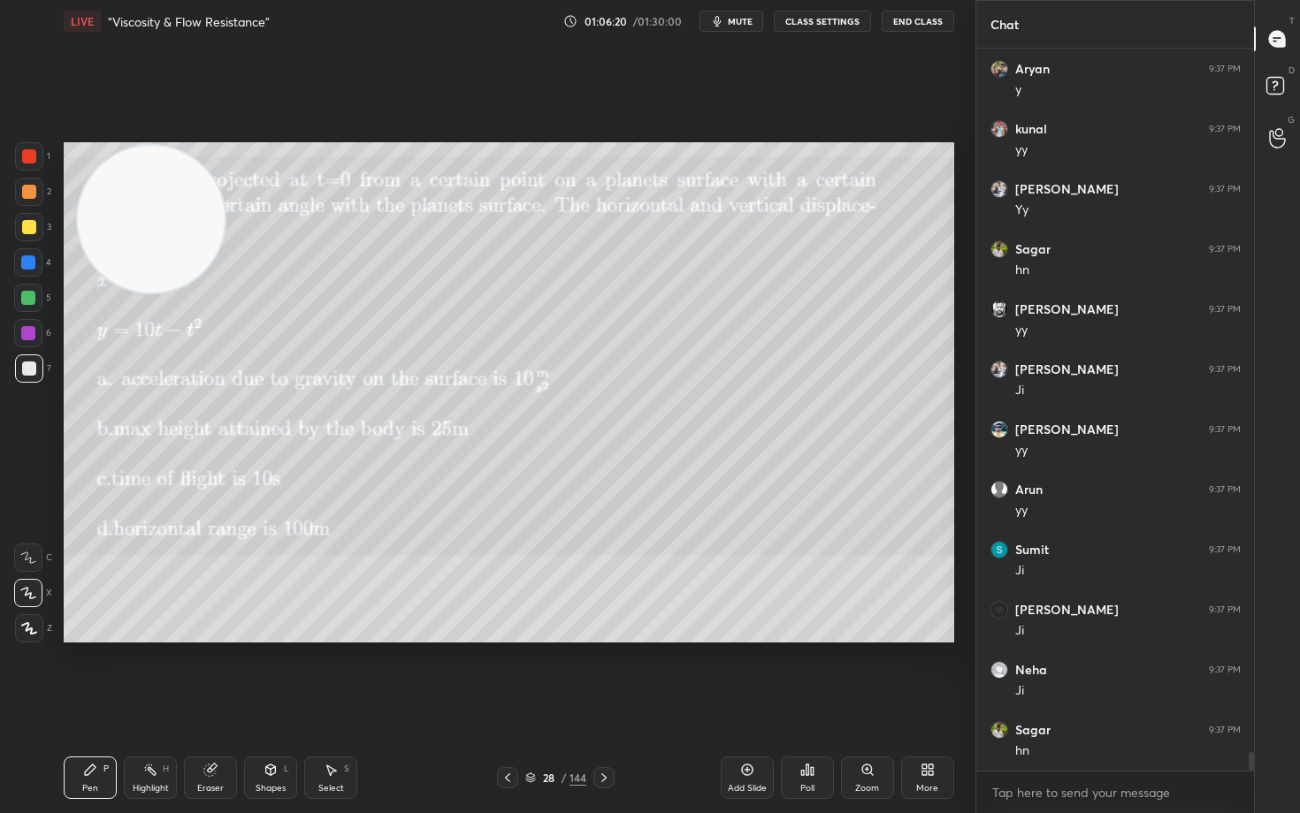
click at [215, 674] on div "Eraser" at bounding box center [210, 788] width 27 height 9
drag, startPoint x: 65, startPoint y: 784, endPoint x: 114, endPoint y: 758, distance: 56.2
click at [67, 674] on div "Pen P" at bounding box center [90, 778] width 53 height 42
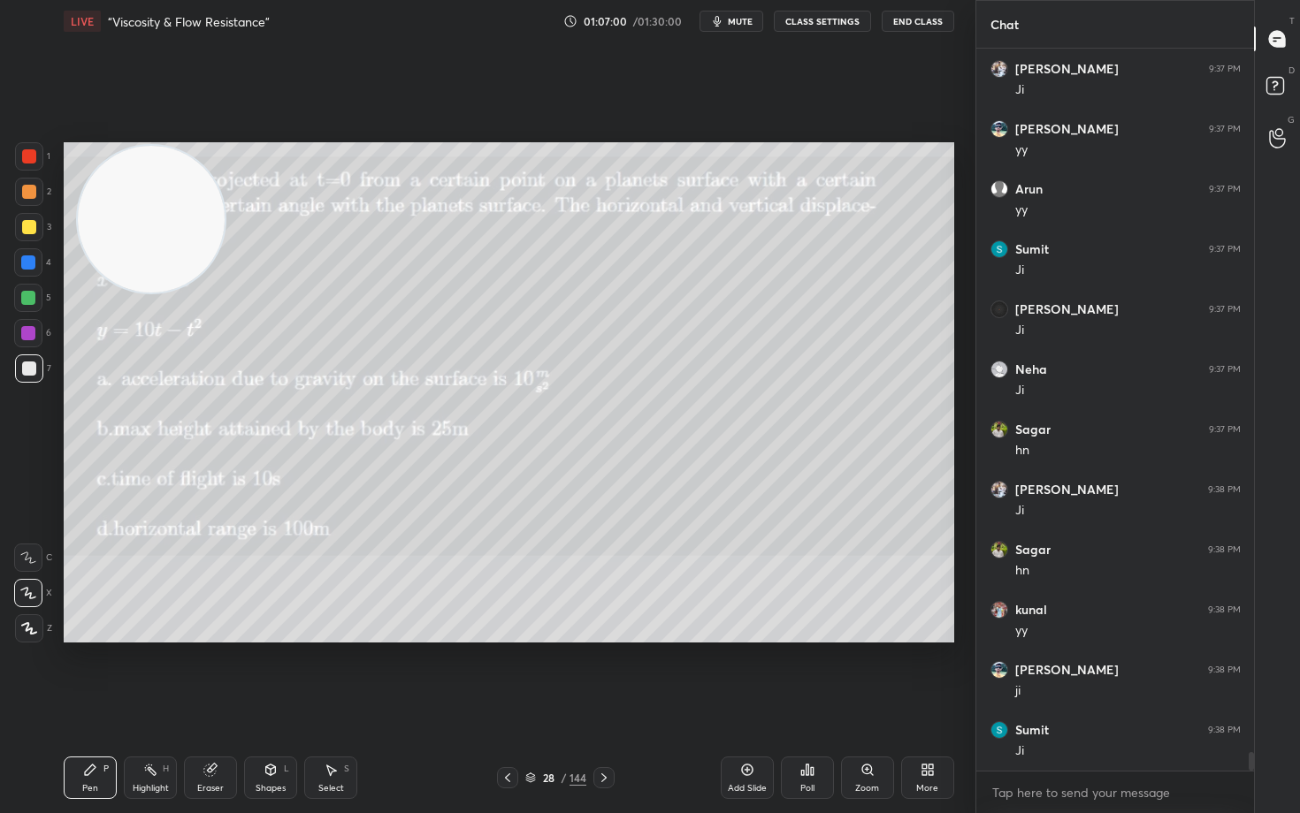
scroll to position [27499, 0]
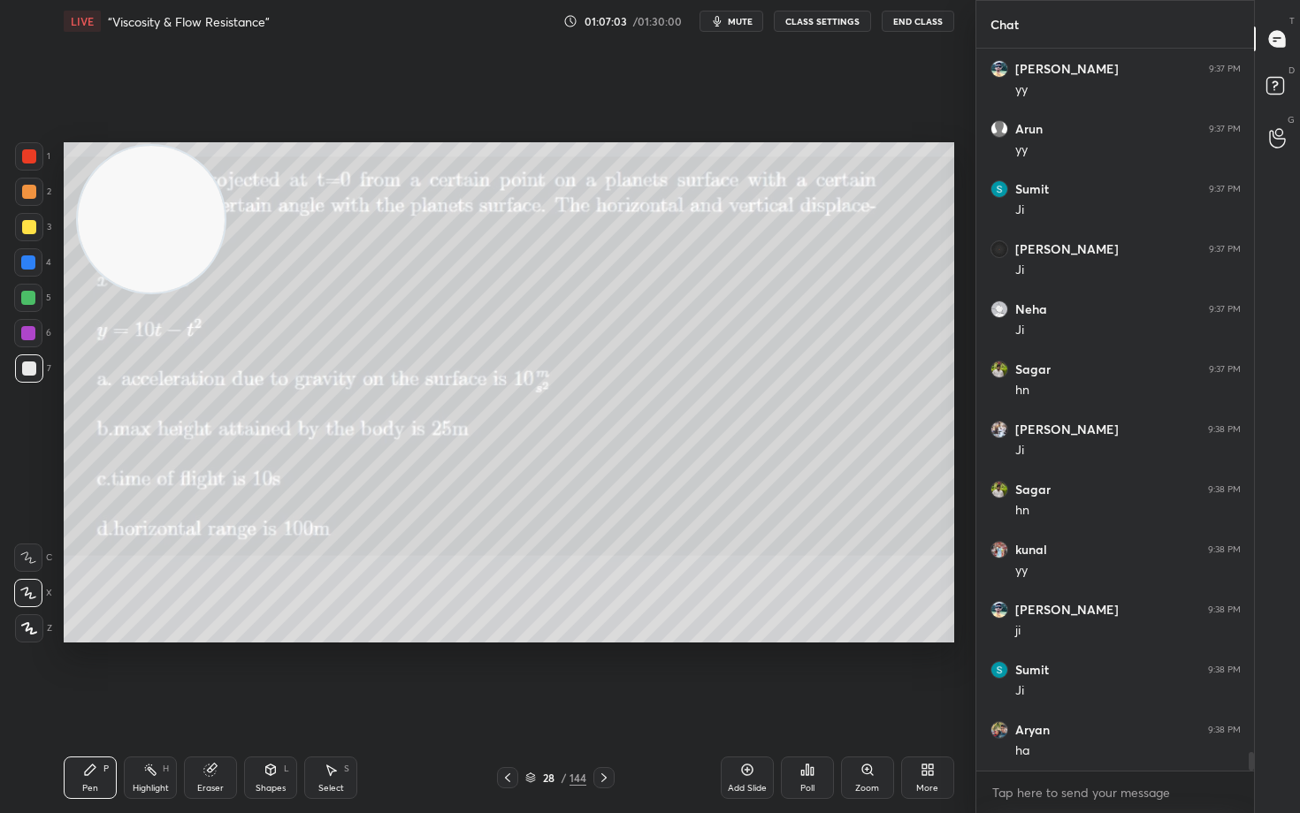
drag, startPoint x: 210, startPoint y: 772, endPoint x: 219, endPoint y: 766, distance: 10.8
click at [214, 674] on icon at bounding box center [209, 770] width 11 height 11
drag, startPoint x: 80, startPoint y: 783, endPoint x: 145, endPoint y: 755, distance: 71.3
click at [80, 674] on div "Pen P" at bounding box center [90, 778] width 53 height 42
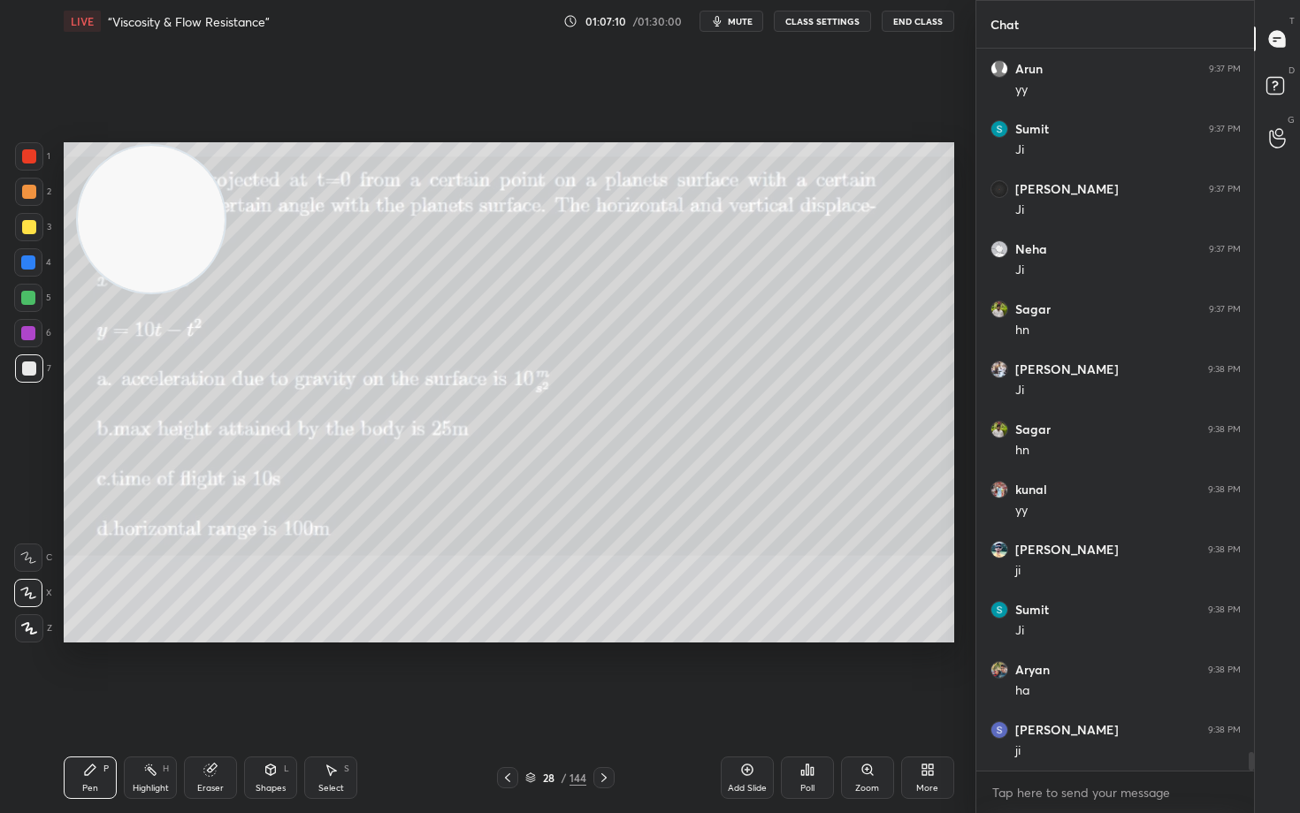
scroll to position [27635, 0]
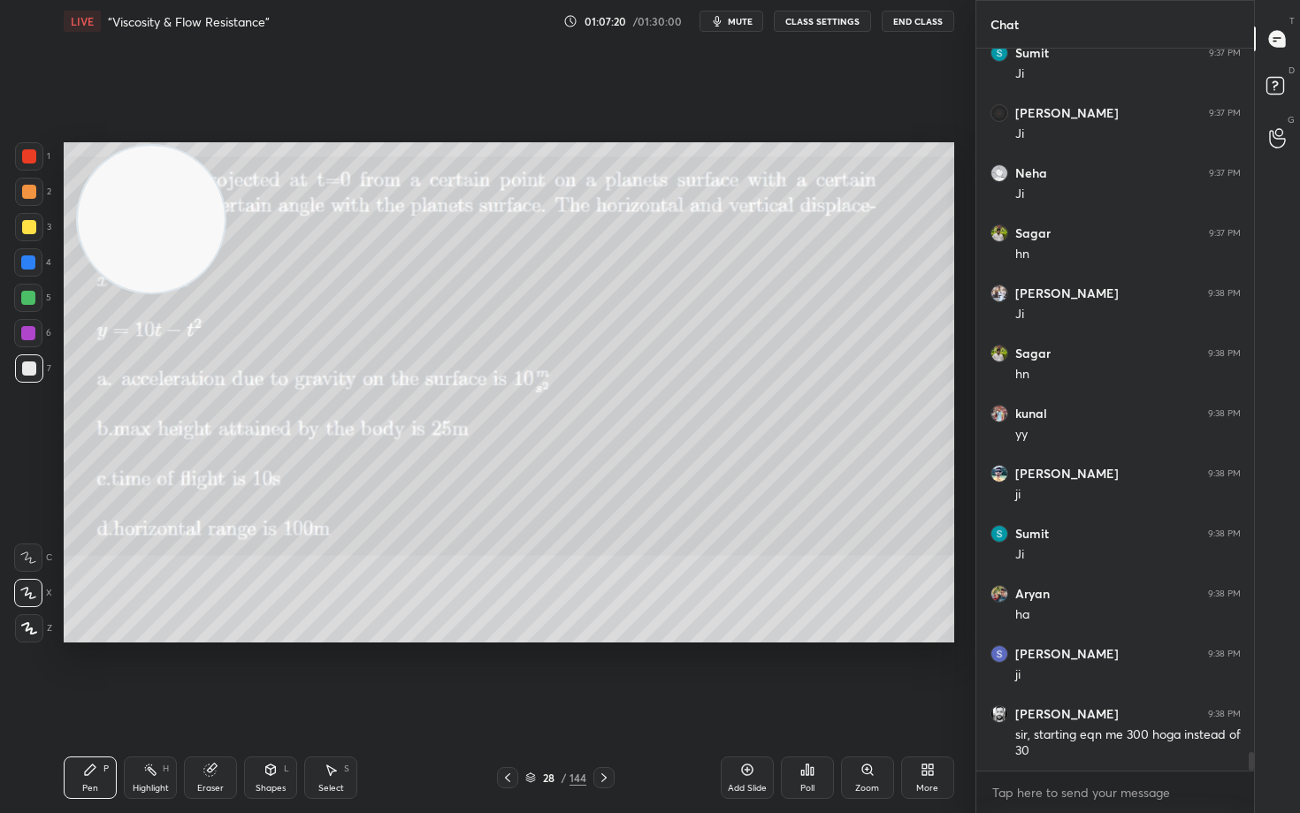
drag, startPoint x: 172, startPoint y: 237, endPoint x: 155, endPoint y: 523, distance: 286.1
click at [166, 293] on video at bounding box center [151, 219] width 147 height 147
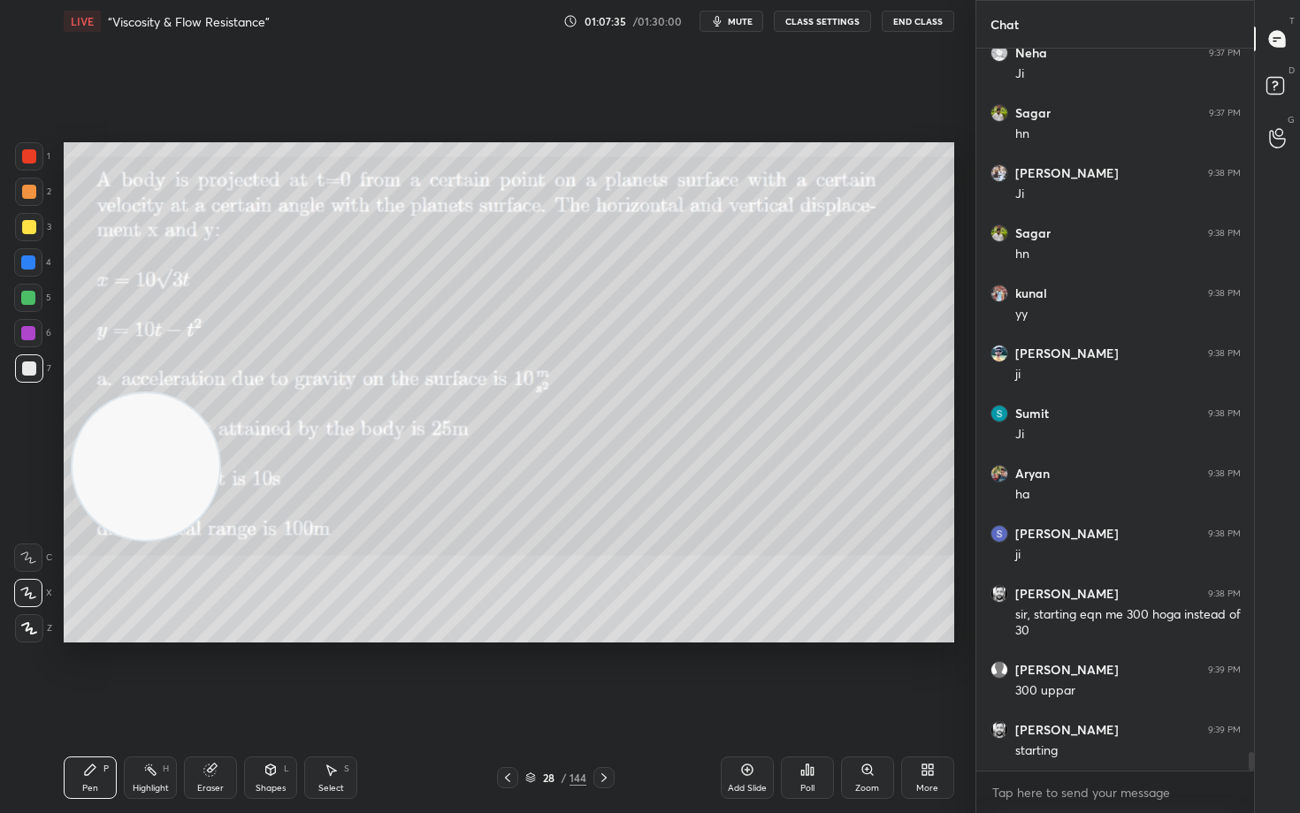
scroll to position [27773, 0]
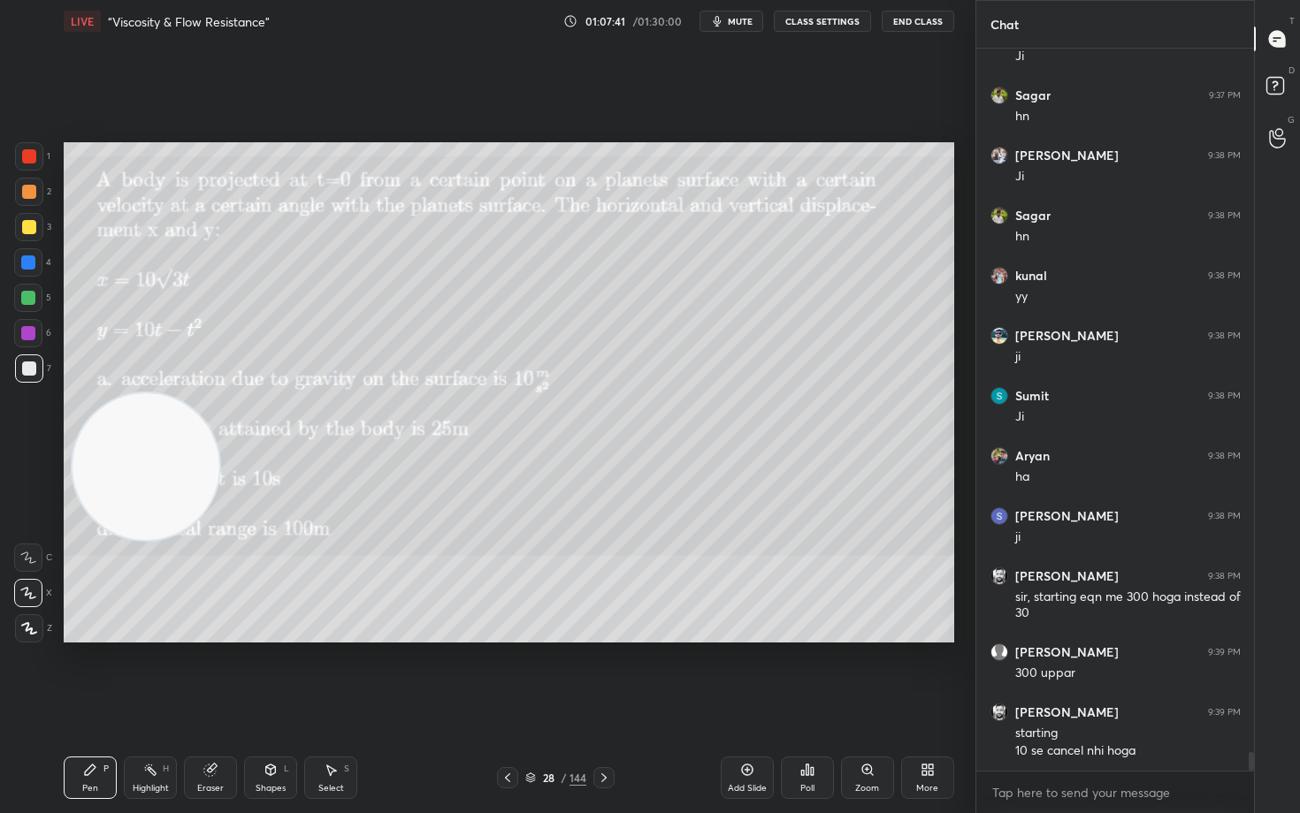
click at [196, 674] on div "Eraser" at bounding box center [210, 778] width 53 height 42
click at [79, 674] on div "Pen P" at bounding box center [90, 778] width 53 height 42
click at [220, 674] on div "Eraser" at bounding box center [210, 778] width 53 height 42
click at [91, 674] on div "Pen P" at bounding box center [90, 778] width 53 height 42
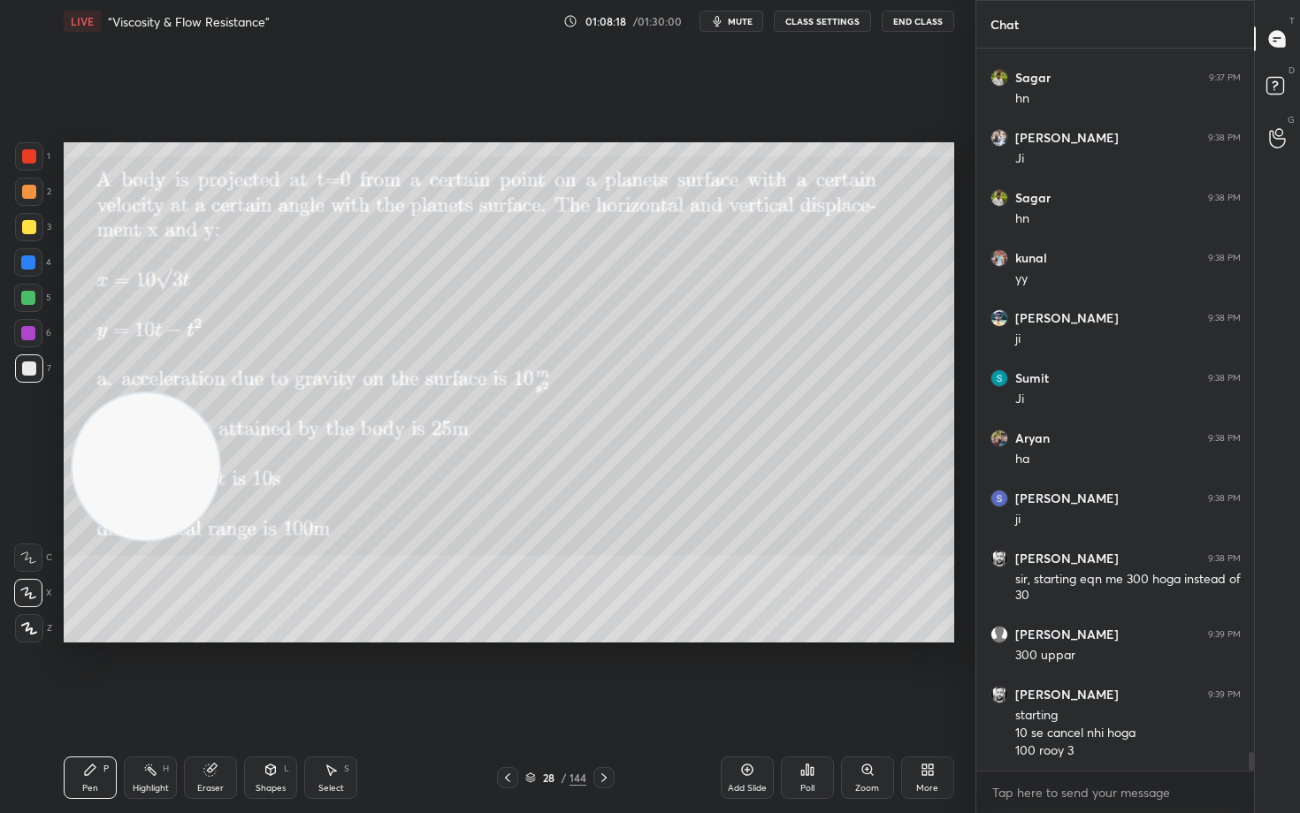
drag, startPoint x: 149, startPoint y: 522, endPoint x: 367, endPoint y: 279, distance: 326.2
click at [219, 393] on video at bounding box center [145, 466] width 147 height 147
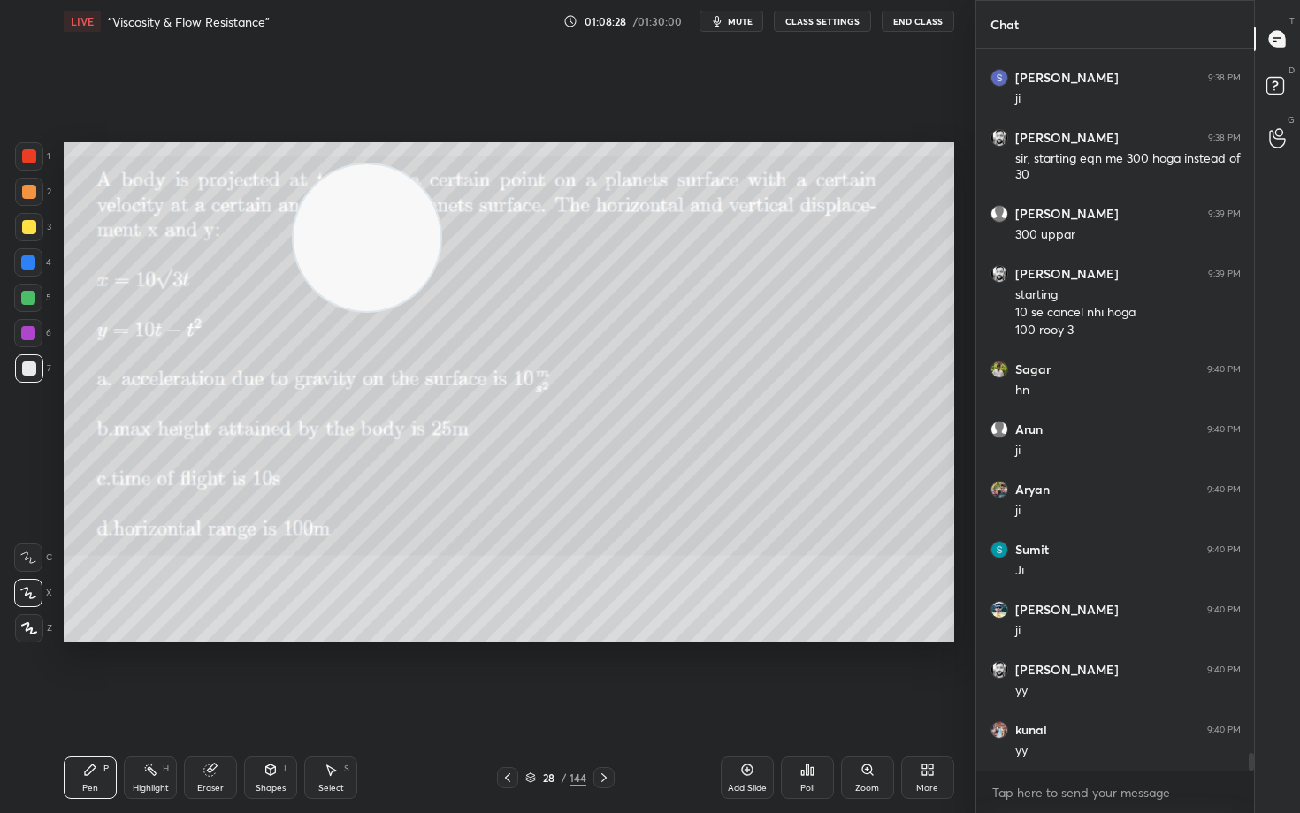
scroll to position [28271, 0]
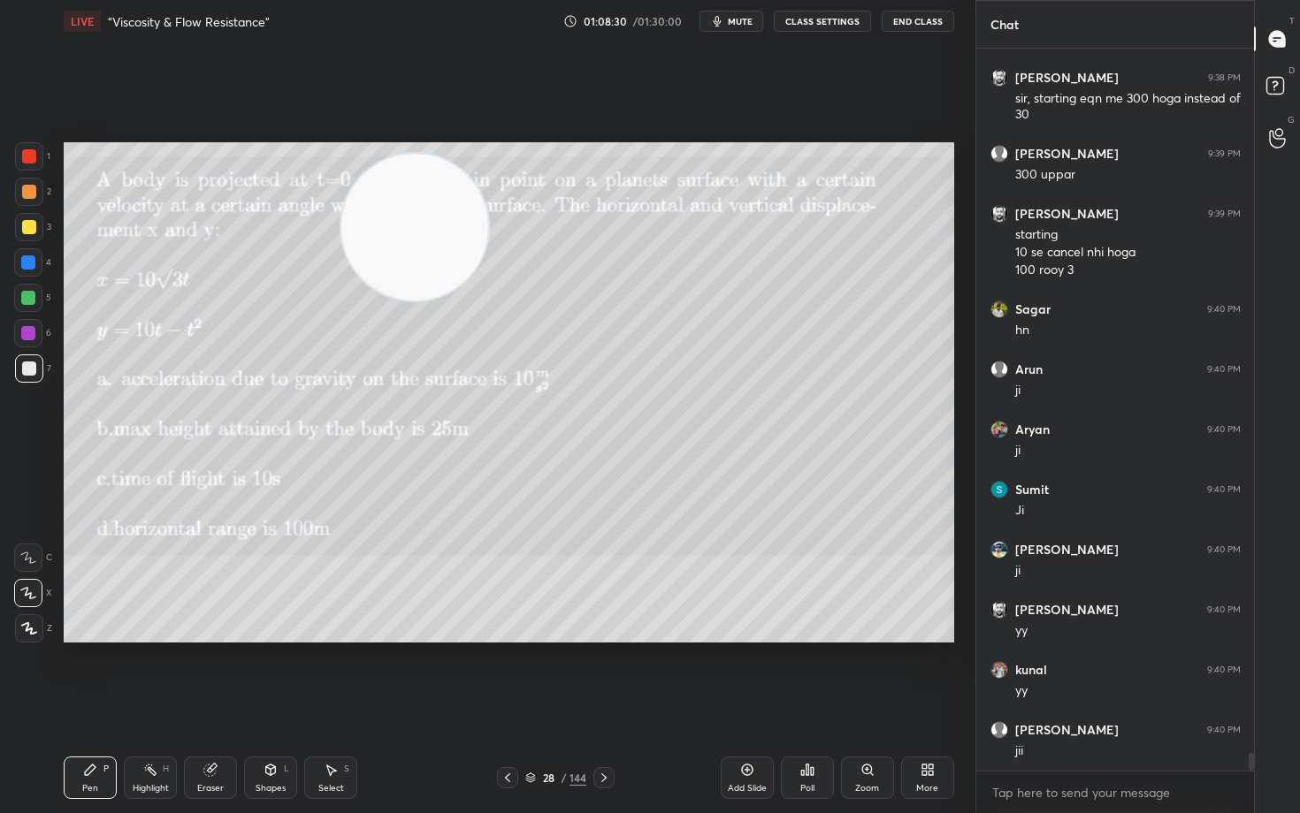
drag, startPoint x: 366, startPoint y: 248, endPoint x: 843, endPoint y: 147, distance: 487.1
click at [488, 164] on video at bounding box center [414, 227] width 147 height 147
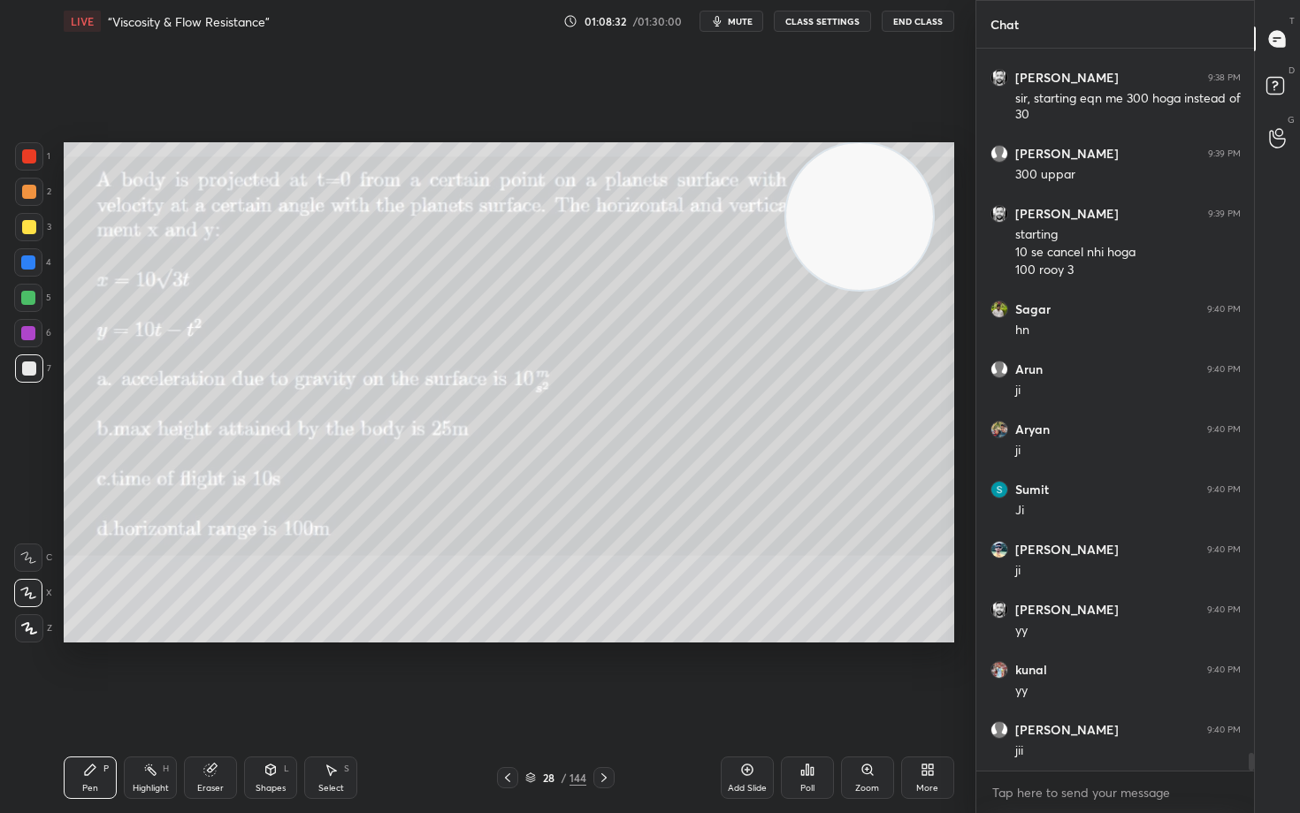
click at [746, 674] on icon at bounding box center [747, 770] width 14 height 14
click at [32, 228] on div at bounding box center [29, 227] width 14 height 14
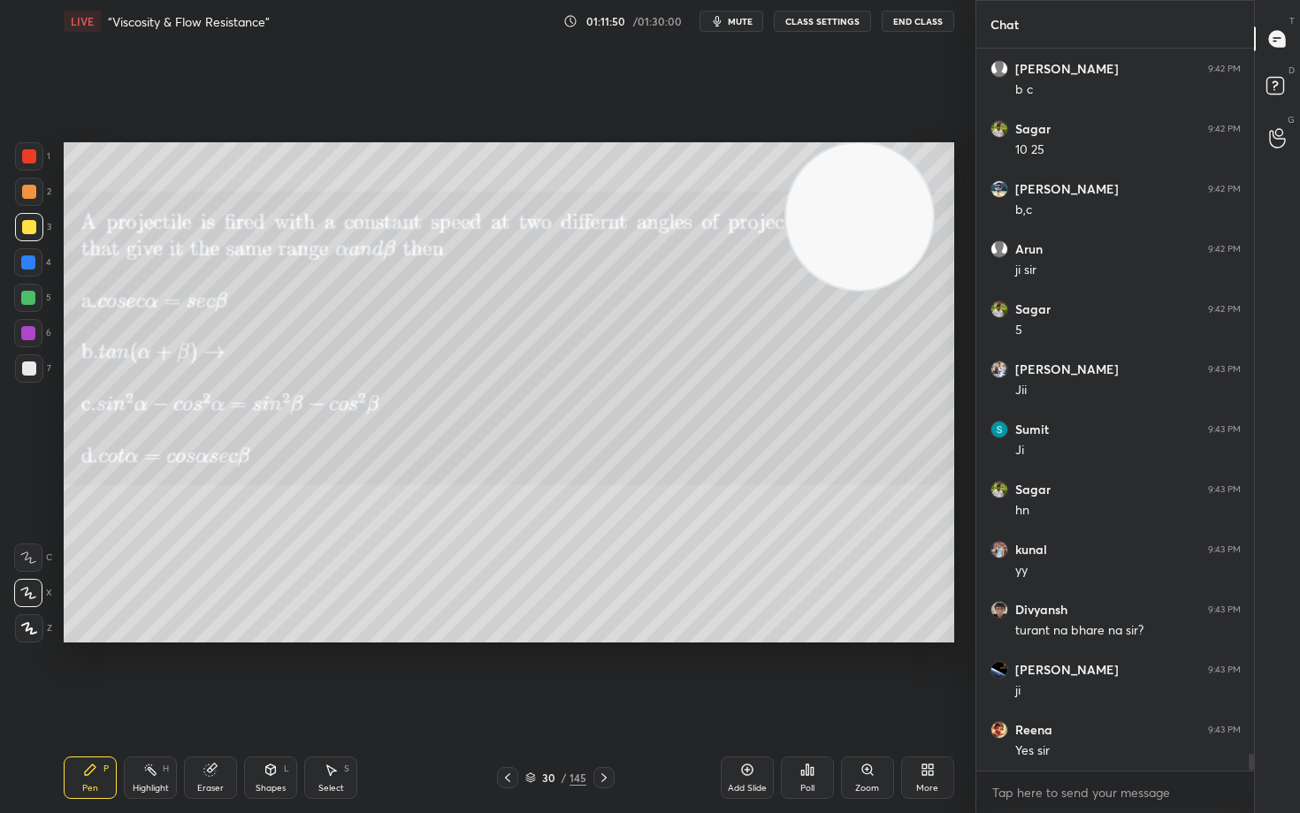
scroll to position [30556, 0]
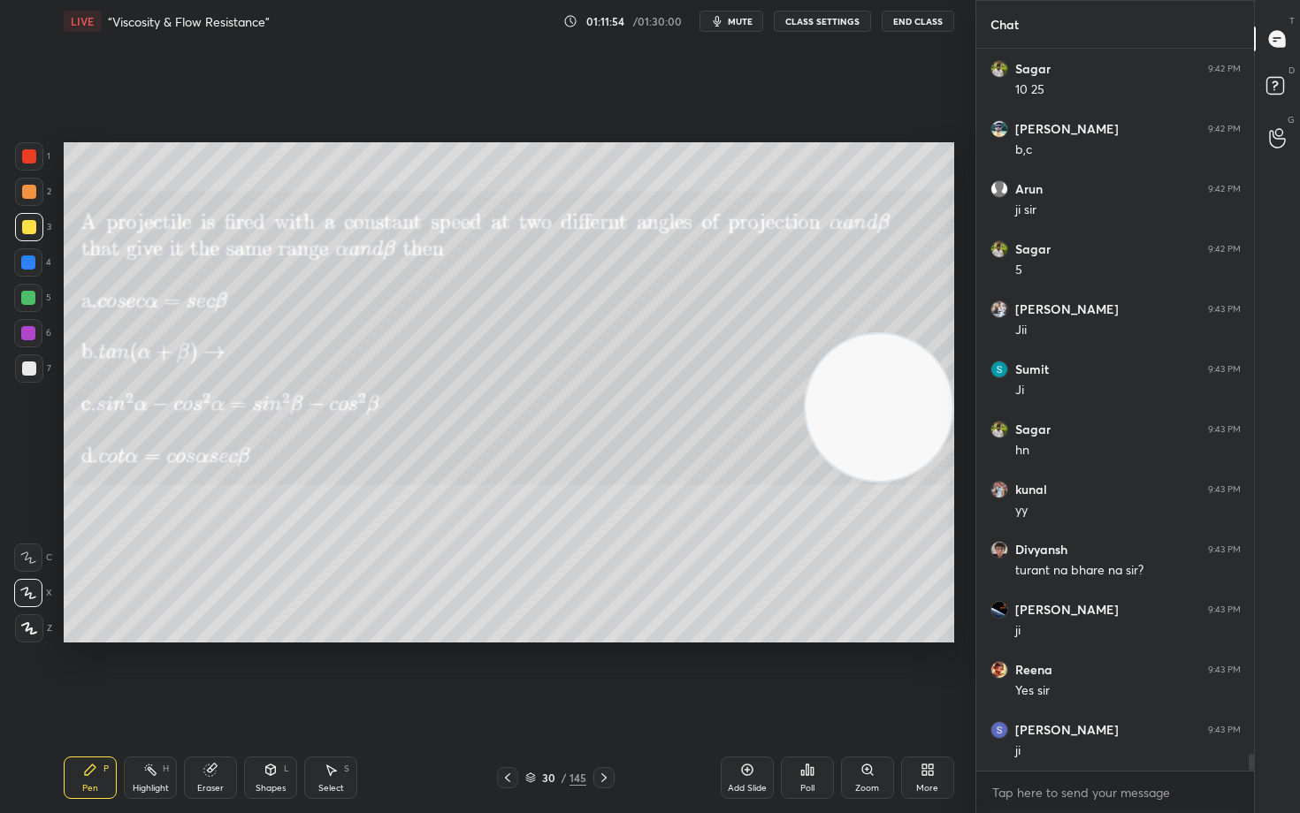
drag, startPoint x: 873, startPoint y: 211, endPoint x: 915, endPoint y: 409, distance: 202.5
click at [915, 409] on video at bounding box center [878, 407] width 147 height 147
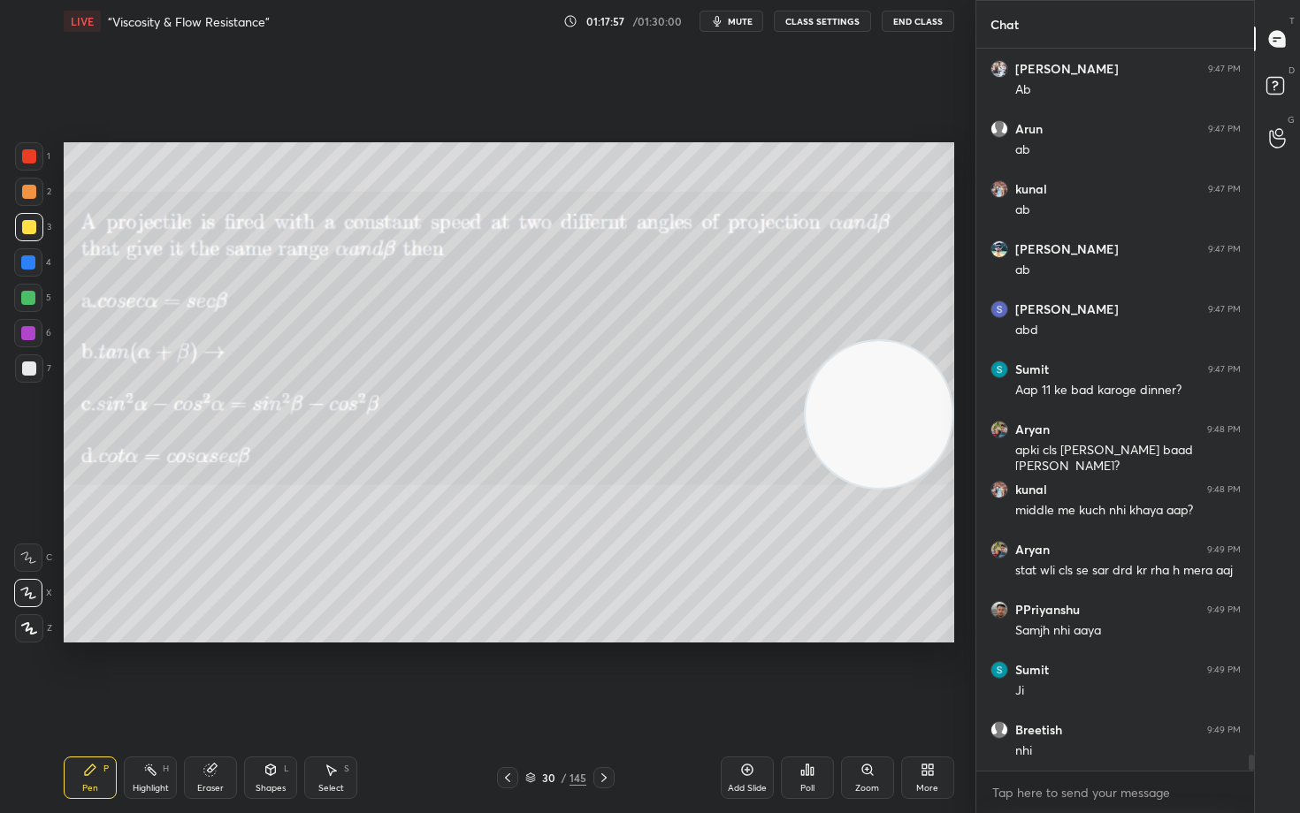
scroll to position [31896, 0]
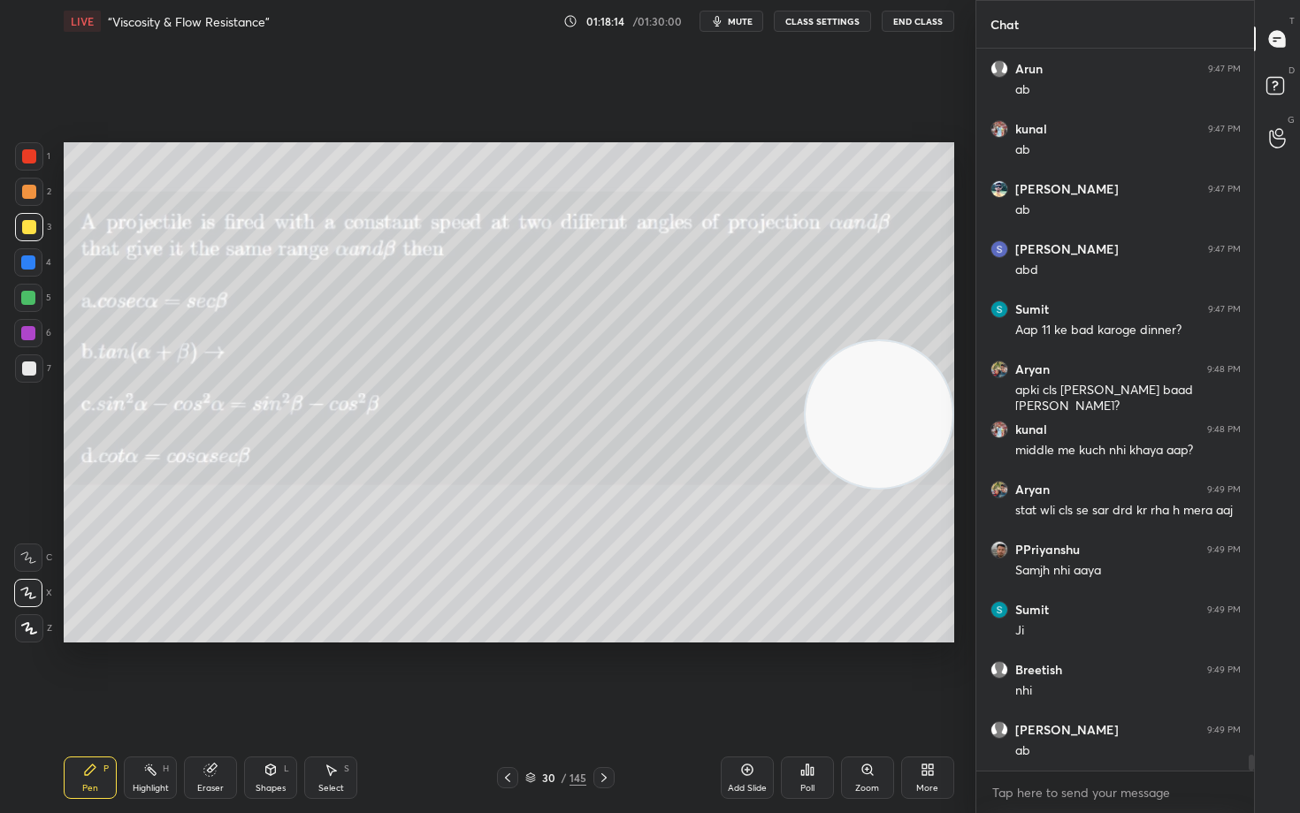
click at [881, 459] on video at bounding box center [878, 414] width 147 height 147
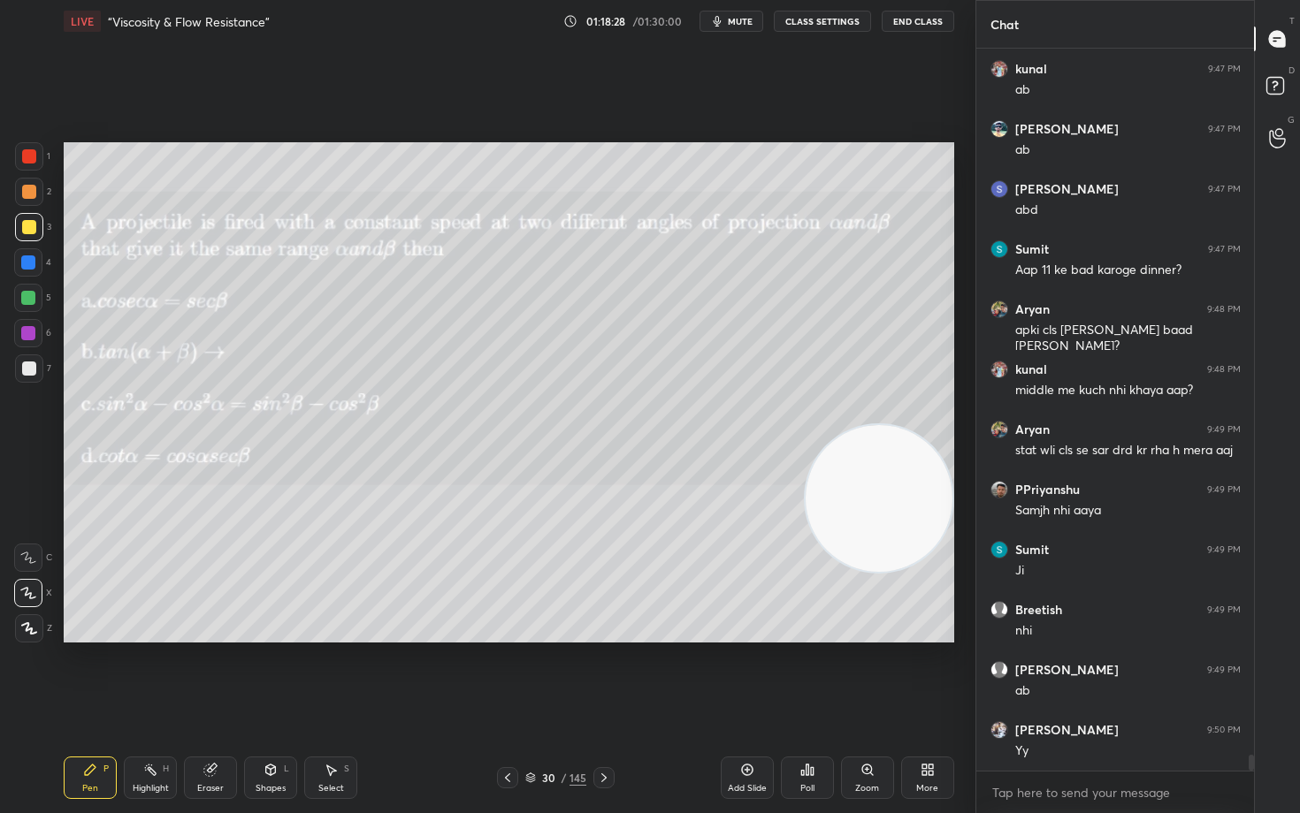
scroll to position [32017, 0]
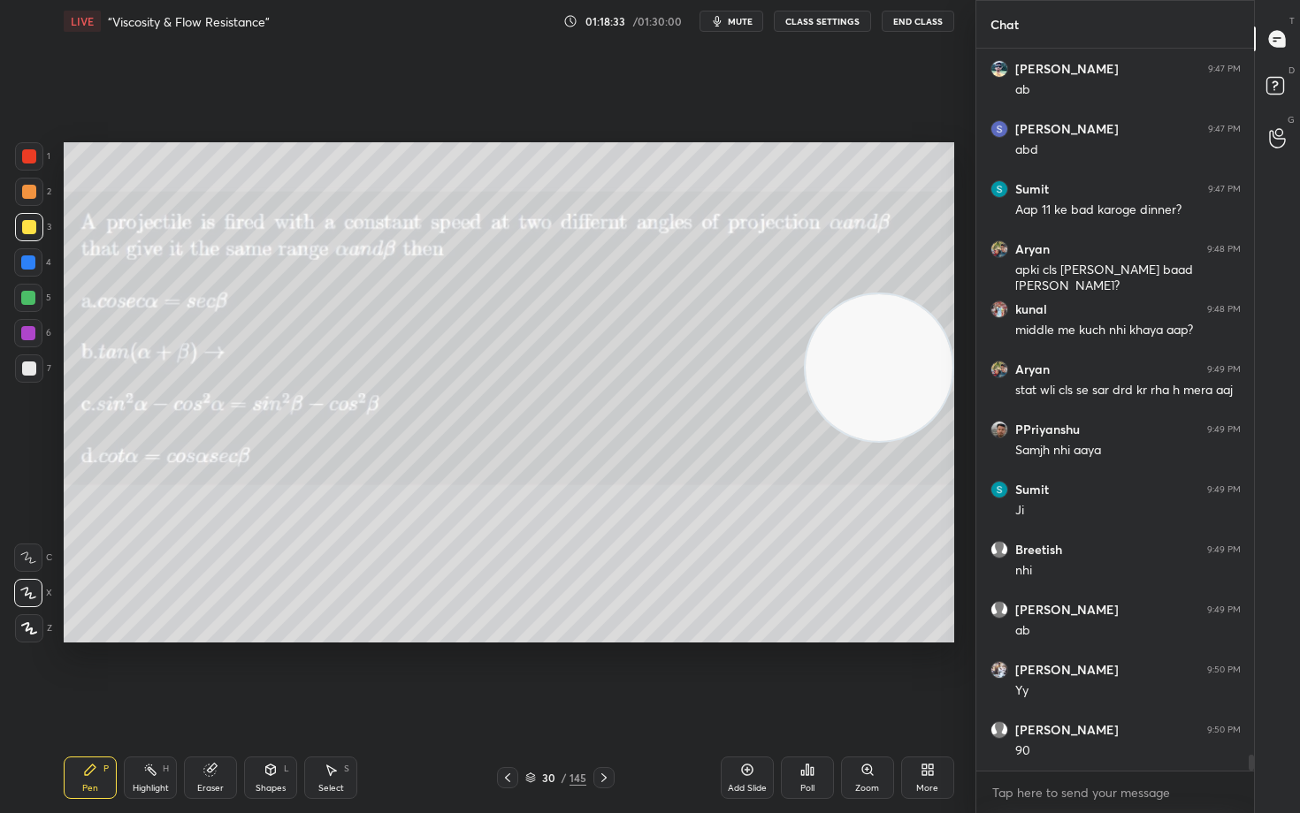
drag, startPoint x: 874, startPoint y: 535, endPoint x: 924, endPoint y: 256, distance: 283.7
click at [919, 337] on video at bounding box center [878, 367] width 147 height 147
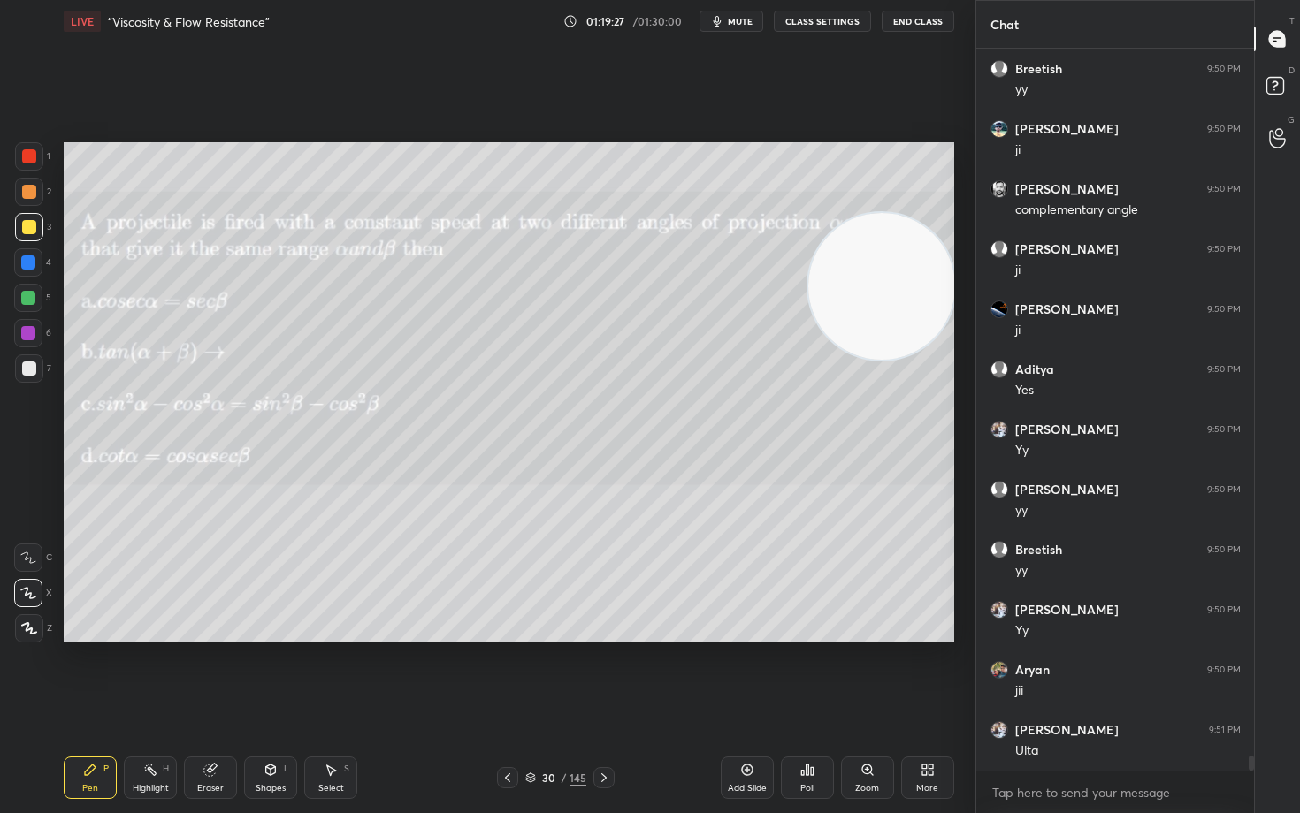
scroll to position [33099, 0]
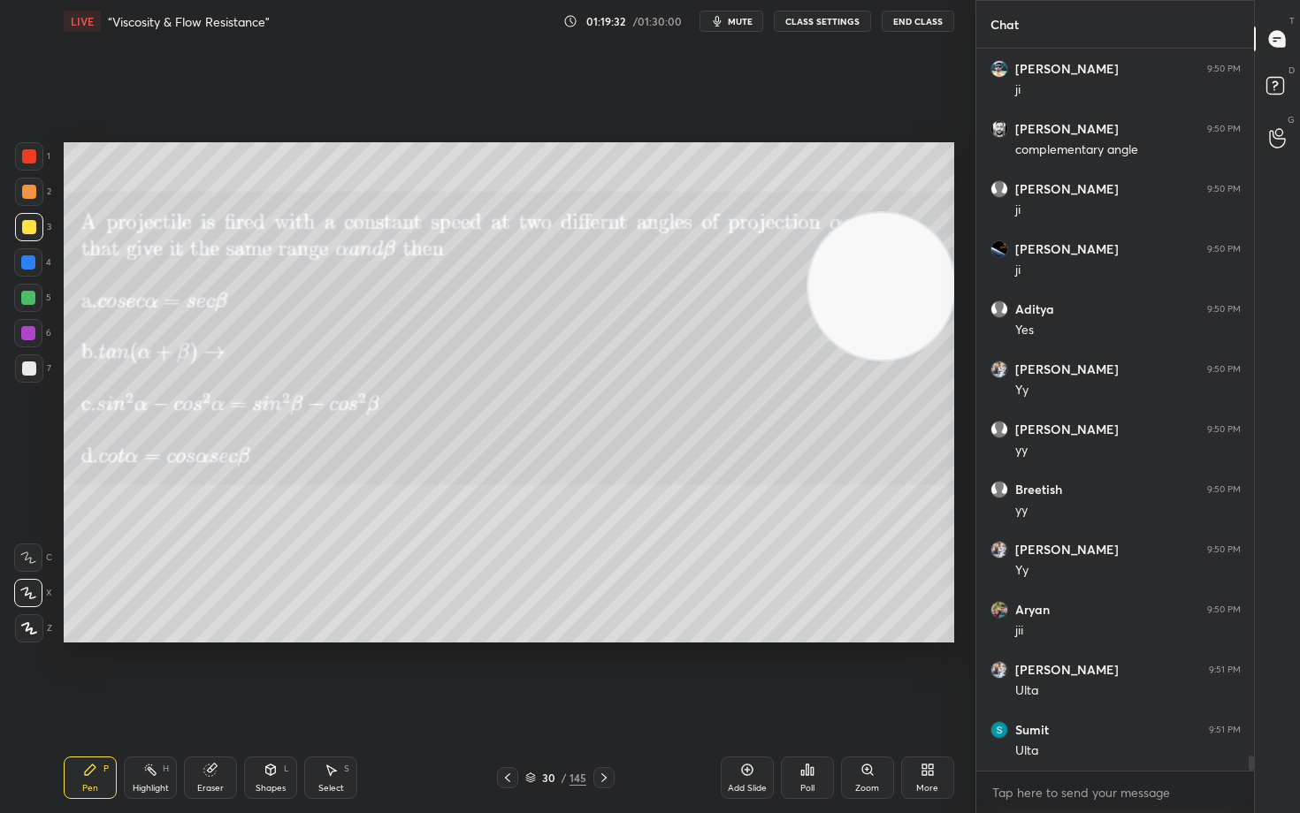
click at [751, 674] on icon at bounding box center [747, 770] width 14 height 14
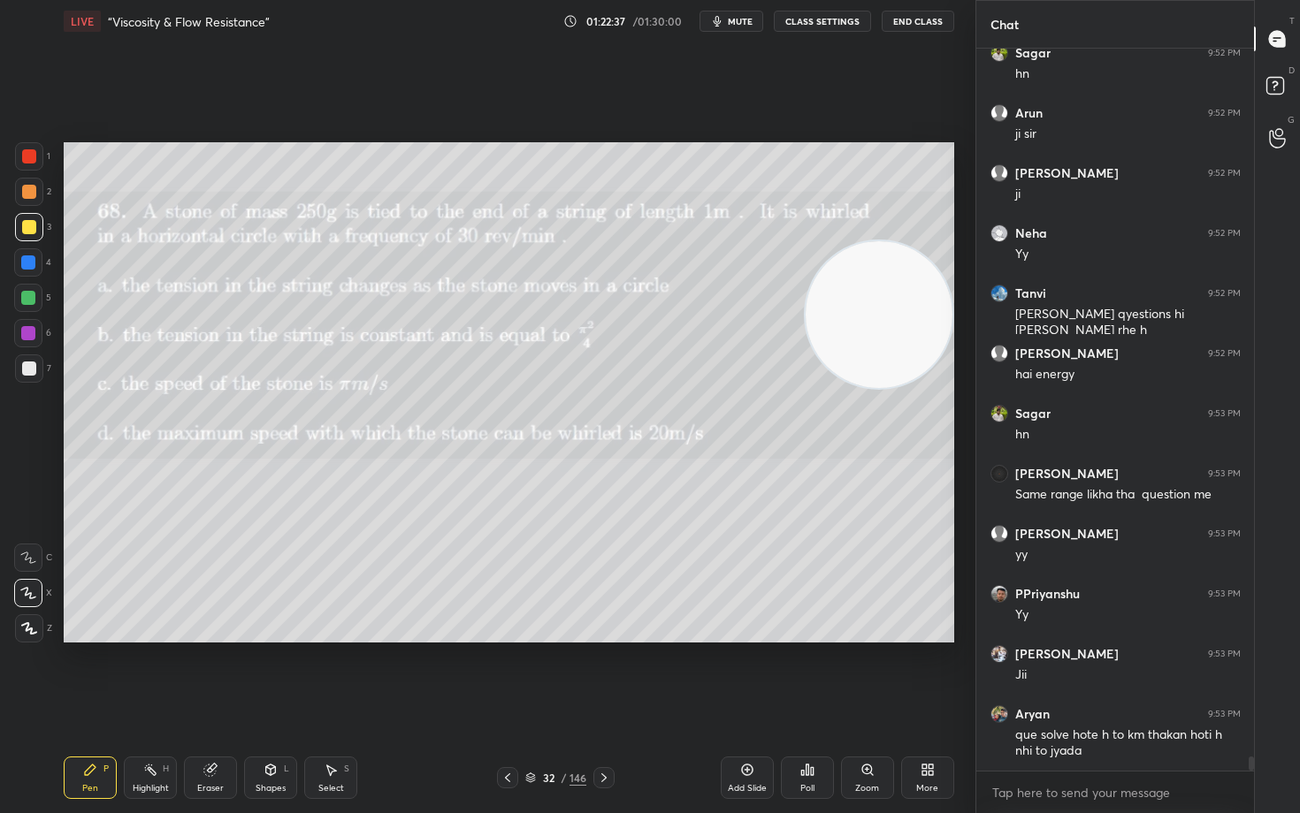
scroll to position [35760, 0]
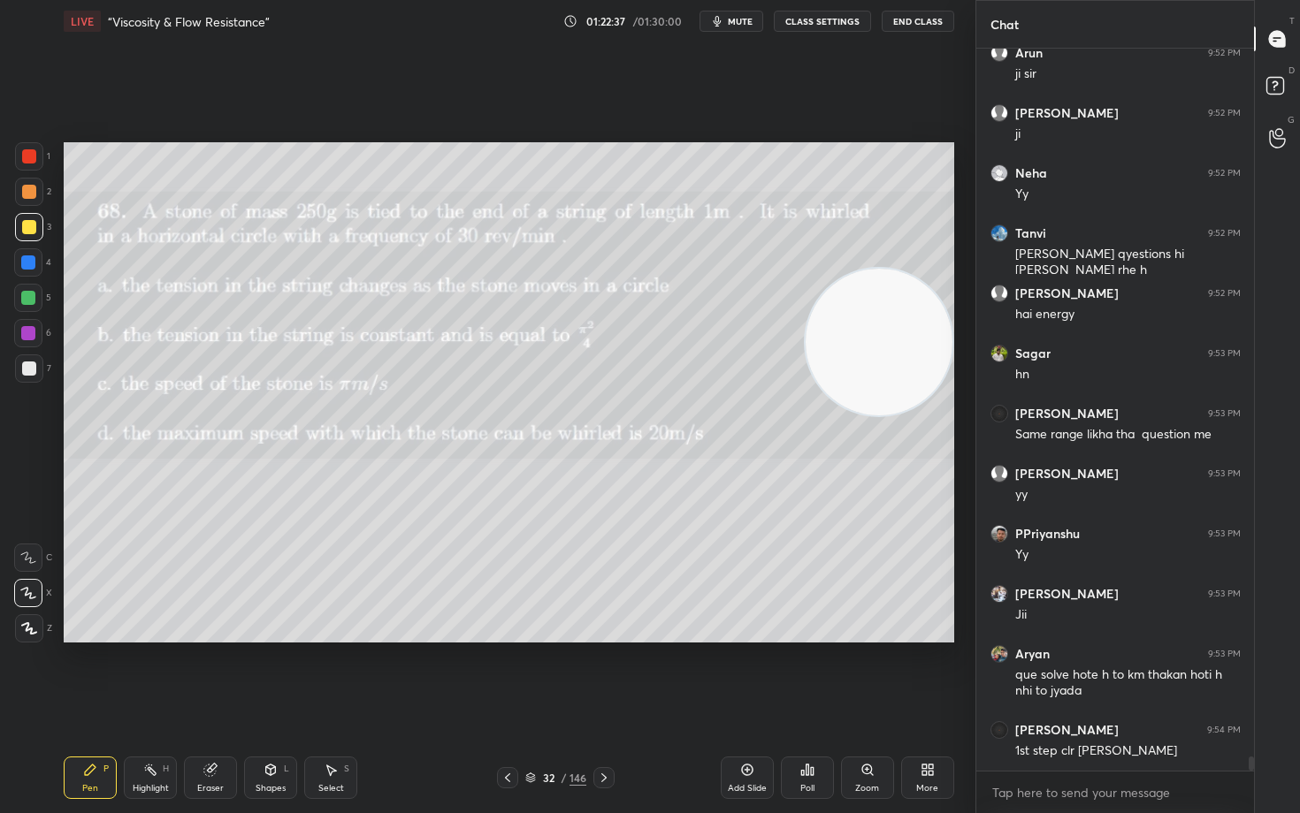
drag, startPoint x: 838, startPoint y: 263, endPoint x: 847, endPoint y: 319, distance: 56.4
click at [847, 319] on video at bounding box center [878, 342] width 147 height 147
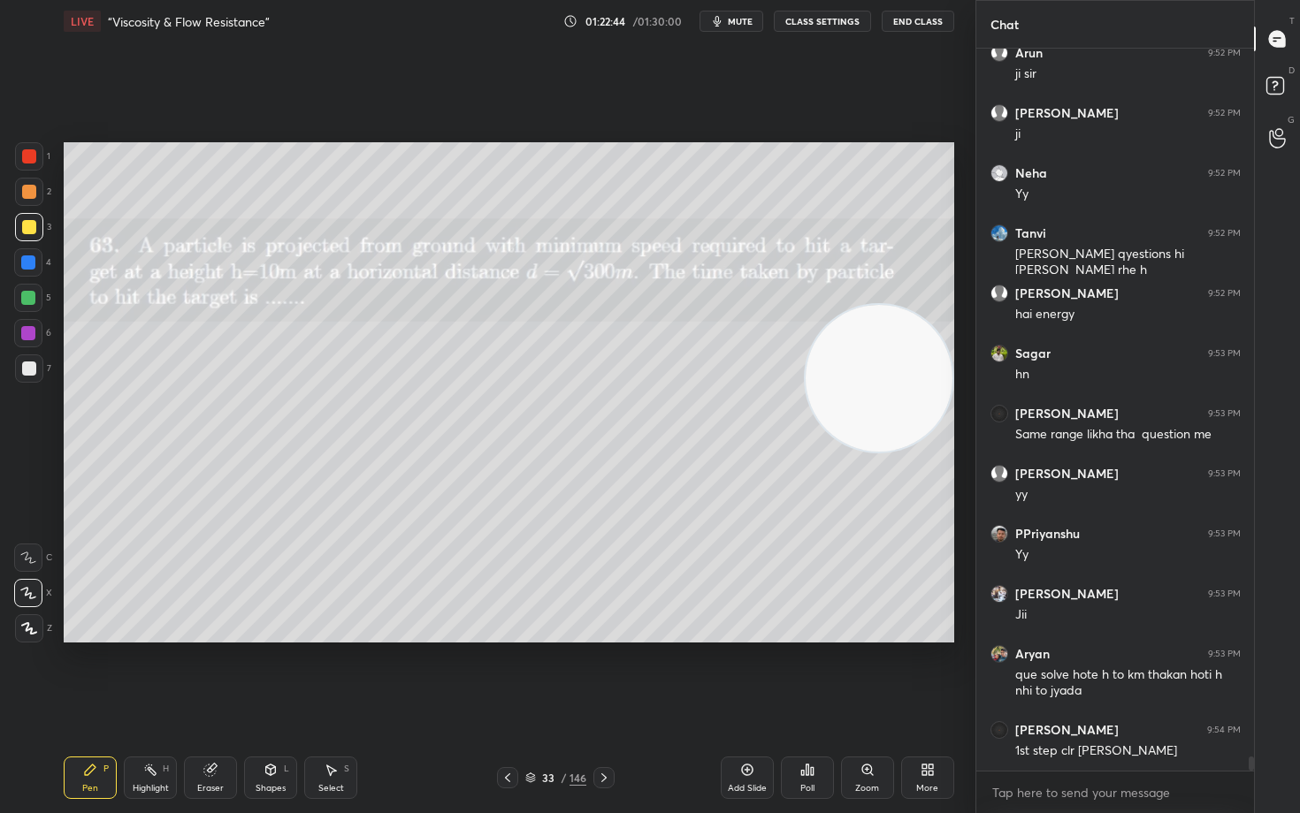
drag, startPoint x: 868, startPoint y: 334, endPoint x: 870, endPoint y: 370, distance: 36.3
click at [870, 370] on video at bounding box center [878, 378] width 147 height 147
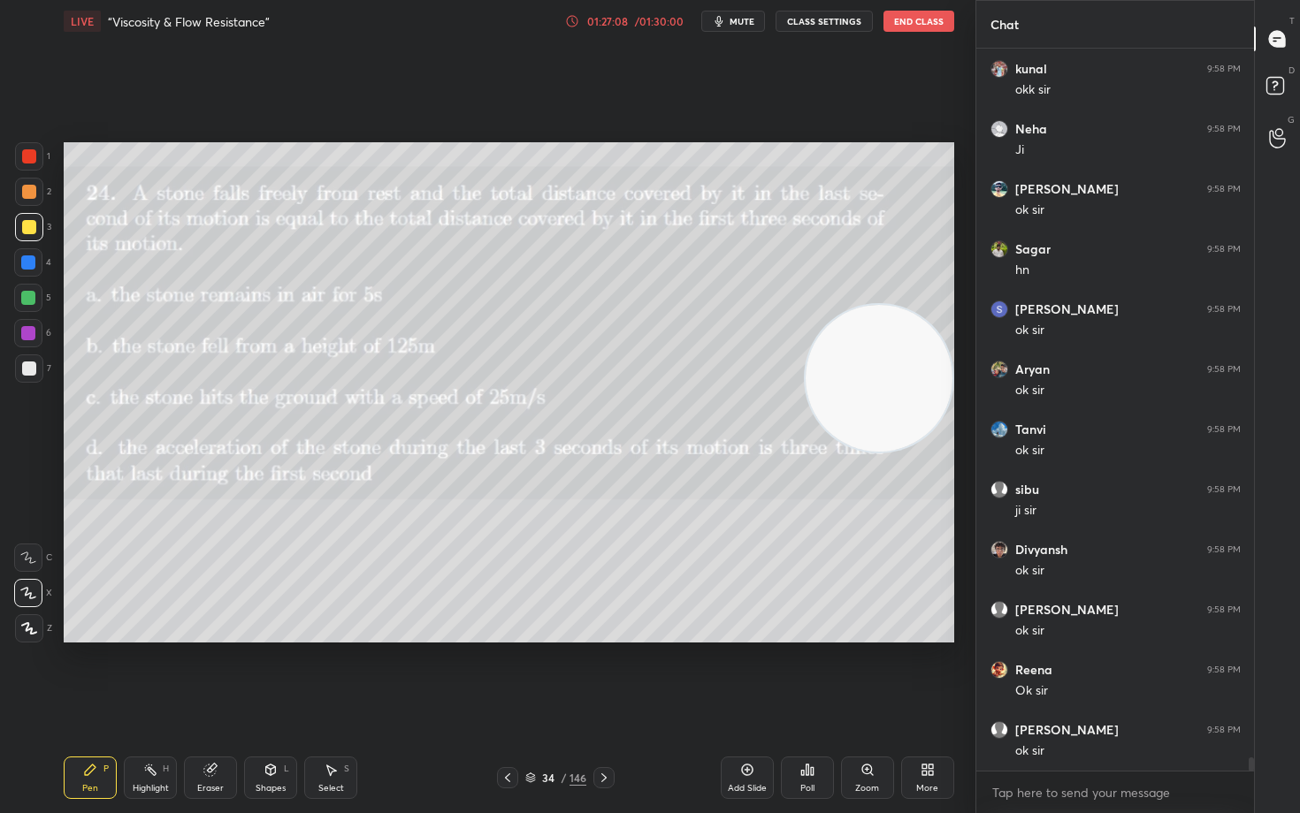
scroll to position [38105, 0]
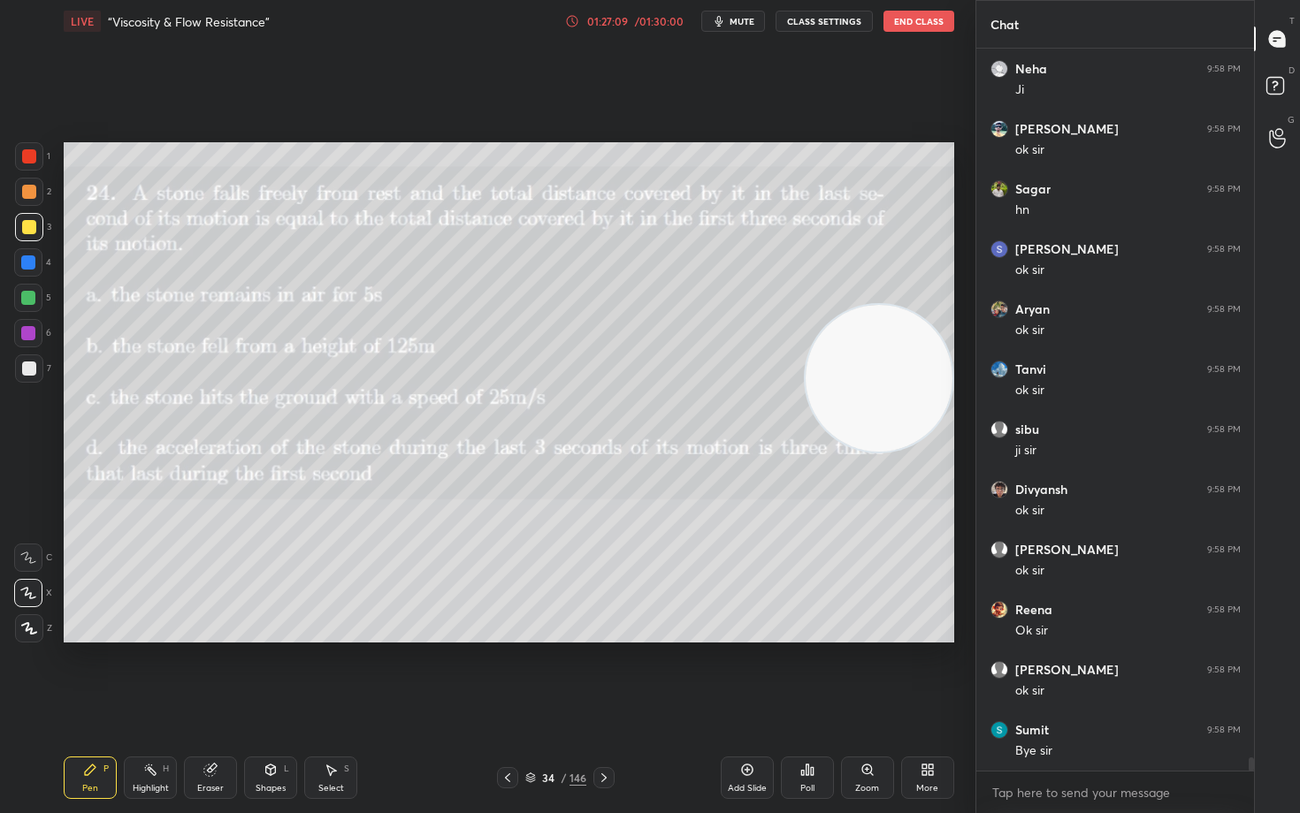
click at [919, 20] on button "End Class" at bounding box center [918, 21] width 71 height 21
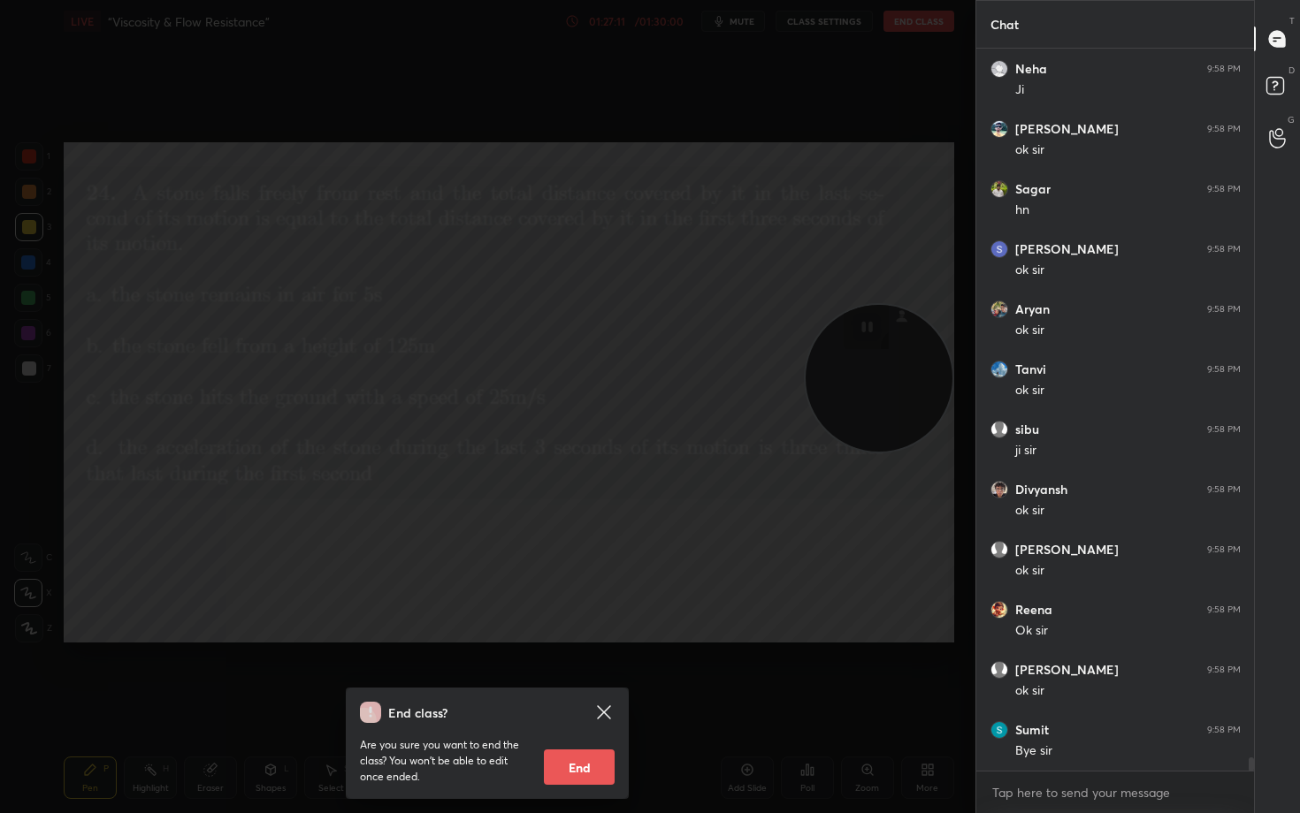
click at [570, 674] on button "End" at bounding box center [579, 767] width 71 height 35
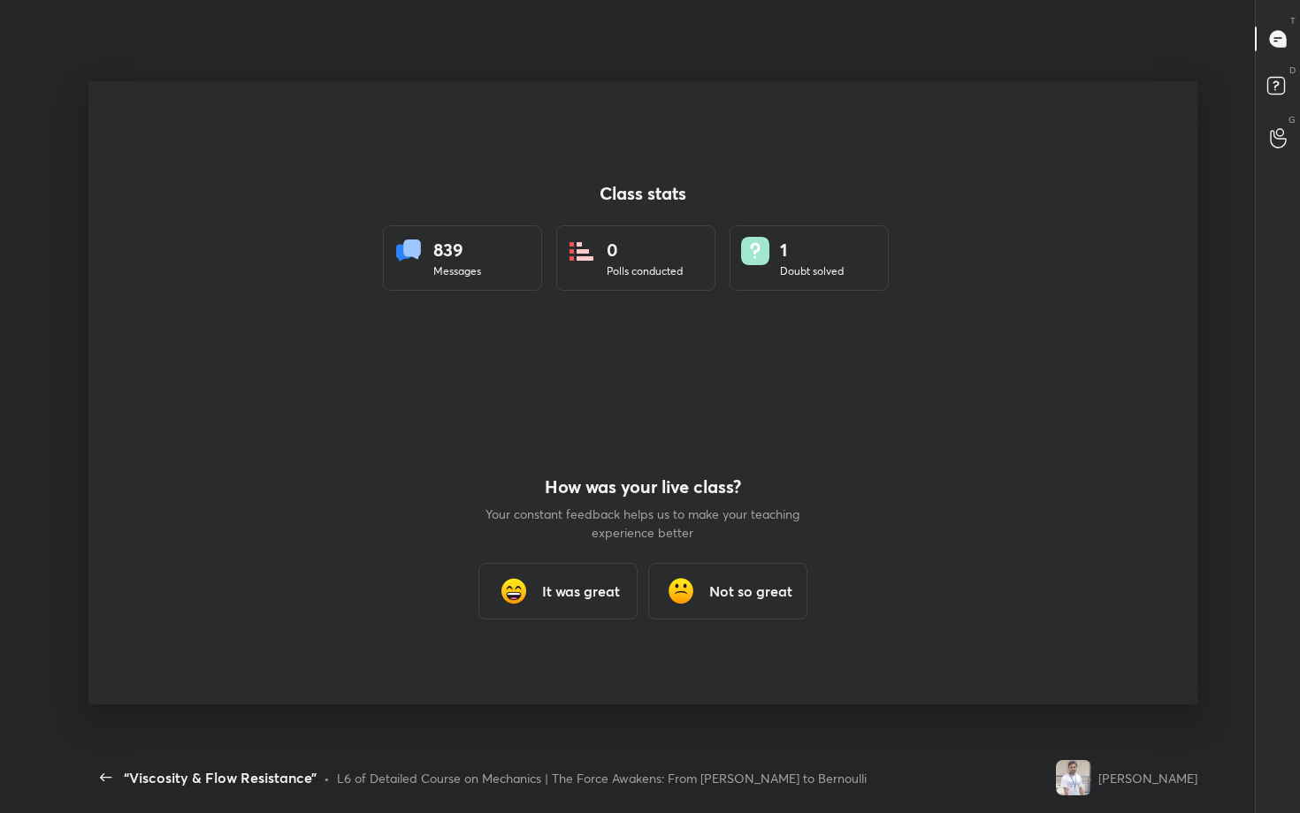
scroll to position [0, 0]
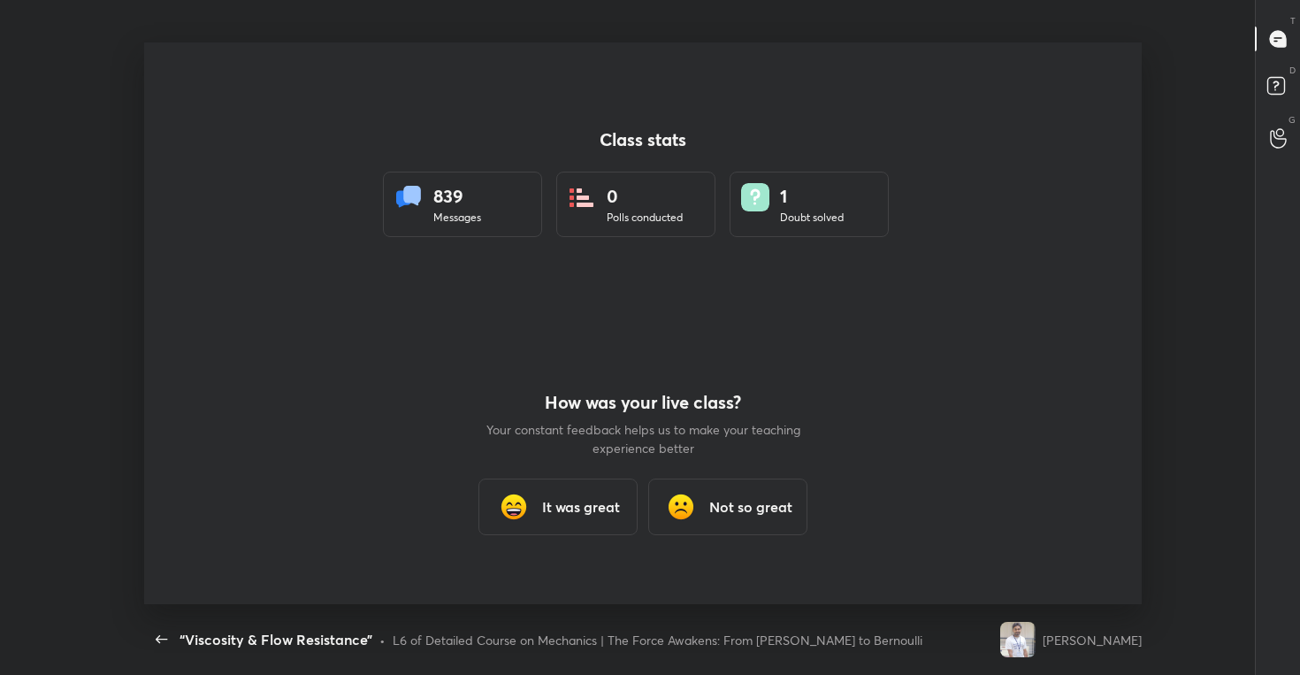
type textarea "x"
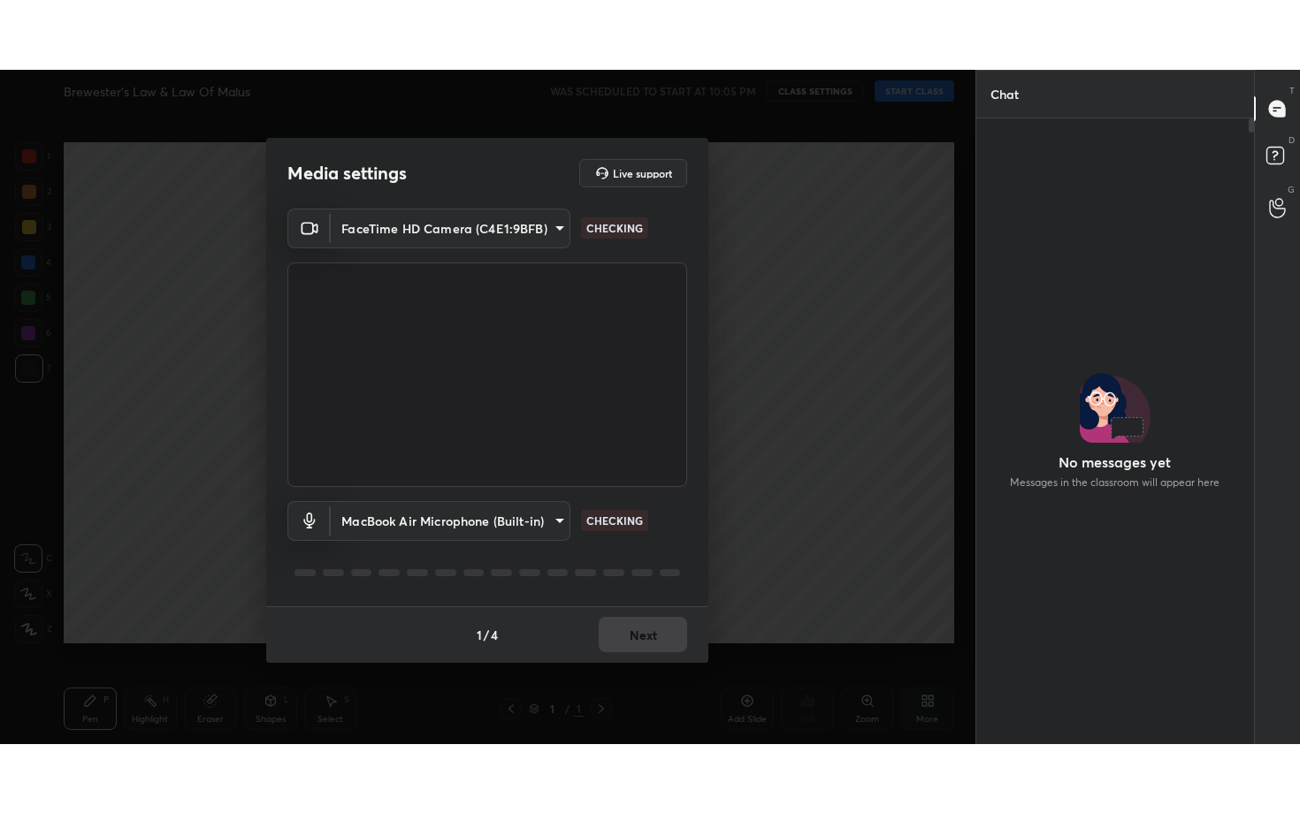
scroll to position [5, 6]
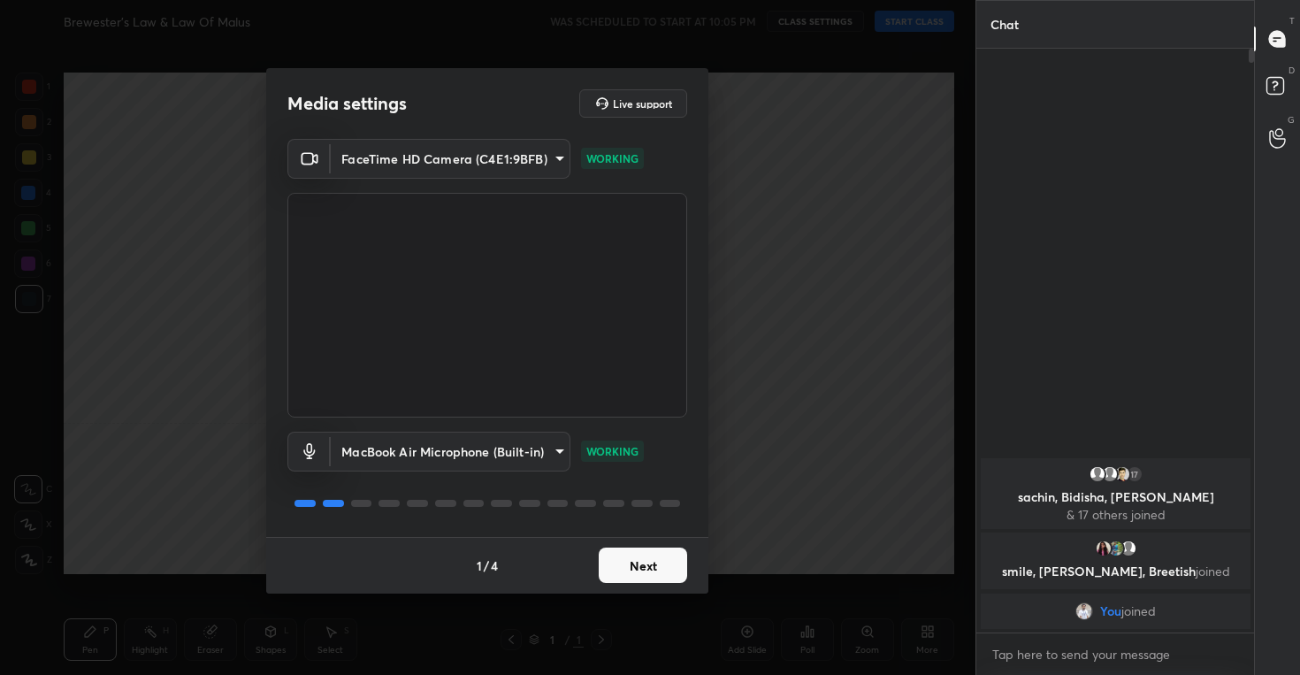
click at [645, 561] on button "Next" at bounding box center [643, 564] width 88 height 35
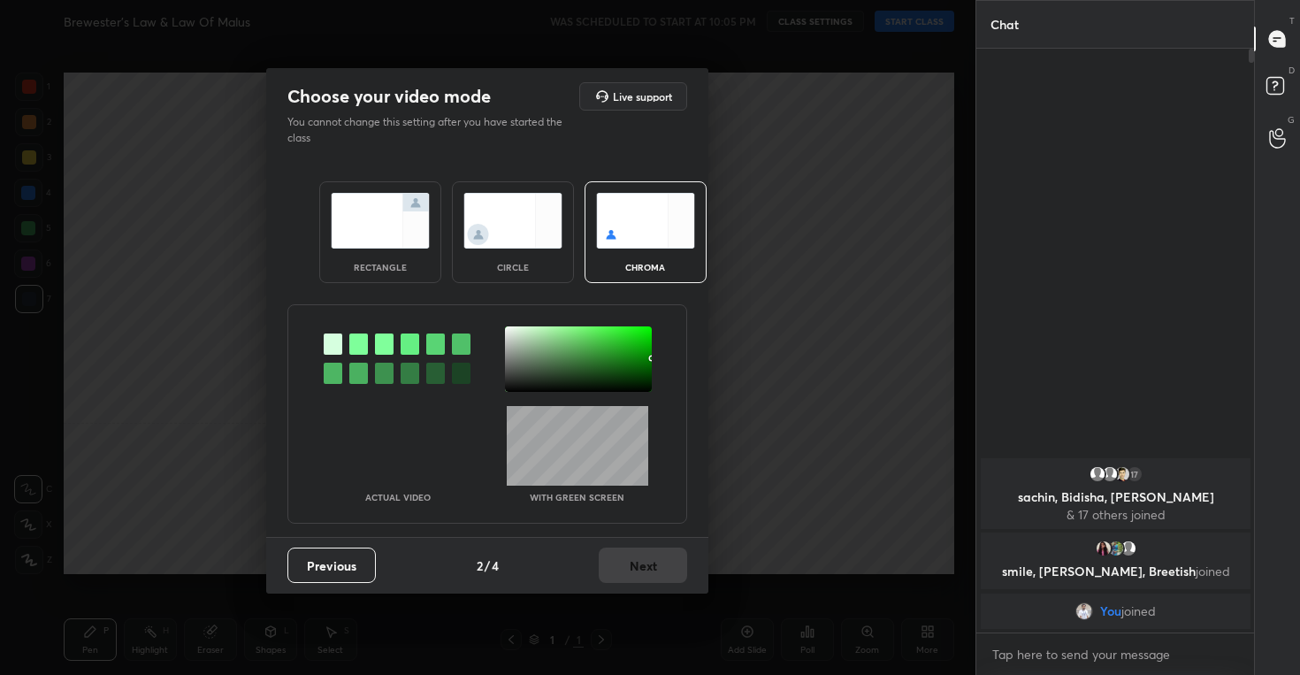
click at [522, 215] on img at bounding box center [512, 221] width 99 height 56
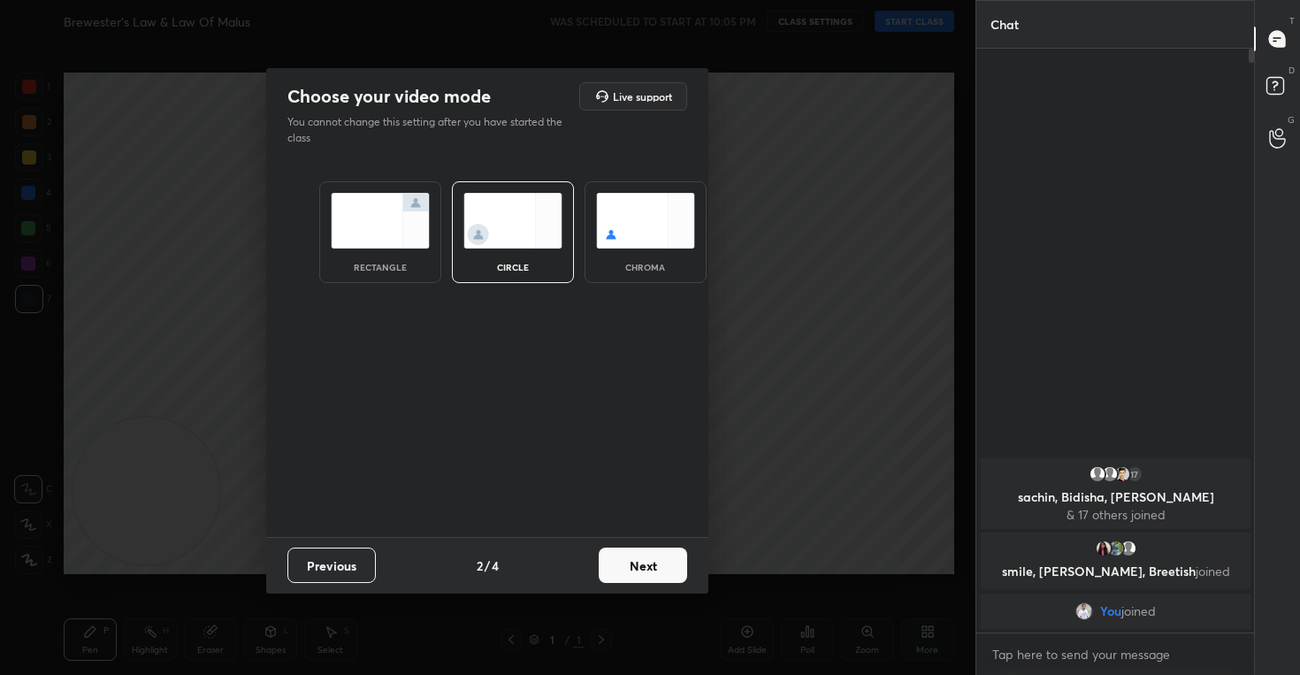
click at [632, 560] on button "Next" at bounding box center [643, 564] width 88 height 35
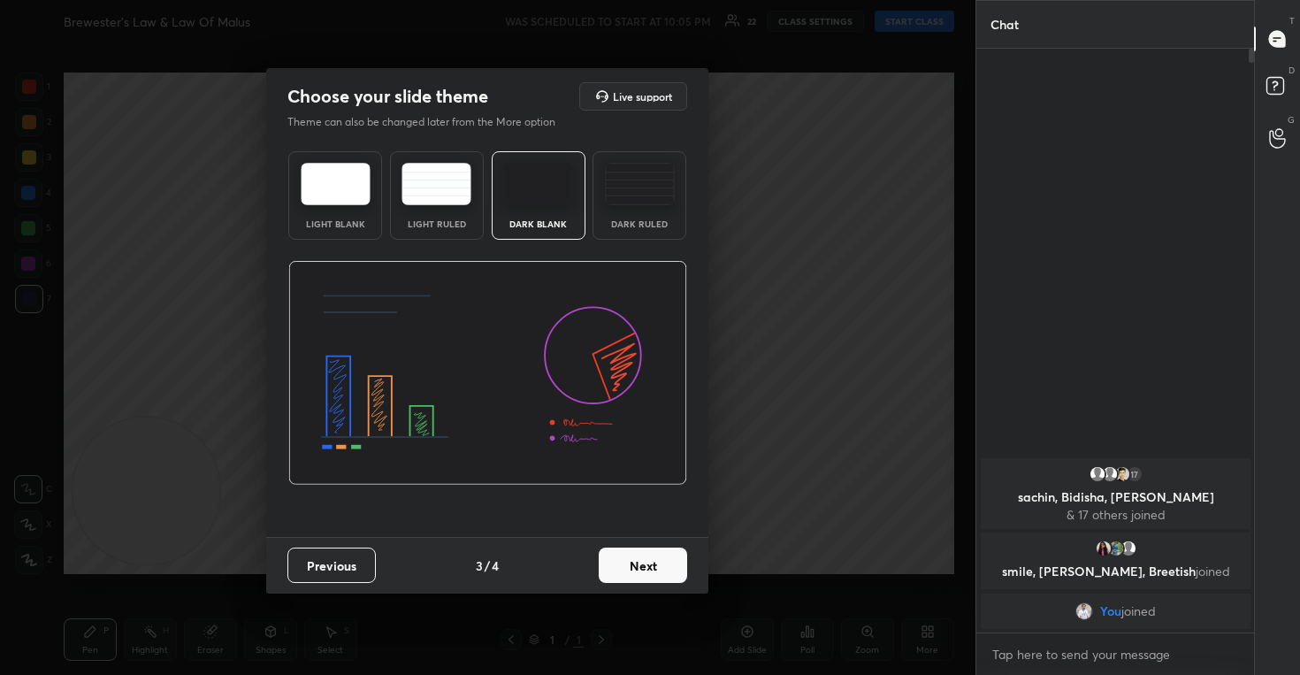
click at [652, 563] on button "Next" at bounding box center [643, 564] width 88 height 35
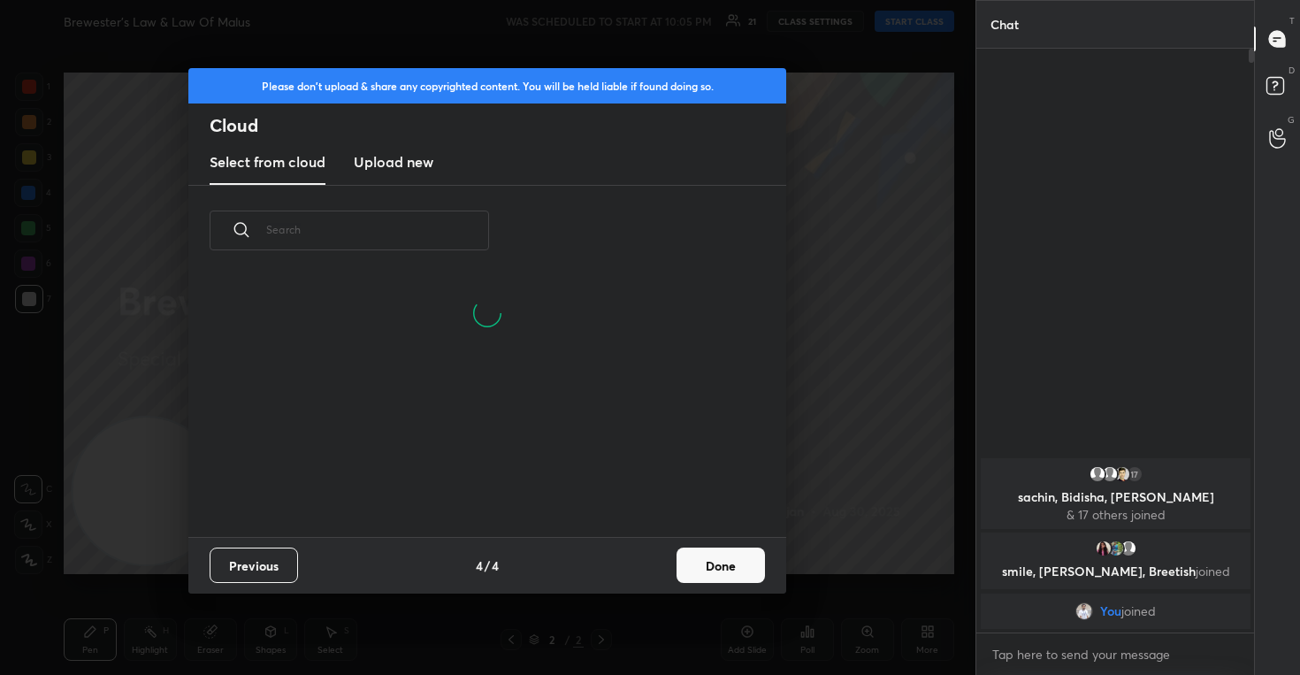
click at [392, 155] on h3 "Upload new" at bounding box center [394, 161] width 80 height 21
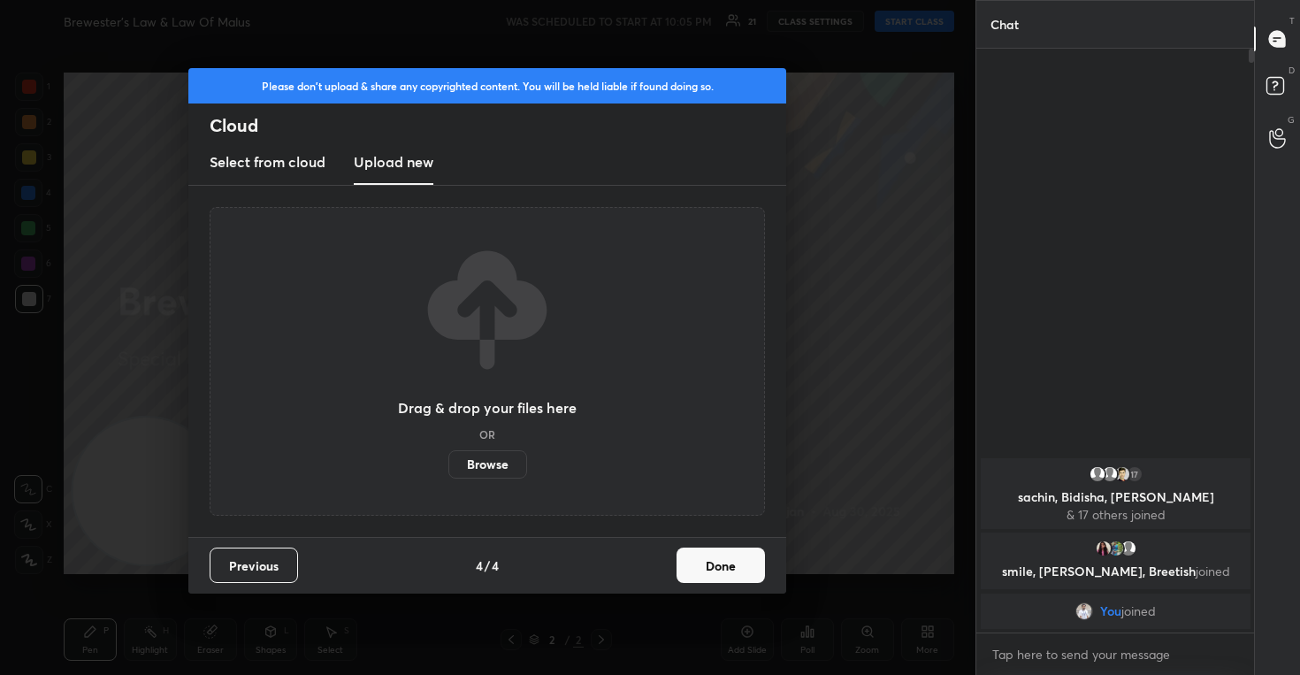
click at [468, 463] on label "Browse" at bounding box center [487, 464] width 79 height 28
click at [448, 463] on input "Browse" at bounding box center [448, 464] width 0 height 28
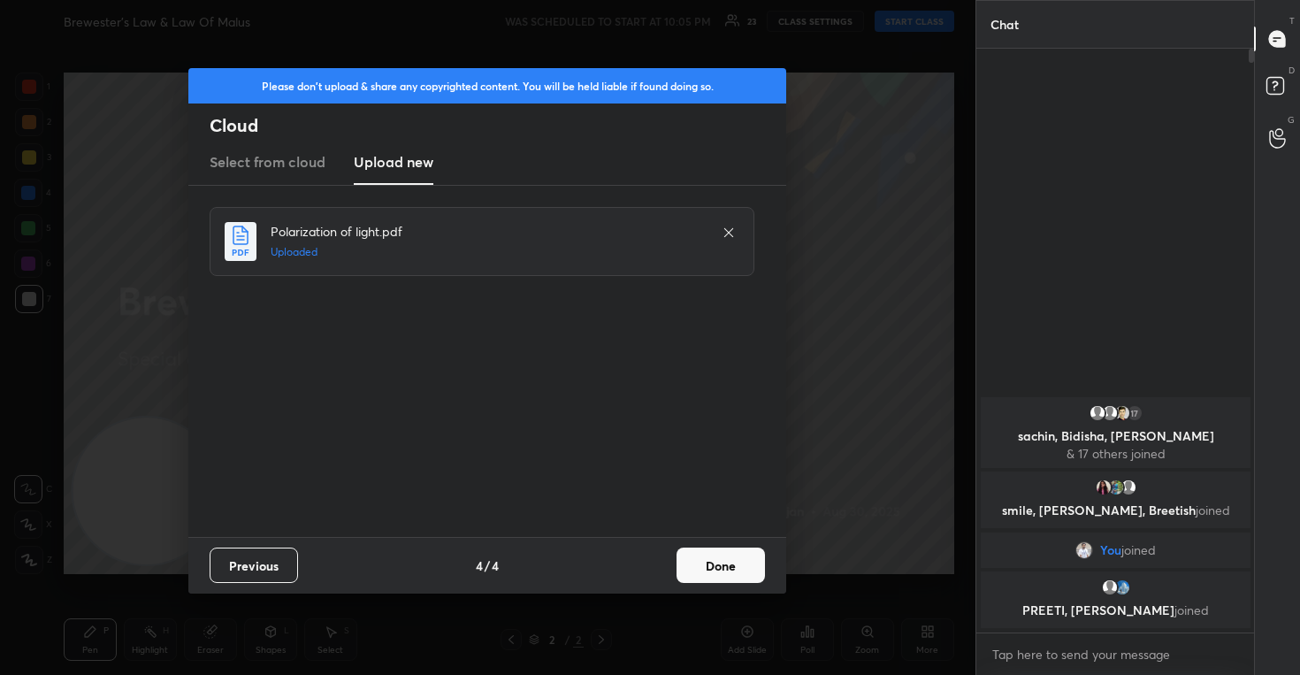
click at [719, 564] on button "Done" at bounding box center [720, 564] width 88 height 35
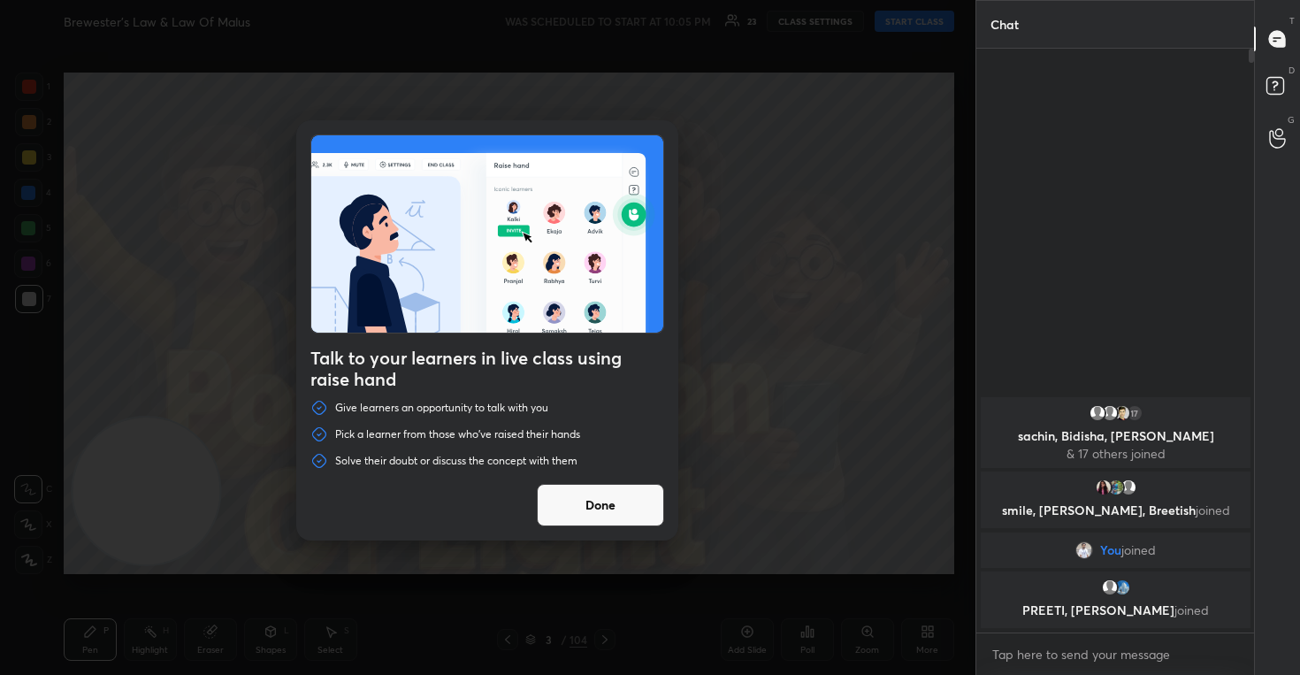
click at [651, 501] on button "Done" at bounding box center [600, 505] width 127 height 42
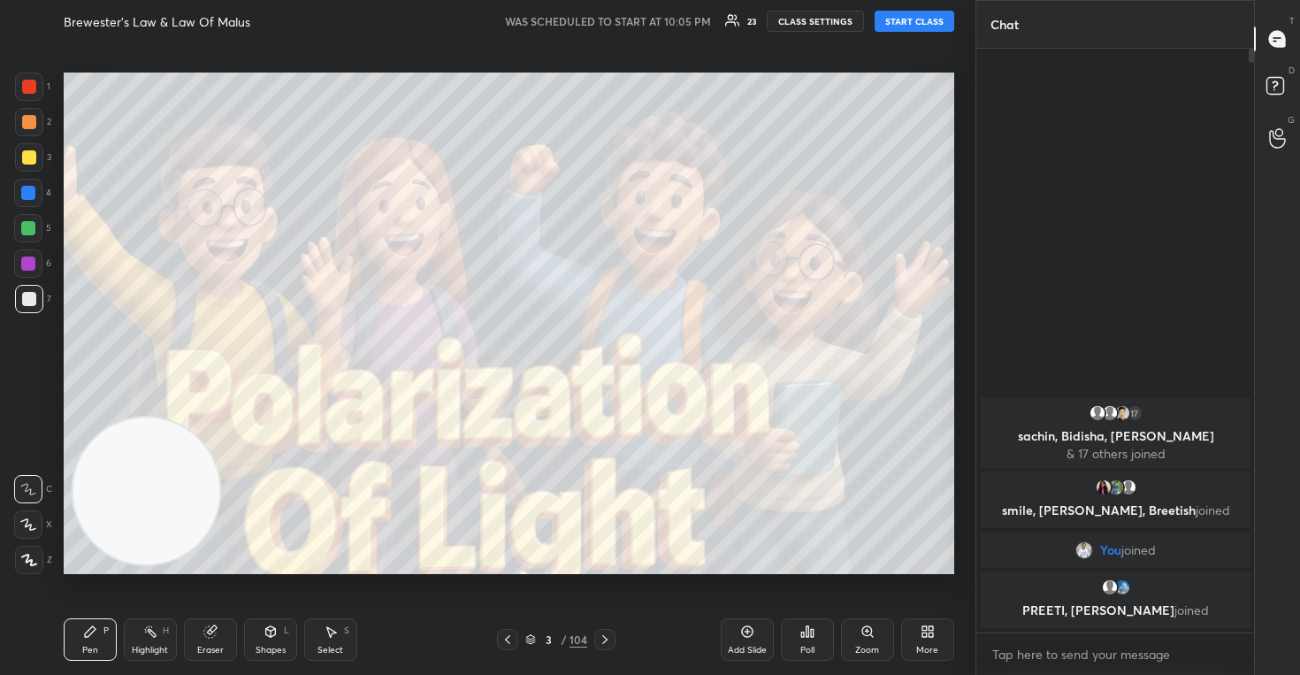
click at [917, 26] on button "START CLASS" at bounding box center [914, 21] width 80 height 21
type textarea "x"
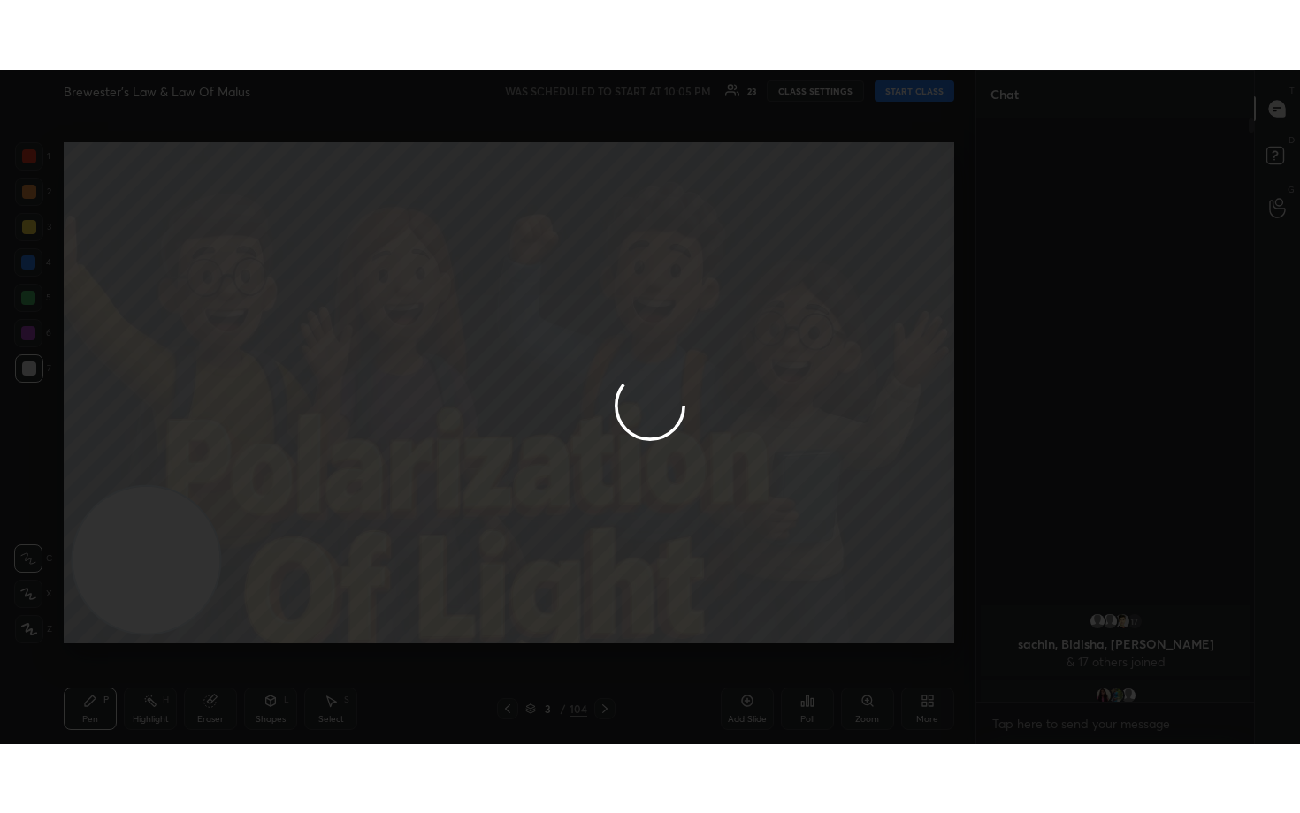
scroll to position [569, 272]
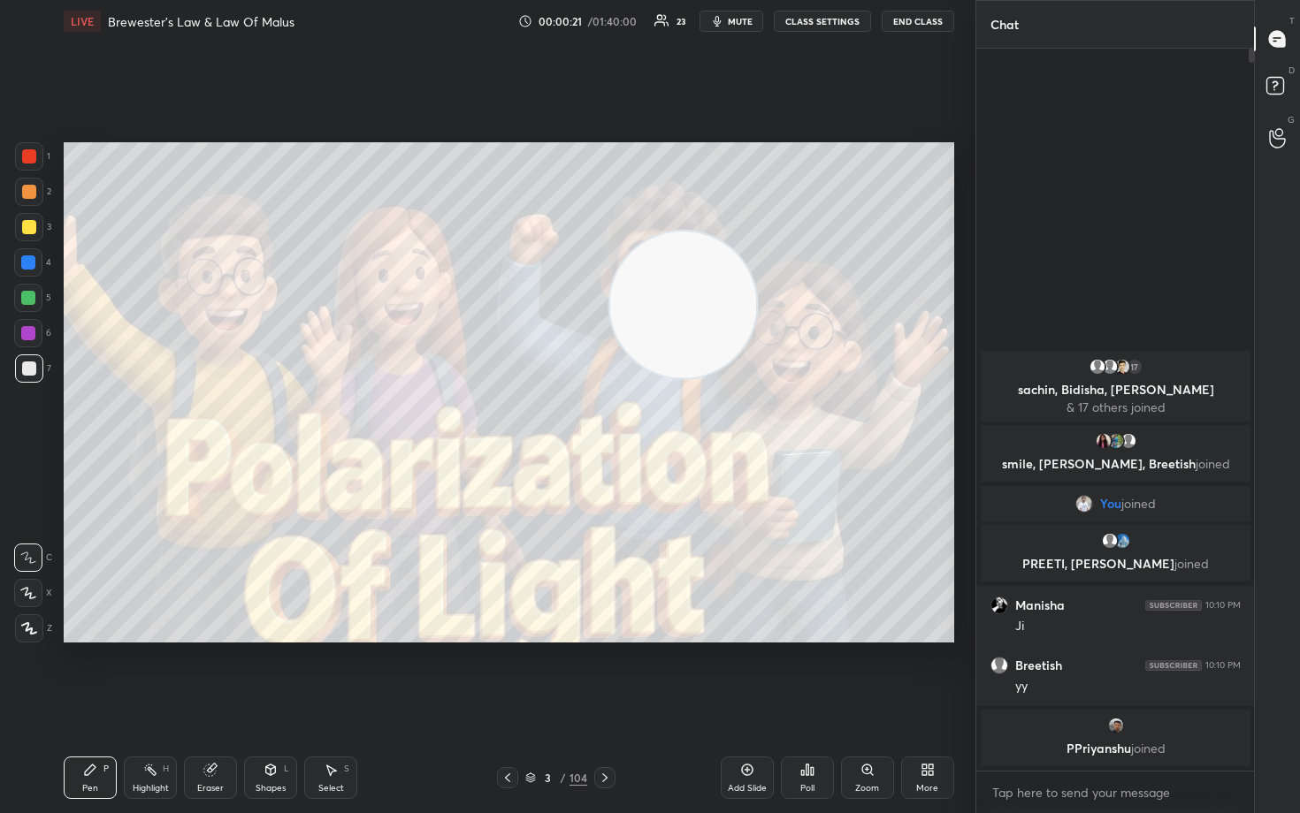
drag, startPoint x: 146, startPoint y: 581, endPoint x: 703, endPoint y: 317, distance: 616.6
click at [702, 317] on video at bounding box center [682, 305] width 147 height 147
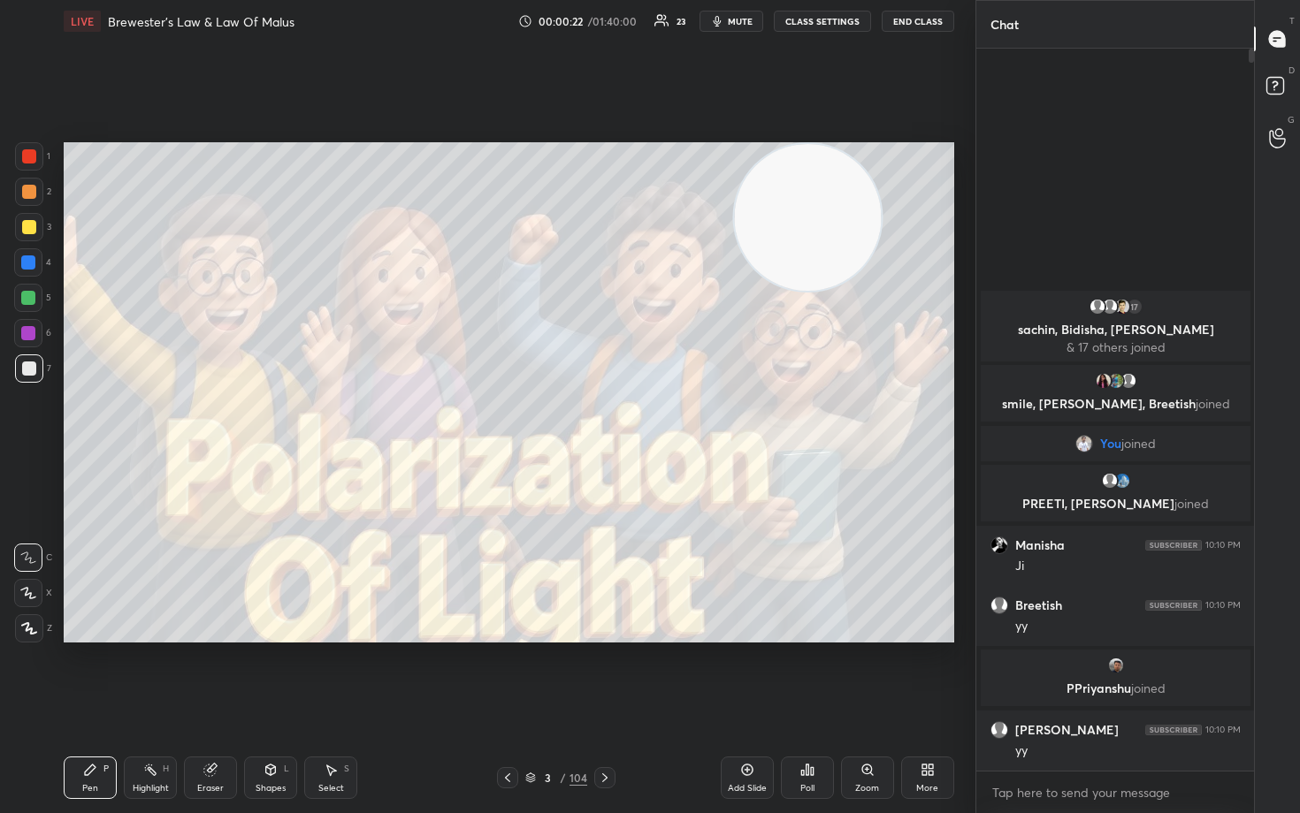
drag, startPoint x: 703, startPoint y: 317, endPoint x: 854, endPoint y: 187, distance: 198.8
click at [851, 186] on video at bounding box center [807, 217] width 147 height 147
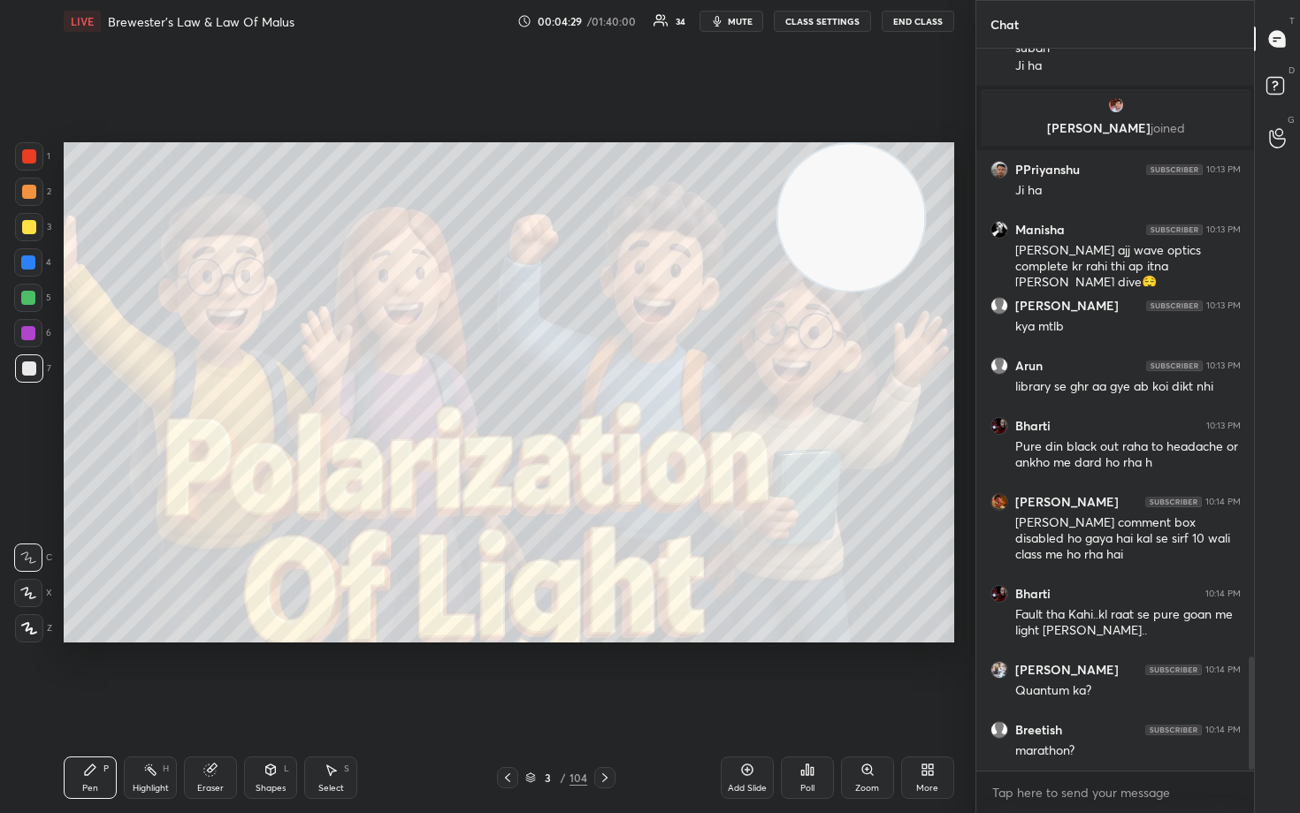
scroll to position [3897, 0]
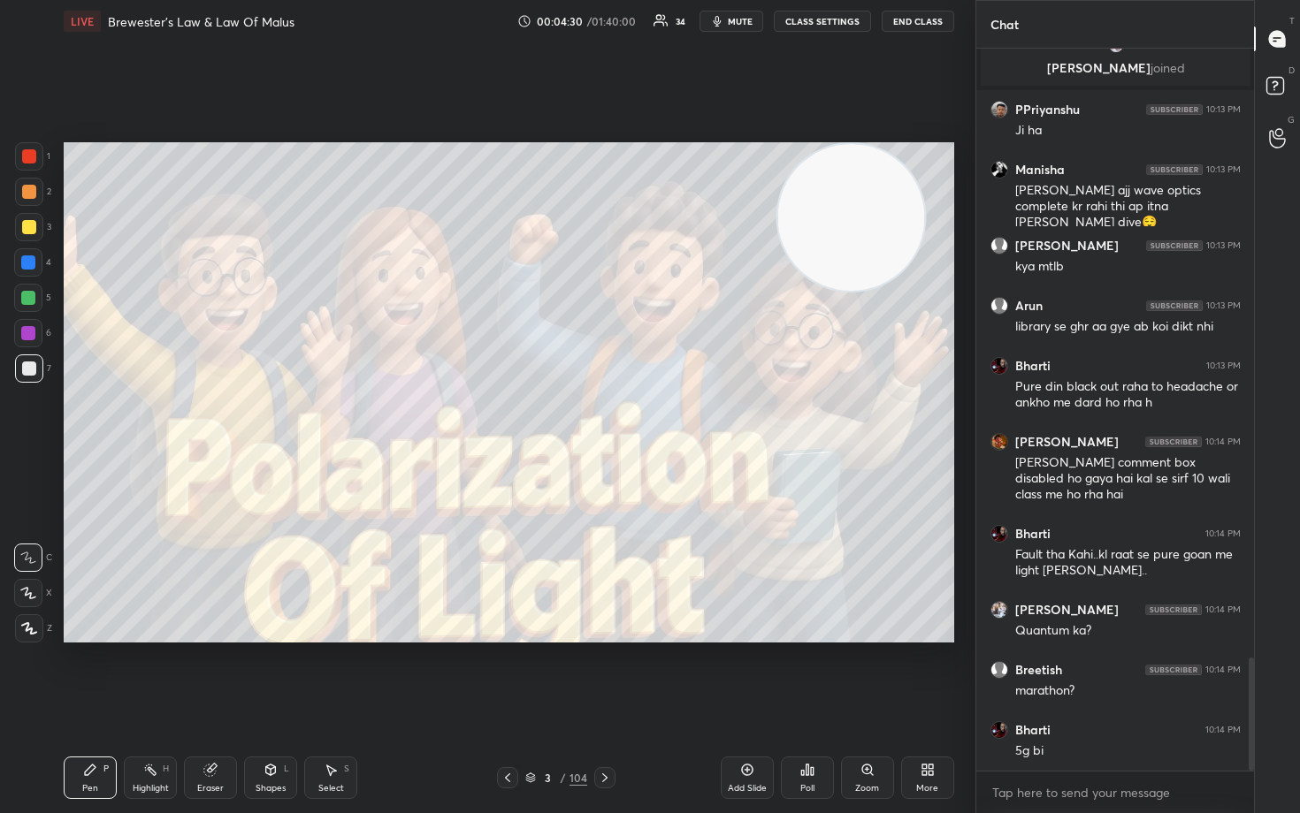
type textarea "x"
click at [813, 25] on button "CLASS SETTINGS" at bounding box center [822, 21] width 97 height 21
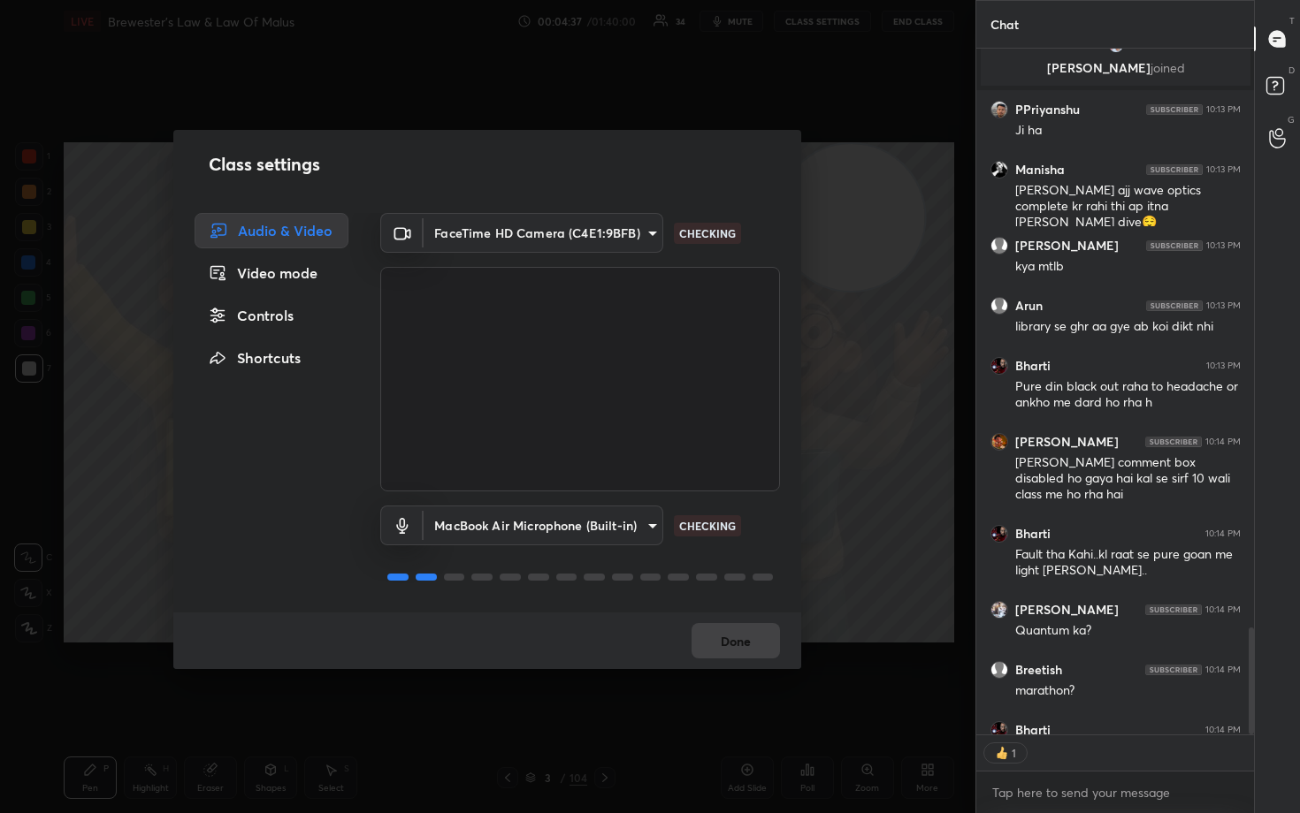
click at [274, 317] on div "Controls" at bounding box center [272, 315] width 154 height 35
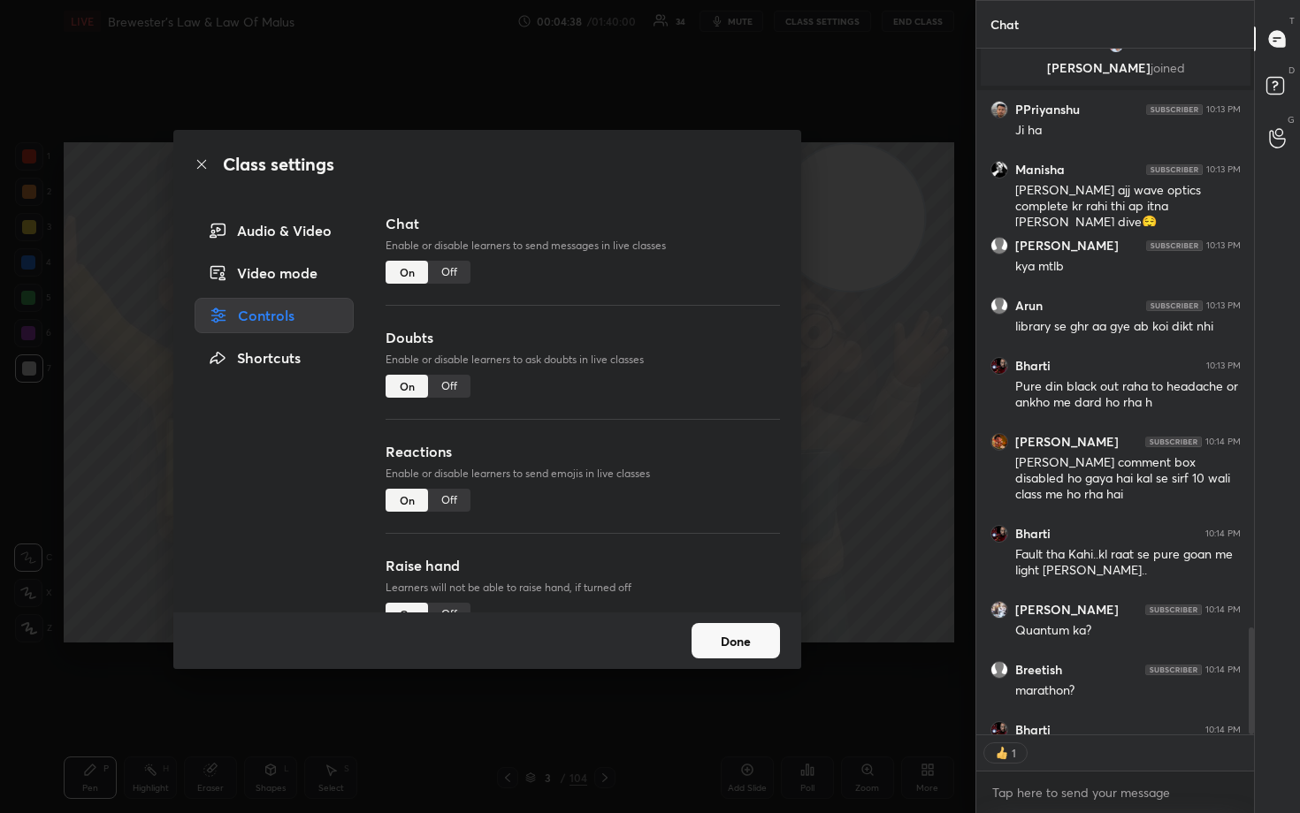
click at [450, 501] on div "Off" at bounding box center [449, 500] width 42 height 23
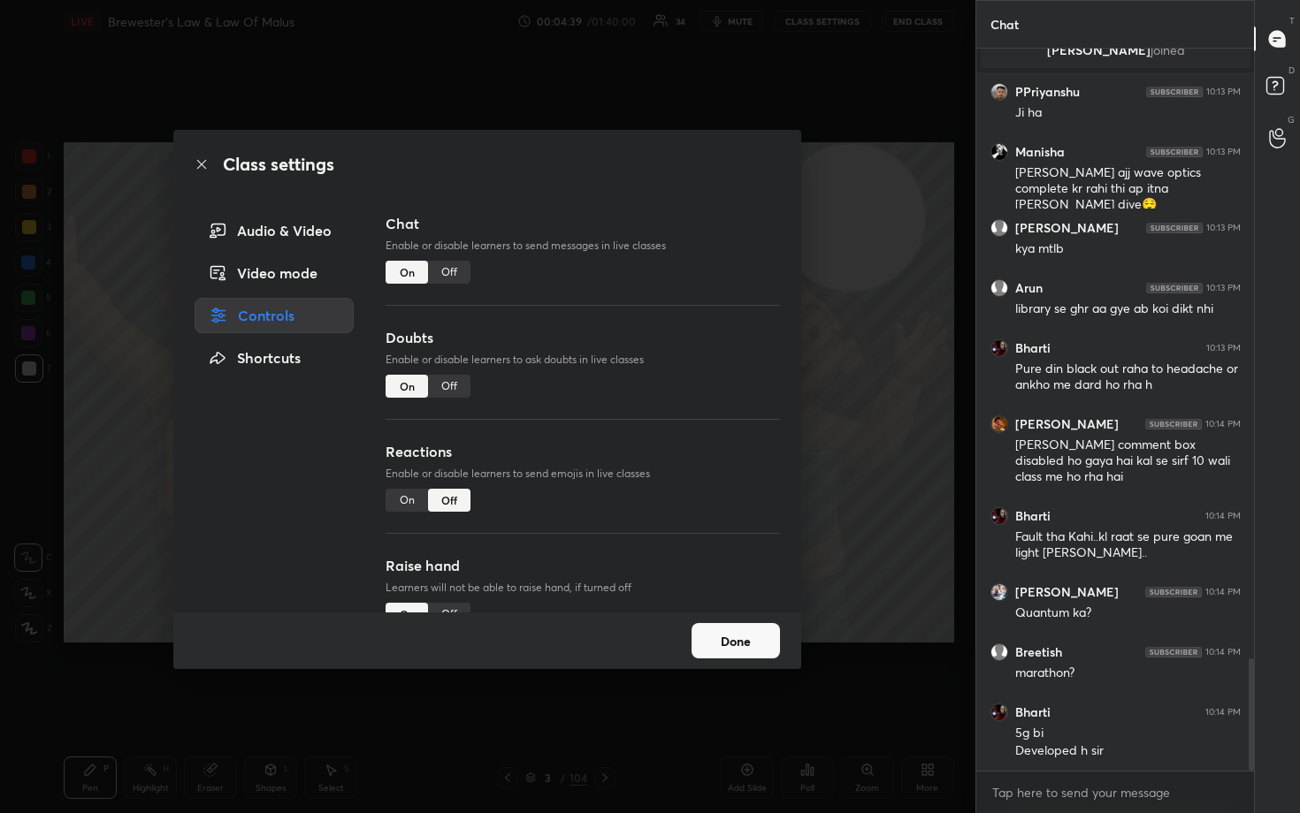
click at [761, 650] on button "Done" at bounding box center [735, 640] width 88 height 35
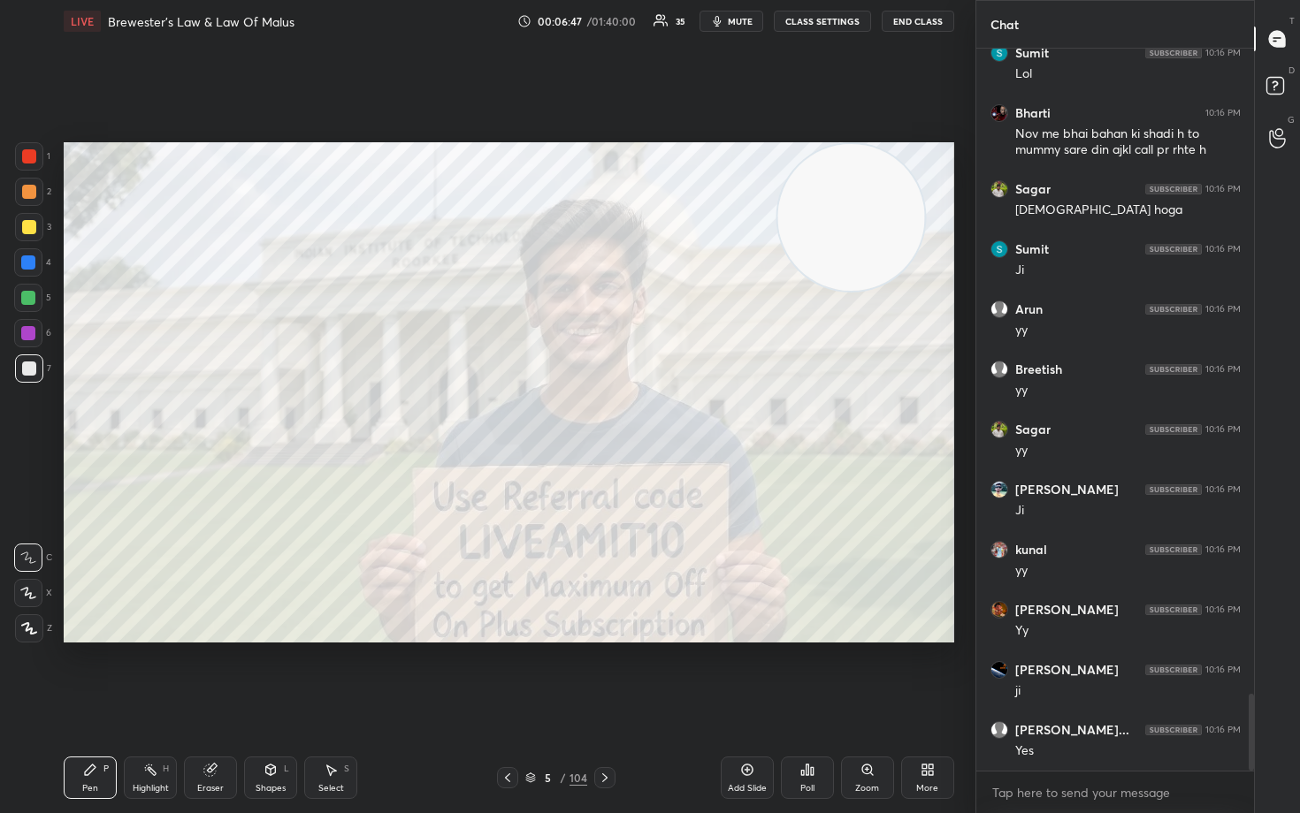
scroll to position [6093, 0]
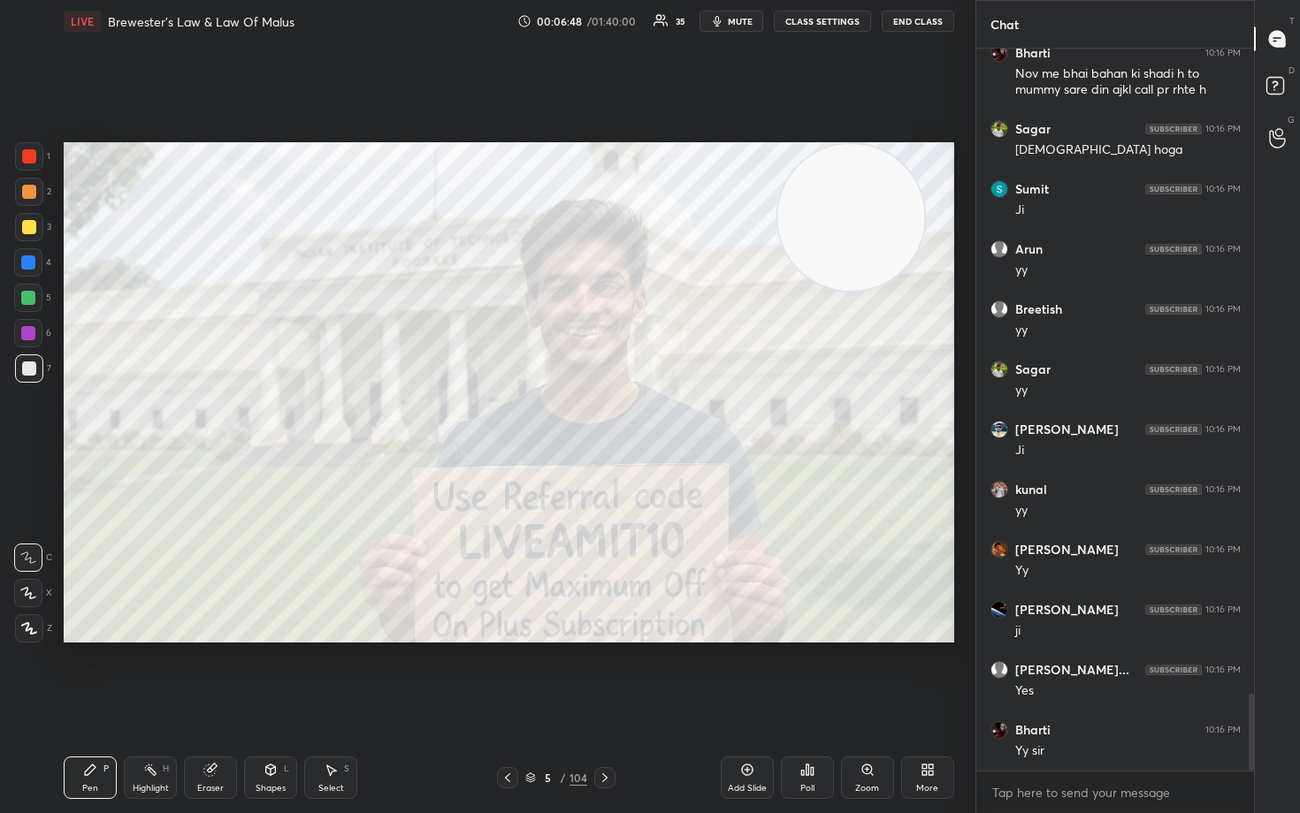
drag, startPoint x: 20, startPoint y: 593, endPoint x: 54, endPoint y: 591, distance: 33.7
click at [20, 593] on icon at bounding box center [28, 593] width 16 height 12
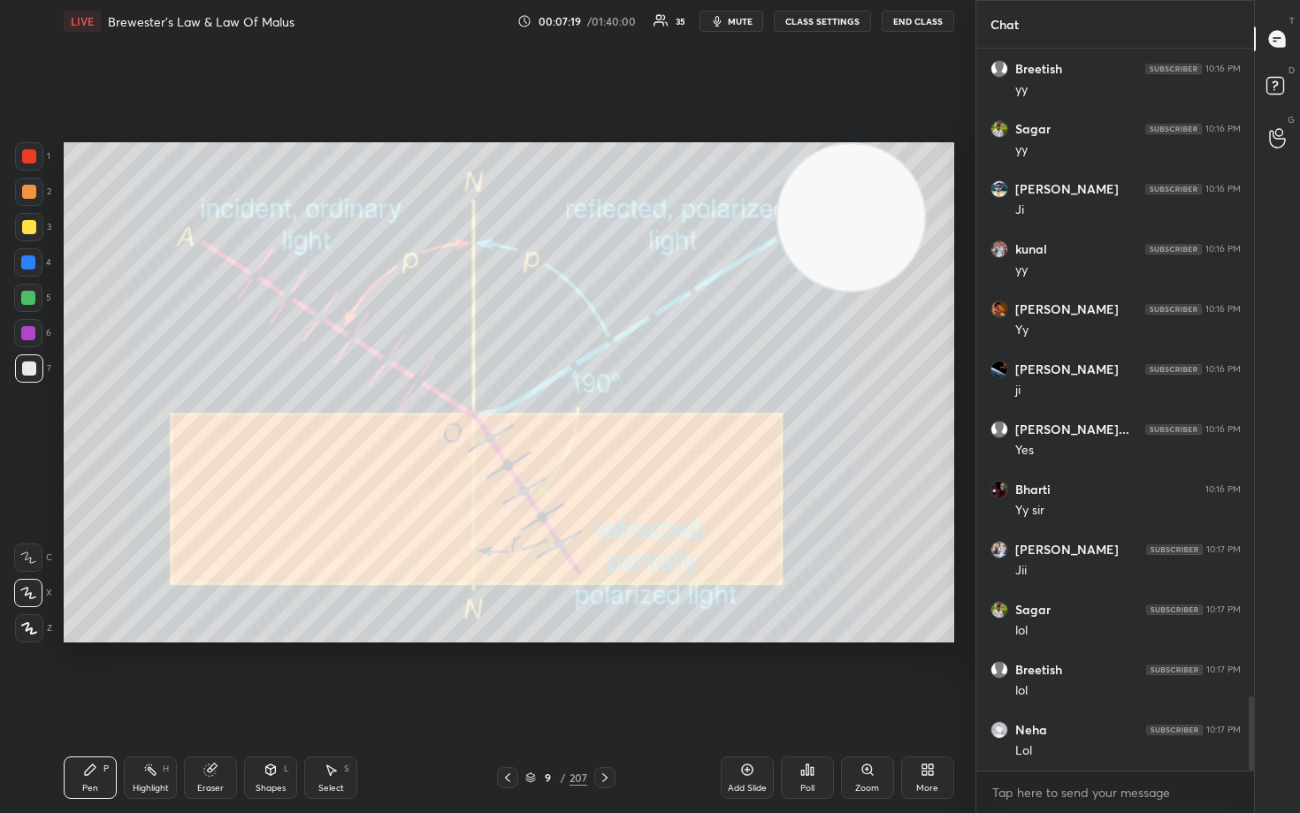
scroll to position [6393, 0]
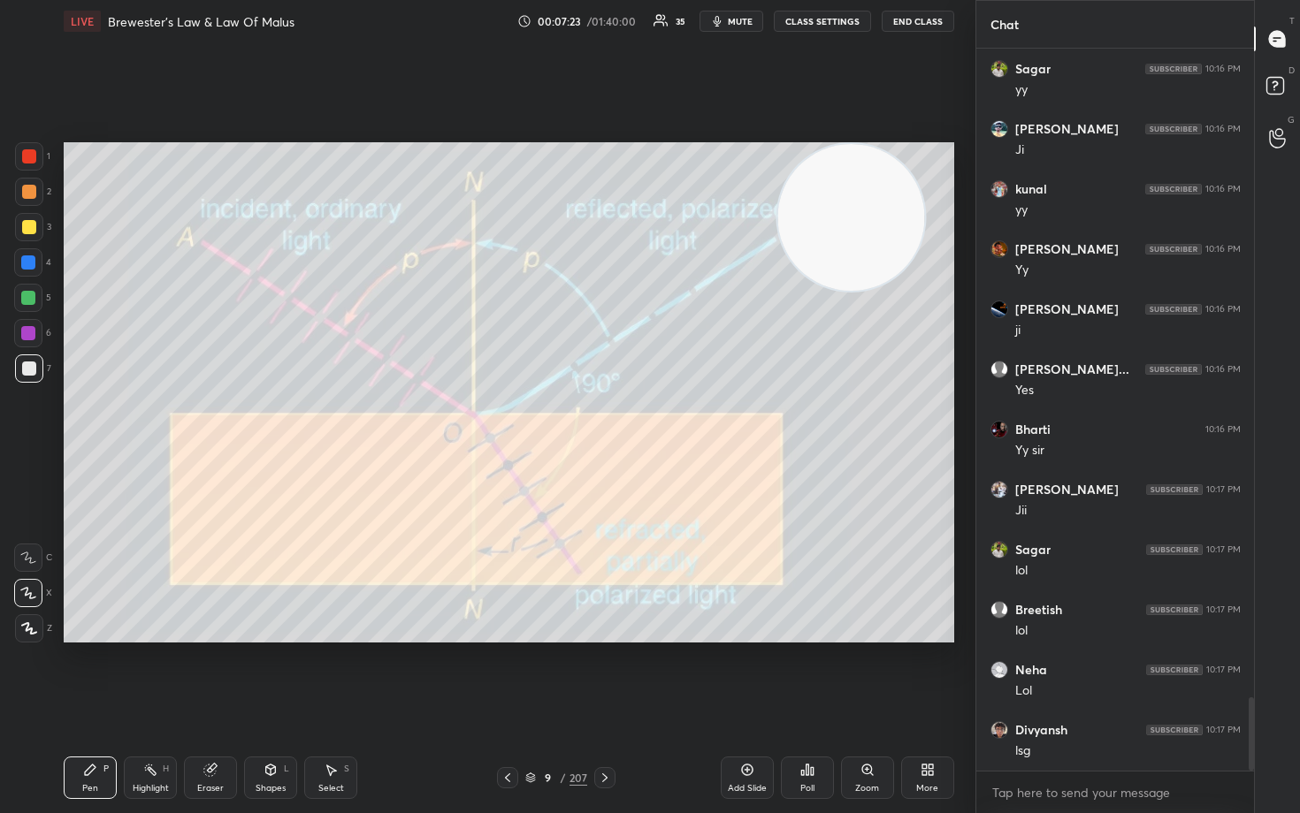
drag, startPoint x: 744, startPoint y: 775, endPoint x: 757, endPoint y: 756, distance: 22.3
click at [744, 674] on icon at bounding box center [747, 770] width 14 height 14
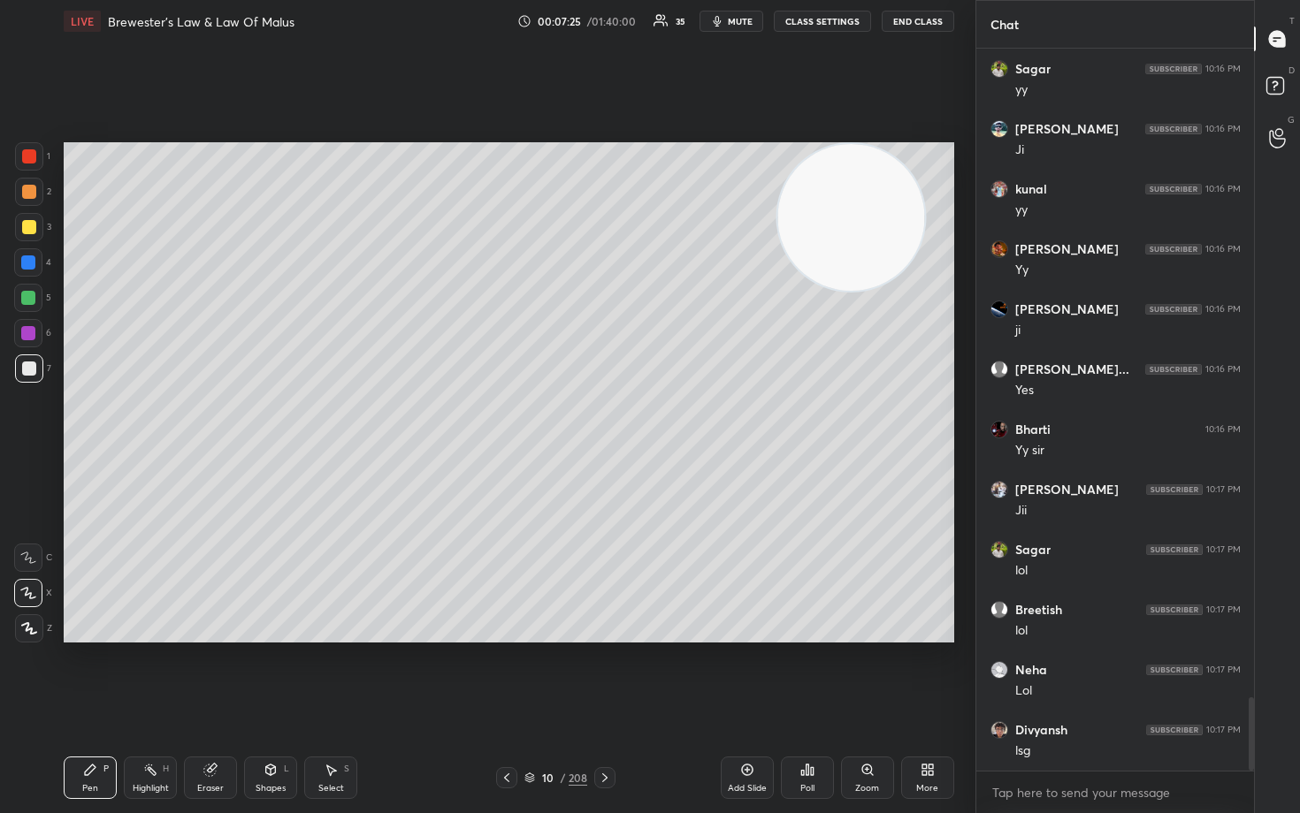
click at [27, 230] on div at bounding box center [29, 227] width 14 height 14
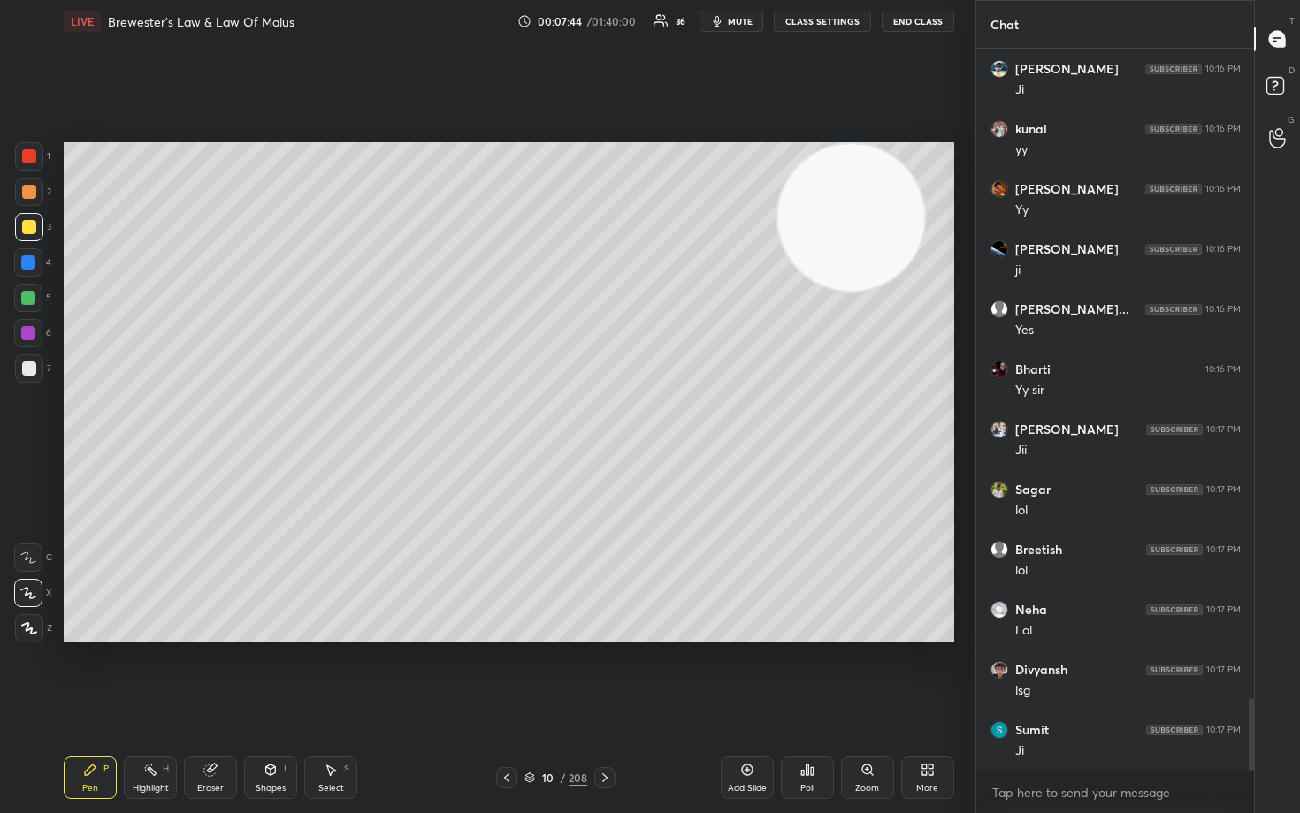
click at [29, 370] on div at bounding box center [29, 369] width 14 height 14
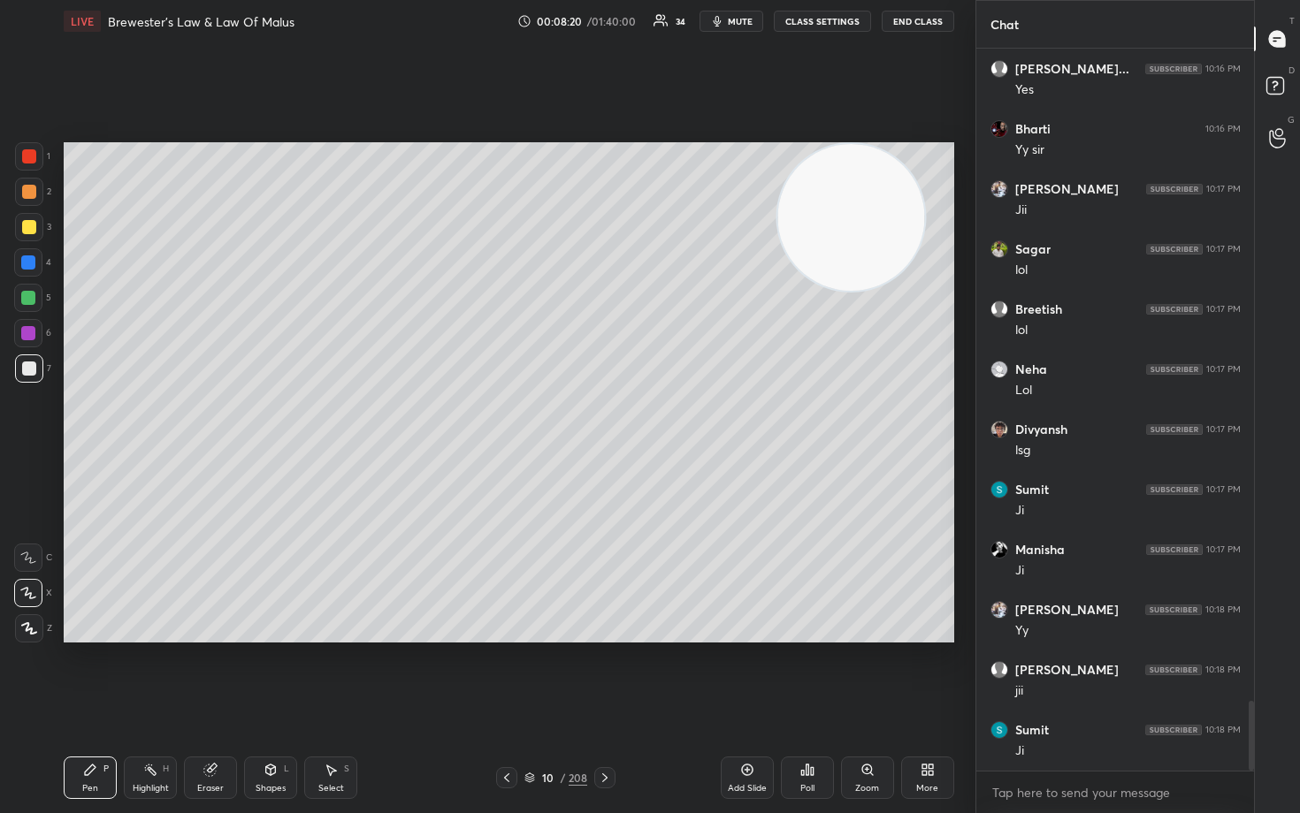
scroll to position [6754, 0]
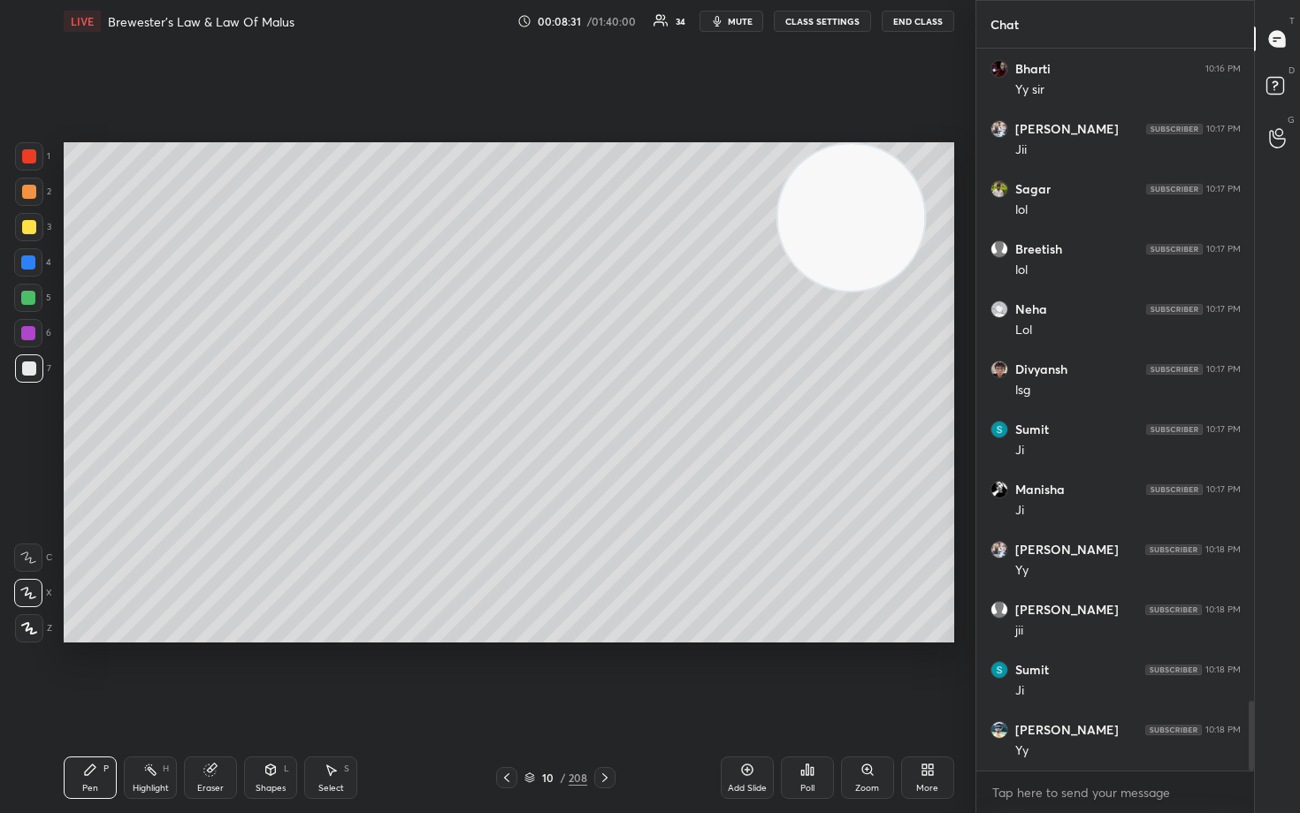
click at [31, 226] on div at bounding box center [29, 227] width 14 height 14
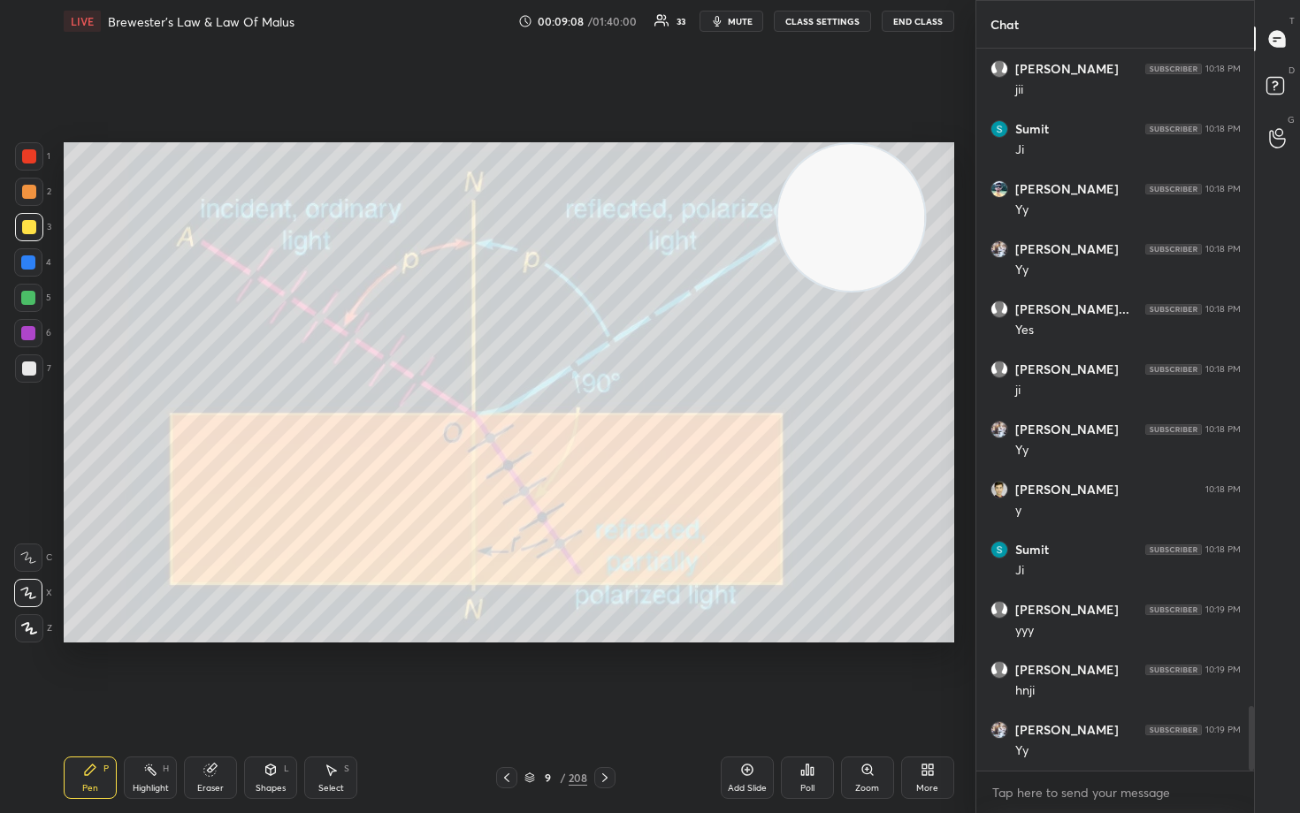
scroll to position [7355, 0]
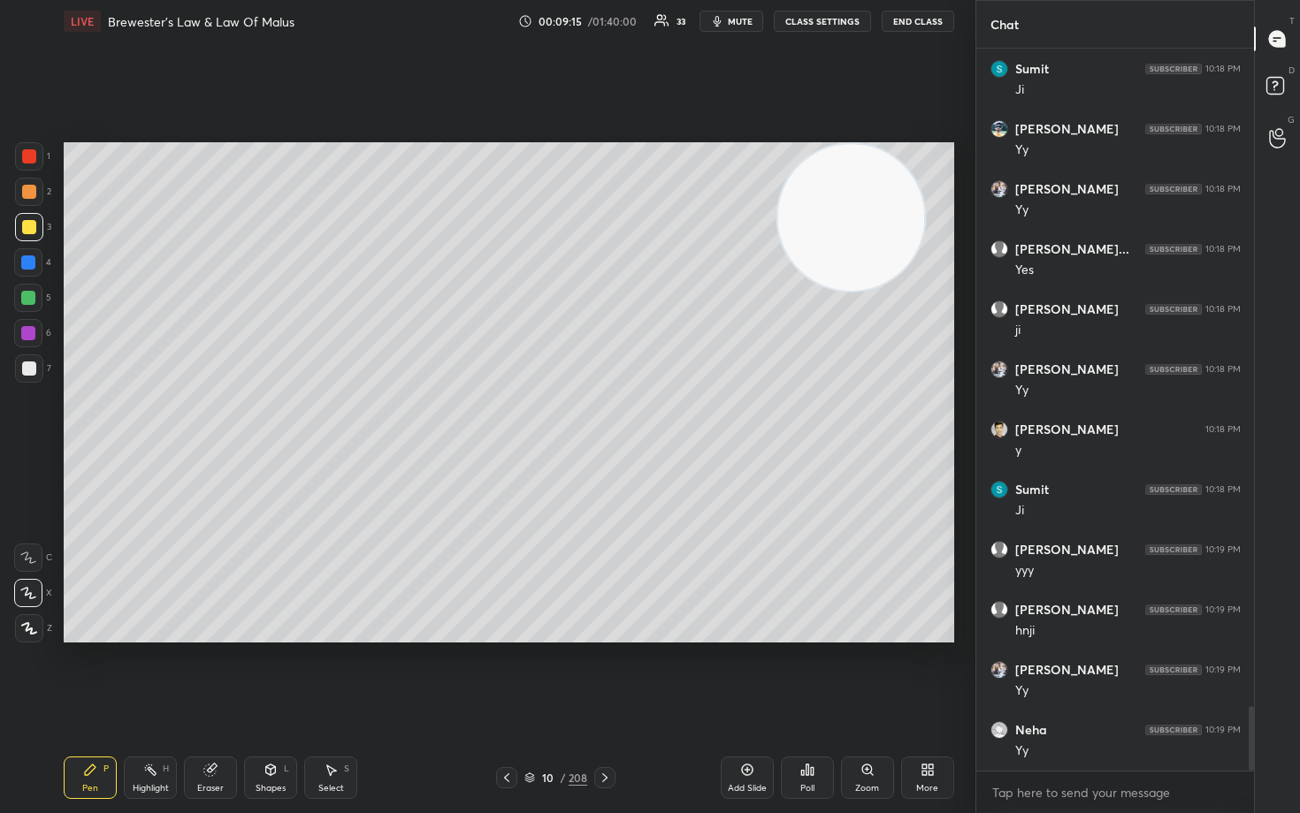
click at [24, 377] on div at bounding box center [29, 369] width 28 height 28
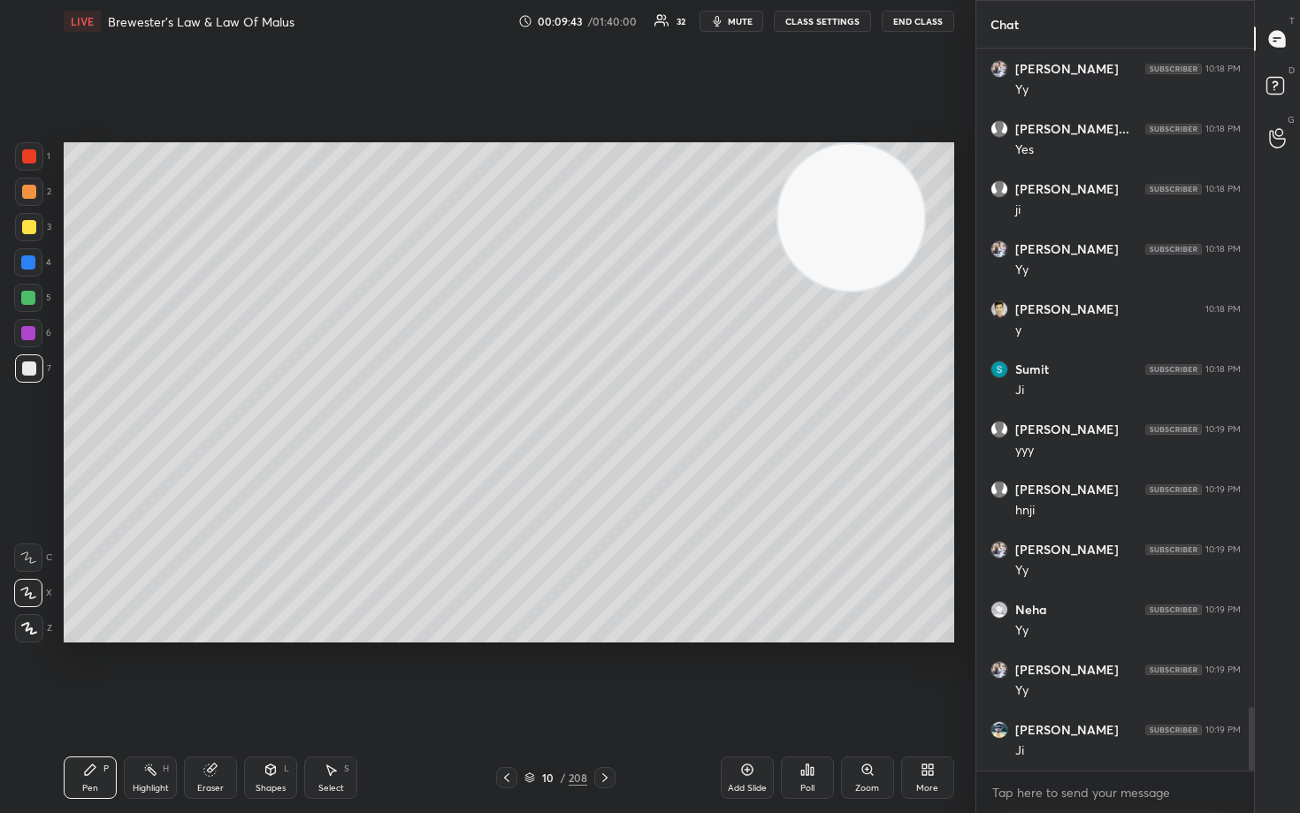
scroll to position [7536, 0]
click at [27, 230] on div at bounding box center [29, 227] width 14 height 14
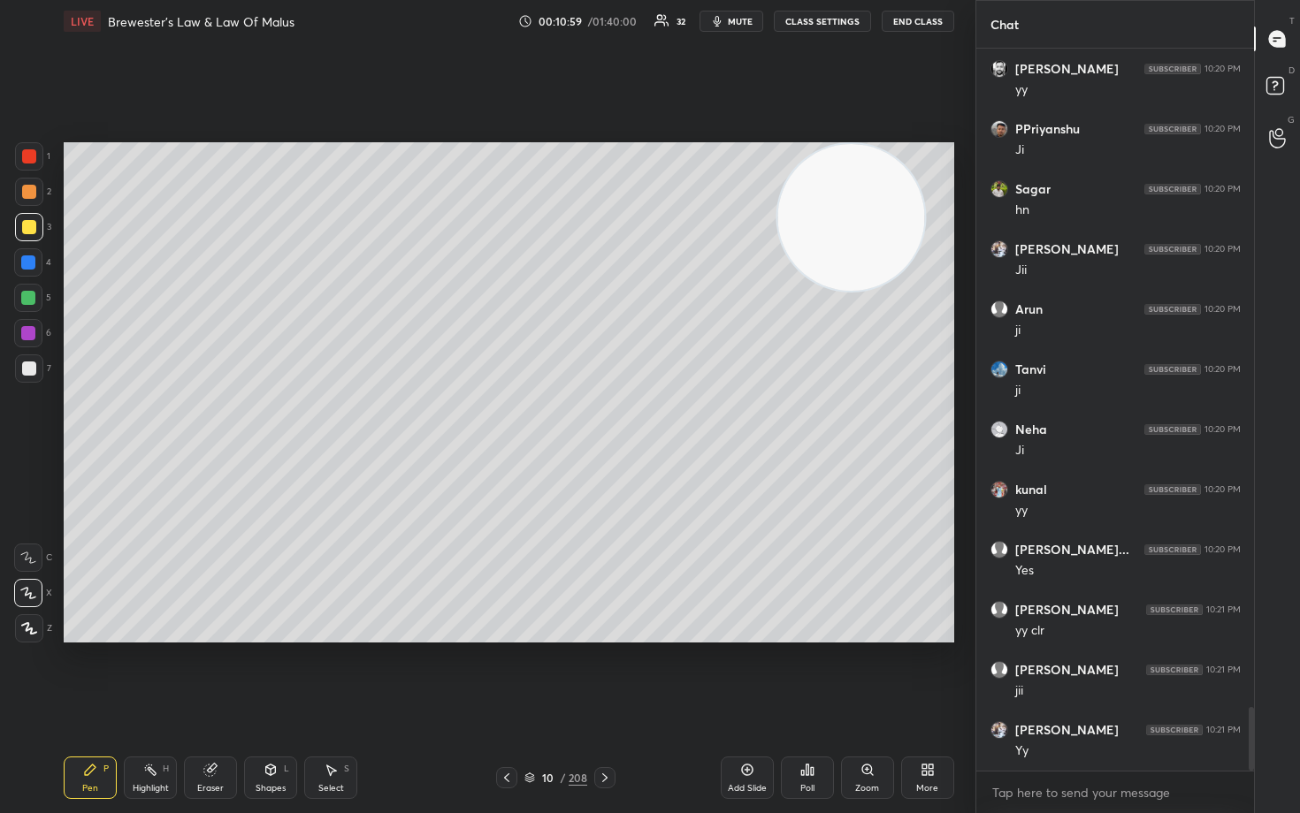
scroll to position [7535, 0]
drag, startPoint x: 743, startPoint y: 767, endPoint x: 734, endPoint y: 763, distance: 9.9
click at [740, 674] on icon at bounding box center [747, 770] width 14 height 14
drag, startPoint x: 31, startPoint y: 366, endPoint x: 50, endPoint y: 364, distance: 19.5
click at [30, 369] on div at bounding box center [29, 369] width 14 height 14
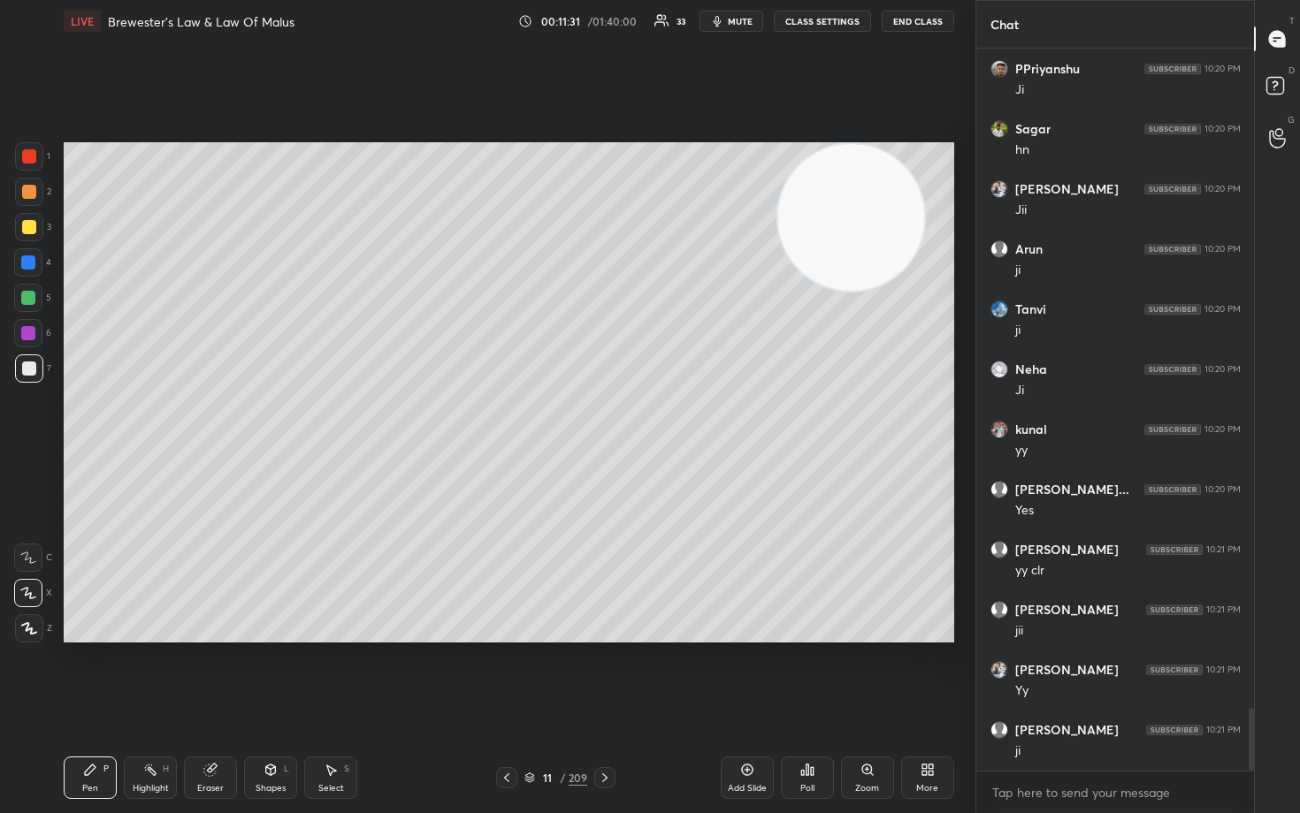
scroll to position [7595, 0]
drag, startPoint x: 866, startPoint y: 218, endPoint x: 486, endPoint y: 211, distance: 380.2
click at [778, 214] on video at bounding box center [851, 217] width 147 height 147
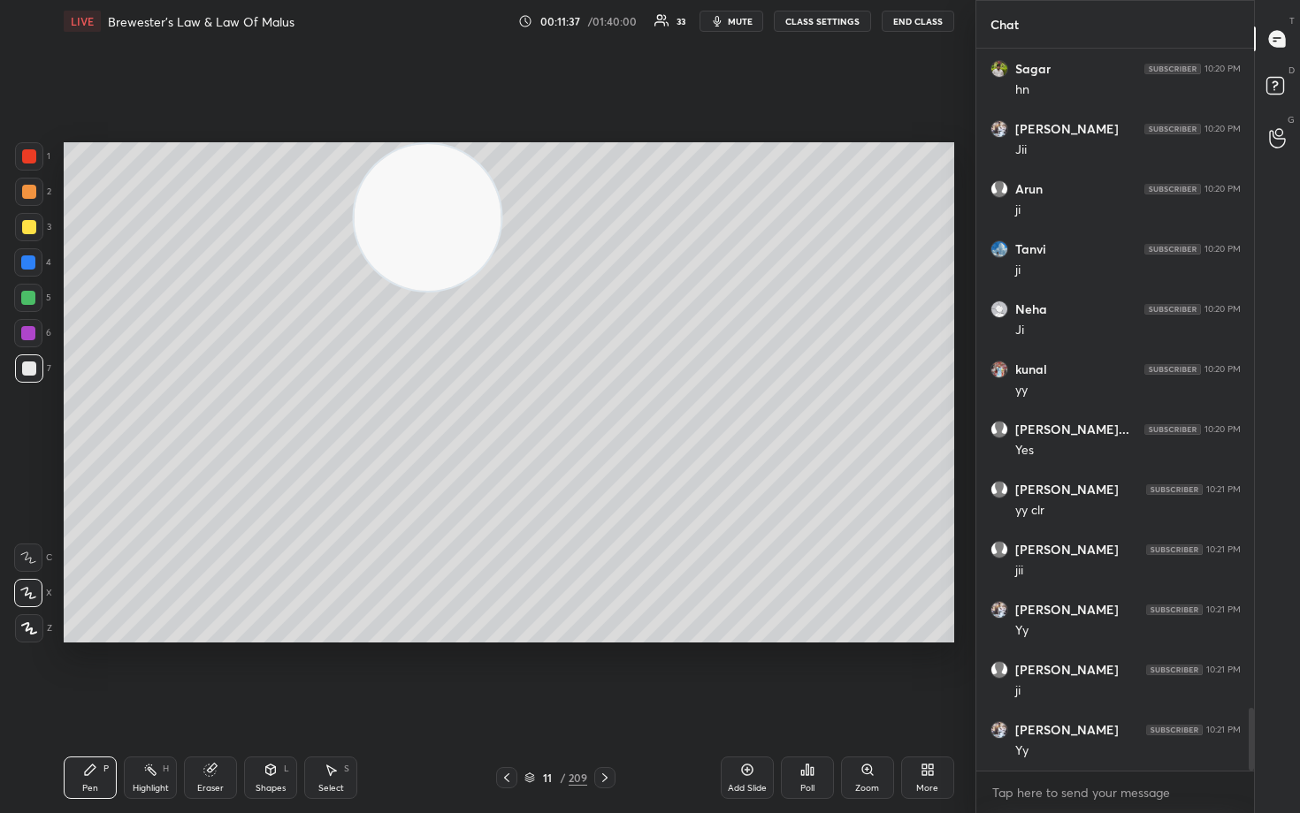
drag, startPoint x: 416, startPoint y: 225, endPoint x: 225, endPoint y: 217, distance: 191.1
click at [354, 205] on video at bounding box center [427, 217] width 147 height 147
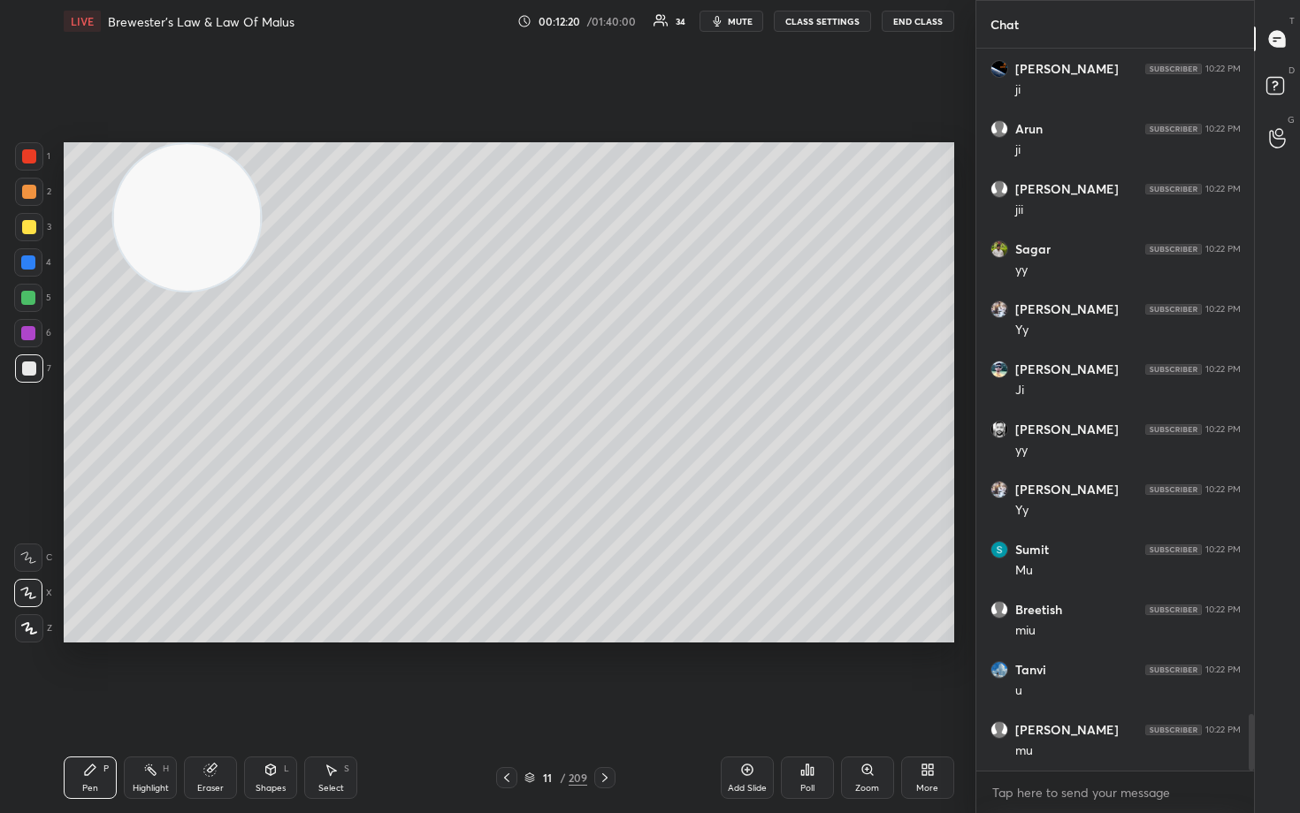
scroll to position [8497, 0]
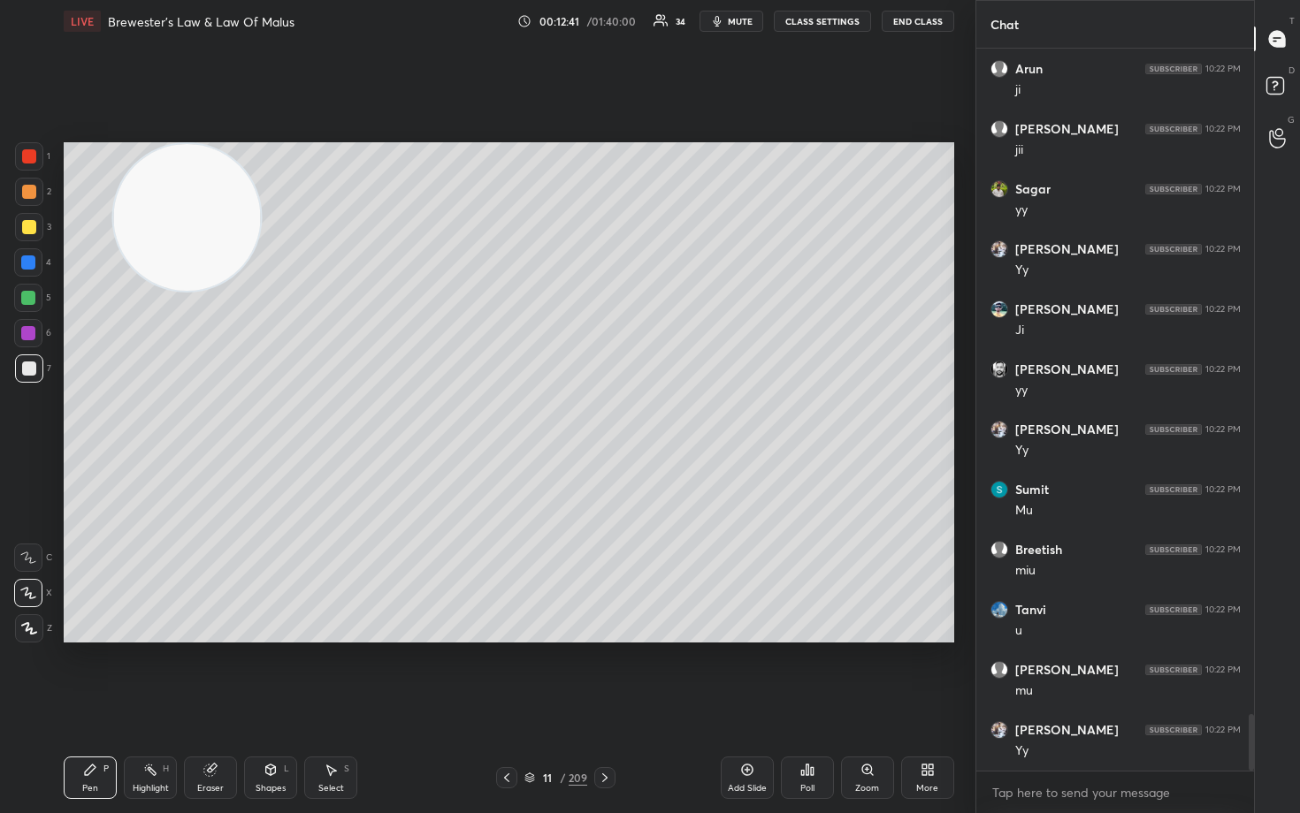
click at [744, 646] on div "Setting up your live class Poll for secs No correct answer Start poll" at bounding box center [509, 392] width 904 height 700
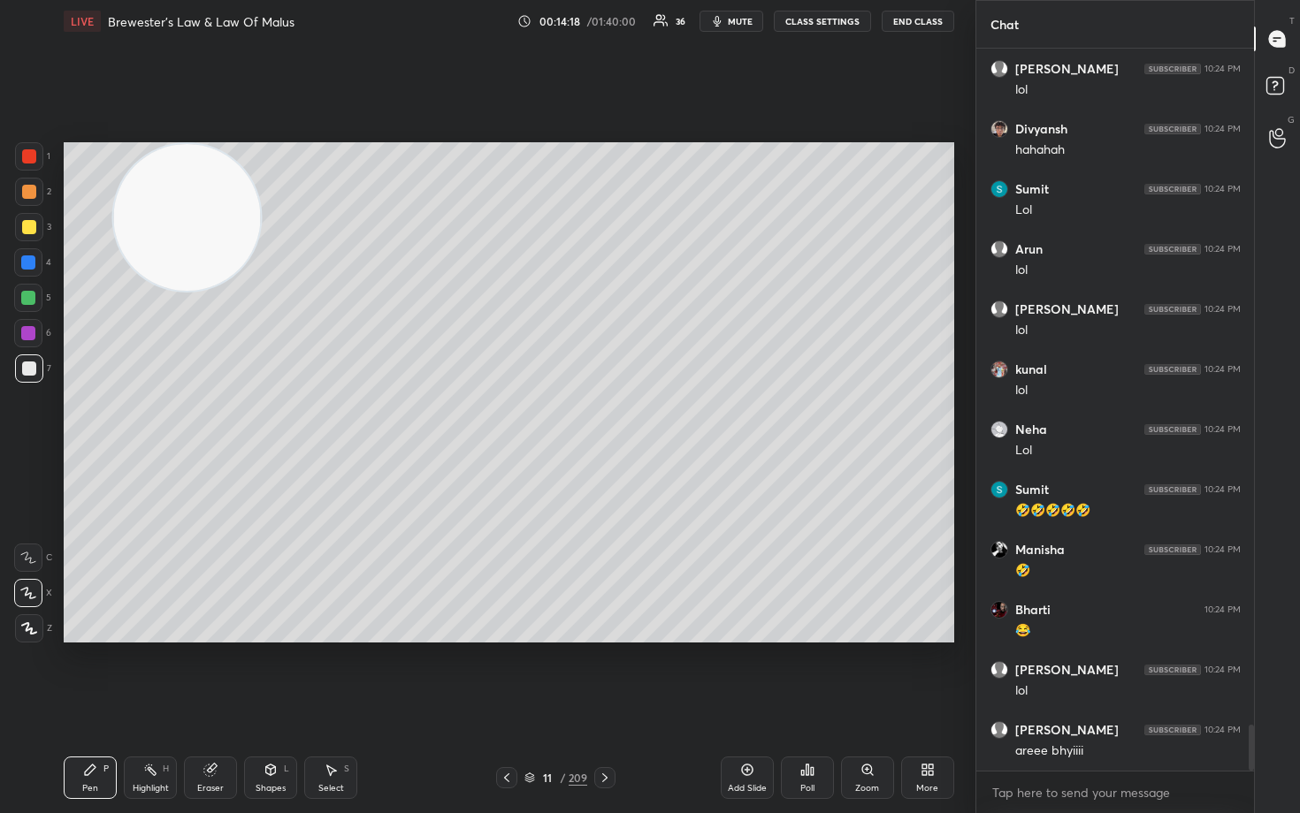
scroll to position [10781, 0]
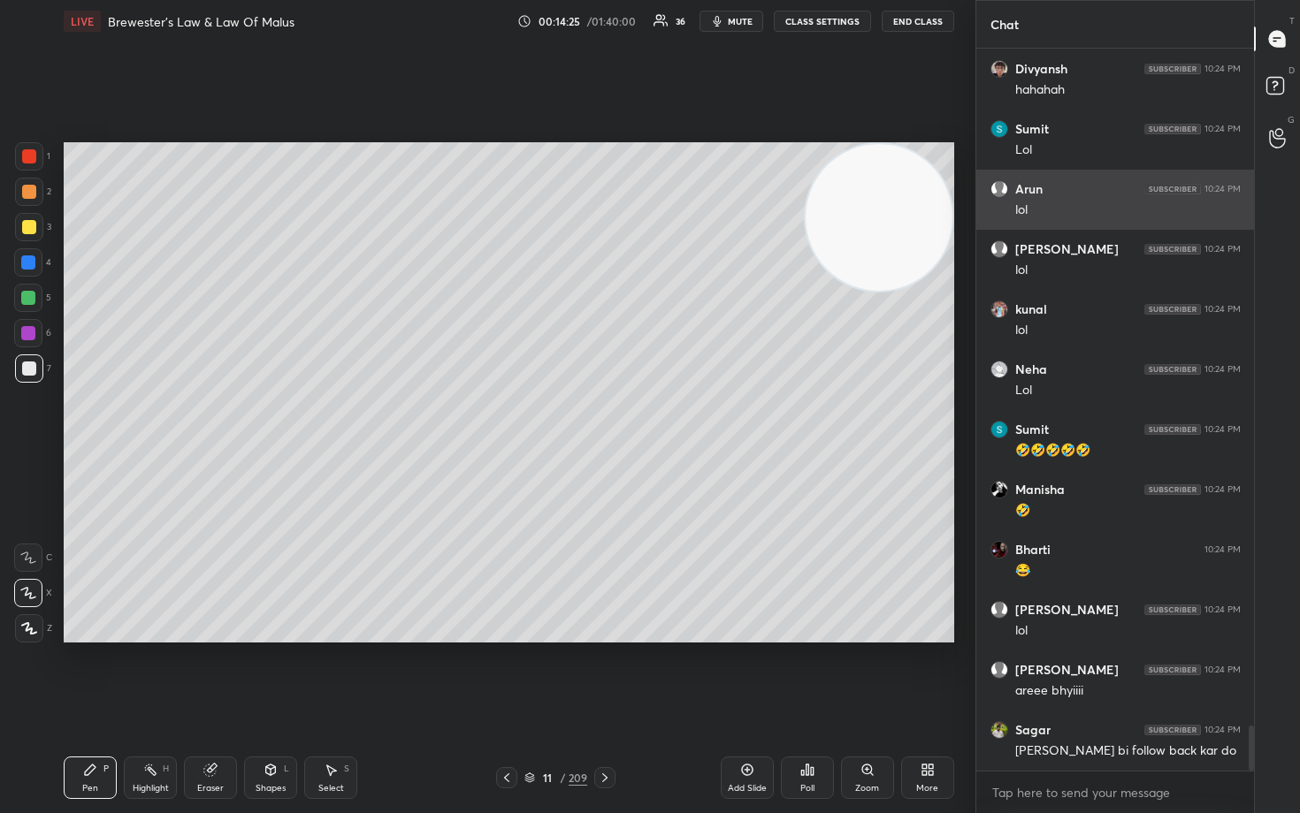
drag, startPoint x: 142, startPoint y: 230, endPoint x: 1025, endPoint y: 213, distance: 882.5
click at [1025, 213] on div "1 2 3 4 5 6 7 C X Z C X Z E E Erase all H H LIVE Brewester's Law & Law Of Malus…" at bounding box center [650, 406] width 1300 height 813
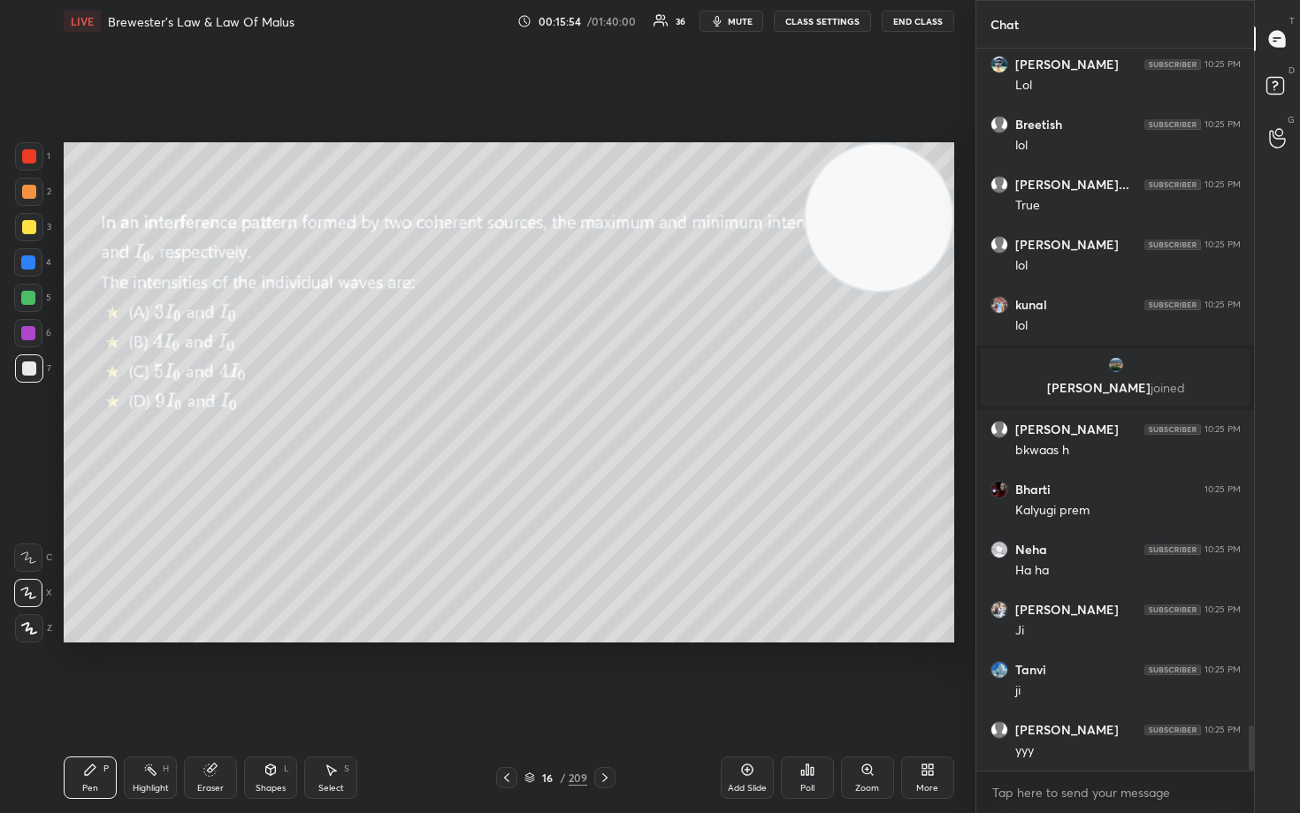
scroll to position [10916, 0]
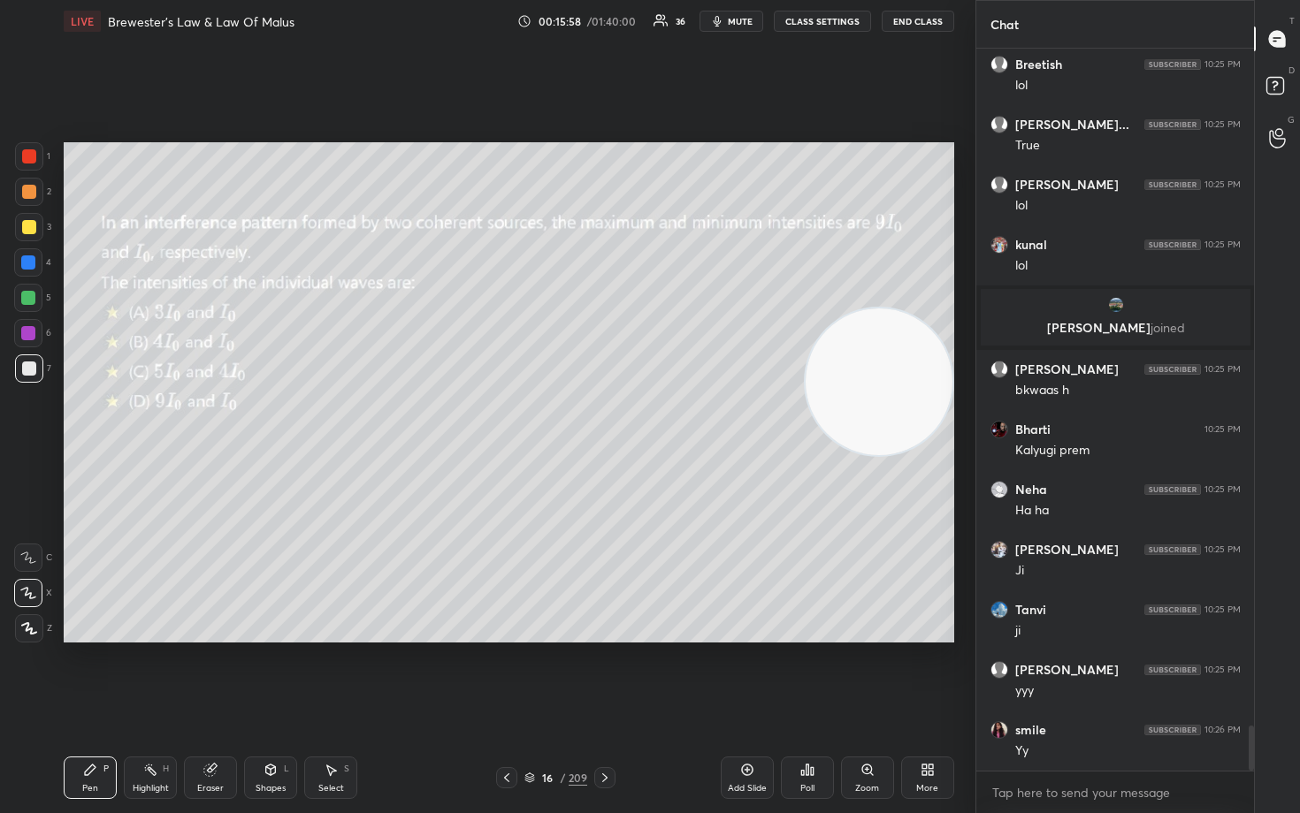
drag, startPoint x: 873, startPoint y: 238, endPoint x: 898, endPoint y: 403, distance: 167.3
click at [897, 403] on video at bounding box center [878, 382] width 147 height 147
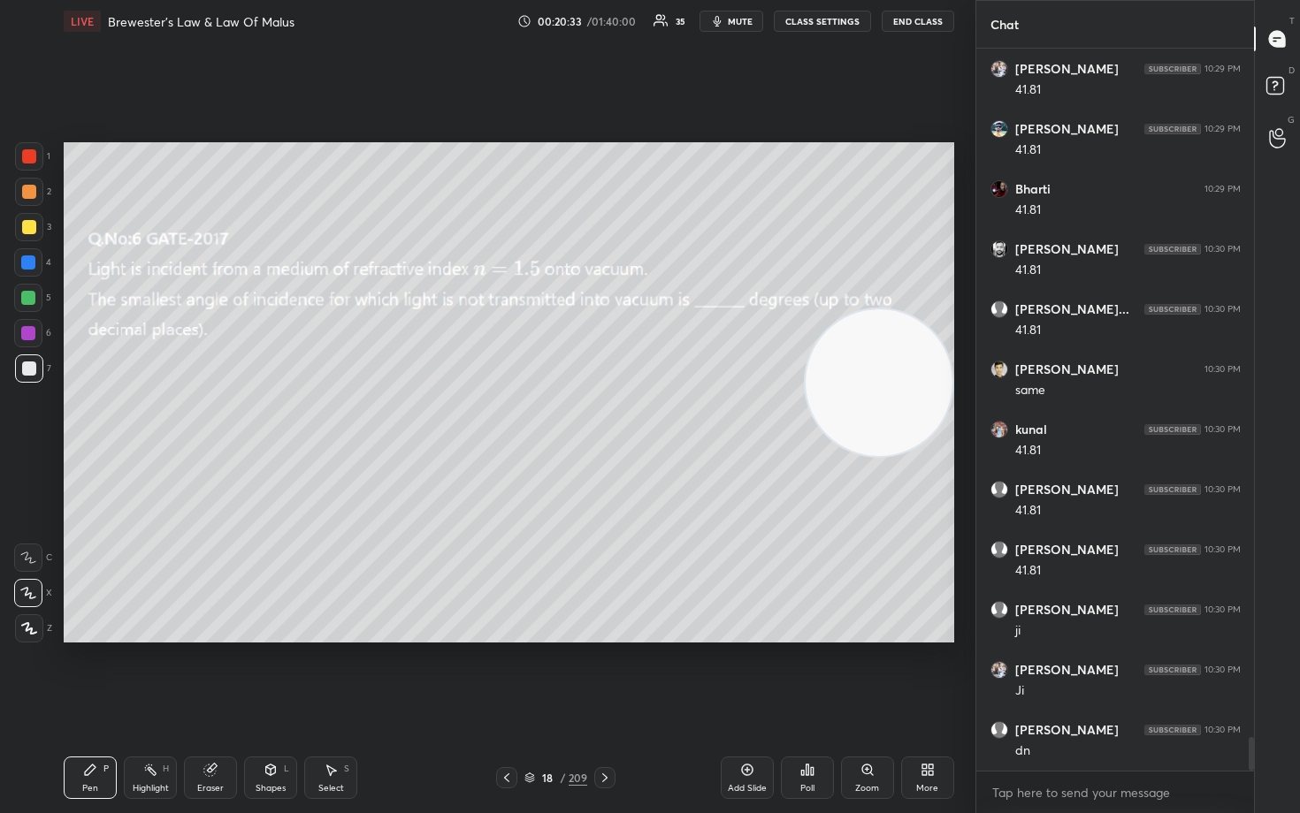
scroll to position [14857, 0]
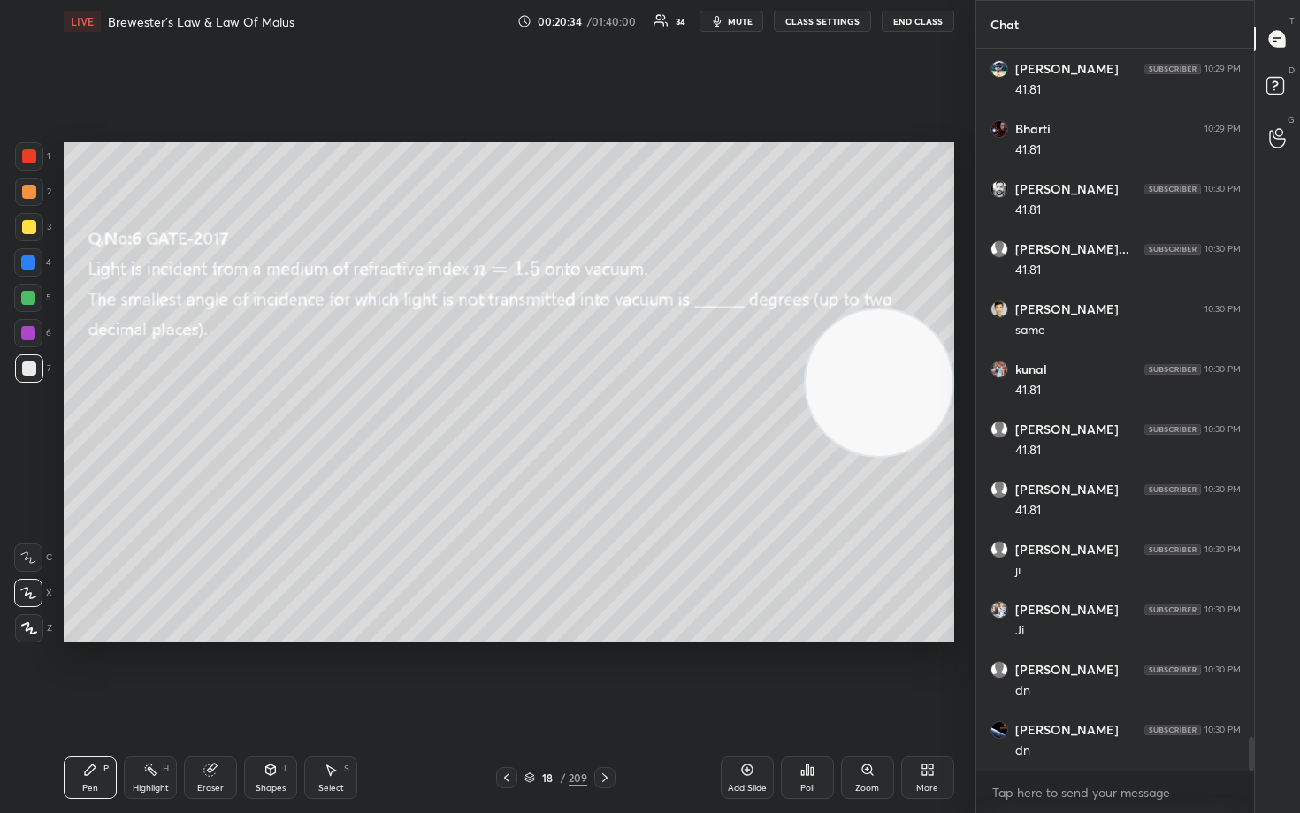
click at [21, 225] on div at bounding box center [29, 227] width 28 height 28
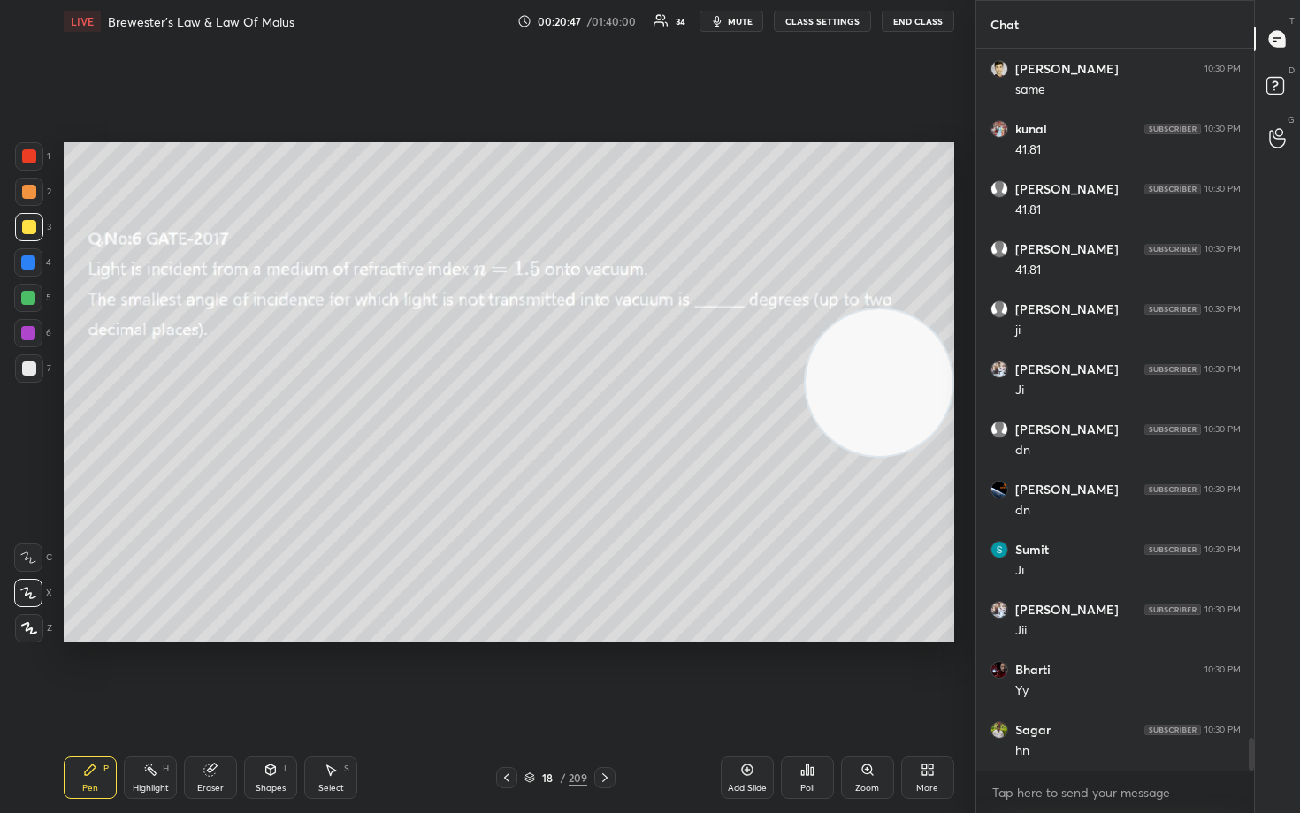
scroll to position [15158, 0]
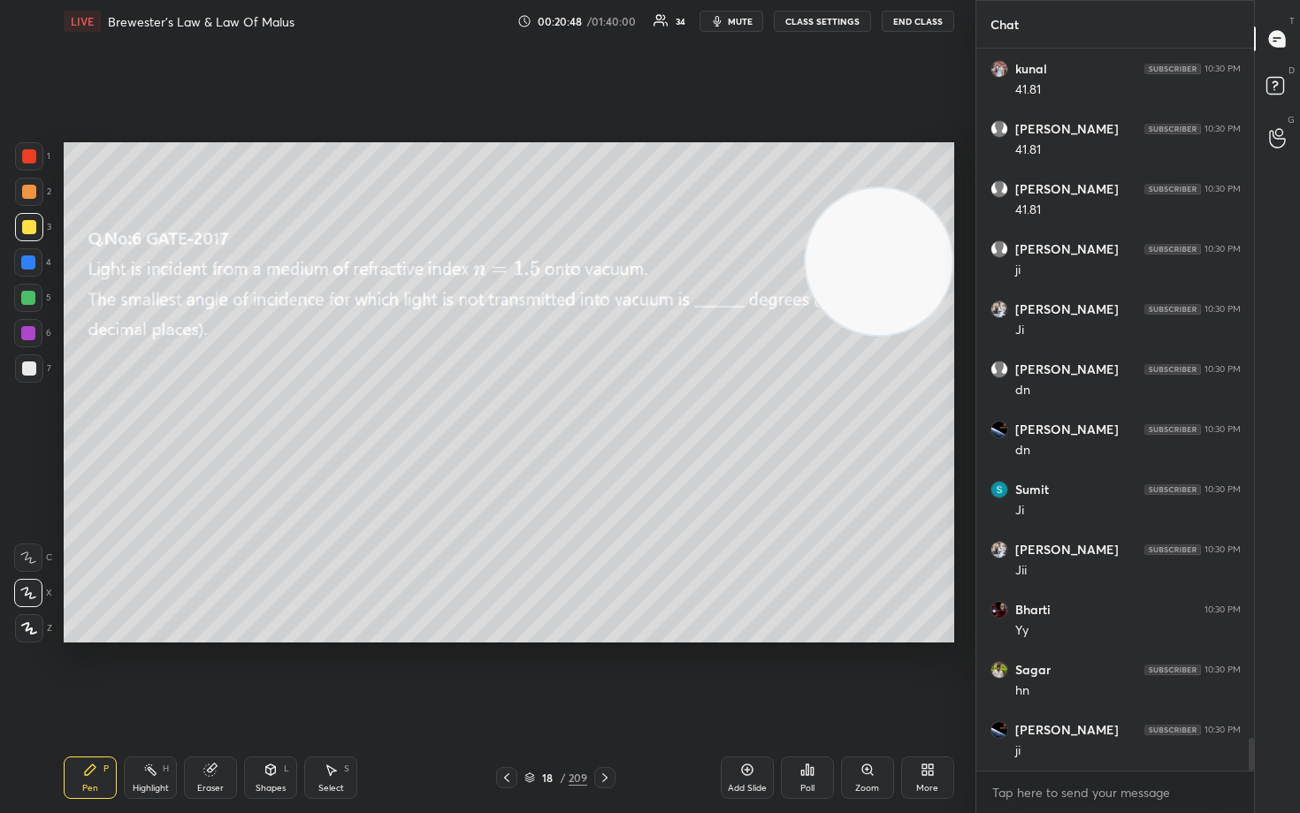
drag, startPoint x: 859, startPoint y: 373, endPoint x: 859, endPoint y: 164, distance: 209.5
click at [864, 188] on video at bounding box center [878, 261] width 147 height 147
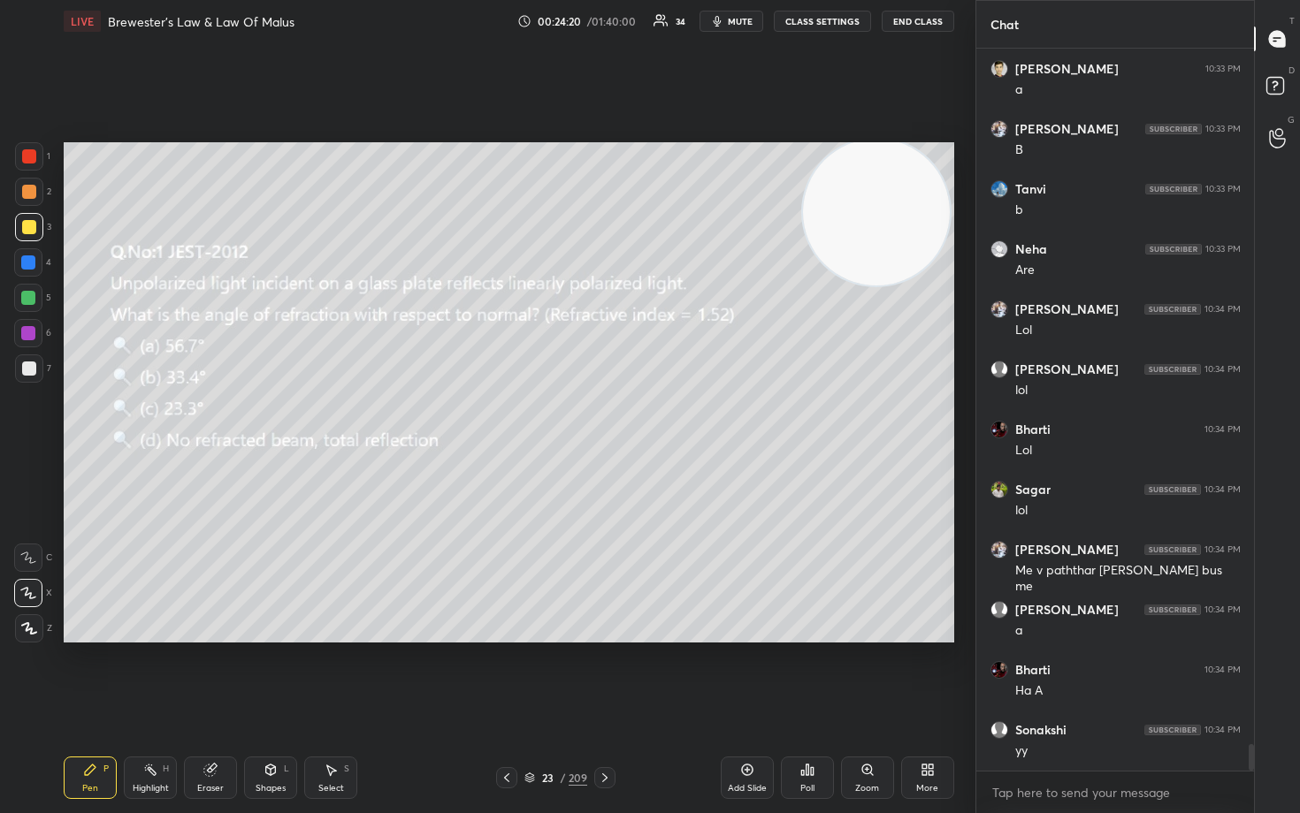
scroll to position [18977, 0]
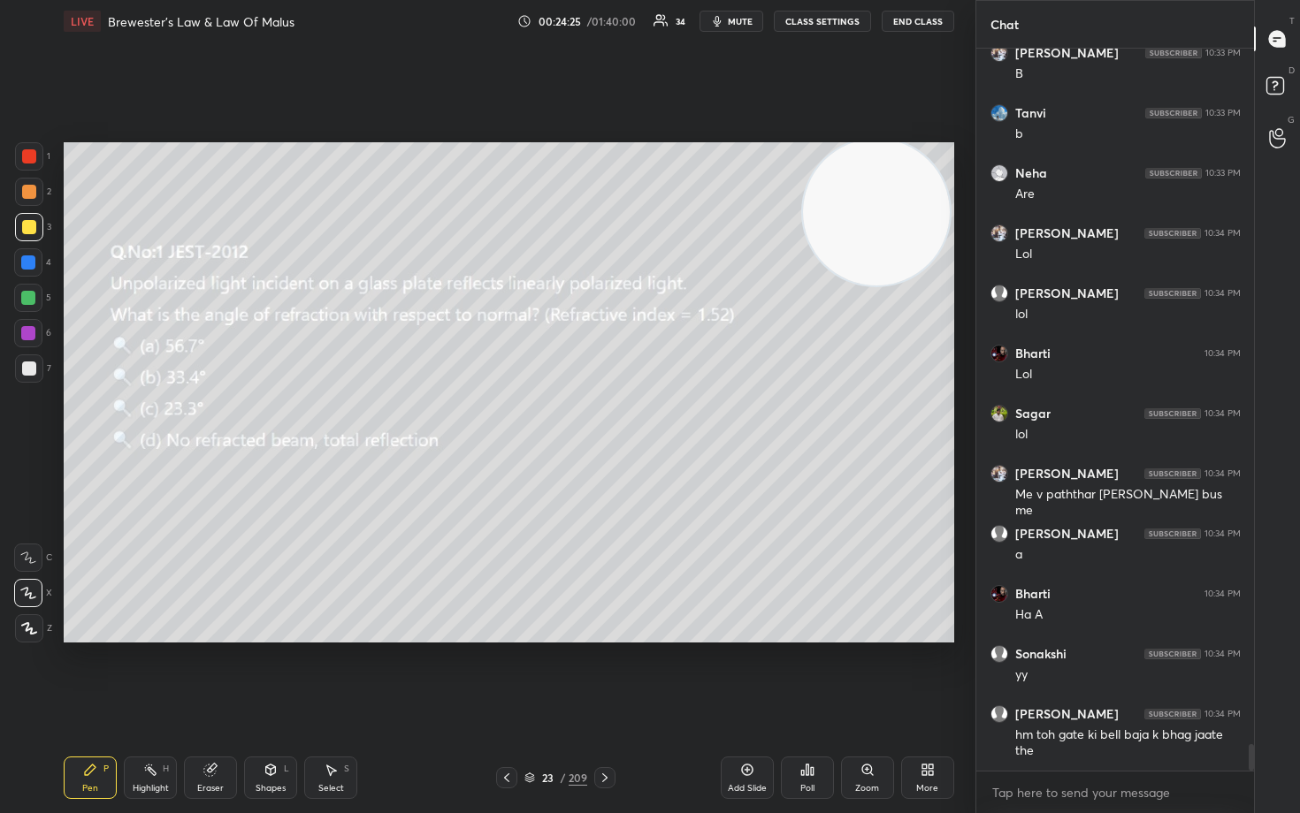
click at [213, 674] on icon at bounding box center [209, 770] width 11 height 11
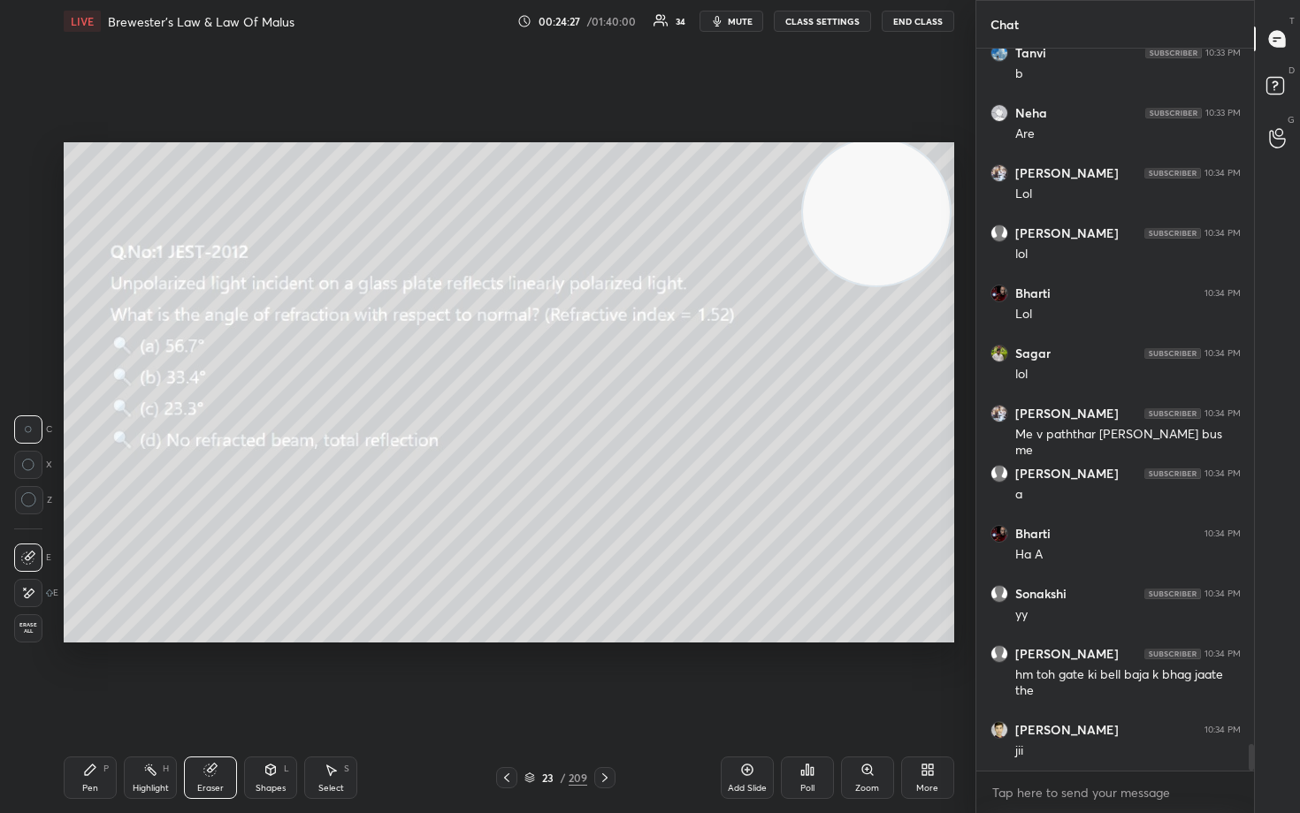
scroll to position [19097, 0]
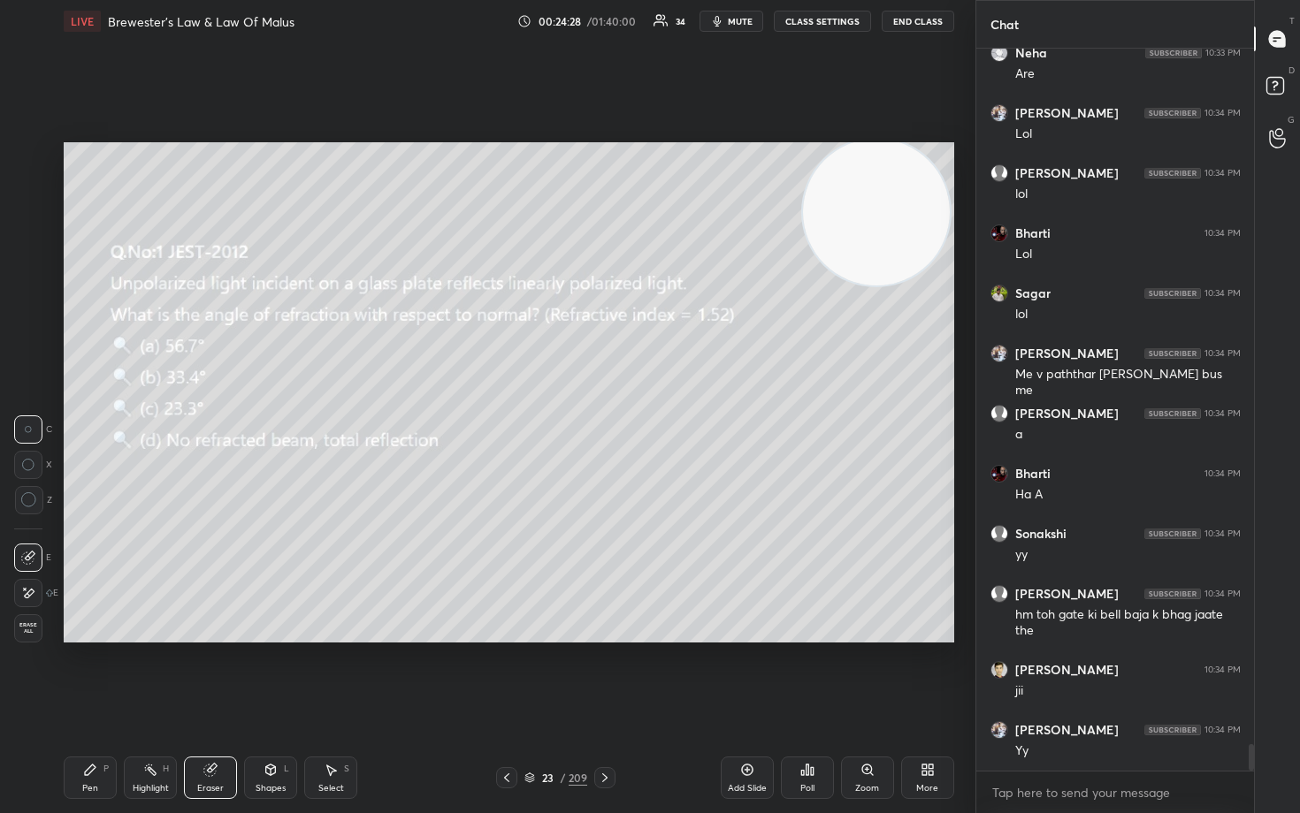
click at [91, 674] on icon at bounding box center [90, 770] width 14 height 14
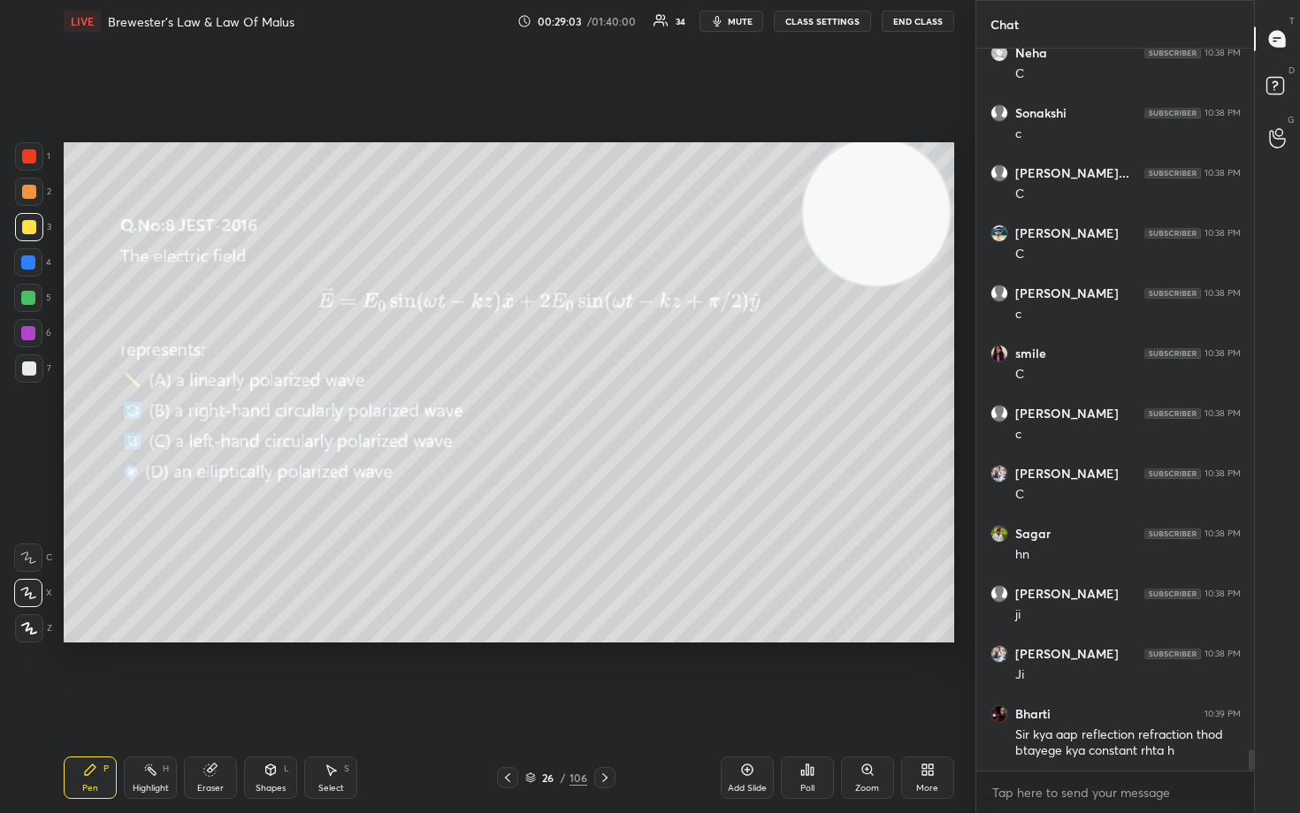
scroll to position [24017, 0]
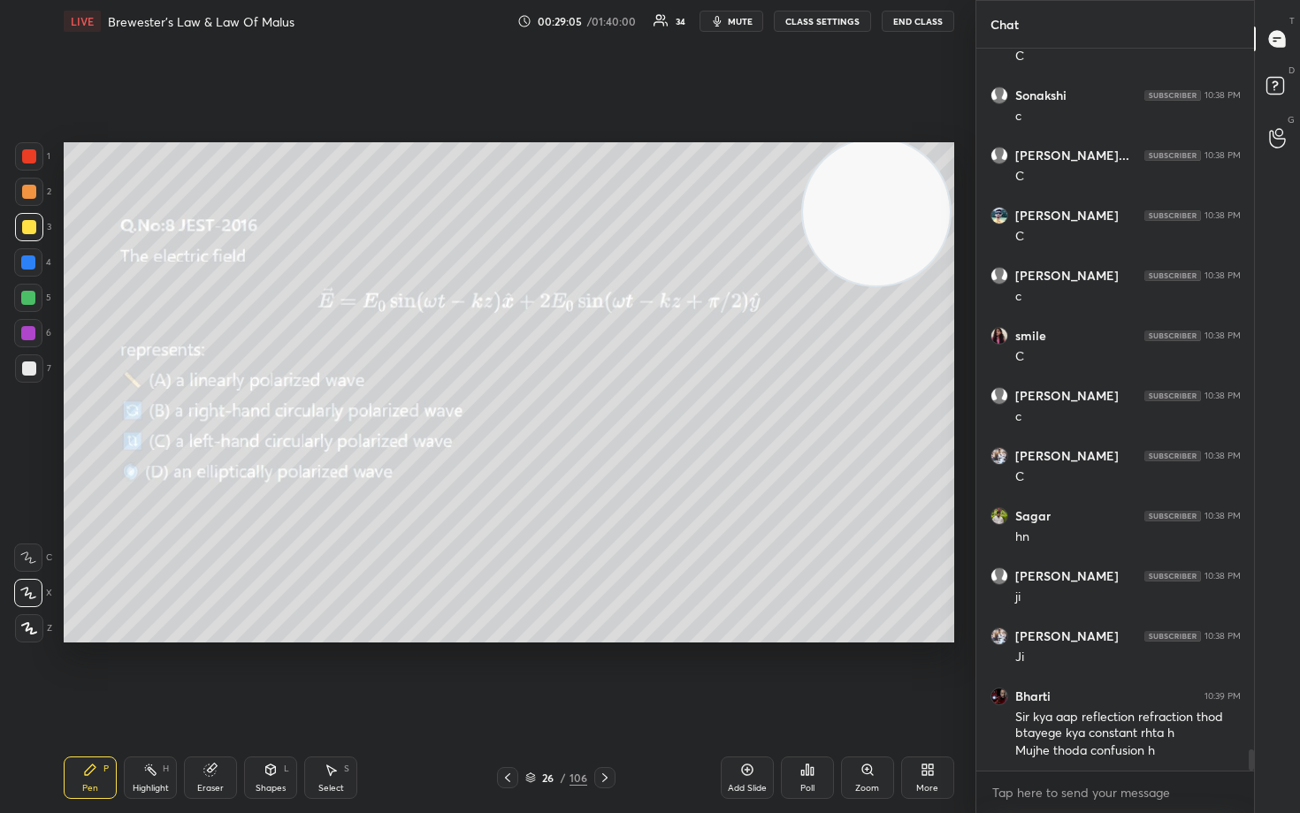
click at [743, 674] on icon at bounding box center [747, 770] width 14 height 14
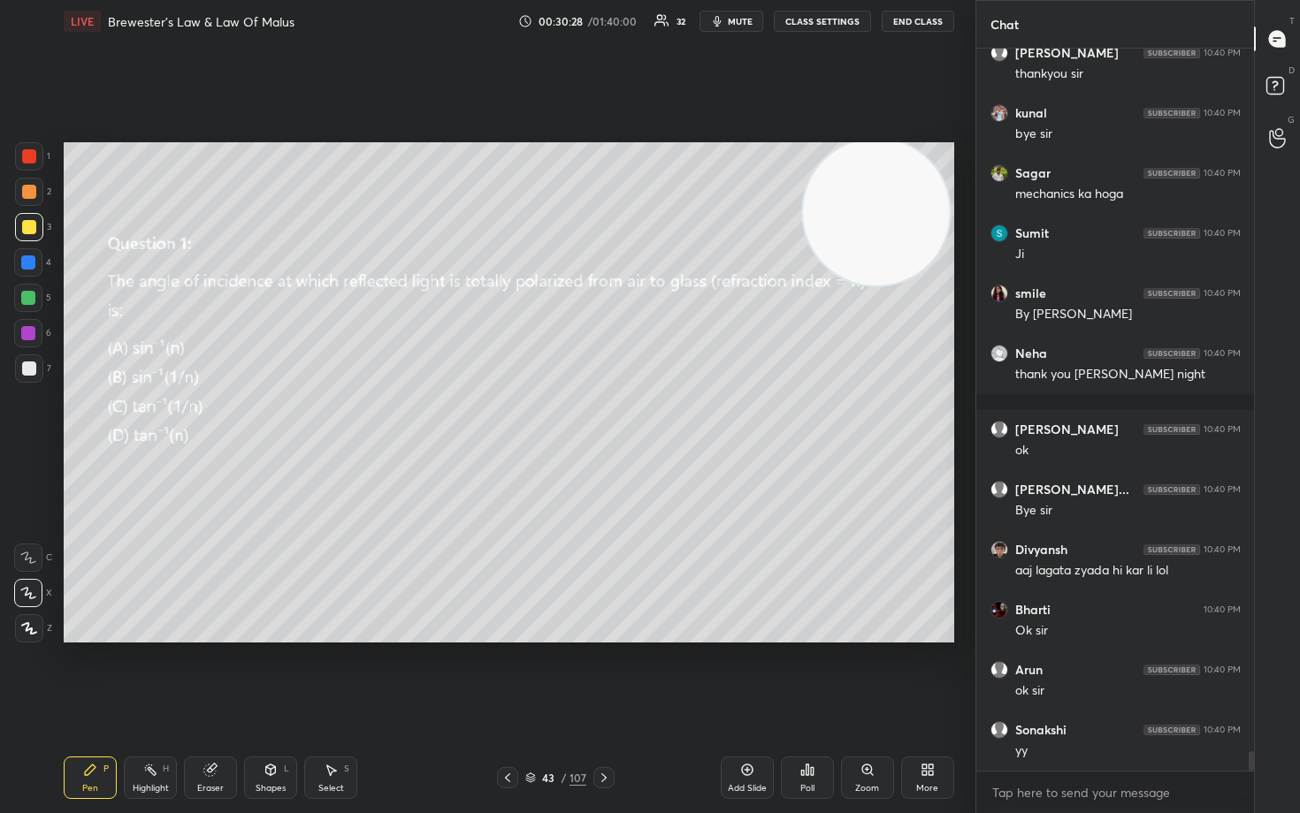
scroll to position [26231, 0]
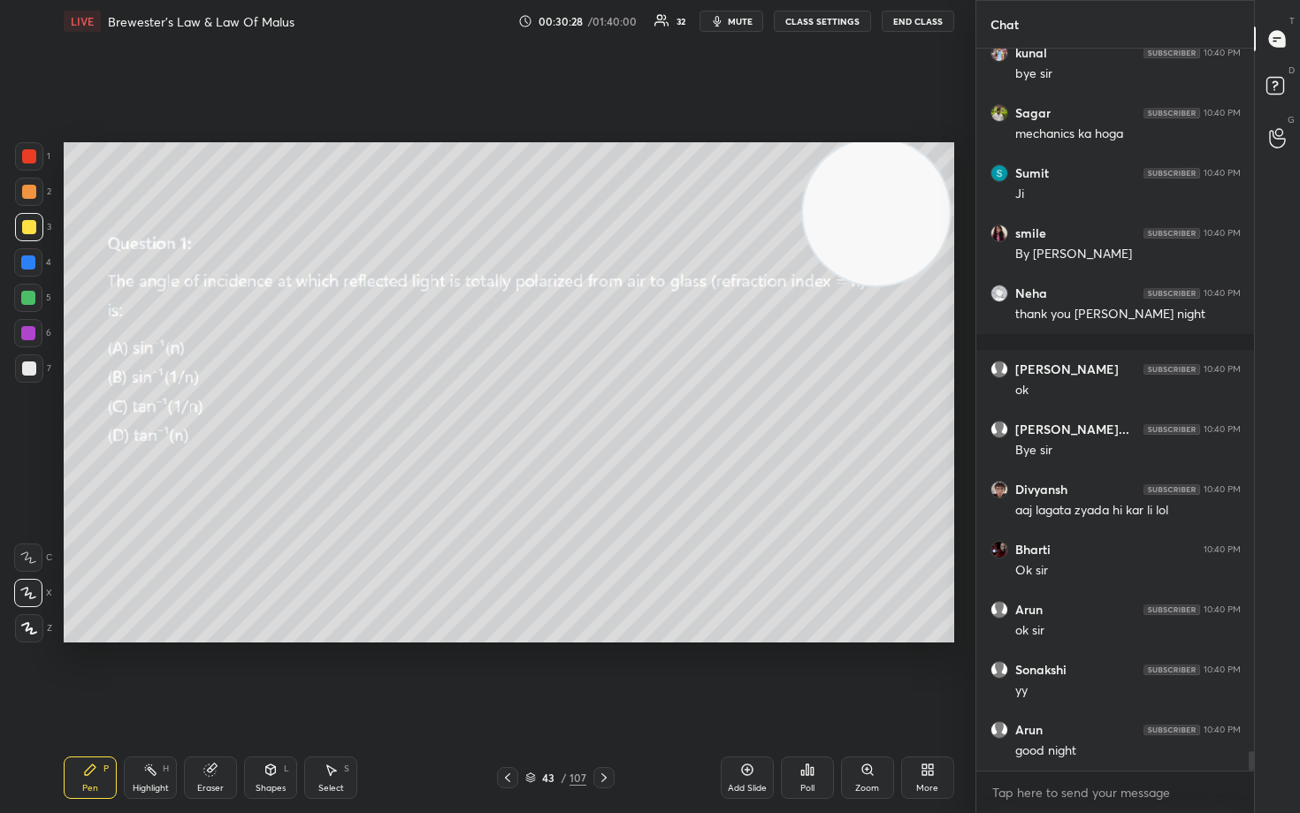
click at [914, 26] on button "End Class" at bounding box center [917, 21] width 72 height 21
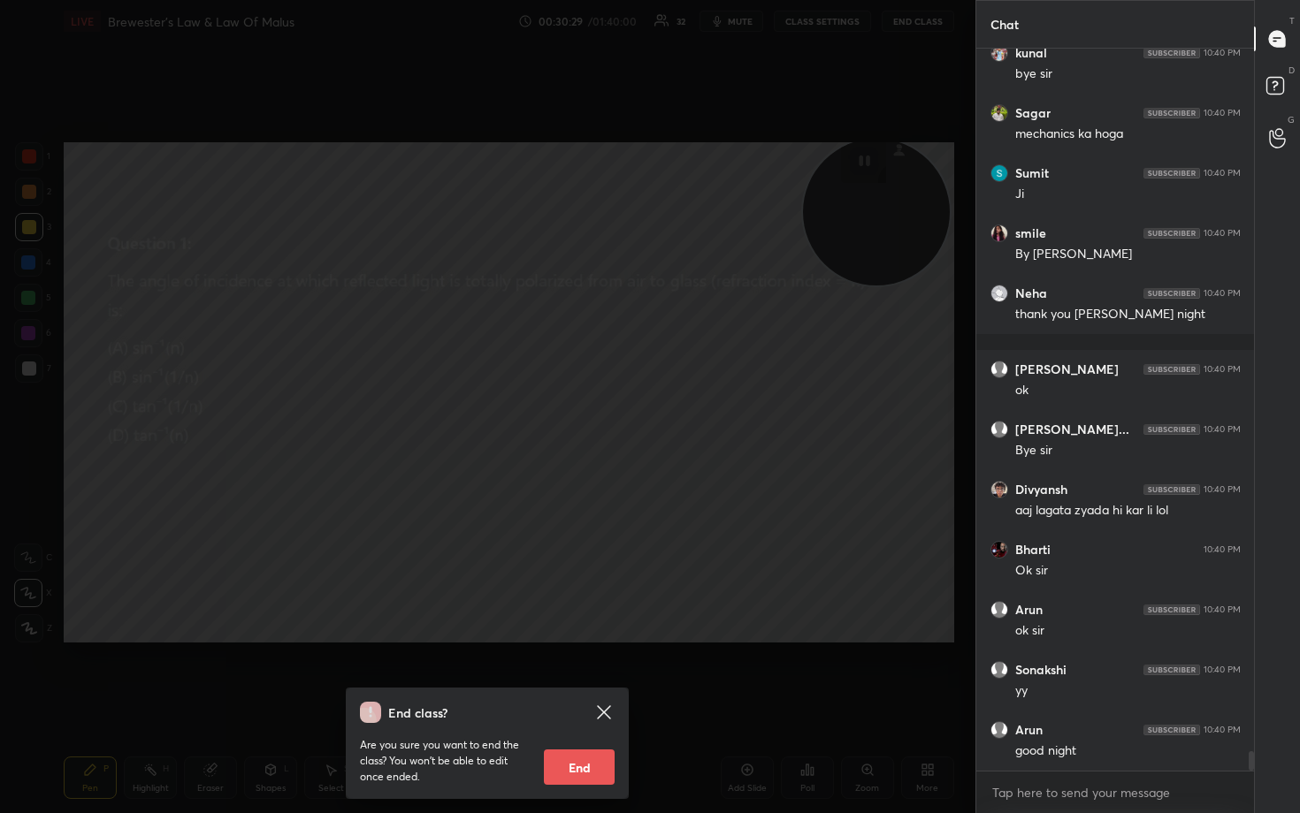
scroll to position [26547, 0]
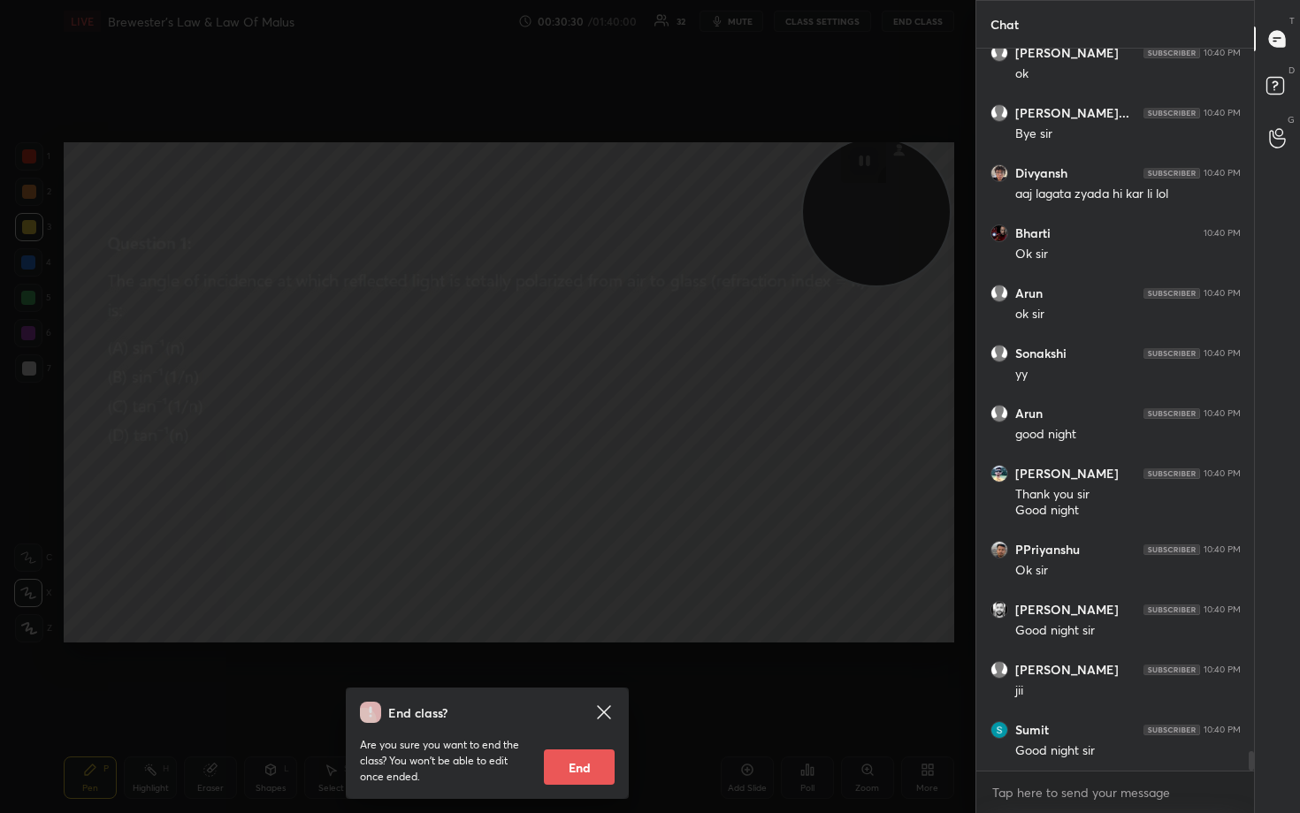
click at [562, 674] on button "End" at bounding box center [579, 767] width 71 height 35
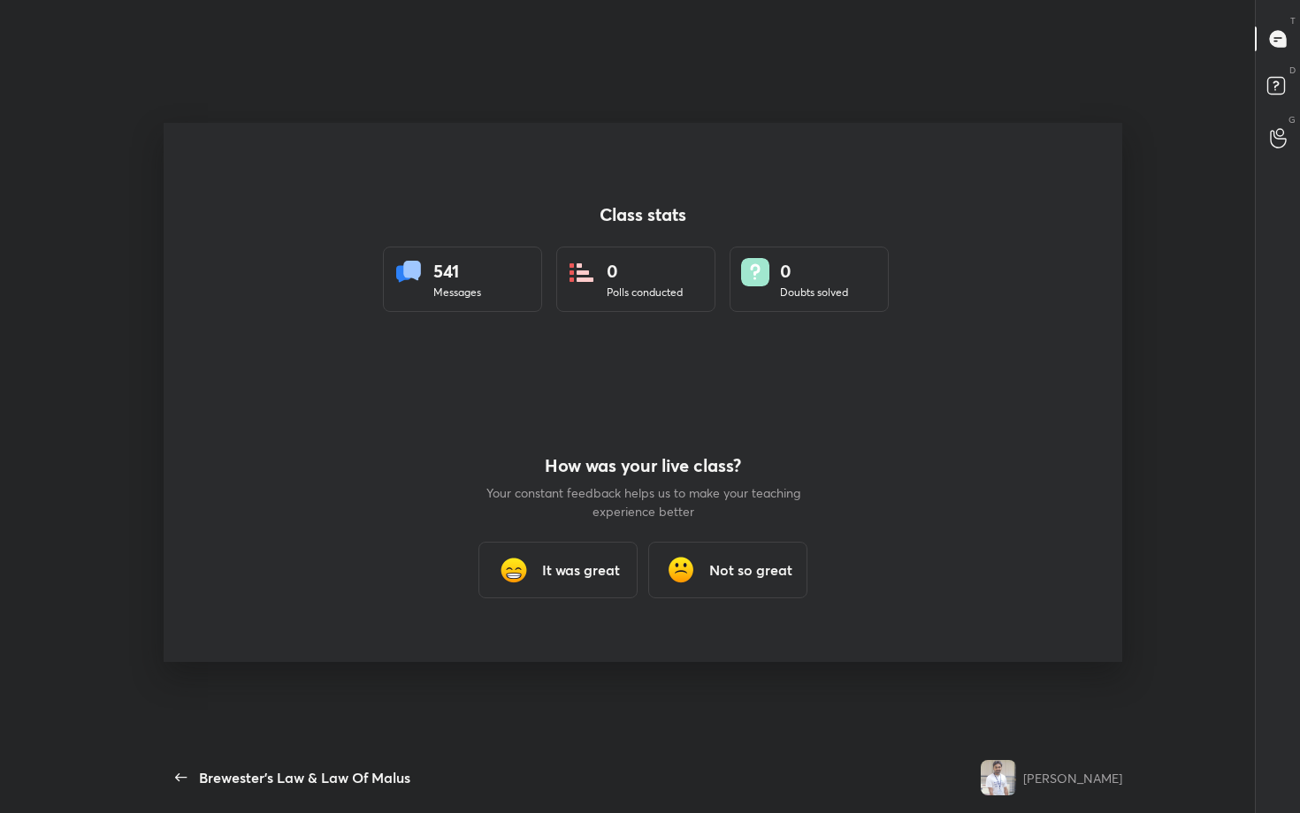
scroll to position [0, 0]
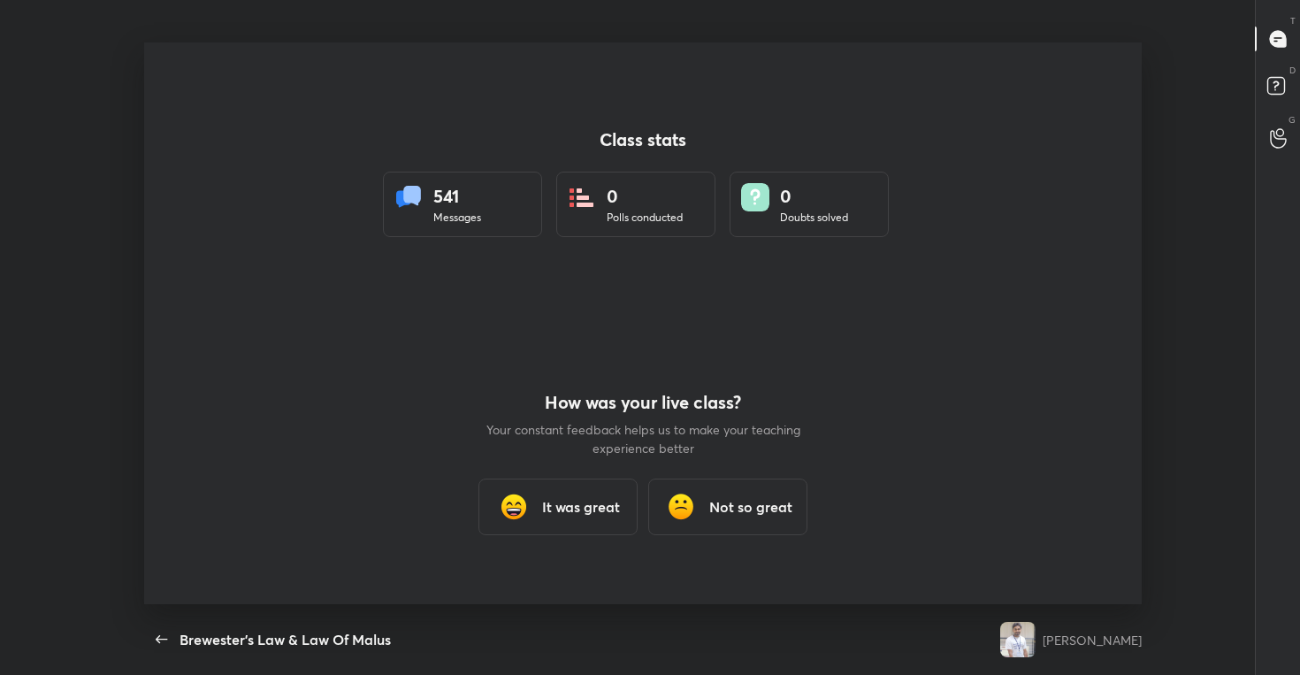
type textarea "x"
